Goal: Transaction & Acquisition: Obtain resource

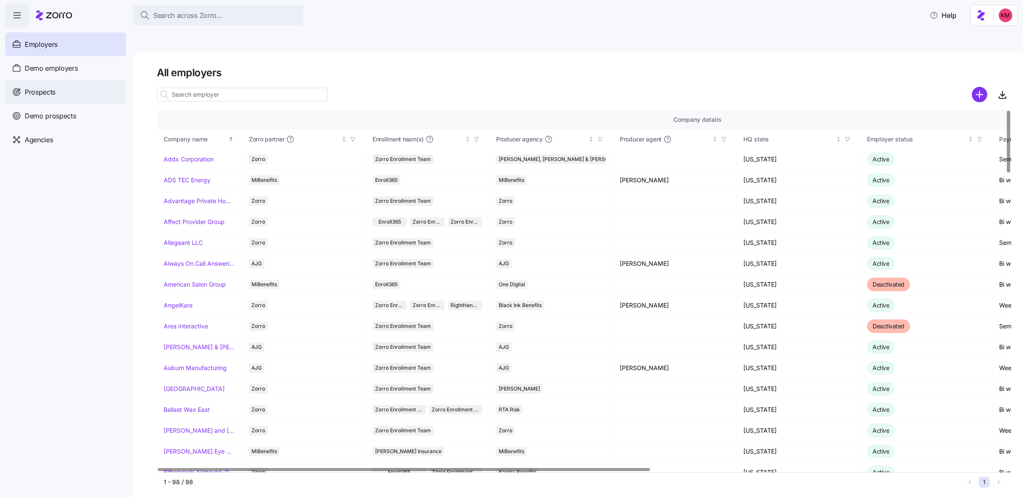
click at [43, 96] on span "Prospects" at bounding box center [40, 92] width 31 height 11
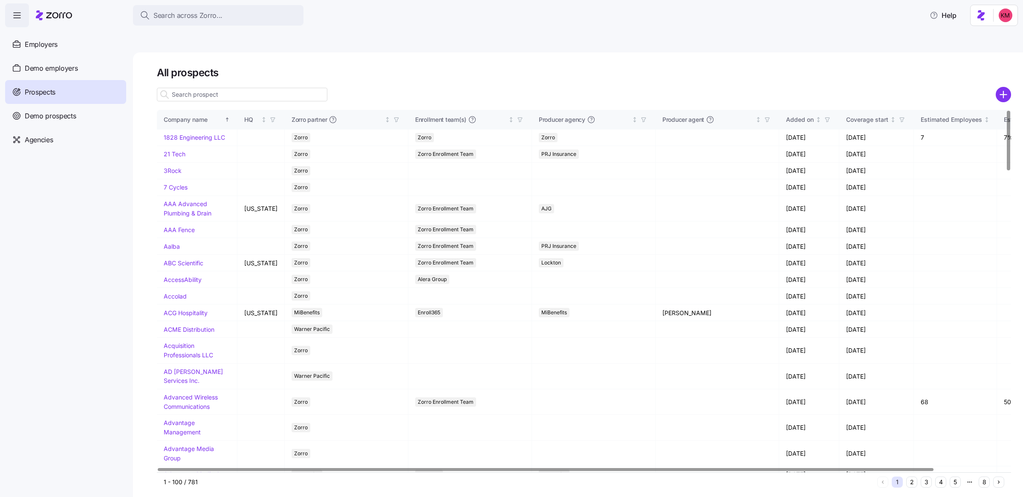
click at [1003, 91] on g "add icon" at bounding box center [1003, 94] width 6 height 6
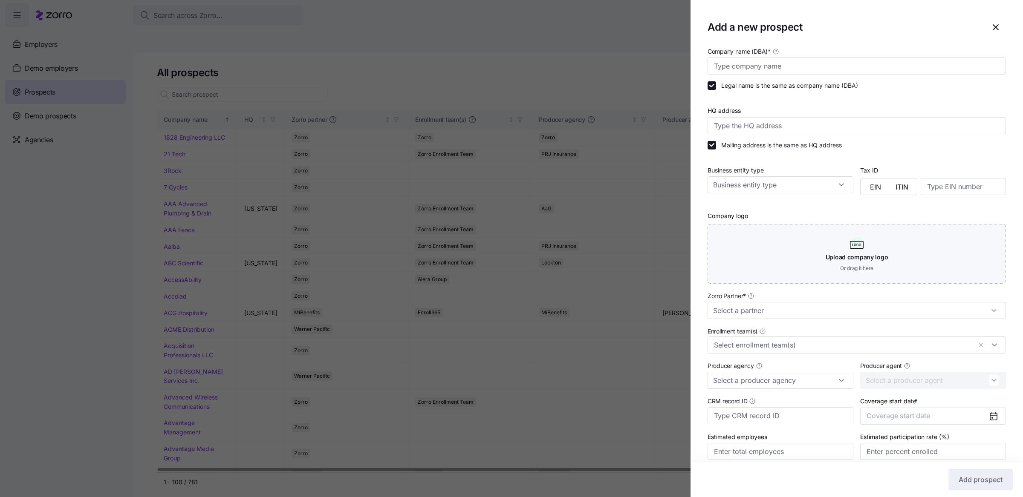
click at [856, 77] on div "Company name (DBA) * Legal name is the same as company name (DBA) HQ address Ma…" at bounding box center [856, 165] width 305 height 245
click at [856, 72] on input "Company name (DBA) *" at bounding box center [857, 66] width 298 height 17
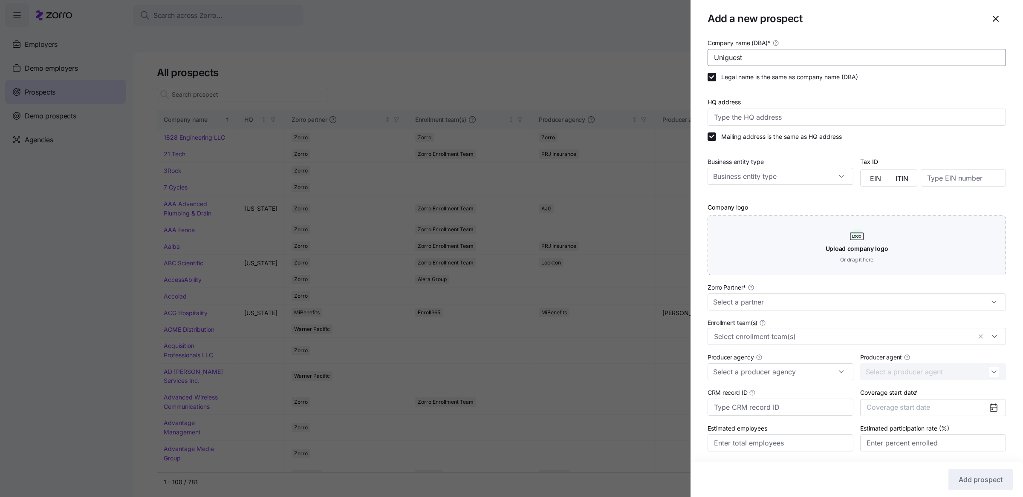
scroll to position [35, 0]
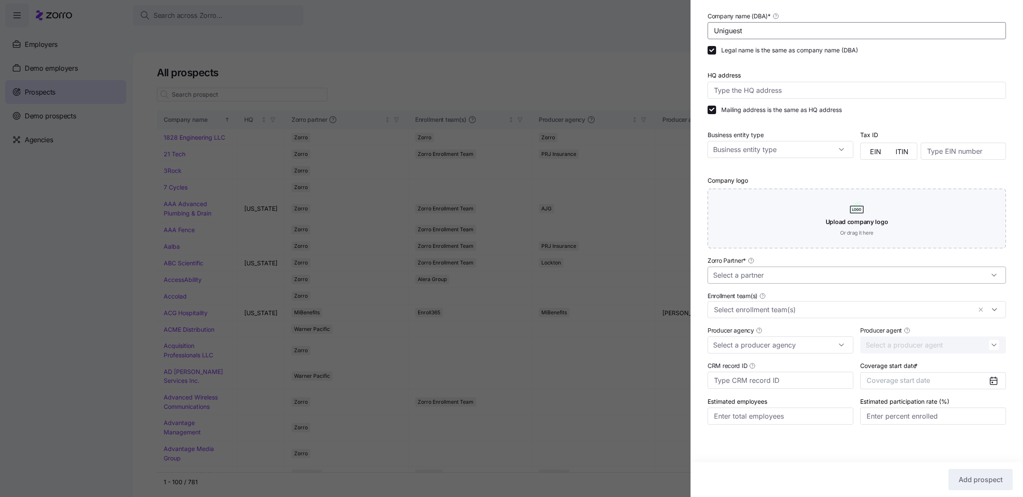
type input "Uniguest"
click at [849, 279] on input "Zorro Partner *" at bounding box center [857, 275] width 298 height 17
click at [806, 350] on div "Zorro" at bounding box center [852, 347] width 283 height 16
type input "Zorro"
click at [939, 391] on div "Coverage start date * Coverage start date" at bounding box center [933, 375] width 153 height 36
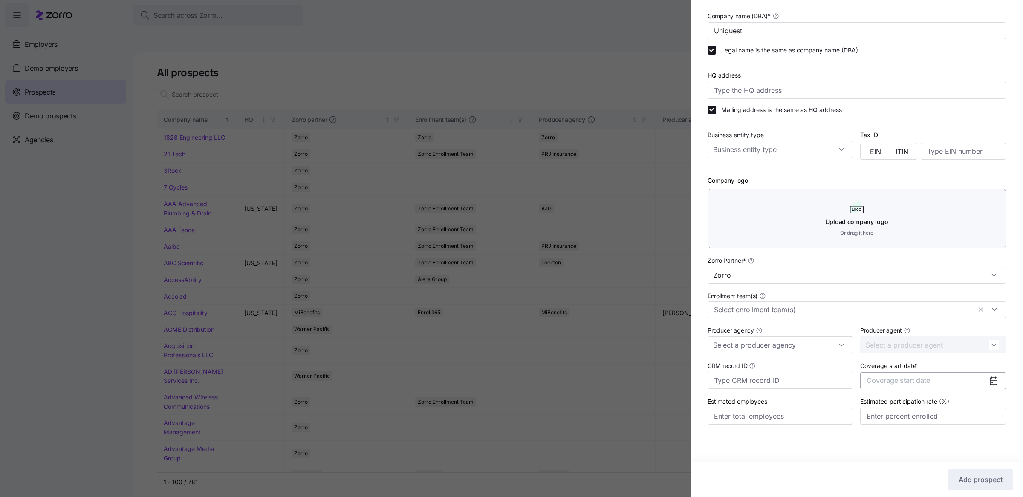
click at [937, 386] on button "Coverage start date" at bounding box center [933, 381] width 146 height 17
click at [978, 273] on button "button" at bounding box center [983, 278] width 18 height 18
click at [892, 301] on button "Jan" at bounding box center [885, 299] width 43 height 18
click at [959, 476] on span "Add prospect" at bounding box center [981, 480] width 44 height 10
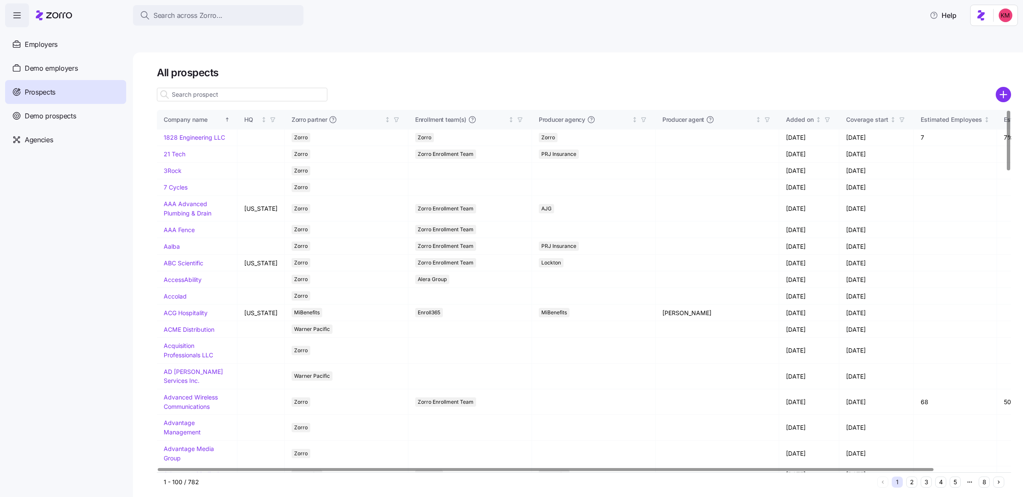
click at [283, 103] on div at bounding box center [584, 106] width 854 height 7
click at [286, 88] on input at bounding box center [242, 95] width 170 height 14
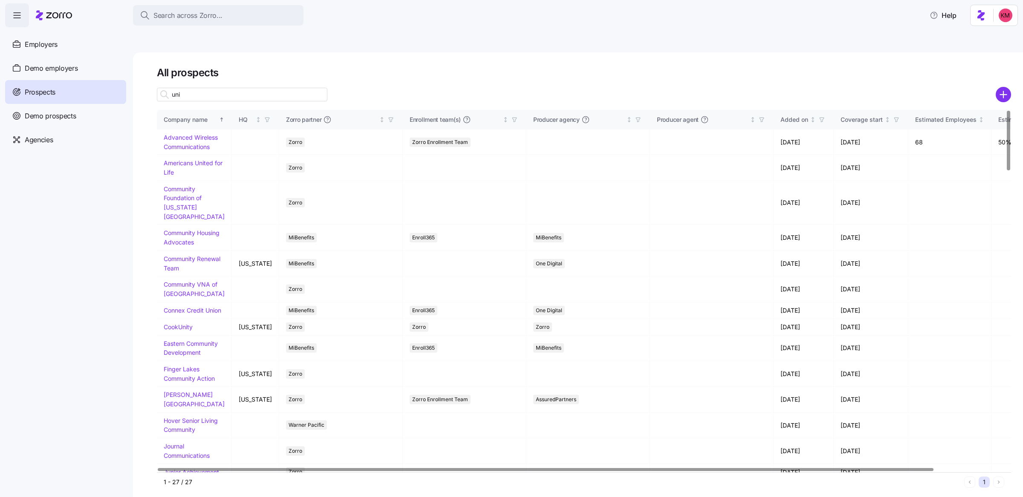
click at [284, 88] on input "uni" at bounding box center [242, 95] width 170 height 14
click at [283, 88] on input "uni" at bounding box center [242, 95] width 170 height 14
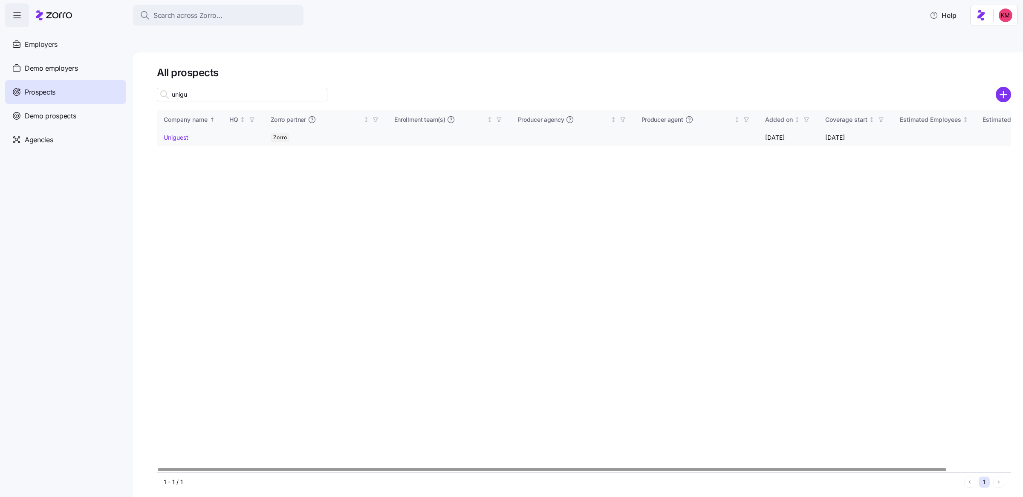
type input "unigu"
click at [180, 134] on link "Uniguest" at bounding box center [176, 137] width 25 height 7
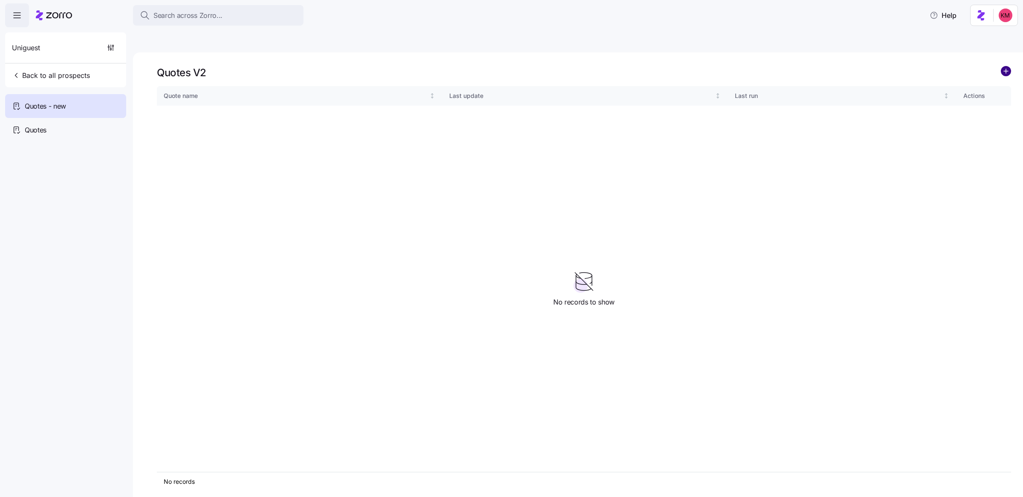
click at [1002, 66] on circle "add icon" at bounding box center [1005, 70] width 9 height 9
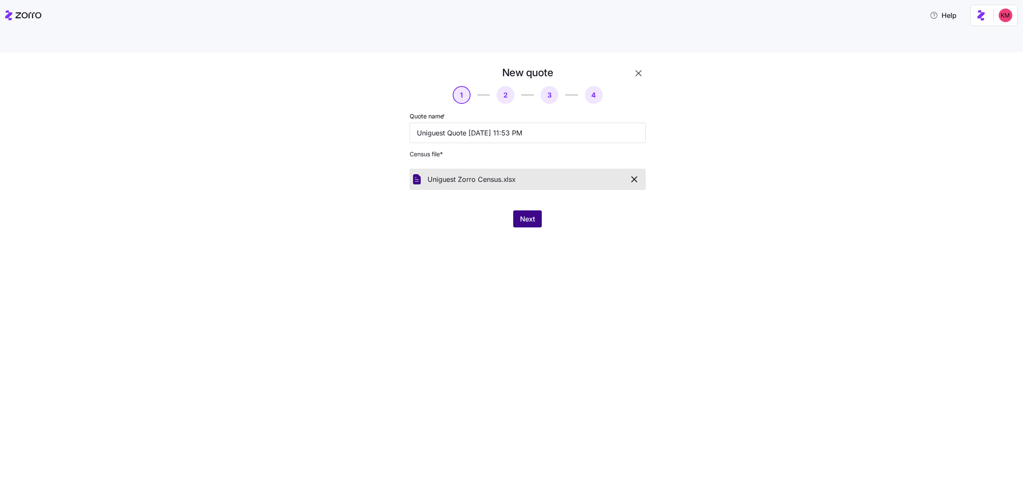
click at [524, 214] on span "Next" at bounding box center [527, 219] width 15 height 10
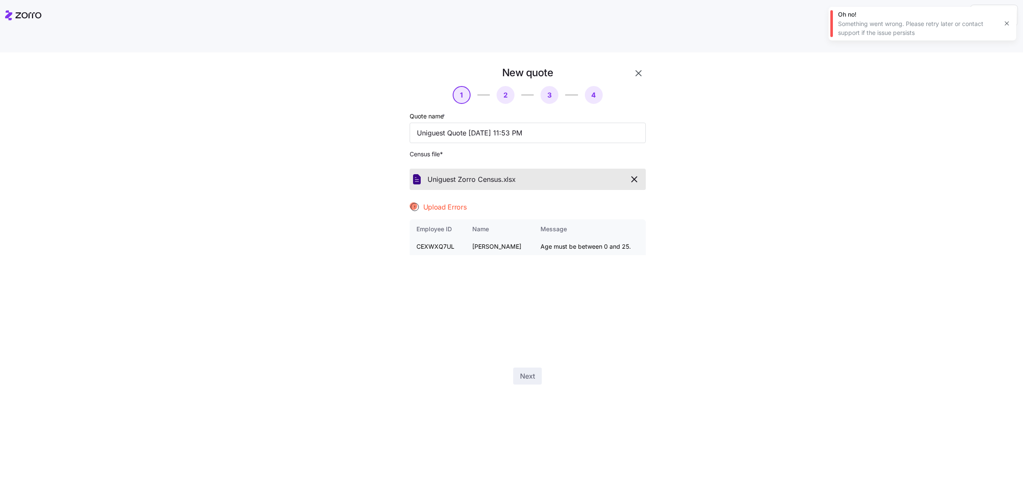
click at [437, 239] on td "CEXWXQ7UL" at bounding box center [438, 247] width 56 height 17
click at [436, 239] on td "CEXWXQ7UL" at bounding box center [438, 247] width 56 height 17
click at [438, 239] on td "CEXWXQ7UL" at bounding box center [438, 247] width 56 height 17
copy td "CEXWXQ7UL"
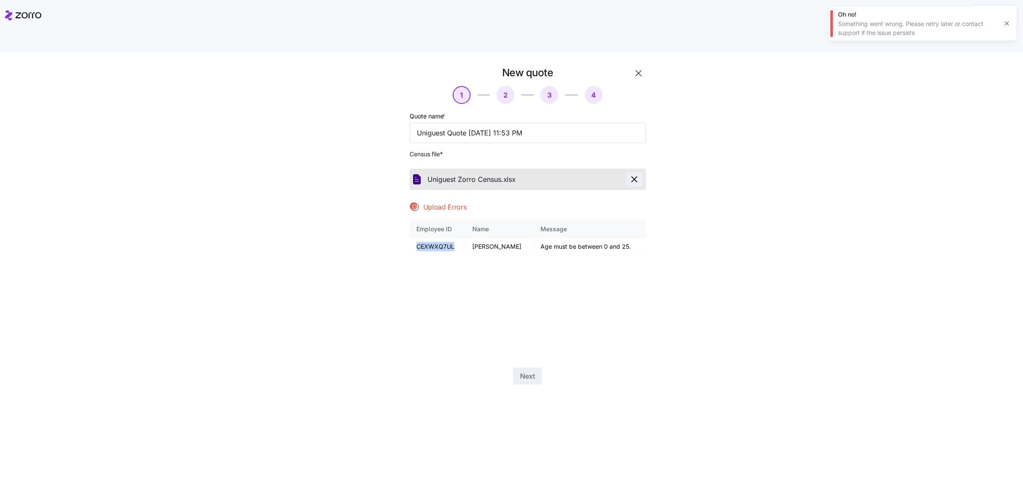
click at [641, 174] on span "button" at bounding box center [634, 179] width 15 height 10
click at [523, 214] on span "Next" at bounding box center [527, 219] width 15 height 10
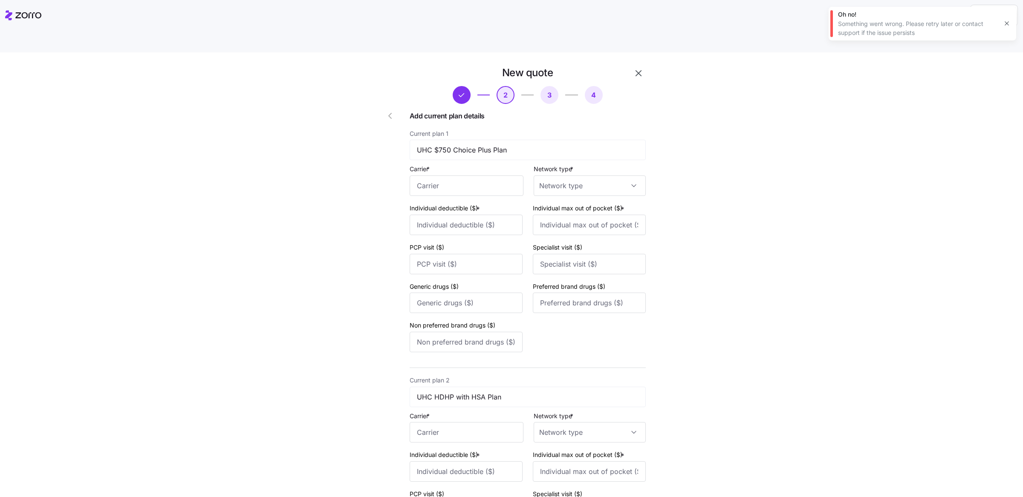
type input "United Healthcare"
type input "1000"
type input "2000"
type input "United Healthcare"
type input "1000"
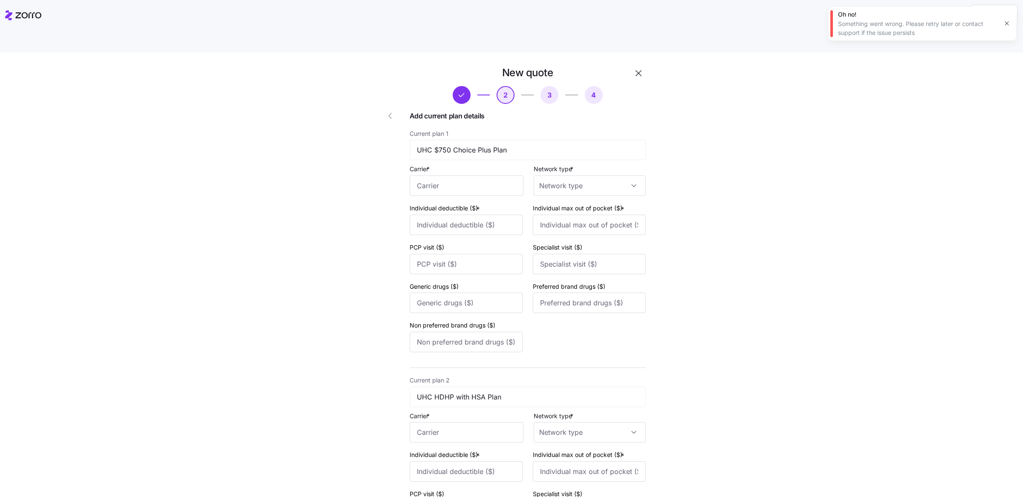
type input "2000"
type input "United Healthcare"
type input "2000"
type input "4000"
type input "United Healthcare"
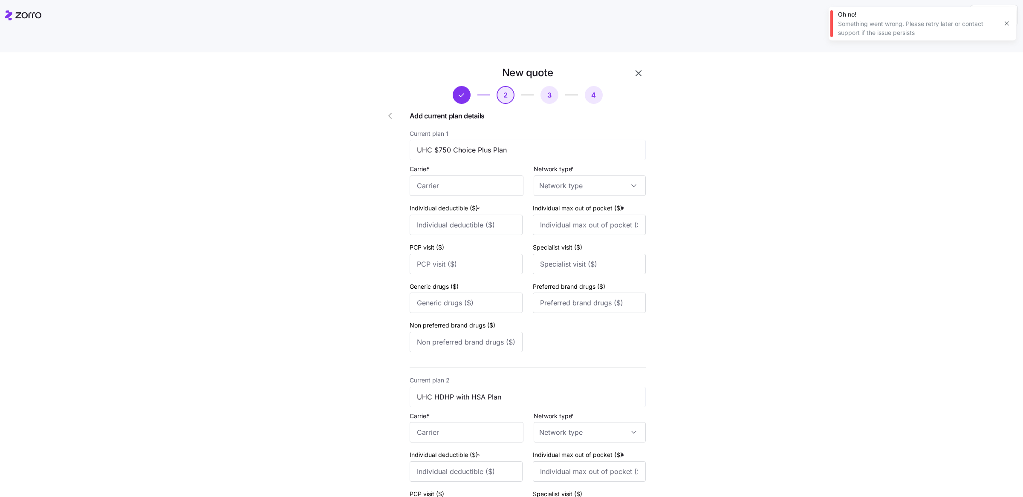
type input "750"
type input "1500"
type input "United Healthcare"
type input "750"
type input "1500"
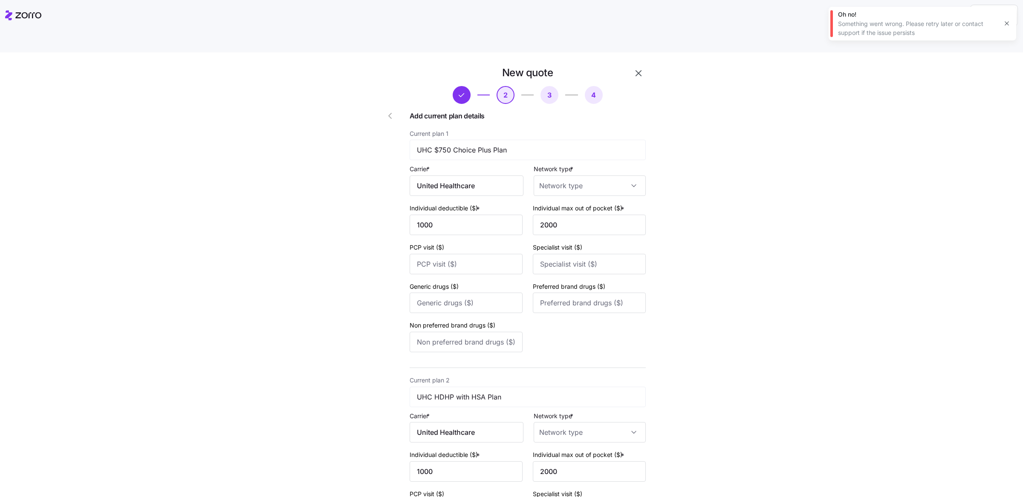
type input "PPO"
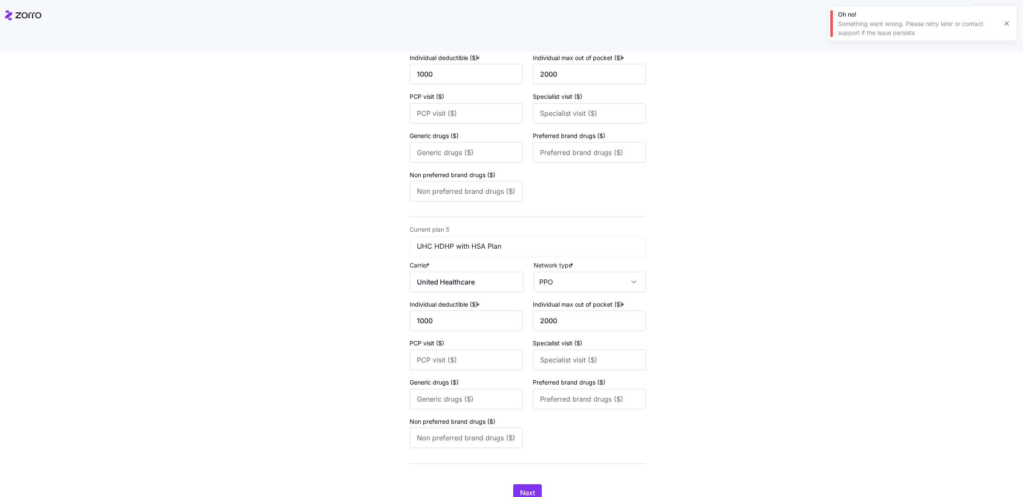
scroll to position [913, 0]
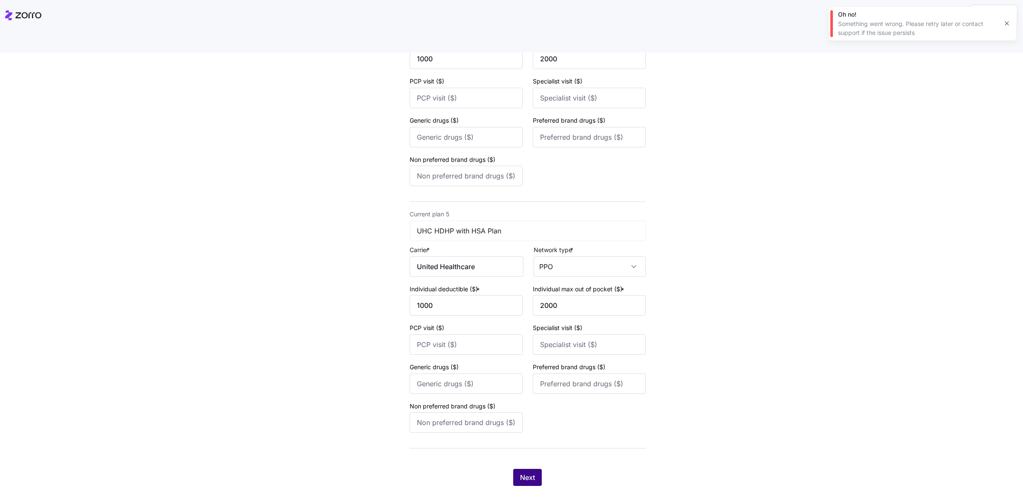
click at [537, 469] on button "Next" at bounding box center [527, 477] width 29 height 17
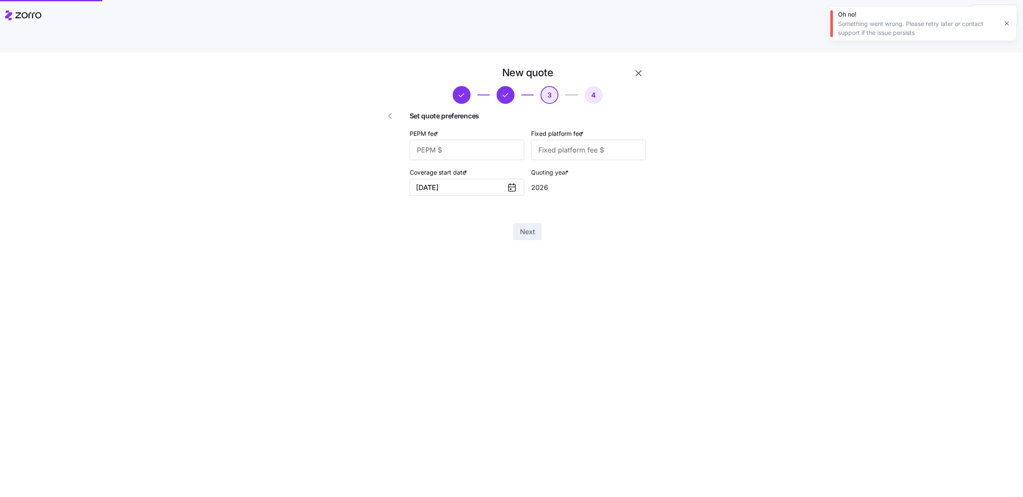
scroll to position [0, 0]
click at [452, 140] on input "PEPM fee *" at bounding box center [467, 150] width 115 height 20
type input "50"
type input "100"
click at [534, 227] on span "Next" at bounding box center [527, 232] width 15 height 10
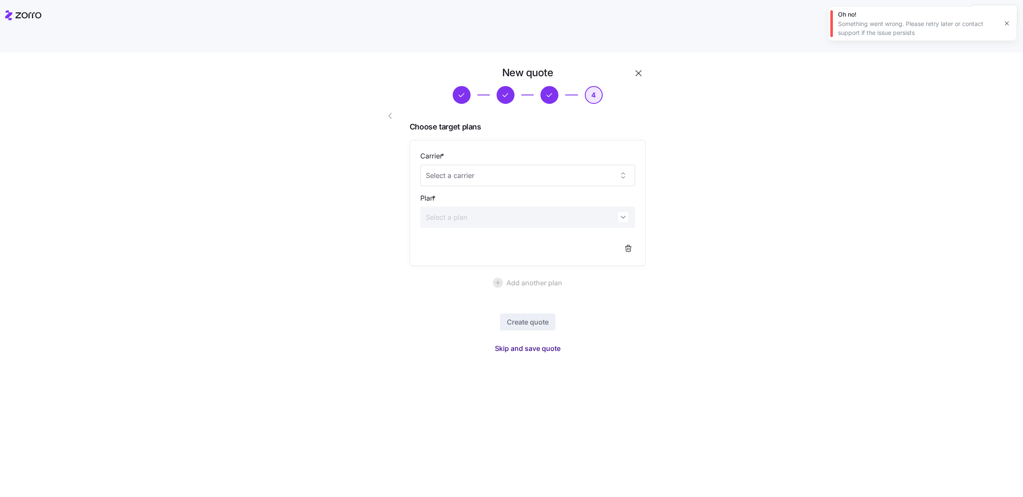
click at [532, 344] on span "Skip and save quote" at bounding box center [528, 349] width 66 height 10
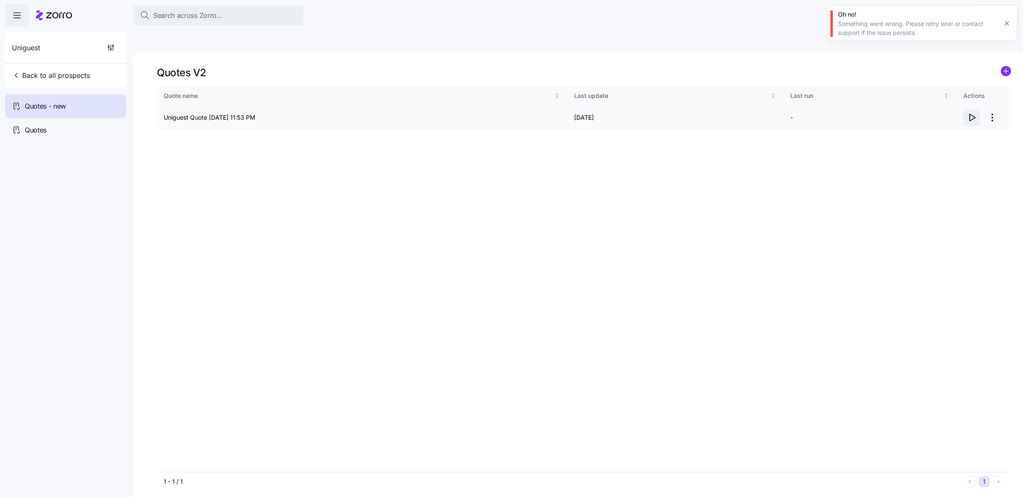
click at [967, 113] on icon "button" at bounding box center [972, 118] width 10 height 10
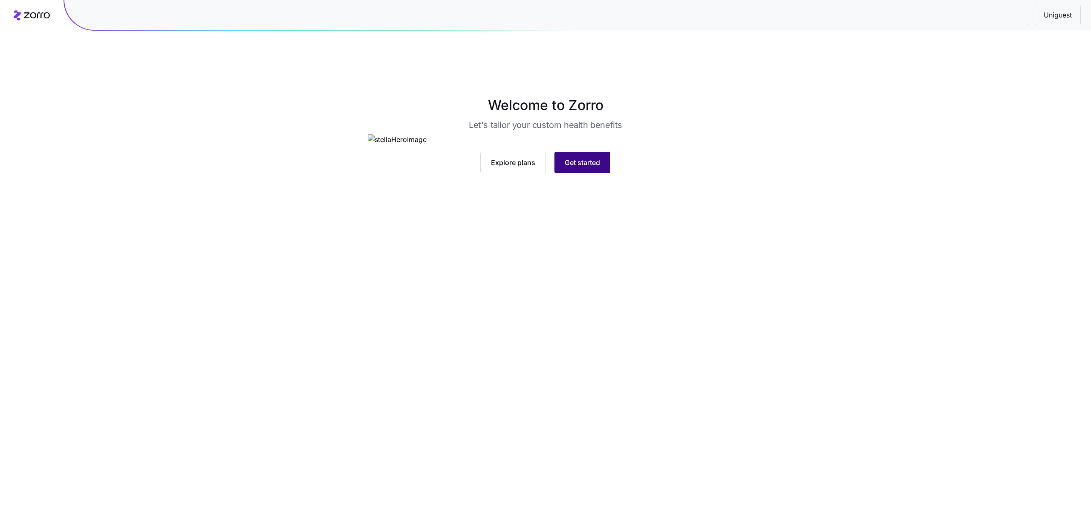
click at [587, 168] on span "Get started" at bounding box center [582, 162] width 35 height 10
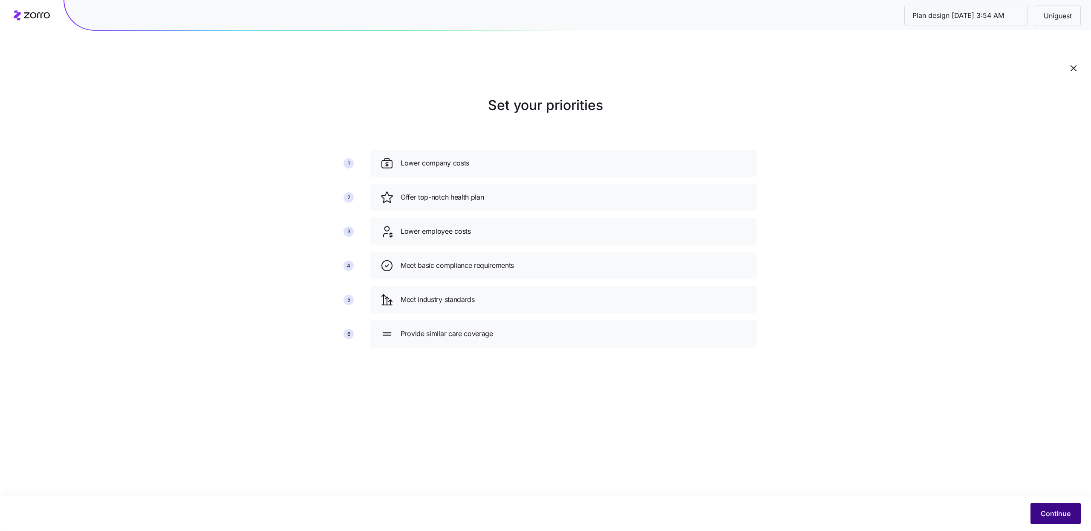
click at [1051, 507] on button "Continue" at bounding box center [1056, 513] width 50 height 21
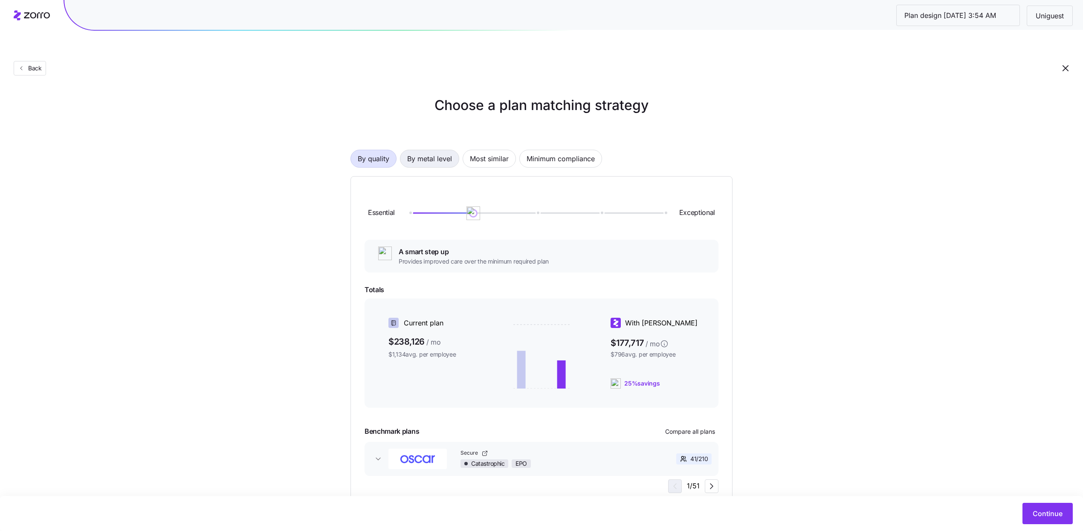
click at [449, 130] on div "By quality By metal level Most similar Minimum compliance Essential Exceptional…" at bounding box center [541, 314] width 382 height 384
click at [408, 176] on div "Essential Exceptional A smart step up Provides improved care over the minimum r…" at bounding box center [541, 341] width 382 height 331
click at [420, 150] on span "By metal level" at bounding box center [429, 158] width 45 height 17
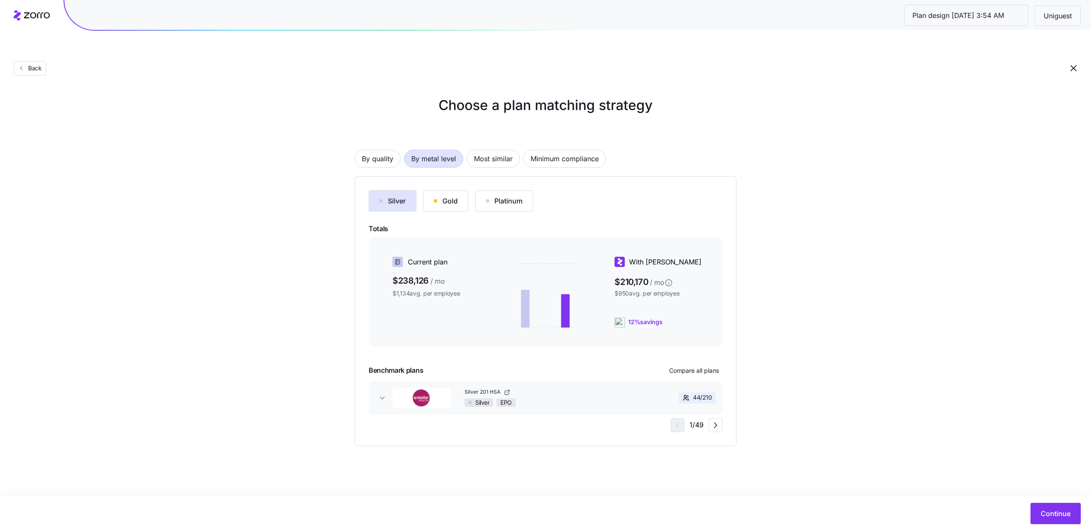
click at [454, 196] on div "Gold" at bounding box center [446, 201] width 24 height 10
click at [403, 196] on div "Silver" at bounding box center [392, 201] width 26 height 10
click at [486, 150] on button "Most similar" at bounding box center [493, 159] width 53 height 18
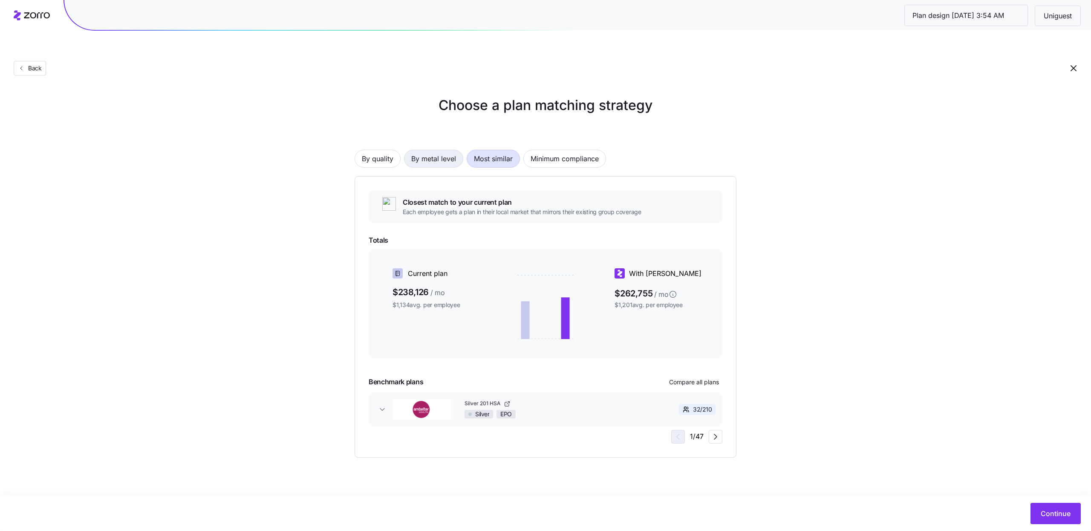
click at [456, 150] on span "By metal level" at bounding box center [433, 158] width 45 height 17
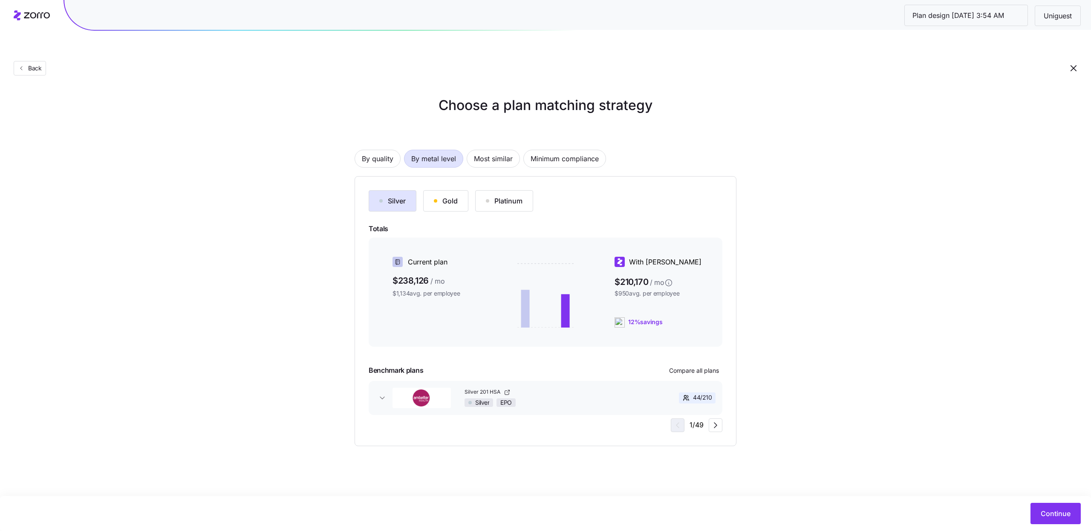
click at [405, 196] on div "Silver" at bounding box center [392, 201] width 26 height 10
click at [682, 366] on span "Compare all plans" at bounding box center [694, 370] width 50 height 9
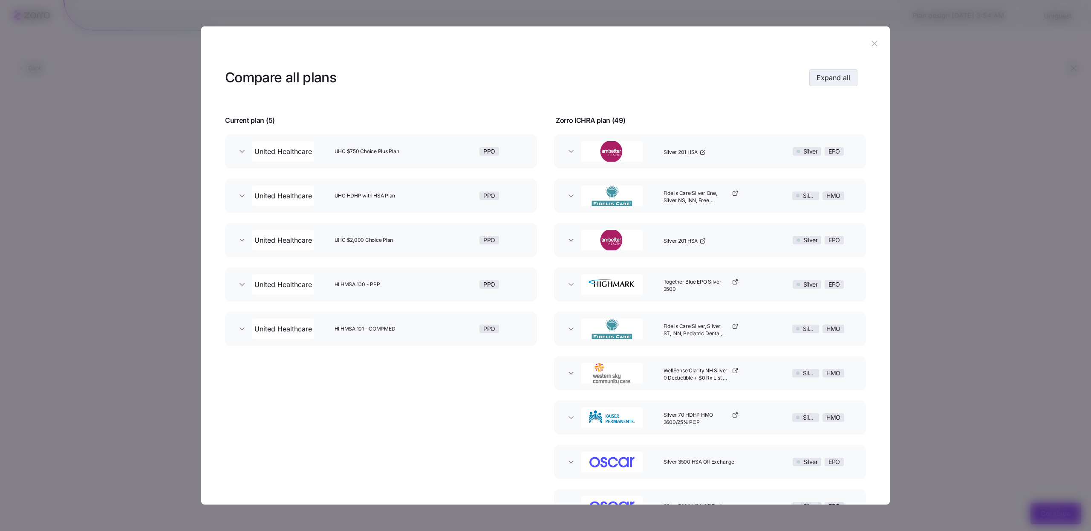
click at [829, 75] on span "Expand all" at bounding box center [834, 77] width 34 height 10
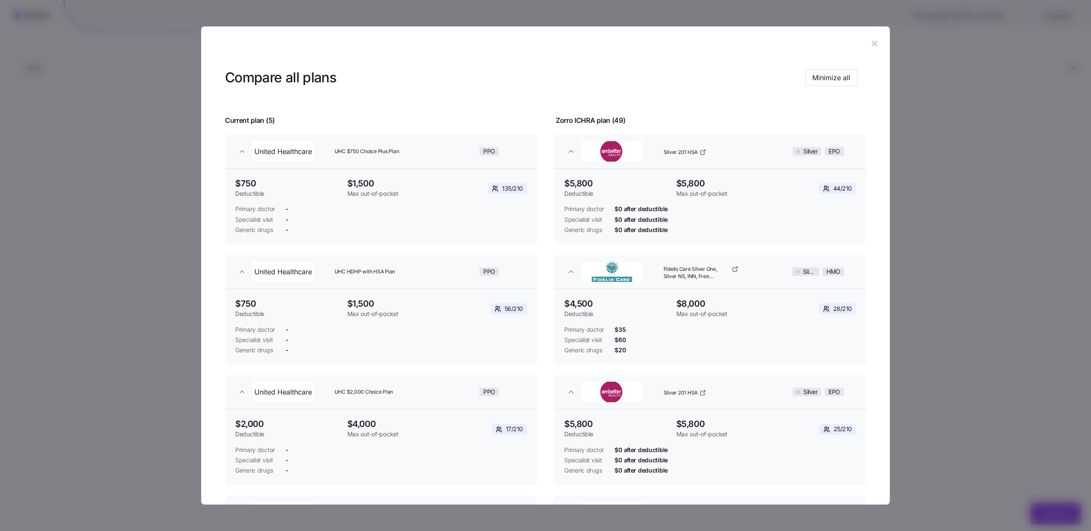
drag, startPoint x: 868, startPoint y: 44, endPoint x: 868, endPoint y: 92, distance: 47.7
click at [870, 44] on icon "button" at bounding box center [874, 43] width 9 height 9
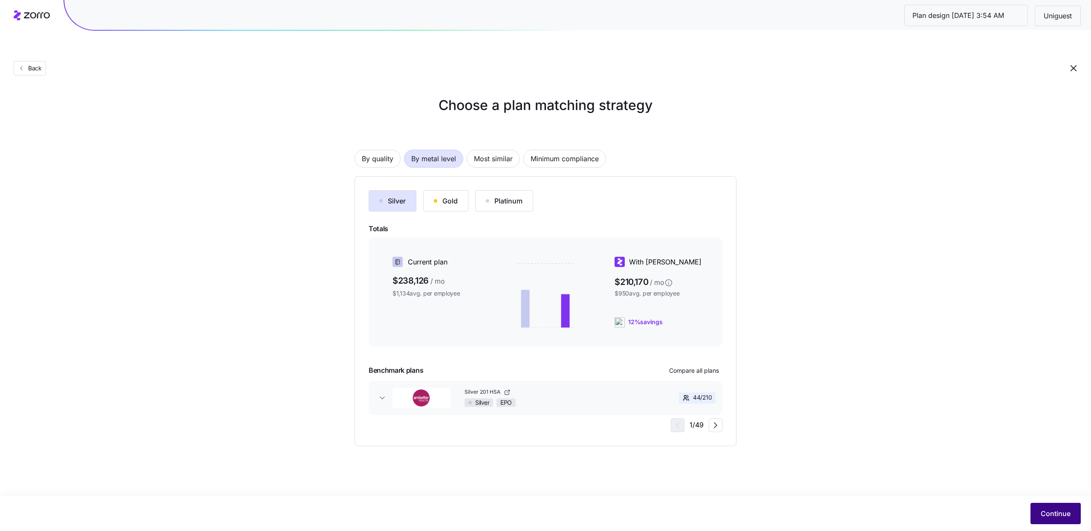
click at [1053, 509] on span "Continue" at bounding box center [1056, 513] width 30 height 10
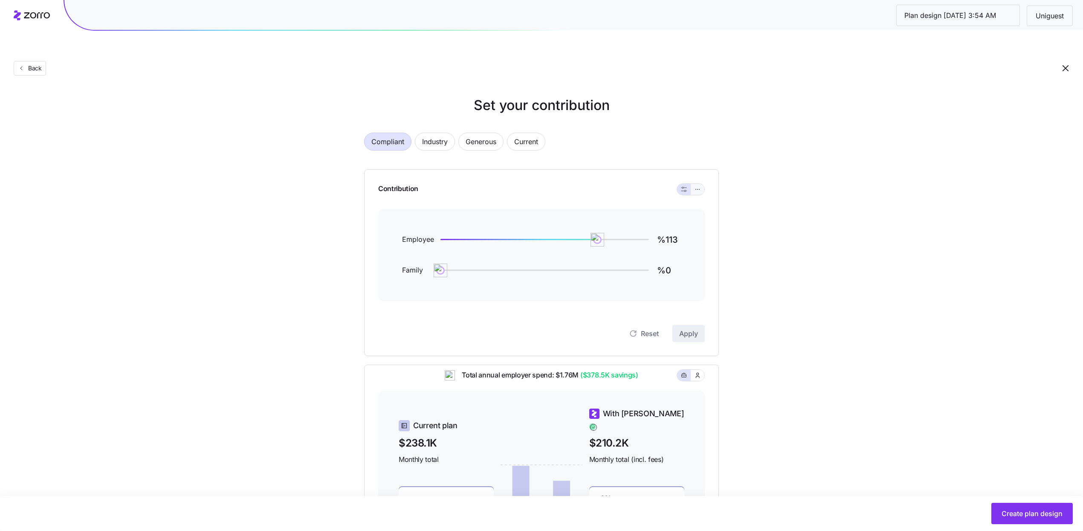
click at [695, 184] on icon "button" at bounding box center [697, 189] width 6 height 10
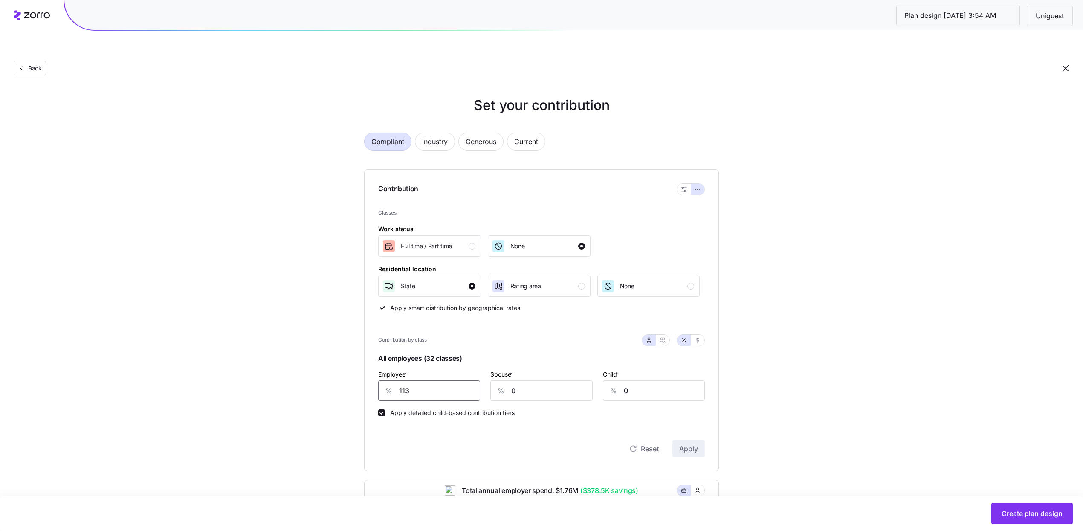
click at [453, 380] on input "113" at bounding box center [429, 390] width 102 height 20
type input "77"
type input "70"
click at [634, 380] on input "0" at bounding box center [654, 390] width 102 height 20
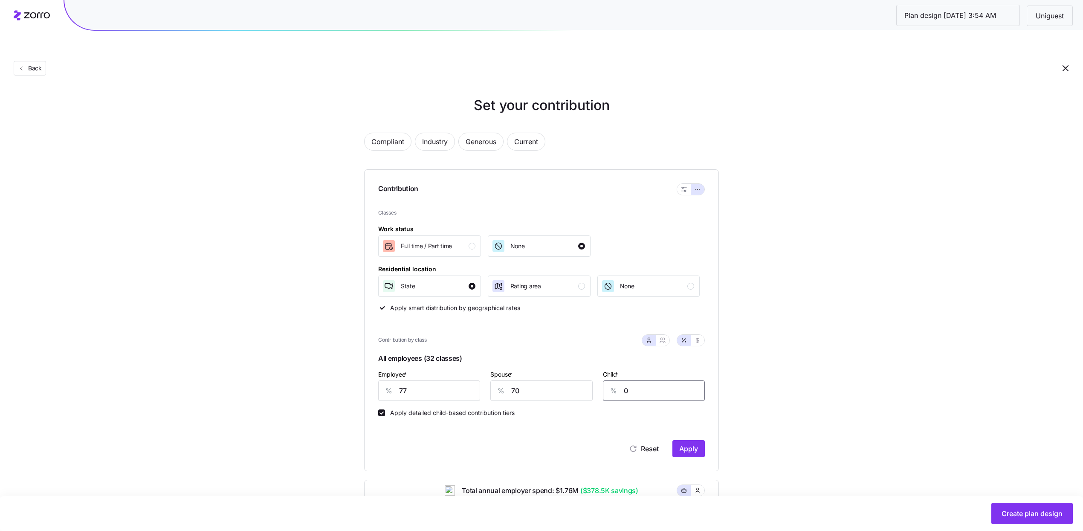
click at [634, 380] on input "0" at bounding box center [654, 390] width 102 height 20
type input "74"
click at [664, 337] on icon "button" at bounding box center [662, 340] width 7 height 7
type input "74"
type input "76"
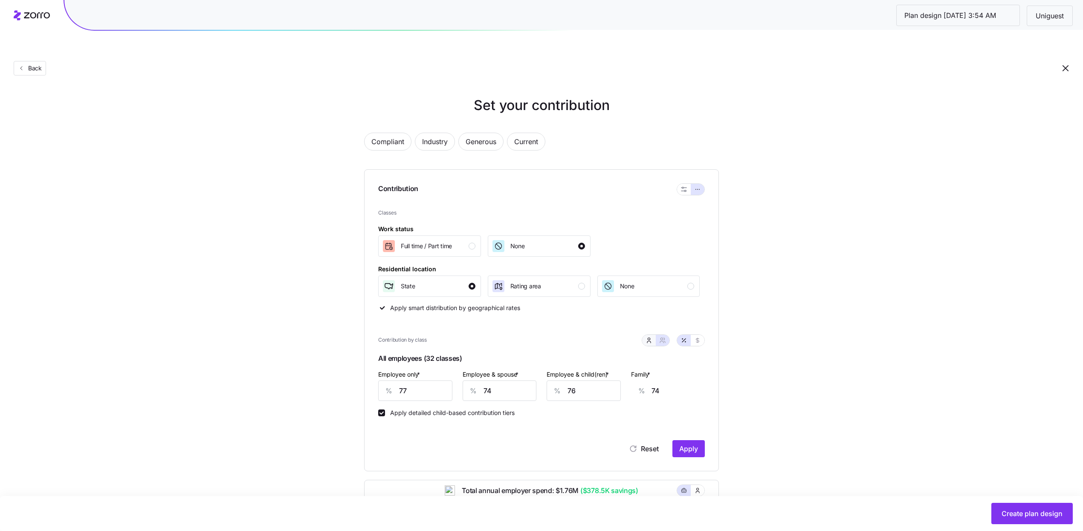
click at [650, 337] on icon "button" at bounding box center [648, 340] width 7 height 7
type input "70"
type input "74"
click at [699, 440] on button "Apply" at bounding box center [688, 448] width 32 height 17
click at [1028, 506] on button "Create plan design" at bounding box center [1031, 513] width 81 height 21
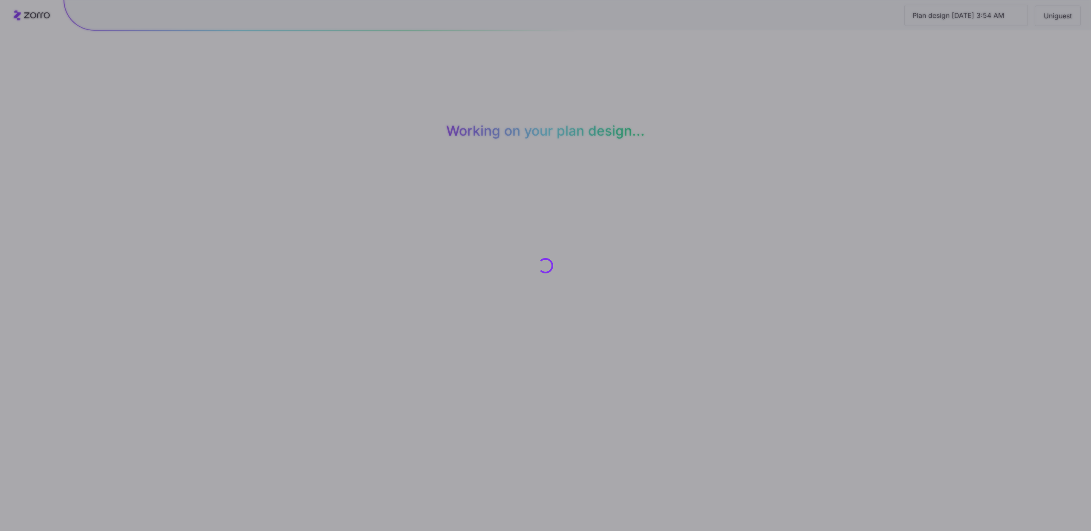
click at [1028, 507] on div at bounding box center [545, 265] width 1091 height 531
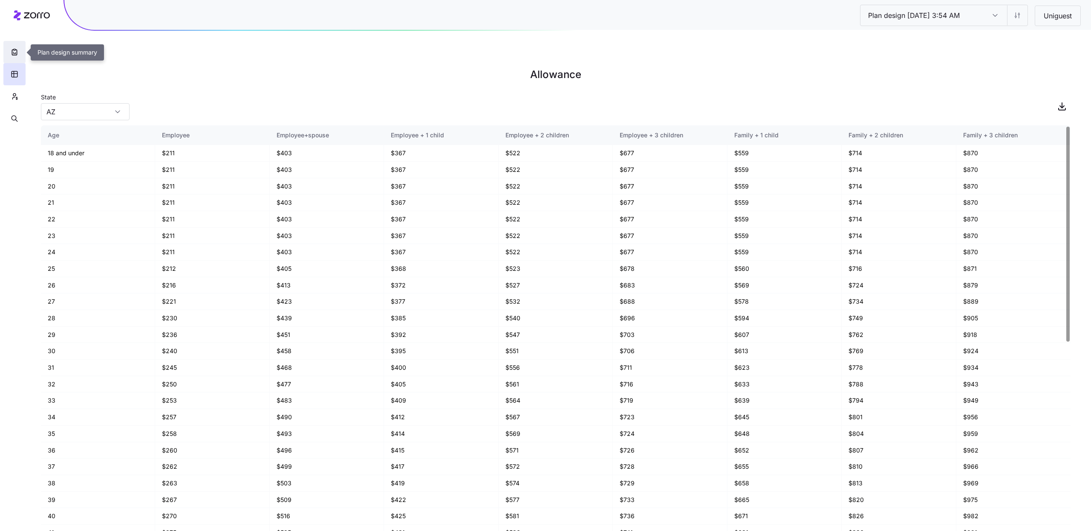
click at [20, 52] on button "button" at bounding box center [14, 52] width 22 height 22
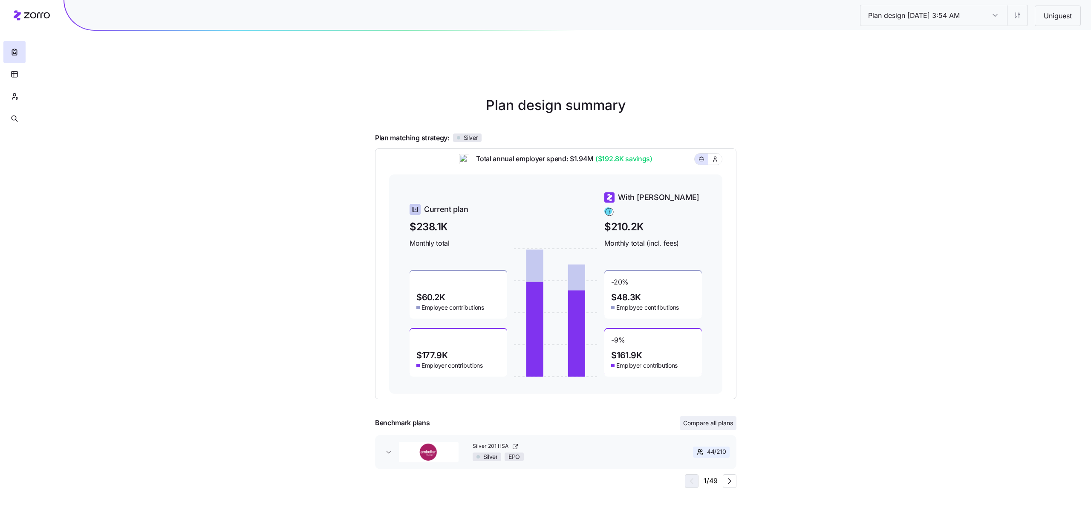
click at [704, 419] on span "Compare all plans" at bounding box center [708, 423] width 50 height 9
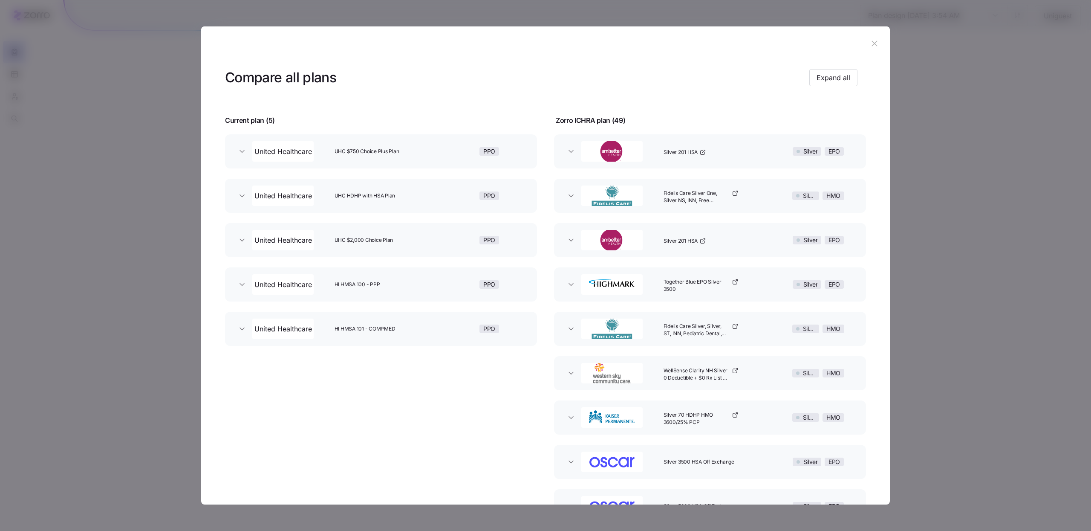
click at [868, 49] on button "button" at bounding box center [875, 44] width 14 height 14
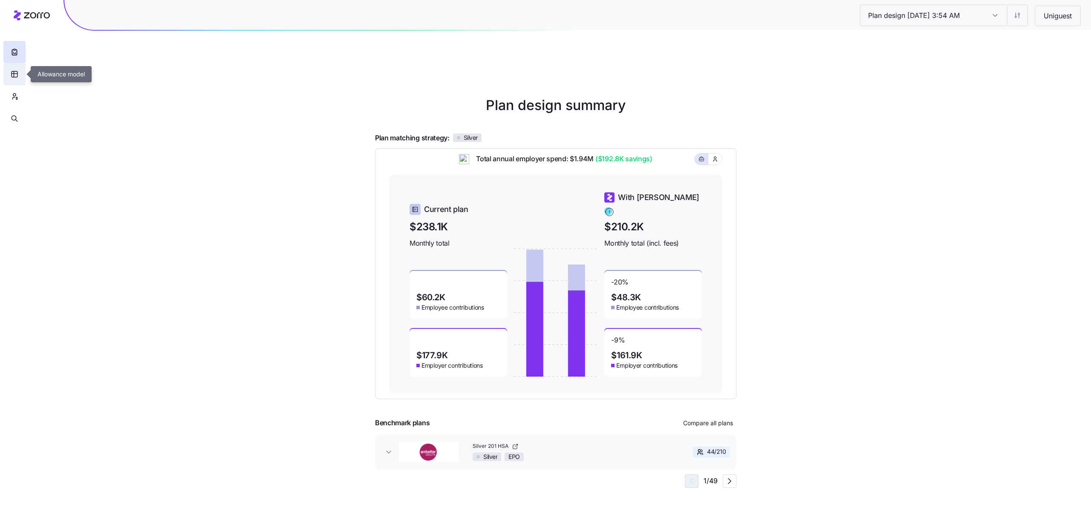
click at [9, 72] on button "button" at bounding box center [14, 74] width 22 height 22
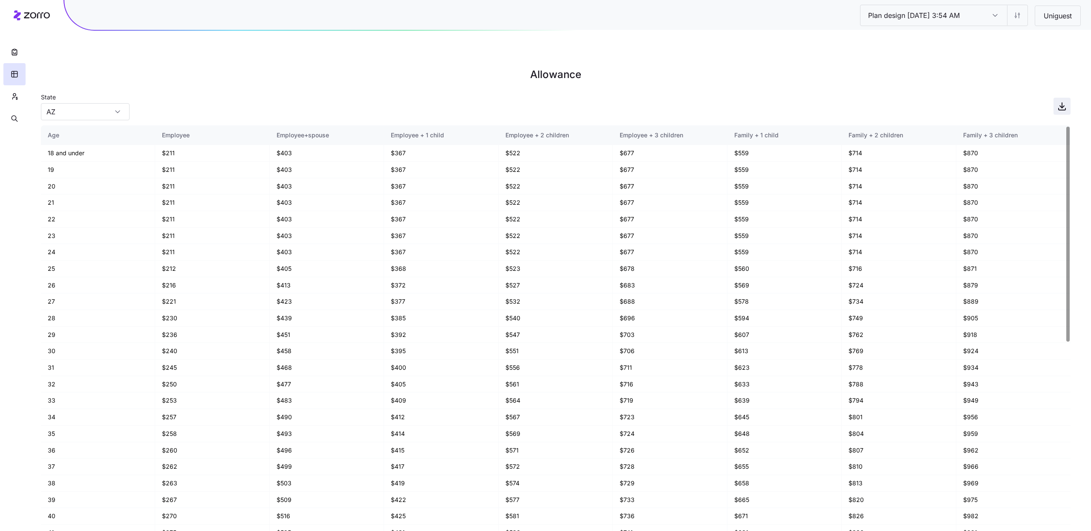
click at [1066, 101] on icon "button" at bounding box center [1062, 106] width 10 height 10
click at [7, 90] on button "button" at bounding box center [14, 96] width 22 height 22
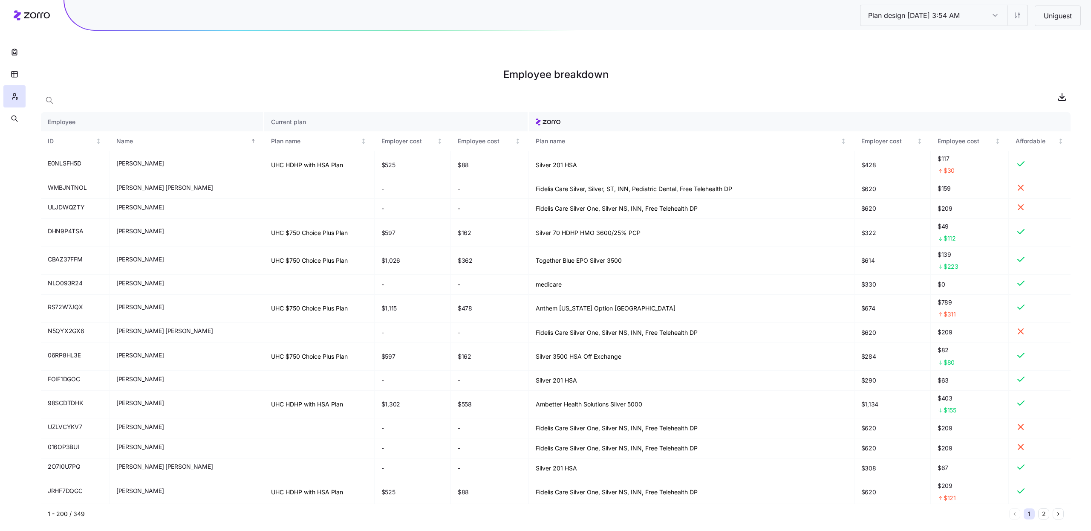
click at [911, 105] on div at bounding box center [556, 108] width 1030 height 7
click at [1060, 92] on icon "button" at bounding box center [1062, 97] width 10 height 10
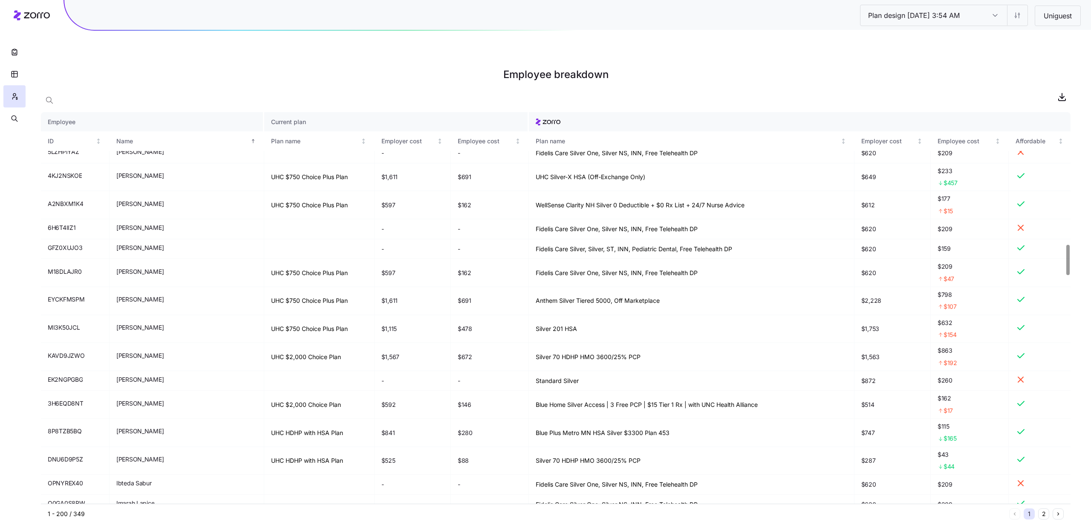
scroll to position [1700, 0]
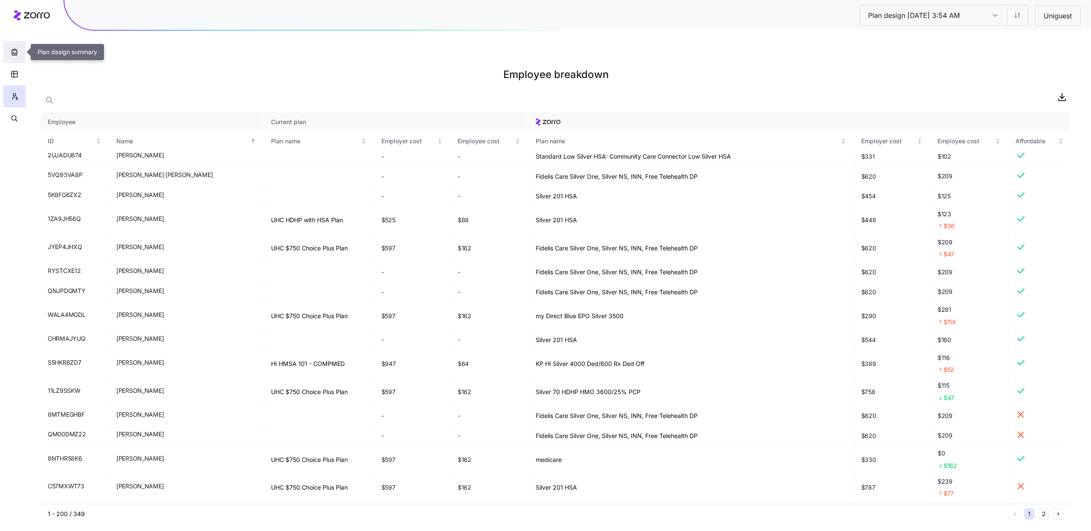
click at [15, 48] on icon "button" at bounding box center [14, 52] width 9 height 9
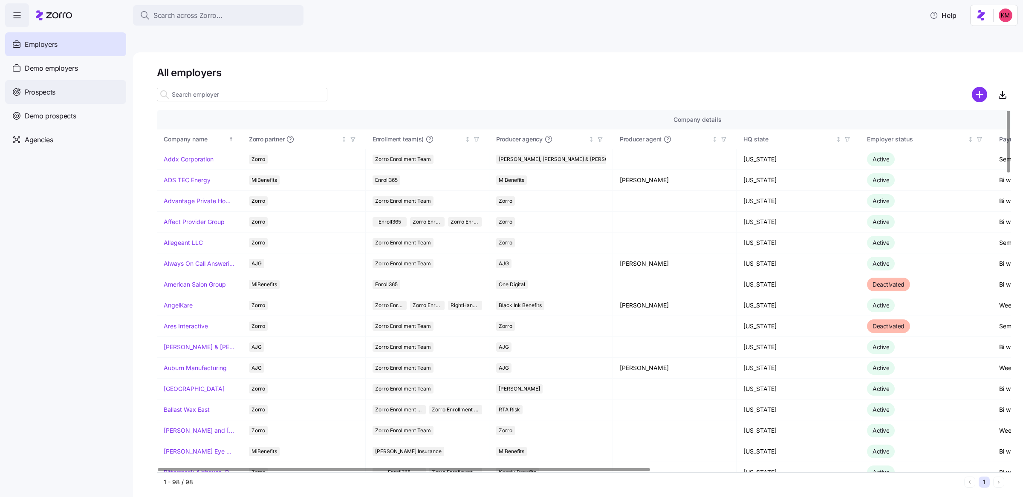
click at [81, 94] on div "Prospects" at bounding box center [65, 92] width 121 height 24
click at [62, 87] on div "Prospects" at bounding box center [65, 92] width 121 height 24
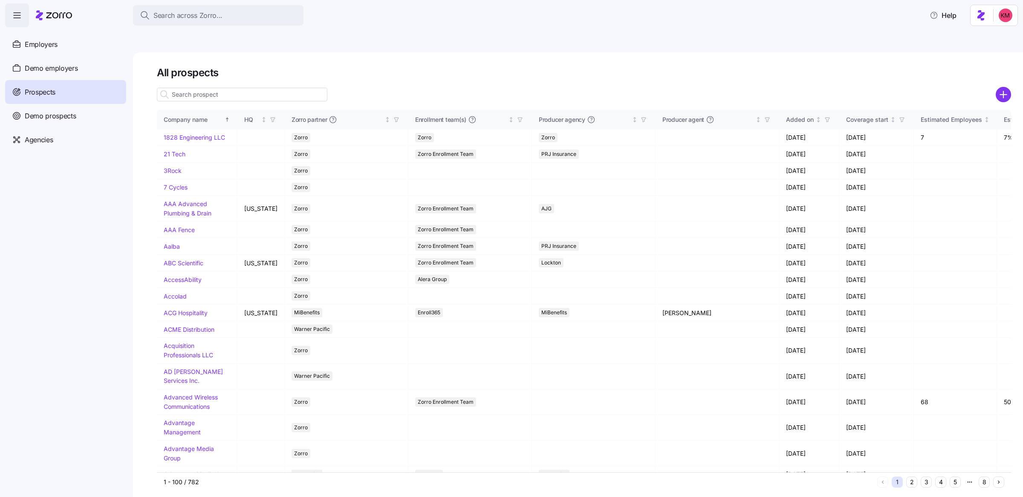
click at [191, 88] on input at bounding box center [242, 95] width 170 height 14
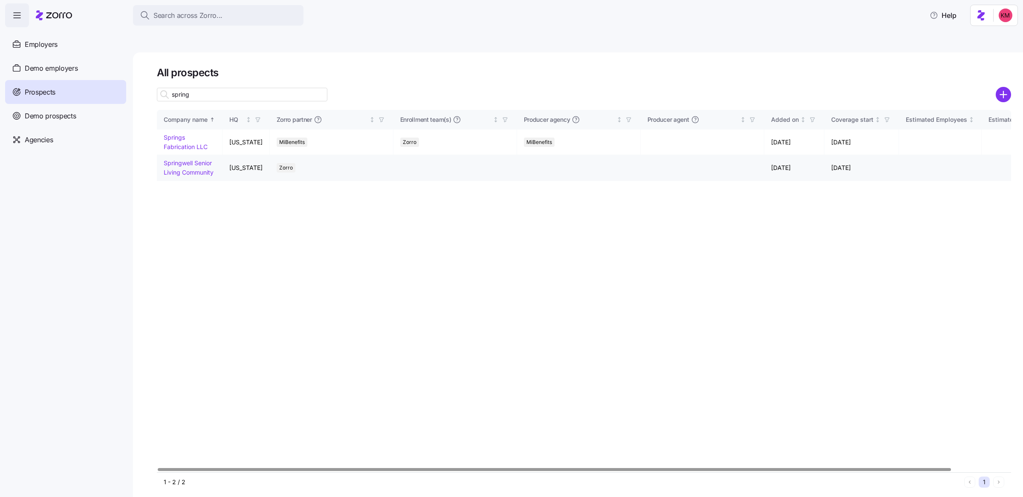
type input "spring"
click at [208, 159] on link "Springwell Senior Living Community" at bounding box center [189, 167] width 50 height 17
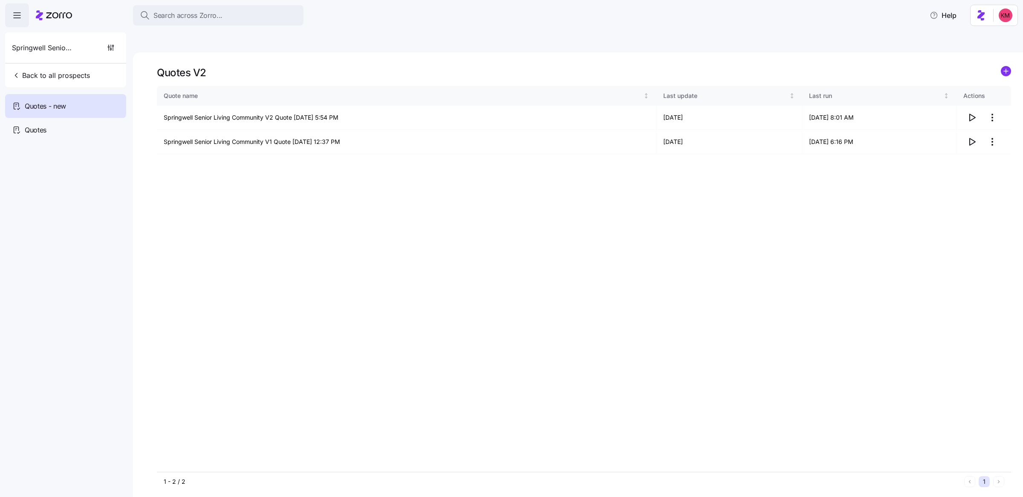
drag, startPoint x: 870, startPoint y: 231, endPoint x: 871, endPoint y: 226, distance: 4.7
click at [870, 231] on div "Quote name Last update Last run Actions Springwell Senior Living Community V2 Q…" at bounding box center [584, 279] width 854 height 386
click at [986, 96] on html "Search across Zorro... Help Springwell Senior Living Community Back to all pros…" at bounding box center [511, 289] width 1023 height 578
click at [963, 113] on div "Edit quote" at bounding box center [958, 119] width 78 height 14
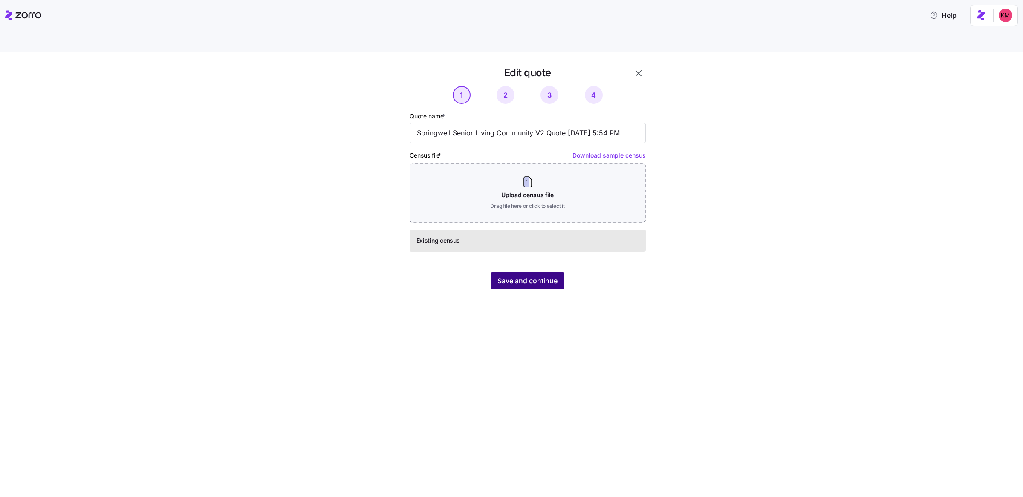
click at [491, 272] on button "Save and continue" at bounding box center [528, 280] width 74 height 17
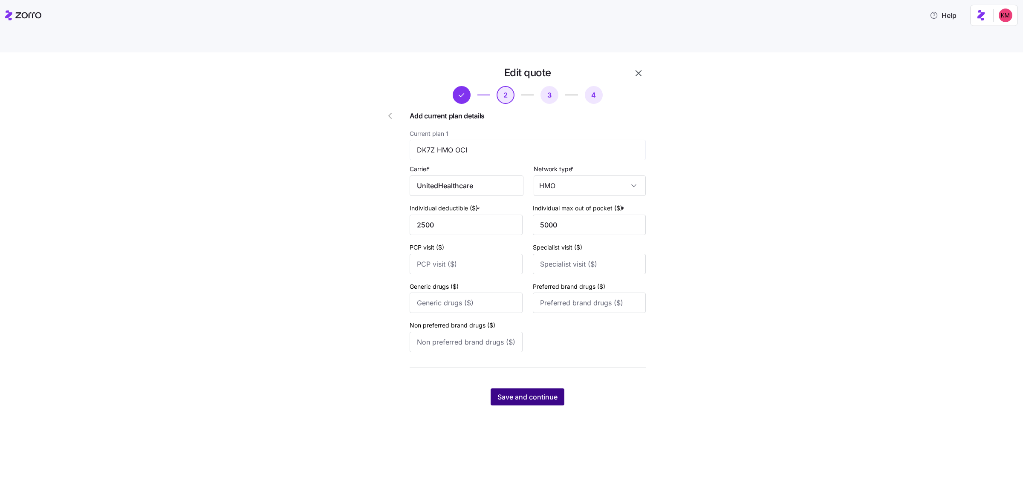
click at [539, 392] on span "Save and continue" at bounding box center [527, 397] width 60 height 10
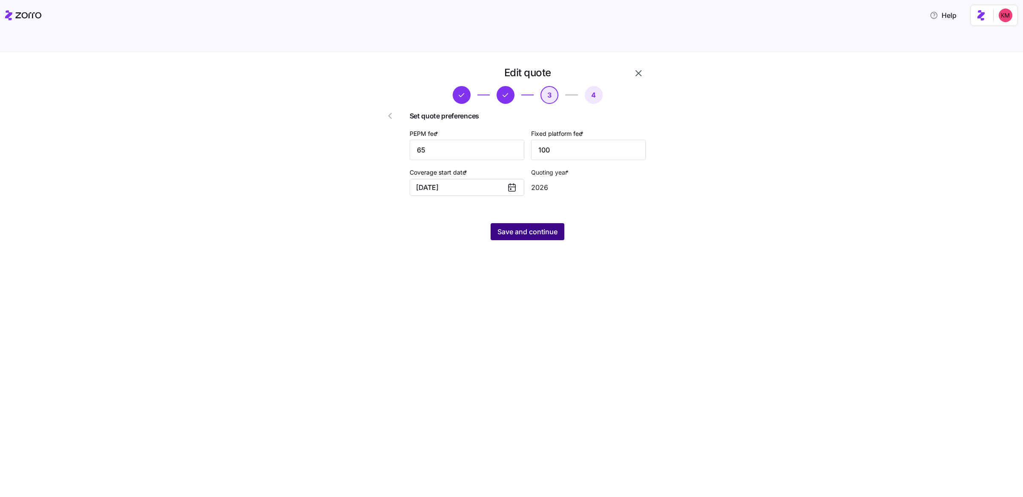
click at [549, 227] on span "Save and continue" at bounding box center [527, 232] width 60 height 10
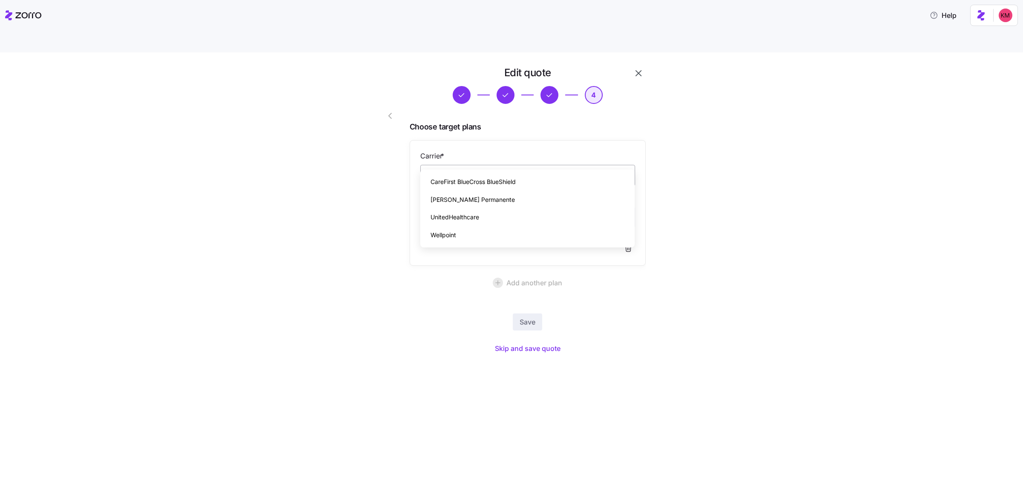
click at [496, 165] on input "Carrier *" at bounding box center [527, 175] width 215 height 21
click at [490, 189] on div "UnitedHealthcare" at bounding box center [528, 182] width 208 height 18
type input "UnitedHealthcare"
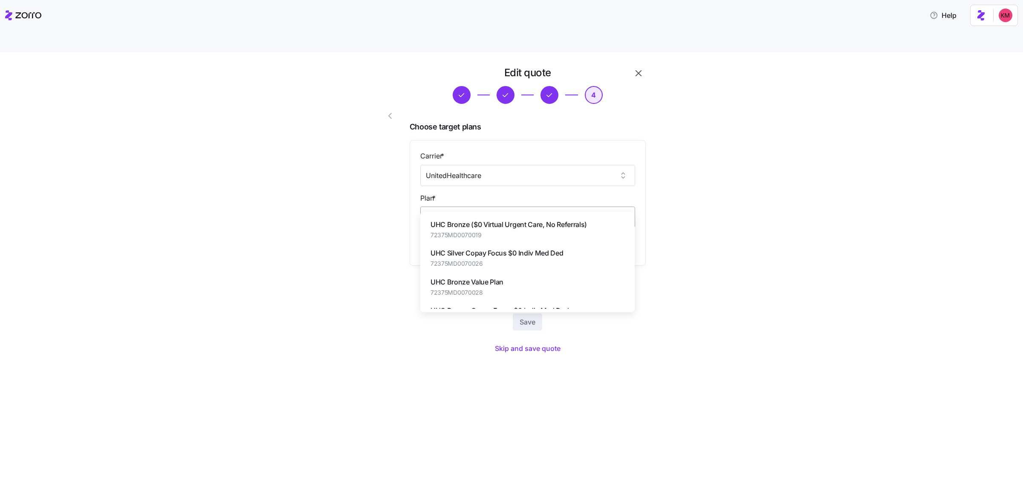
click at [488, 207] on input "Plan *" at bounding box center [527, 217] width 215 height 21
click at [557, 227] on span "UHC Gold Copay Focus $0 Indiv Med Ded ($5 Tier 2 Rx)" at bounding box center [516, 225] width 173 height 11
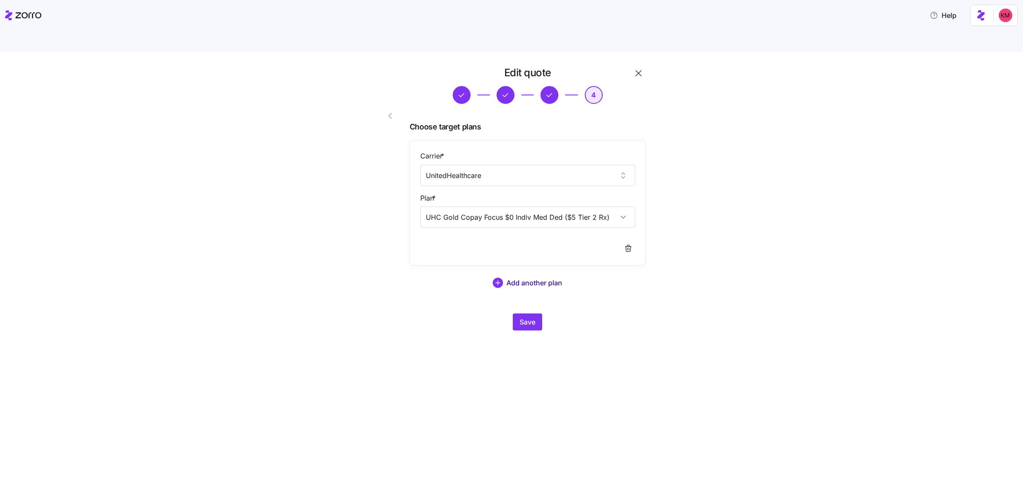
type input "UHC Gold Copay Focus $0 Indiv Med Ded ($5 Tier 2 Rx)"
click at [519, 278] on span "Add another plan" at bounding box center [534, 283] width 56 height 10
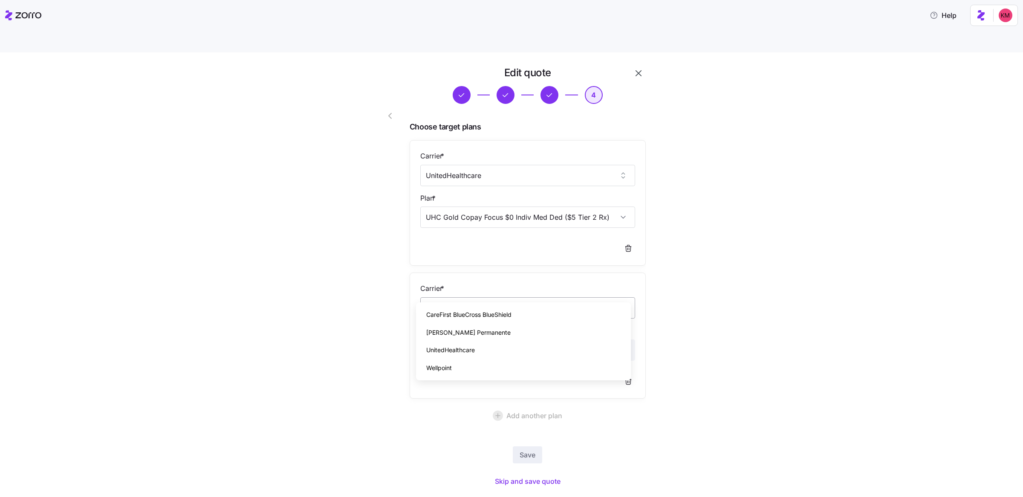
click at [496, 298] on input "Carrier *" at bounding box center [527, 308] width 215 height 21
type input "b"
click at [479, 308] on div "CareFirst BlueCross BlueShield" at bounding box center [523, 315] width 208 height 18
type input "CareFirst BlueCross BlueShield"
click at [473, 340] on input "Plan *" at bounding box center [527, 350] width 215 height 21
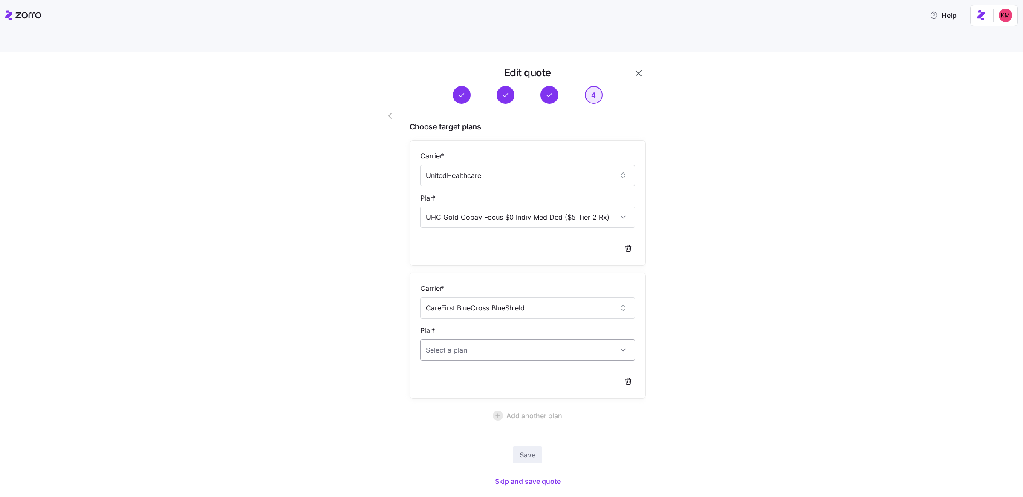
paste input "28137MD0370021"
click at [475, 361] on span "BlueChoice HMO Value Gold $1,000" at bounding box center [482, 357] width 112 height 11
type input "BlueChoice HMO Value Gold $1,000"
click at [526, 411] on span "Add another plan" at bounding box center [534, 416] width 56 height 10
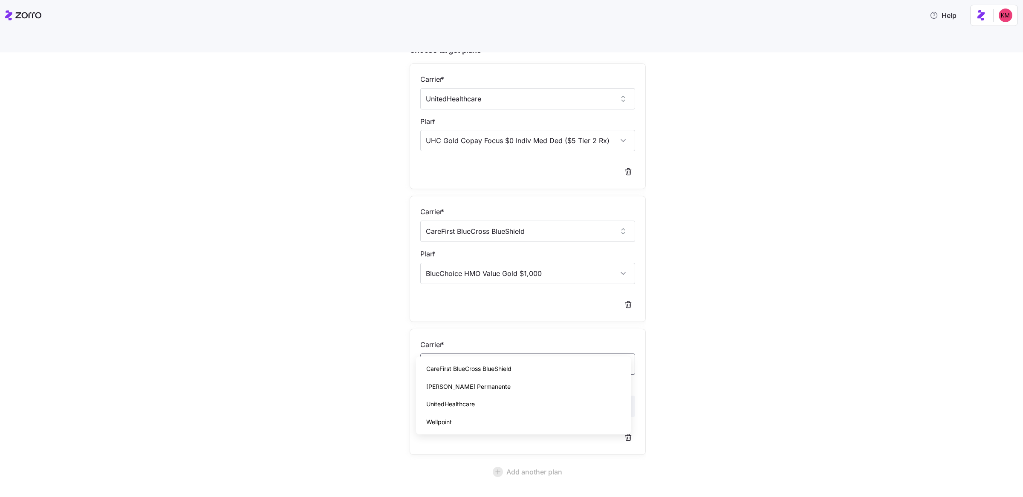
scroll to position [79, 0]
type input "Kaiser Permanente"
click at [529, 383] on div "Kaiser Permanente" at bounding box center [523, 387] width 208 height 18
click at [520, 352] on input "Carrier *" at bounding box center [527, 362] width 215 height 21
click at [472, 388] on span "Kaiser Permanente" at bounding box center [468, 386] width 84 height 9
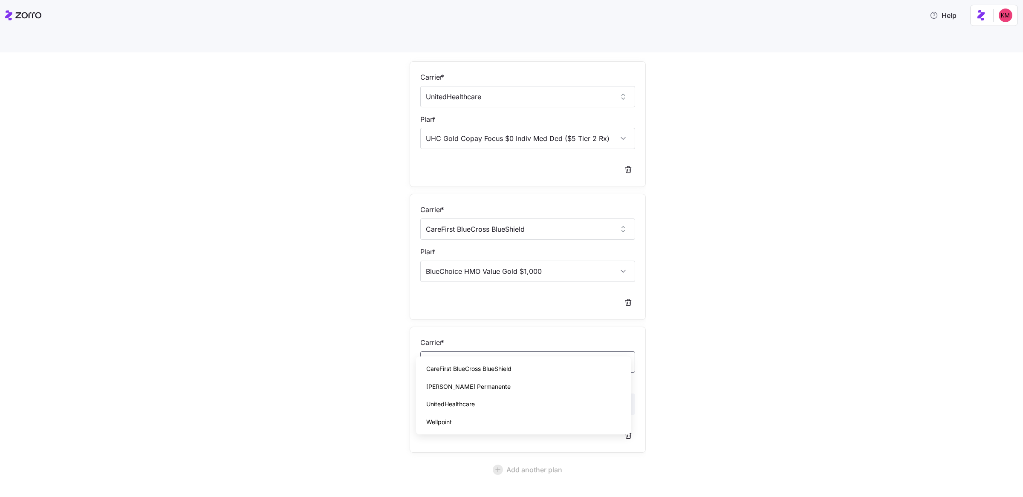
type input "Kaiser Permanente"
click at [473, 394] on input "Plan *" at bounding box center [527, 404] width 215 height 21
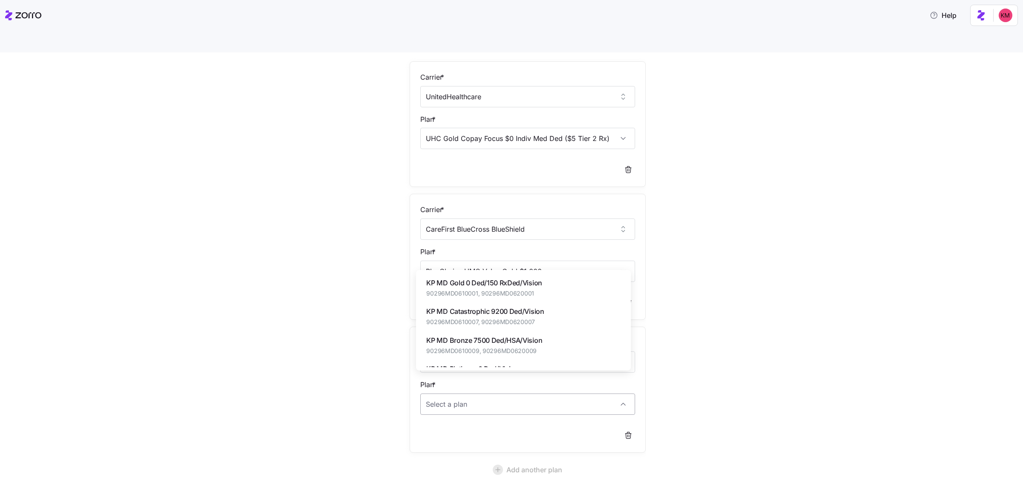
paste input "90296MD0610010"
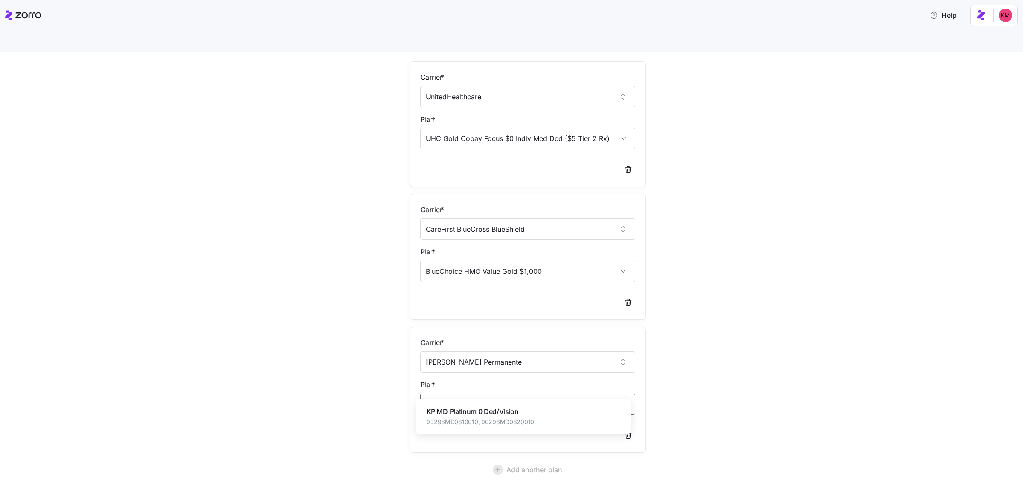
click at [488, 413] on span "KP MD Platinum 0 Ded/Vision" at bounding box center [480, 412] width 108 height 11
type input "KP MD Platinum 0 Ded/Vision"
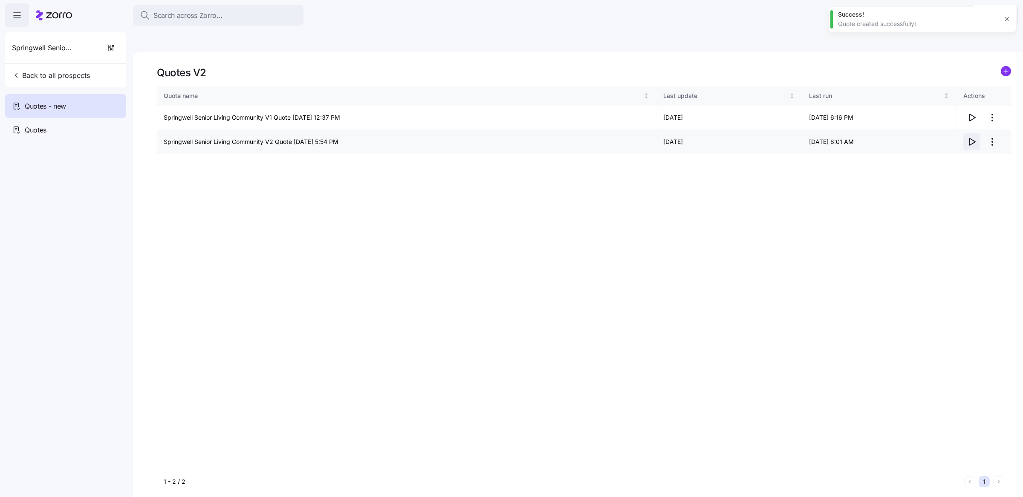
click at [970, 139] on icon "button" at bounding box center [973, 142] width 6 height 7
click at [993, 128] on html "Search across Zorro... Help Springwell Senior Living Community Back to all pros…" at bounding box center [511, 289] width 1023 height 578
click at [839, 154] on html "Search across Zorro... Help Springwell Senior Living Community Back to all pros…" at bounding box center [511, 289] width 1023 height 578
click at [1004, 66] on circle "add icon" at bounding box center [1005, 70] width 9 height 9
click at [995, 124] on html "Search across Zorro... Help Springwell Senior Living Community Back to all pros…" at bounding box center [511, 289] width 1023 height 578
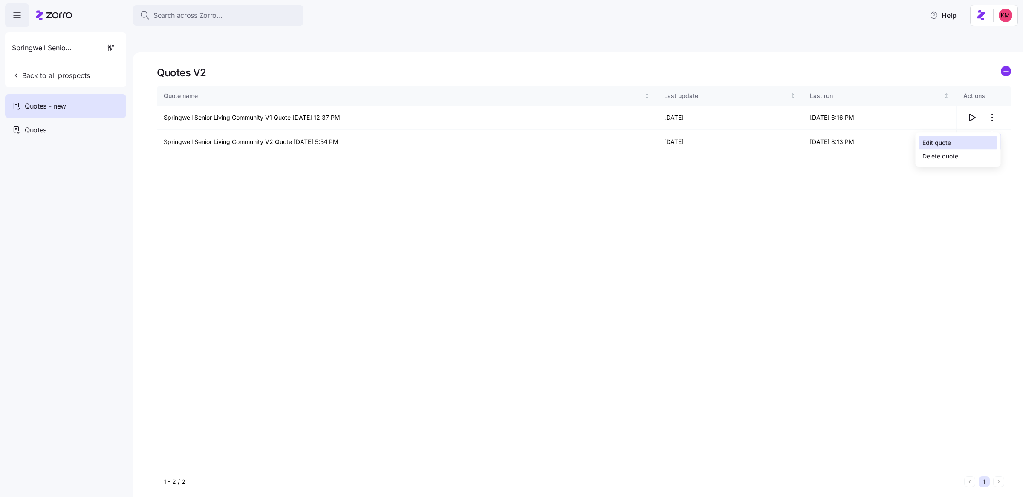
click at [950, 147] on div "Edit quote" at bounding box center [936, 142] width 29 height 9
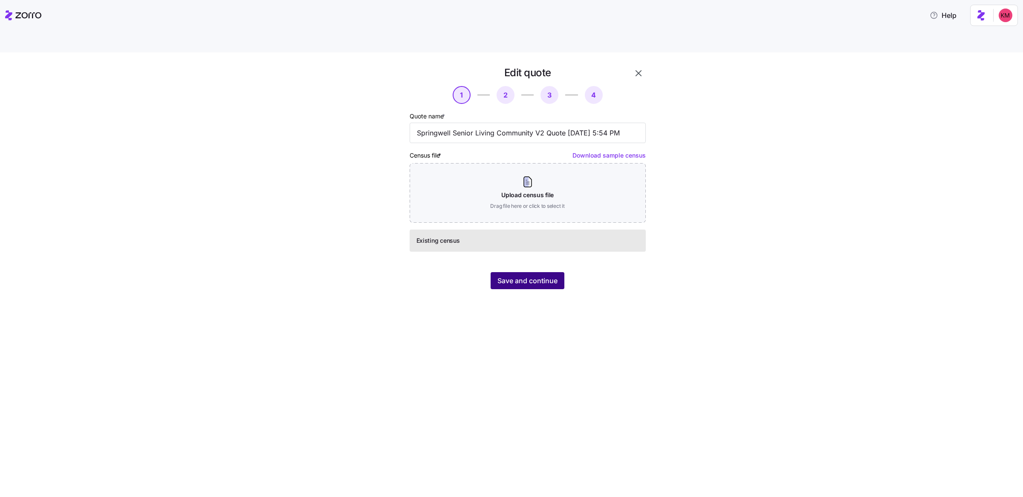
click at [542, 276] on span "Save and continue" at bounding box center [527, 281] width 60 height 10
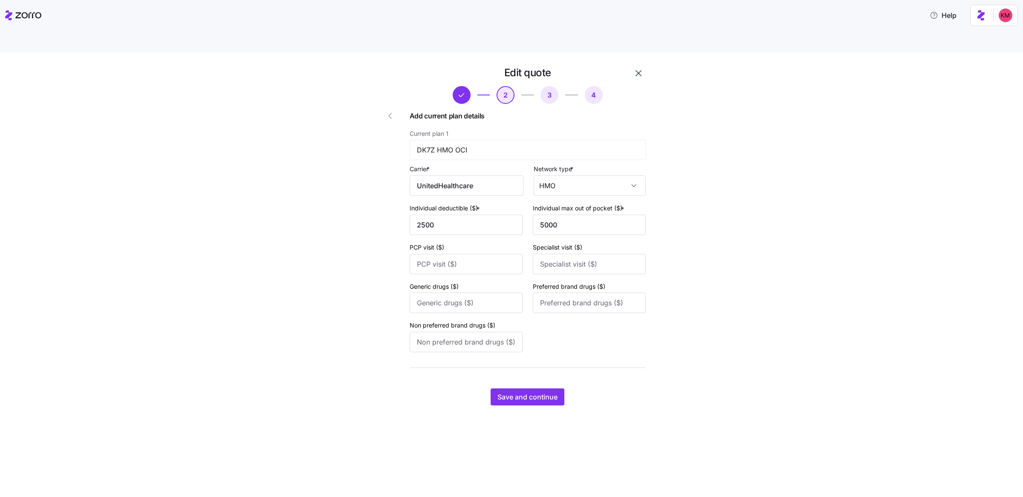
click at [392, 111] on icon "button" at bounding box center [390, 116] width 10 height 10
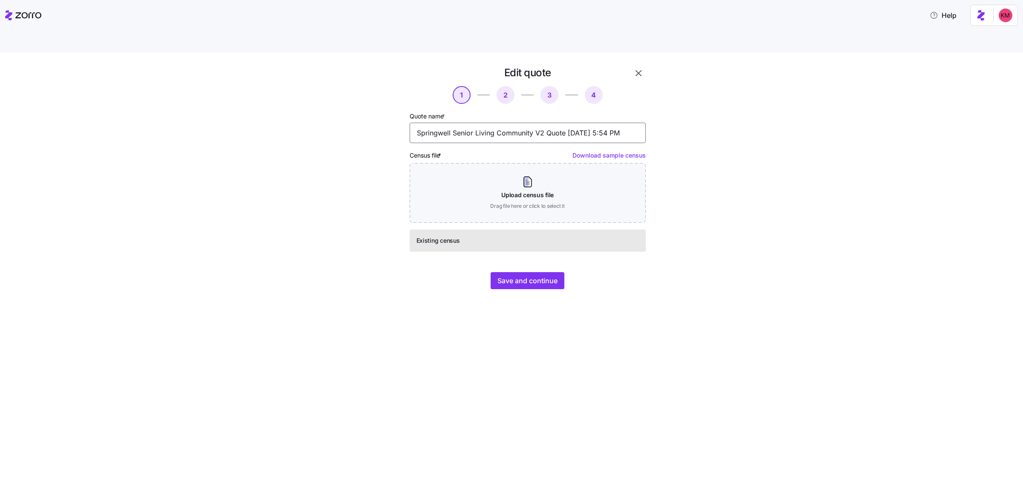
click at [522, 123] on input "Springwell Senior Living Community V2 Quote 09/10/2025 5:54 PM" at bounding box center [528, 133] width 236 height 20
drag, startPoint x: 536, startPoint y: 114, endPoint x: 543, endPoint y: 113, distance: 6.9
click at [543, 123] on input "Springwell Senior Living Community V2 Quote 09/10/2025 5:54 PM" at bounding box center [528, 133] width 236 height 20
paste input "UHC Gold Copay Focus $0 Indiv Med Ded"
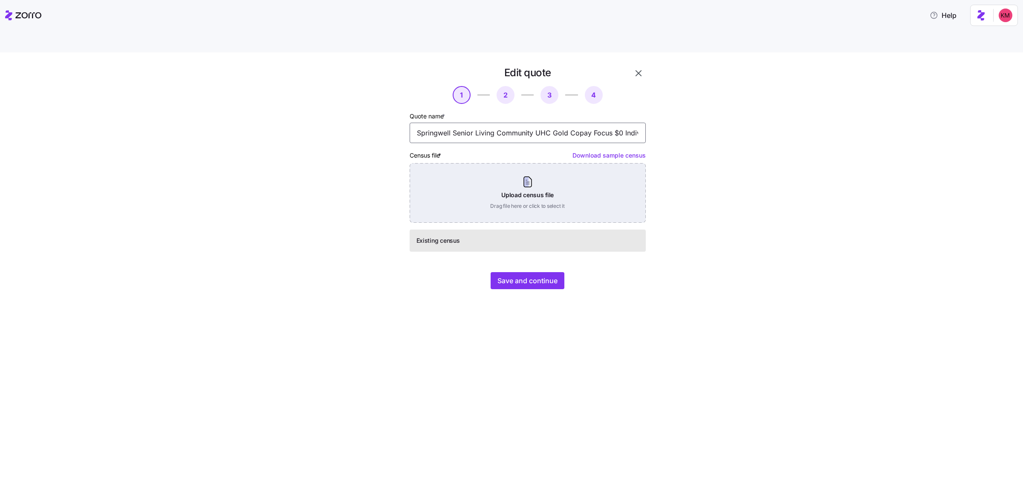
scroll to position [0, 33]
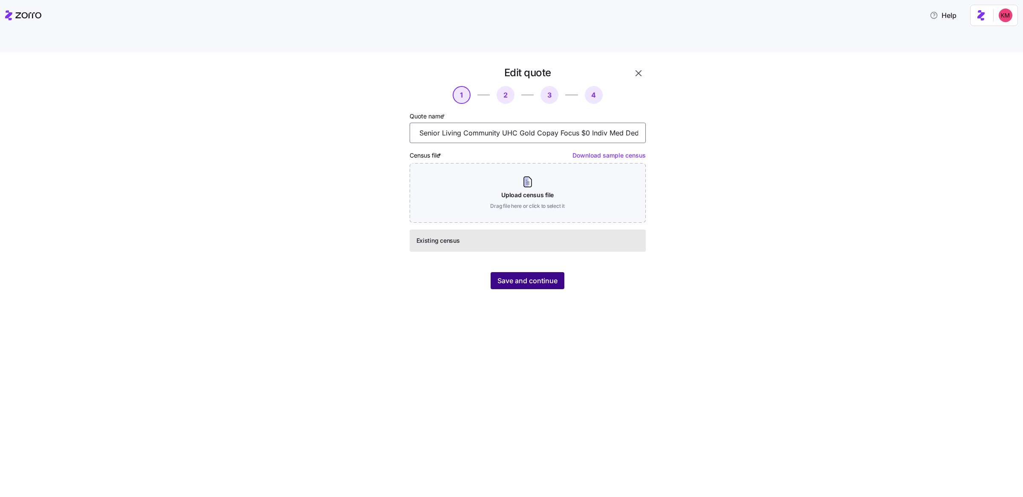
type input "Springwell Senior Living Community UHC Gold Copay Focus $0 Indiv Med Ded Quote …"
click at [529, 276] on span "Save and continue" at bounding box center [527, 281] width 60 height 10
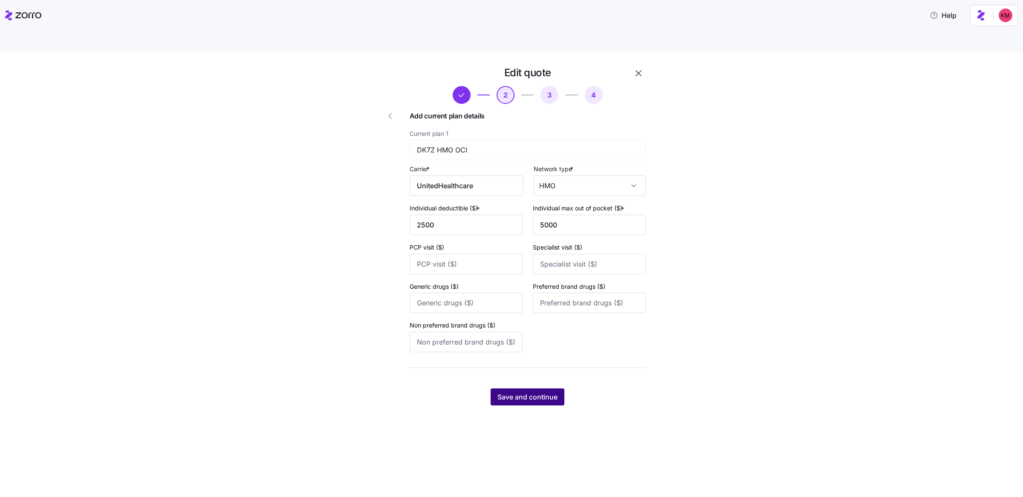
click at [511, 392] on span "Save and continue" at bounding box center [527, 397] width 60 height 10
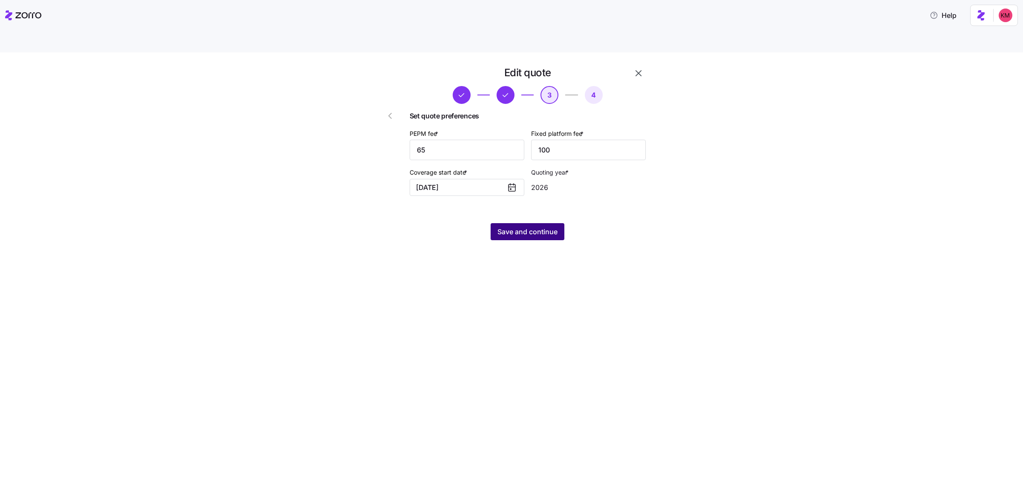
click at [515, 223] on button "Save and continue" at bounding box center [528, 231] width 74 height 17
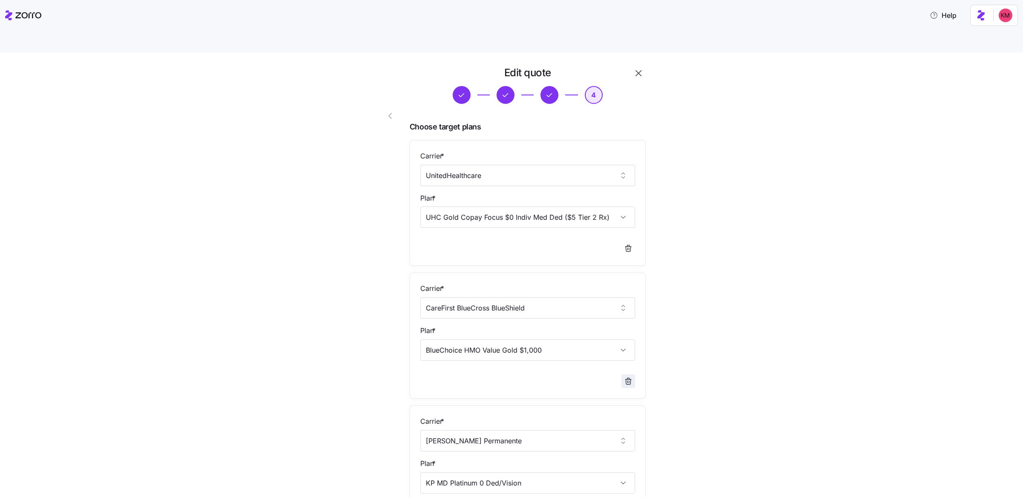
click at [623, 375] on span "button" at bounding box center [628, 381] width 13 height 13
click at [626, 380] on icon "button" at bounding box center [628, 382] width 5 height 5
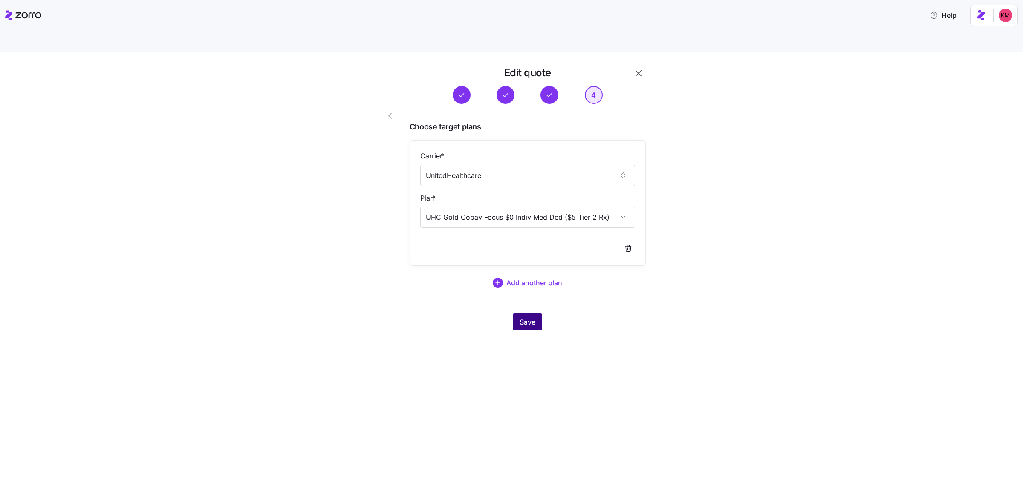
click at [540, 314] on button "Save" at bounding box center [527, 322] width 29 height 17
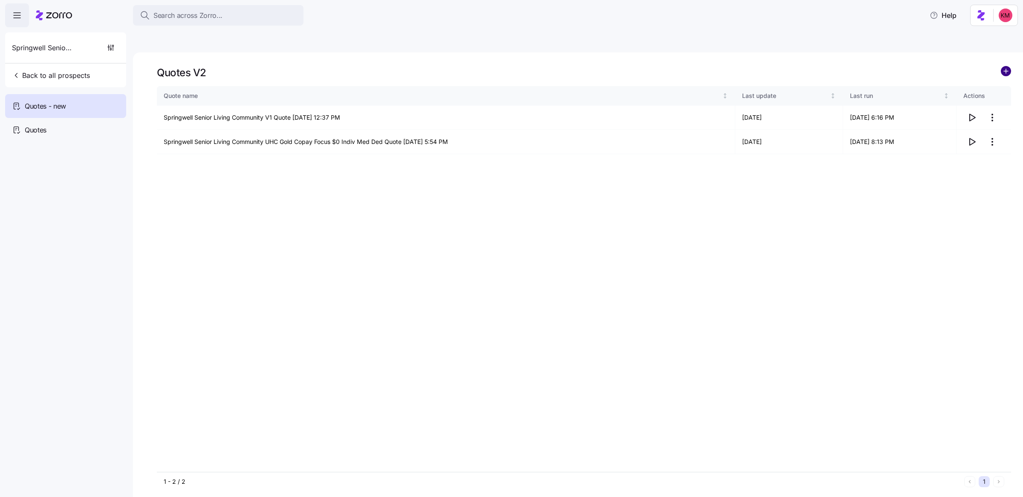
click at [1005, 66] on circle "add icon" at bounding box center [1005, 70] width 9 height 9
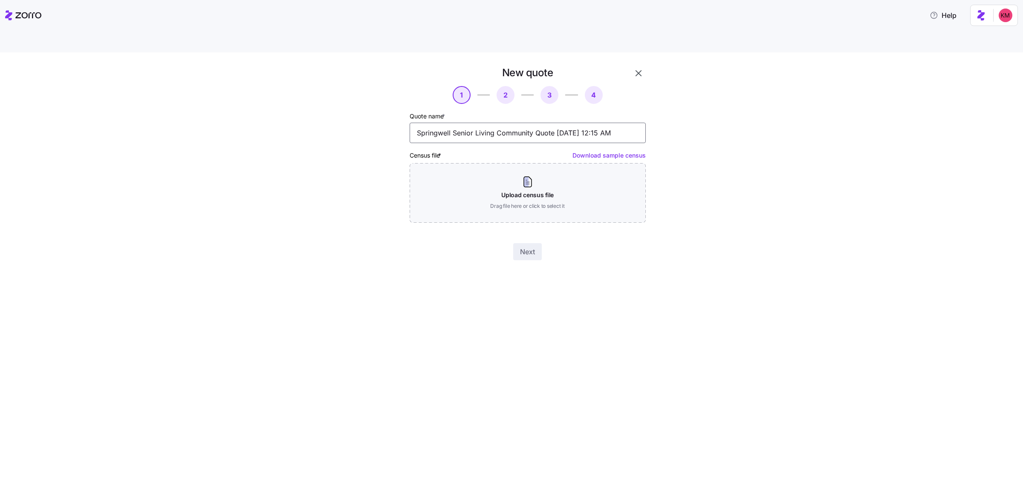
drag, startPoint x: 534, startPoint y: 113, endPoint x: 553, endPoint y: 114, distance: 18.3
click at [553, 123] on input "Springwell Senior Living Community Quote 10/08/2025 12:15 AM" at bounding box center [528, 133] width 236 height 20
click at [536, 123] on input "Springwell Senior Living Community Quote 10/08/2025 12:15 AM" at bounding box center [528, 133] width 236 height 20
paste input "BlueChoice HMO Value Gold $1,000"
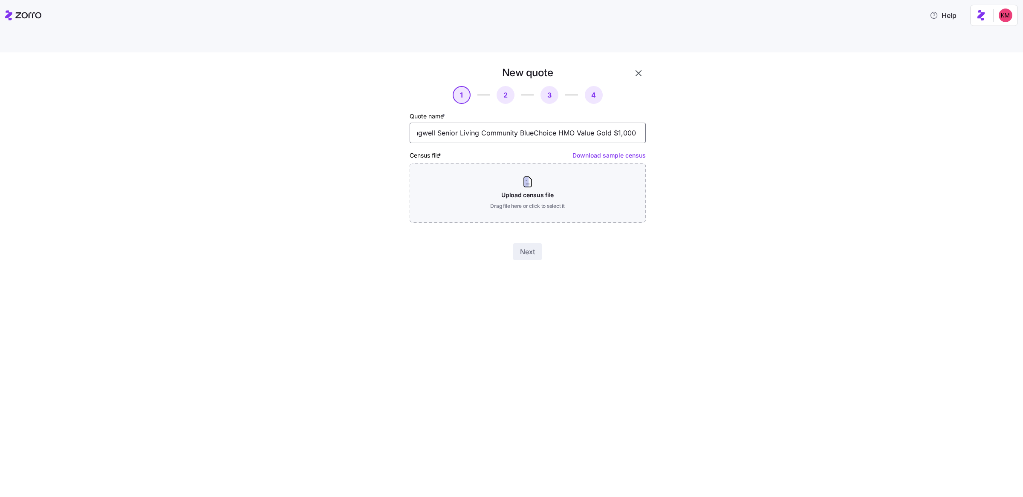
type input "Springwell Senior Living Community BlueChoice HMO Value Gold $1,000 Quote 10/08…"
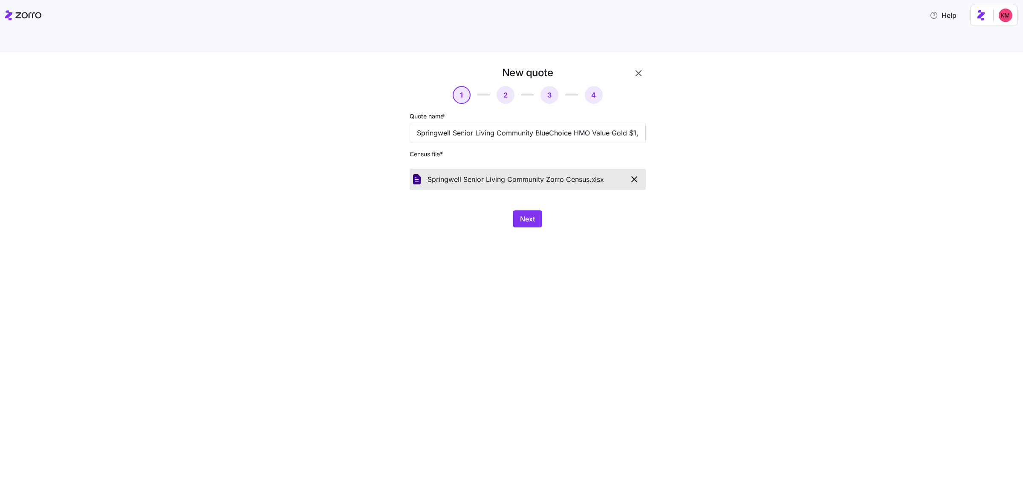
click at [511, 211] on div "Next" at bounding box center [528, 219] width 236 height 17
click at [520, 214] on span "Next" at bounding box center [527, 219] width 15 height 10
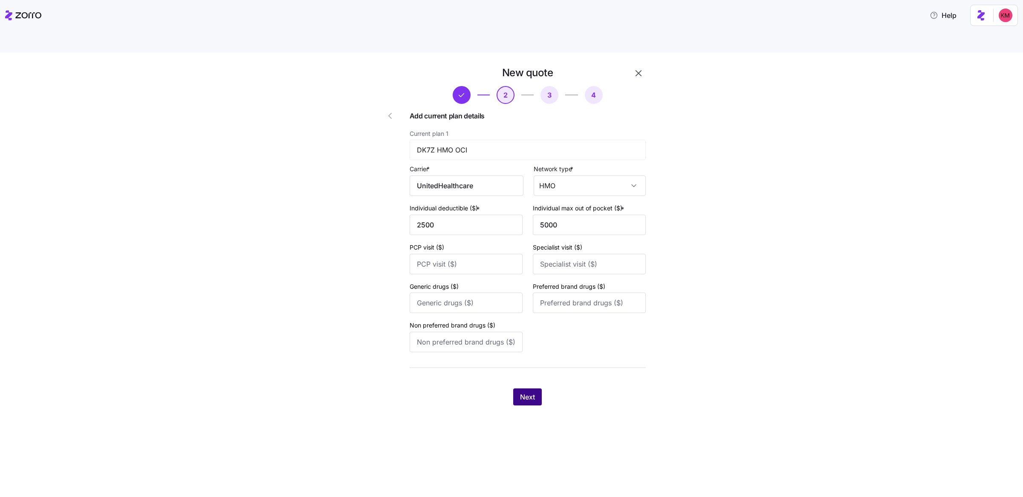
click at [536, 389] on button "Next" at bounding box center [527, 397] width 29 height 17
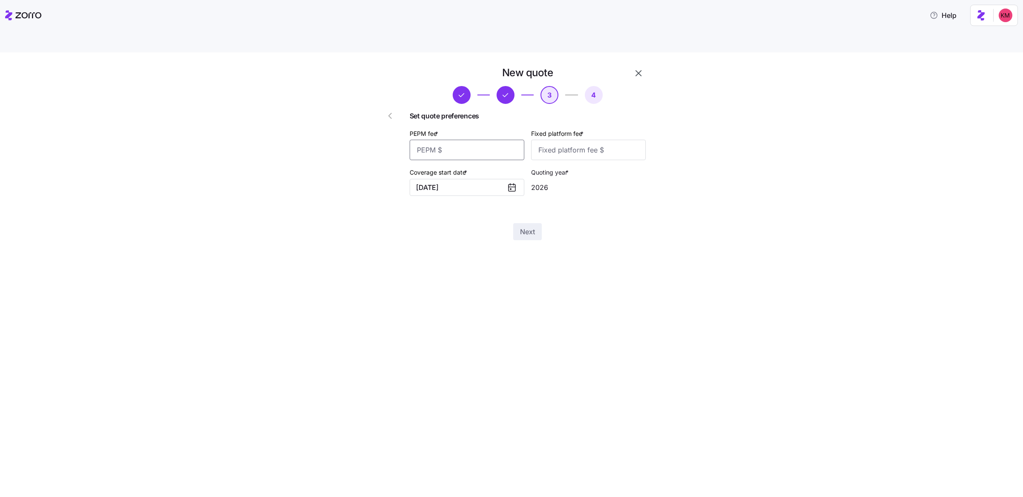
click at [471, 140] on input "PEPM fee *" at bounding box center [467, 150] width 115 height 20
type input "65"
type input "100"
click at [536, 223] on button "Next" at bounding box center [527, 231] width 29 height 17
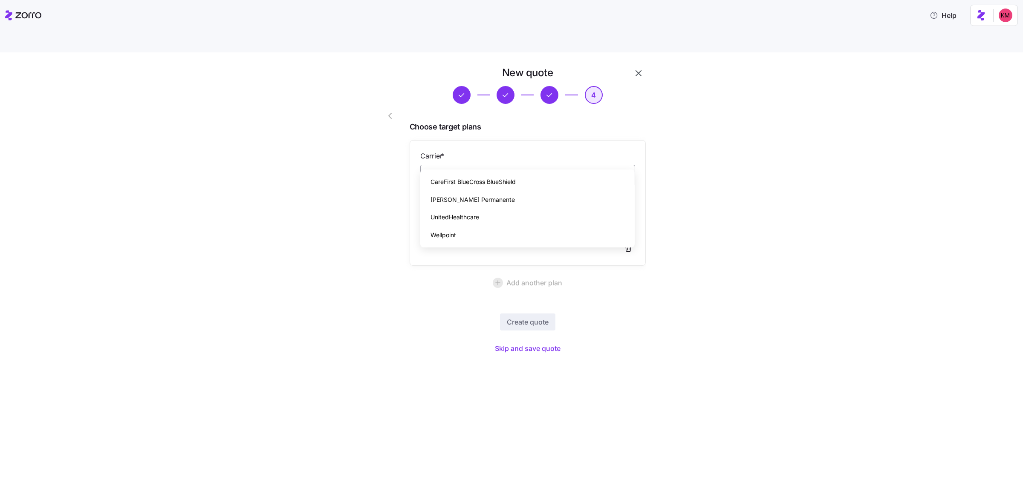
click at [526, 165] on input "Carrier *" at bounding box center [527, 175] width 215 height 21
paste input "BlueChoice HMO Value Gold $1,000"
click at [540, 188] on div "CareFirst BlueCross BlueShield" at bounding box center [528, 182] width 208 height 18
type input "CareFirst BlueCross BlueShield"
click at [537, 207] on input "Plan *" at bounding box center [527, 217] width 215 height 21
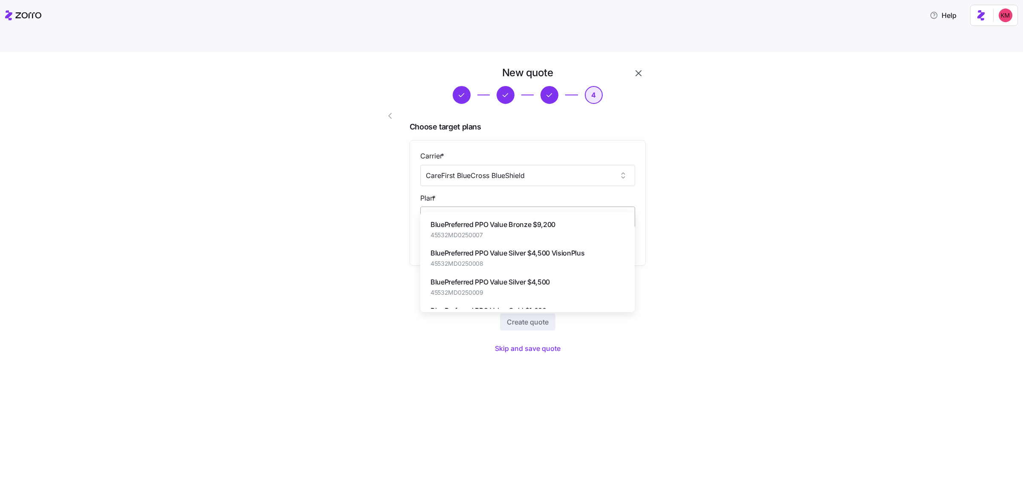
paste input "BlueChoice HMO Value Gold $1,000"
click at [509, 220] on span "BlueChoice HMO Value Gold $1,000" at bounding box center [486, 225] width 112 height 11
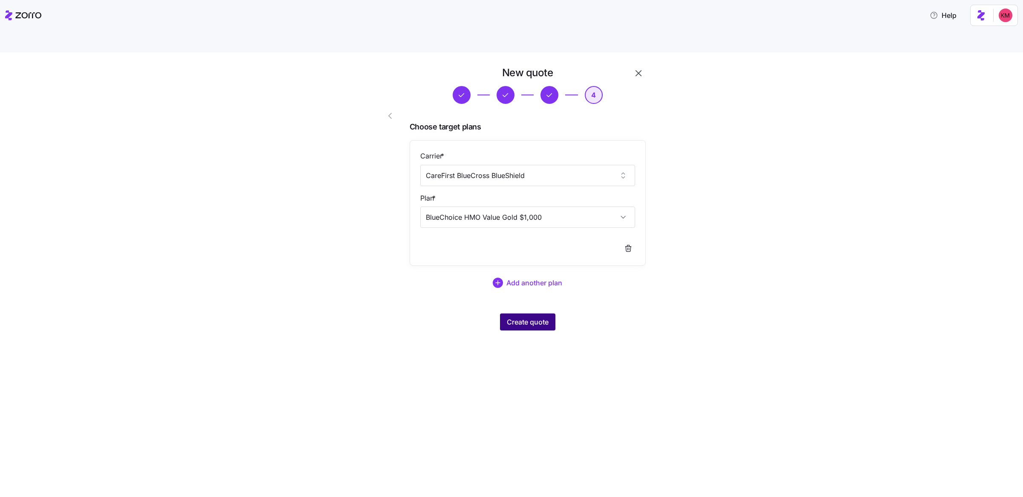
type input "BlueChoice HMO Value Gold $1,000"
click at [523, 317] on span "Create quote" at bounding box center [528, 322] width 42 height 10
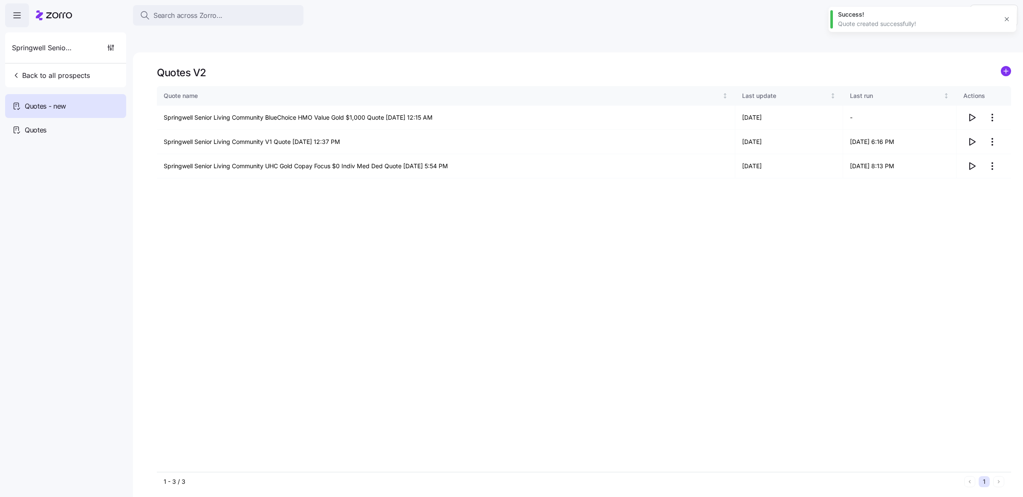
click at [844, 289] on div "Quote name Last update Last run Actions Springwell Senior Living Community Blue…" at bounding box center [584, 279] width 854 height 386
click at [1005, 71] on icon "add icon" at bounding box center [1006, 71] width 4 height 0
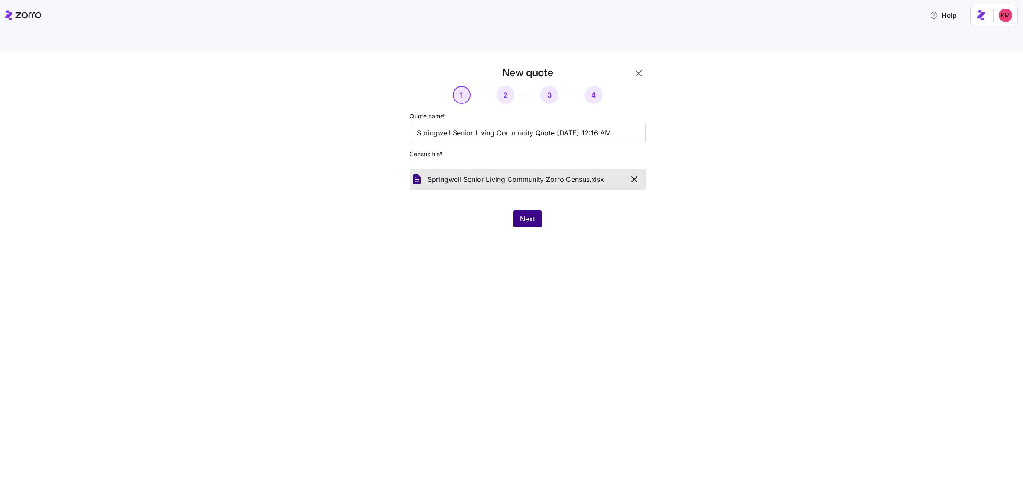
click at [532, 211] on button "Next" at bounding box center [527, 219] width 29 height 17
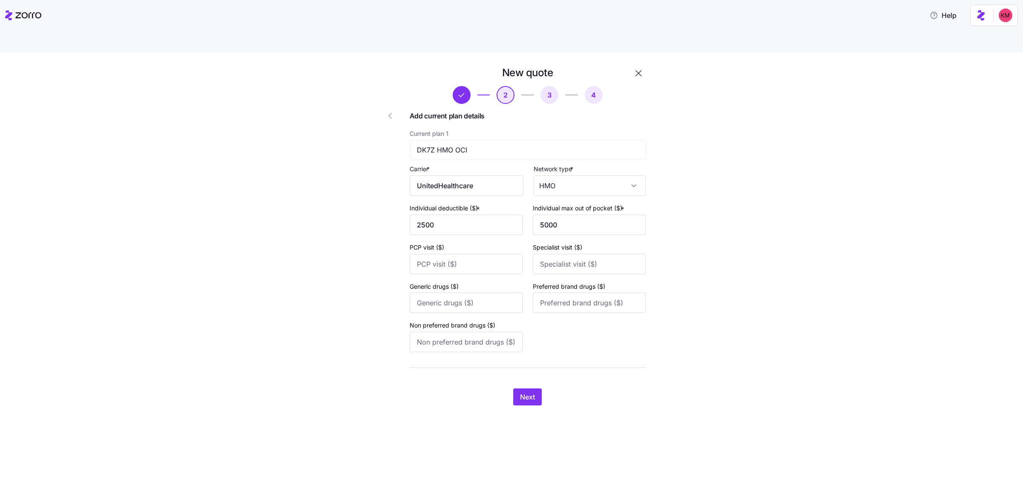
click at [393, 111] on icon "button" at bounding box center [390, 116] width 10 height 10
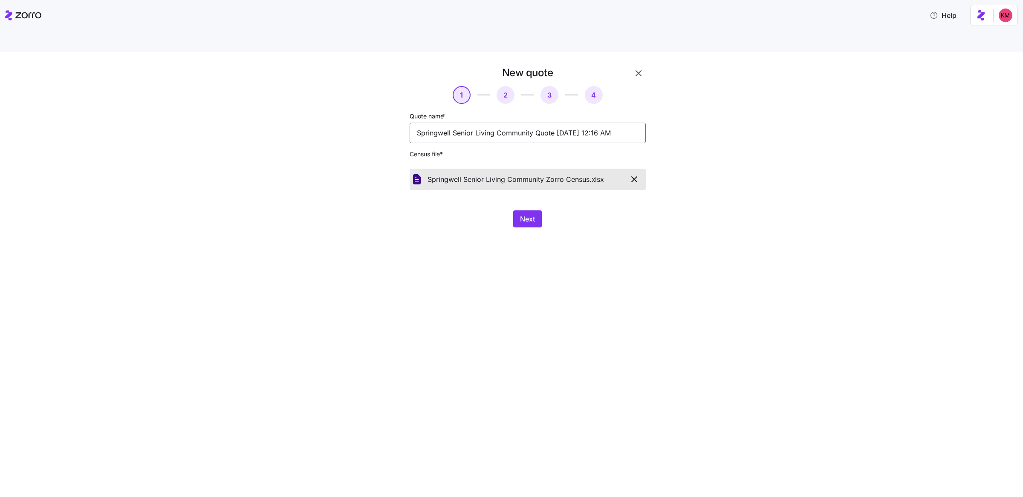
click at [534, 123] on input "Springwell Senior Living Community Quote 10/08/2025 12:16 AM" at bounding box center [528, 133] width 236 height 20
paste input "KP MD Platinum 0 Ded/Vision"
type input "Springwell Senior Living Community KP MD Platinum 0 Ded/Vision Quote 10/08/2025…"
click at [536, 211] on button "Next" at bounding box center [527, 219] width 29 height 17
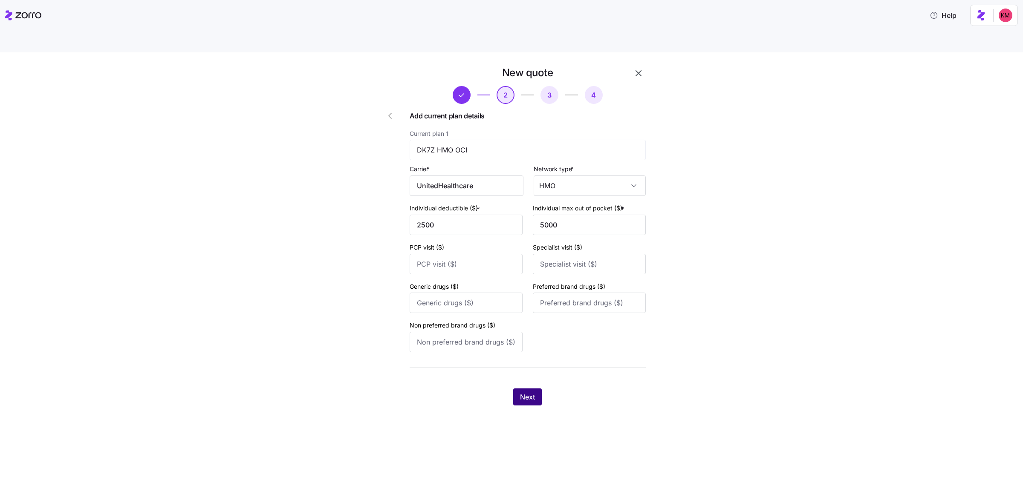
click at [531, 389] on button "Next" at bounding box center [527, 397] width 29 height 17
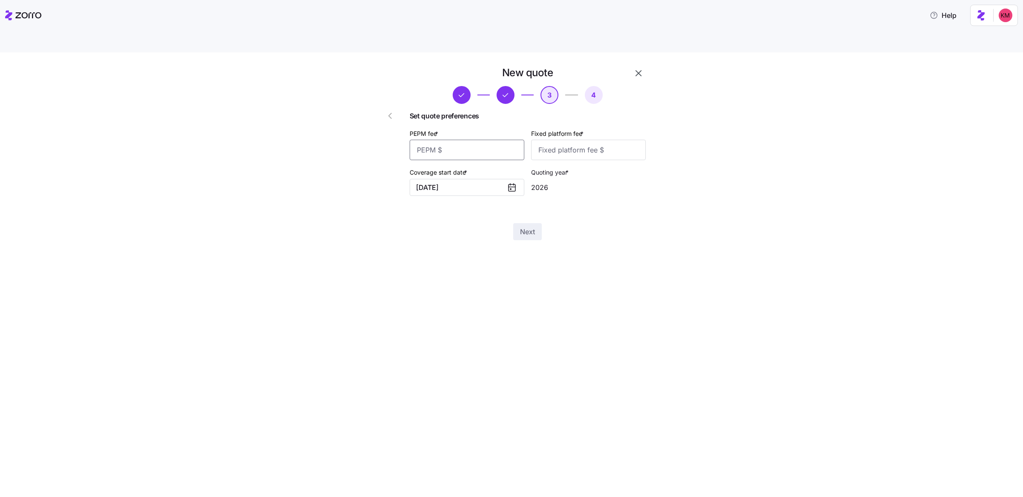
click at [476, 140] on input "PEPM fee *" at bounding box center [467, 150] width 115 height 20
type input "65"
type input "100"
click at [538, 223] on button "Next" at bounding box center [527, 231] width 29 height 17
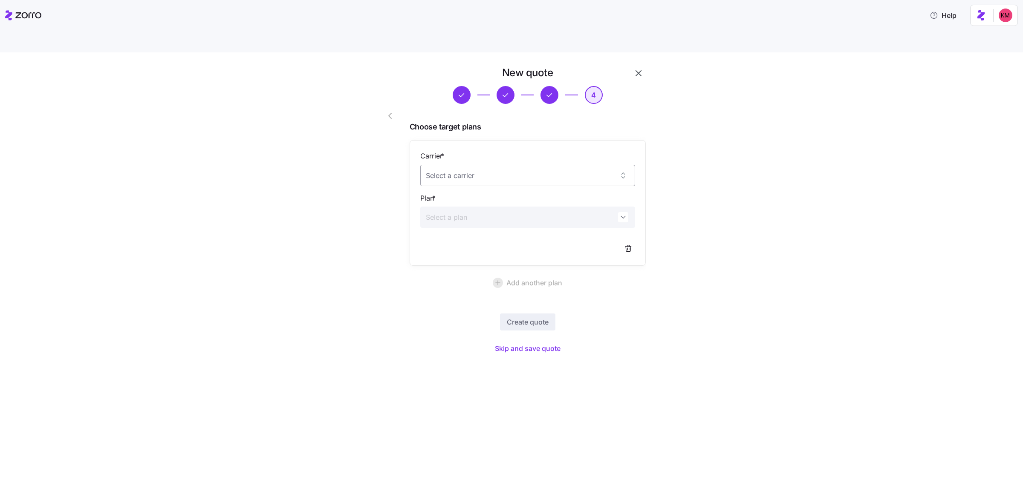
drag, startPoint x: 461, startPoint y: 141, endPoint x: 460, endPoint y: 153, distance: 12.0
click at [461, 151] on div "Carrier *" at bounding box center [527, 168] width 215 height 35
click at [460, 165] on input "Carrier *" at bounding box center [527, 175] width 215 height 21
click at [466, 197] on span "Kaiser Permanente" at bounding box center [472, 199] width 84 height 9
type input "Kaiser Permanente"
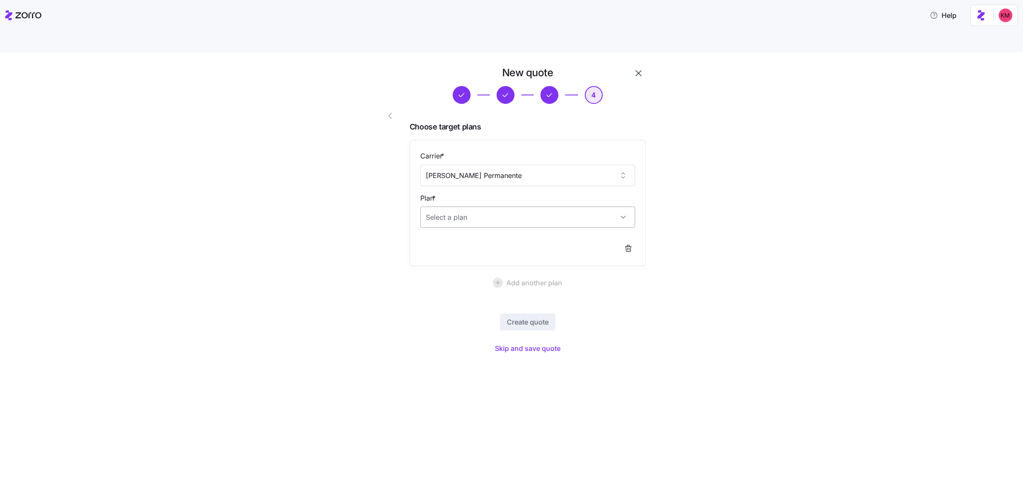
click at [474, 207] on input "Plan *" at bounding box center [527, 217] width 215 height 21
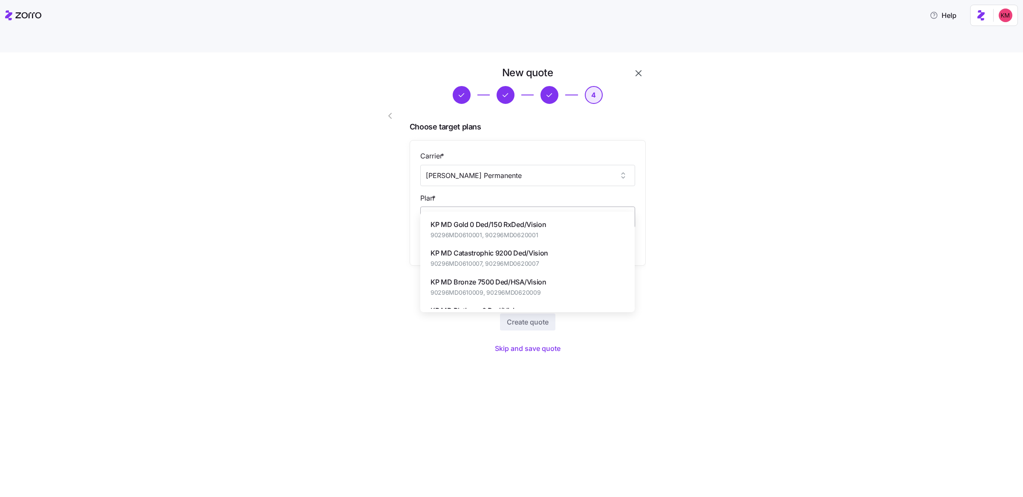
paste input "KP MD Platinum 0 Ded/Vision"
click at [505, 228] on span "KP MD Platinum 0 Ded/Vision" at bounding box center [484, 225] width 108 height 11
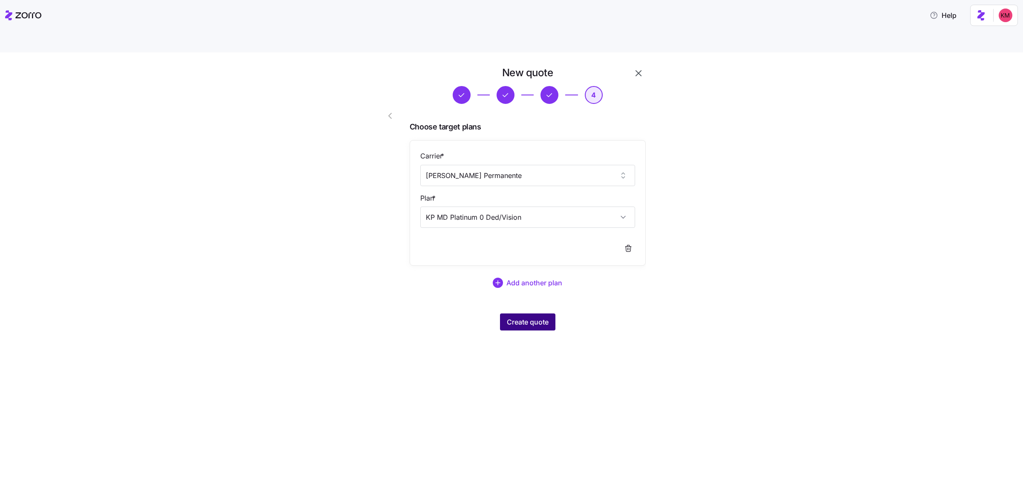
type input "KP MD Platinum 0 Ded/Vision"
click at [534, 314] on button "Create quote" at bounding box center [527, 322] width 55 height 17
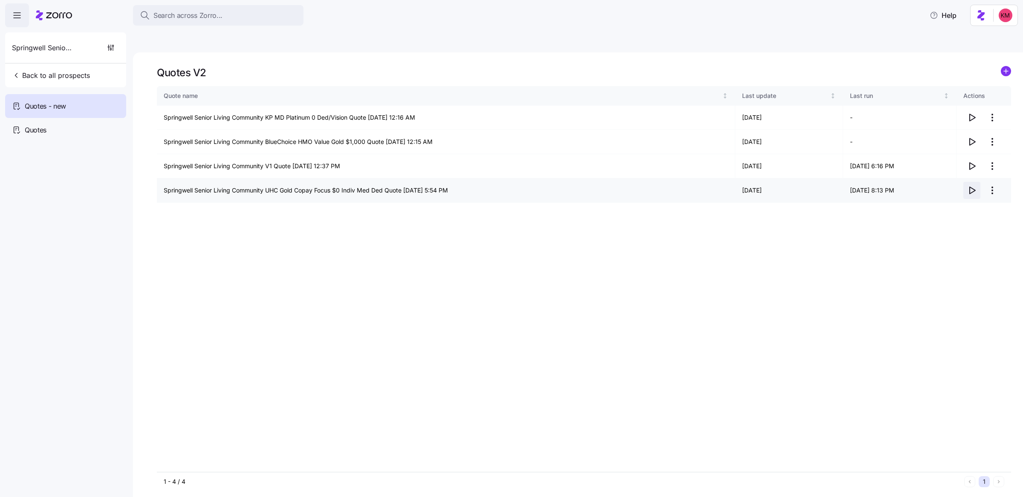
click at [974, 185] on icon "button" at bounding box center [972, 190] width 10 height 10
click at [970, 187] on icon "button" at bounding box center [973, 190] width 6 height 7
click at [555, 280] on div "Quote name Last update Last run Actions Springwell Senior Living Community KP M…" at bounding box center [584, 279] width 854 height 386
click at [975, 137] on icon "button" at bounding box center [972, 142] width 10 height 10
click at [733, 249] on div "Quote name Last update Last run Actions Springwell Senior Living Community KP M…" at bounding box center [584, 279] width 854 height 386
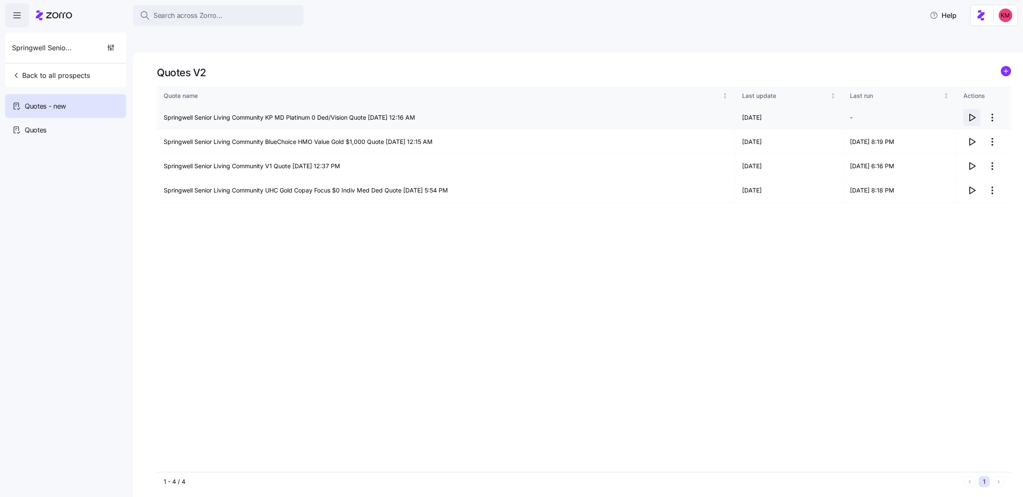
click at [969, 113] on icon "button" at bounding box center [972, 118] width 10 height 10
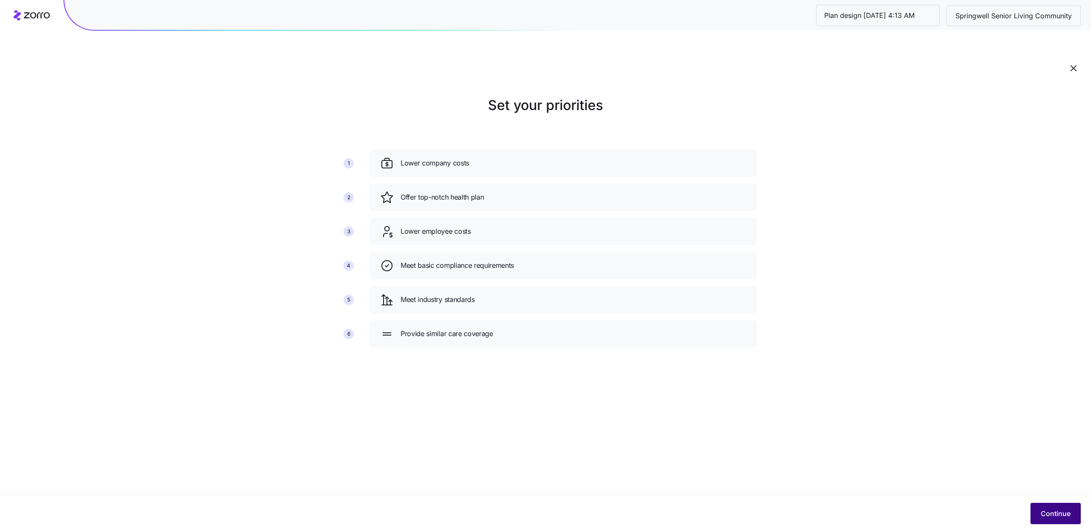
click at [1037, 512] on button "Continue" at bounding box center [1056, 513] width 50 height 21
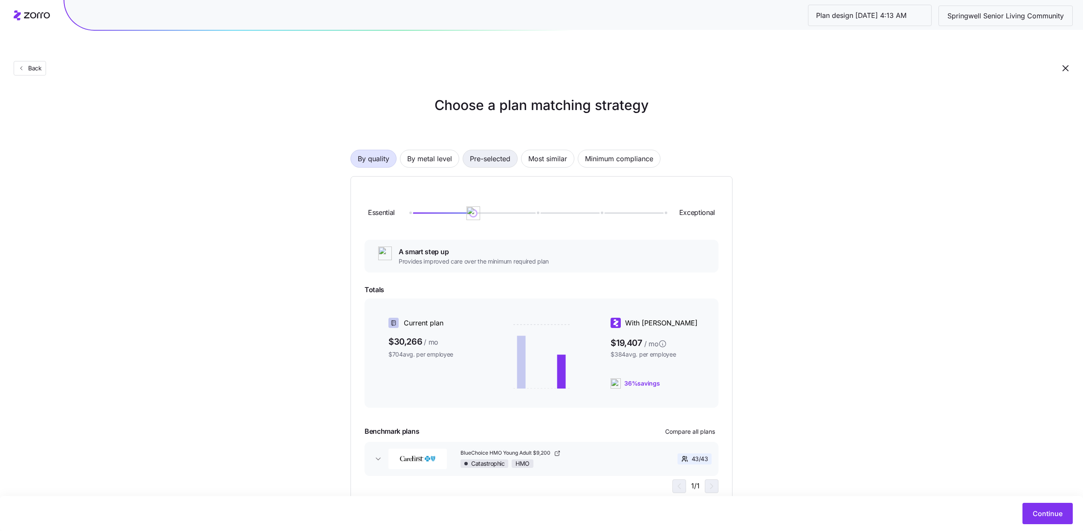
click at [484, 150] on span "Pre-selected" at bounding box center [490, 158] width 40 height 17
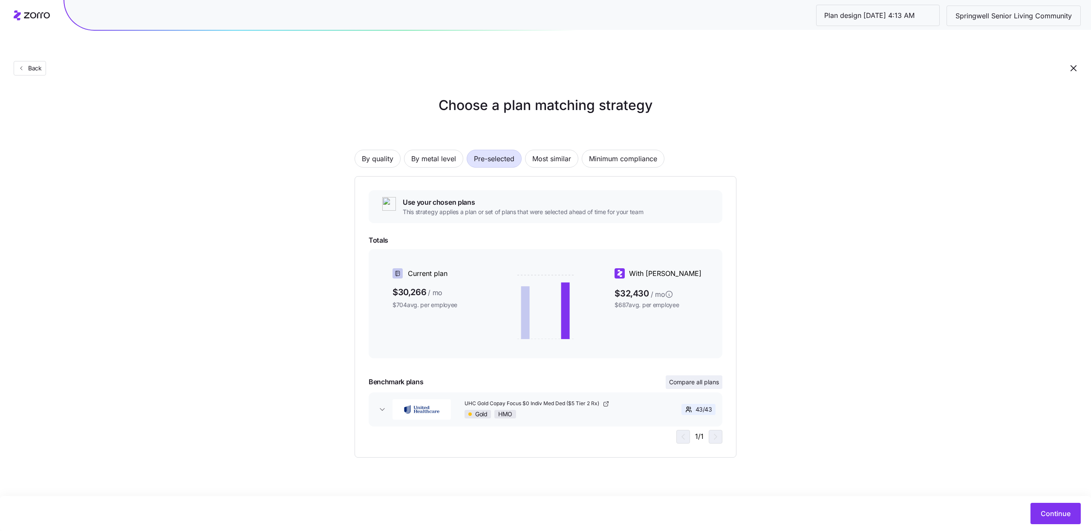
click at [700, 378] on span "Compare all plans" at bounding box center [694, 382] width 50 height 9
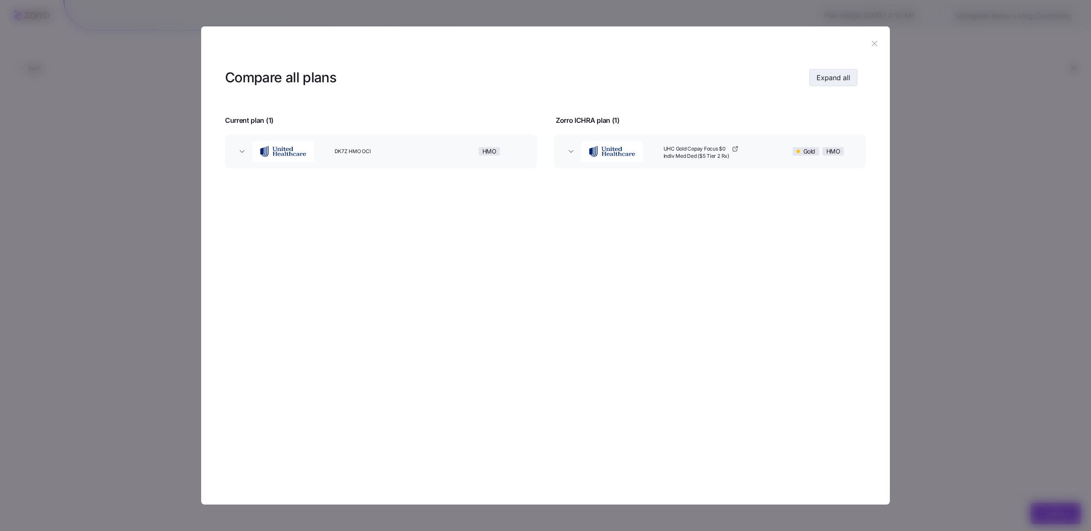
click at [845, 80] on span "Expand all" at bounding box center [834, 77] width 34 height 10
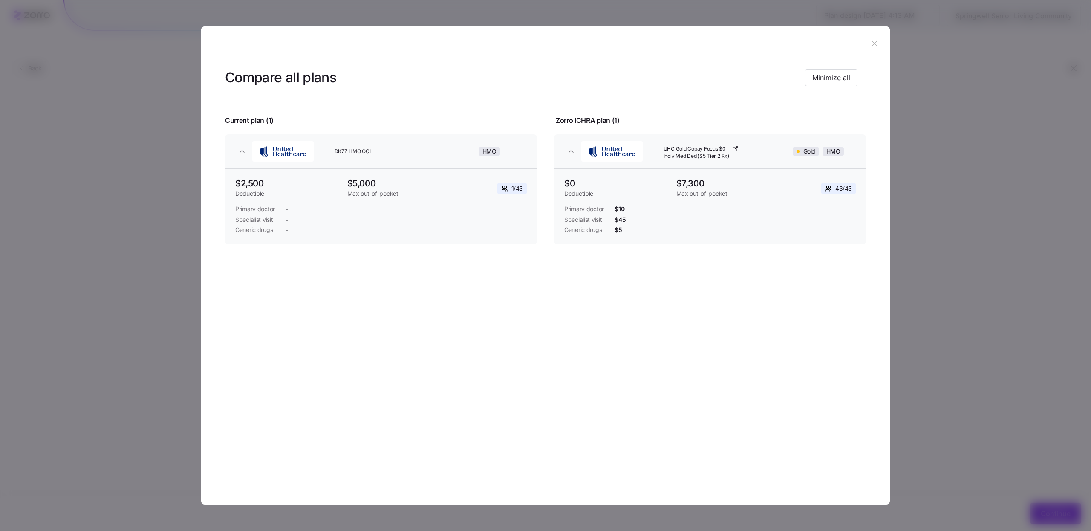
click at [876, 38] on button "button" at bounding box center [875, 44] width 14 height 14
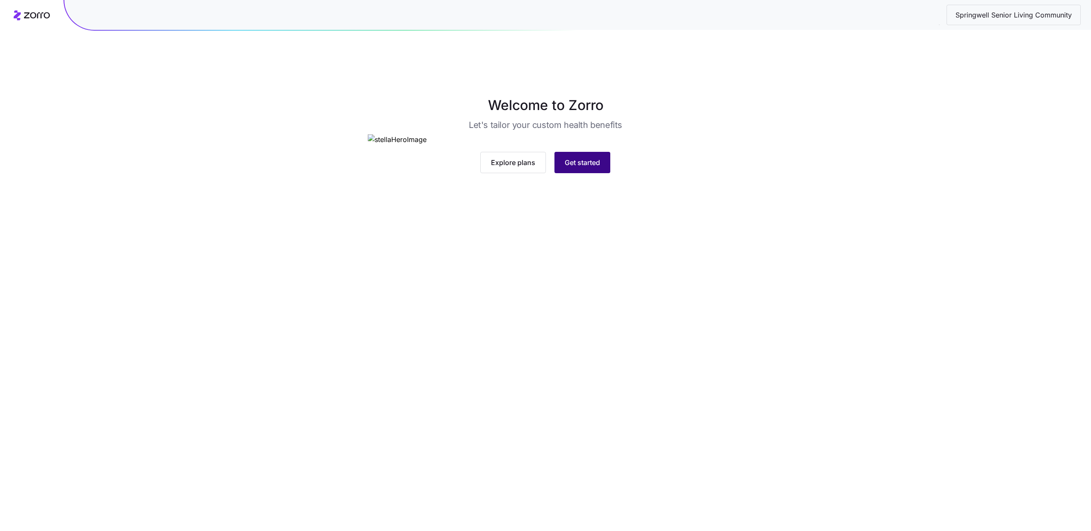
click at [584, 168] on span "Get started" at bounding box center [582, 162] width 35 height 10
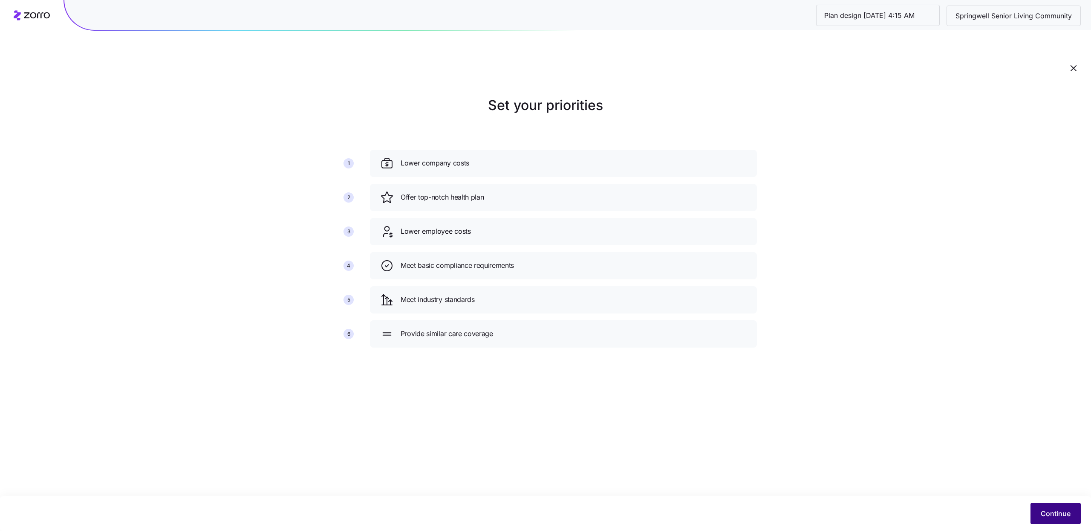
click at [1034, 507] on button "Continue" at bounding box center [1056, 513] width 50 height 21
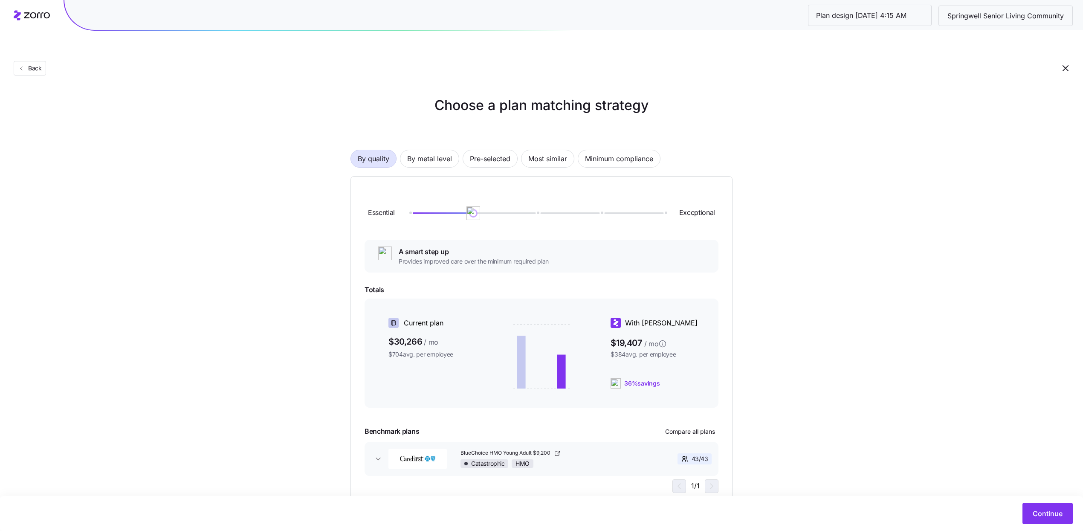
click at [706, 450] on div "43 / 43" at bounding box center [680, 459] width 69 height 18
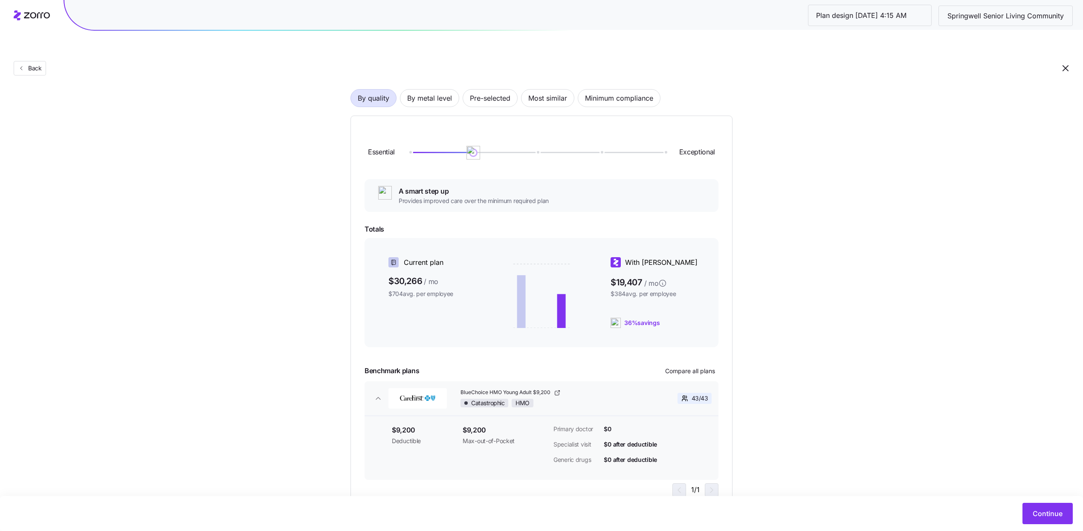
scroll to position [75, 0]
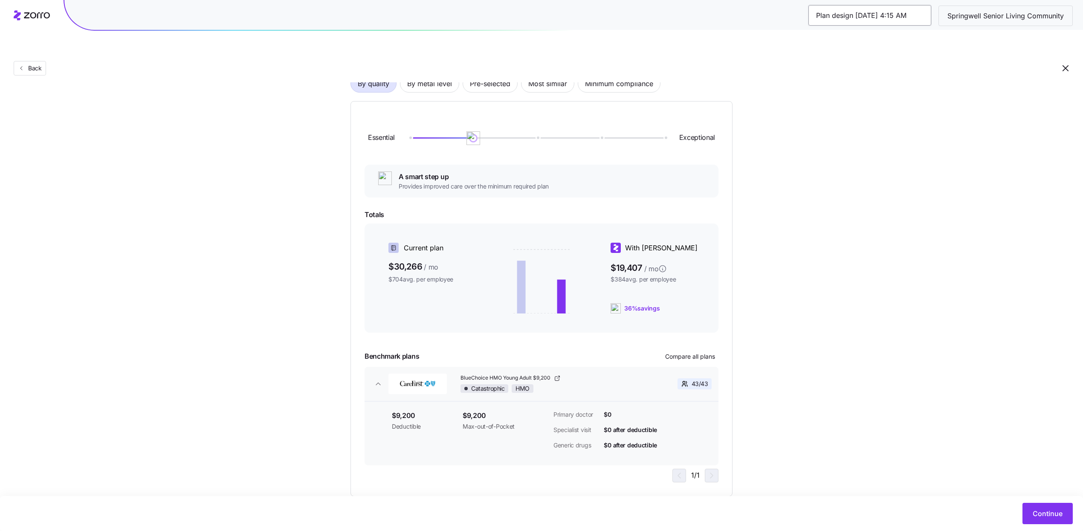
click at [875, 18] on input "Plan design [DATE] 4:15 AM" at bounding box center [869, 15] width 123 height 20
click at [879, 19] on input "Plan design [DATE] 4:15 AM" at bounding box center [869, 15] width 123 height 20
click at [1004, 17] on span "Springwell Senior Living Community" at bounding box center [1005, 16] width 130 height 11
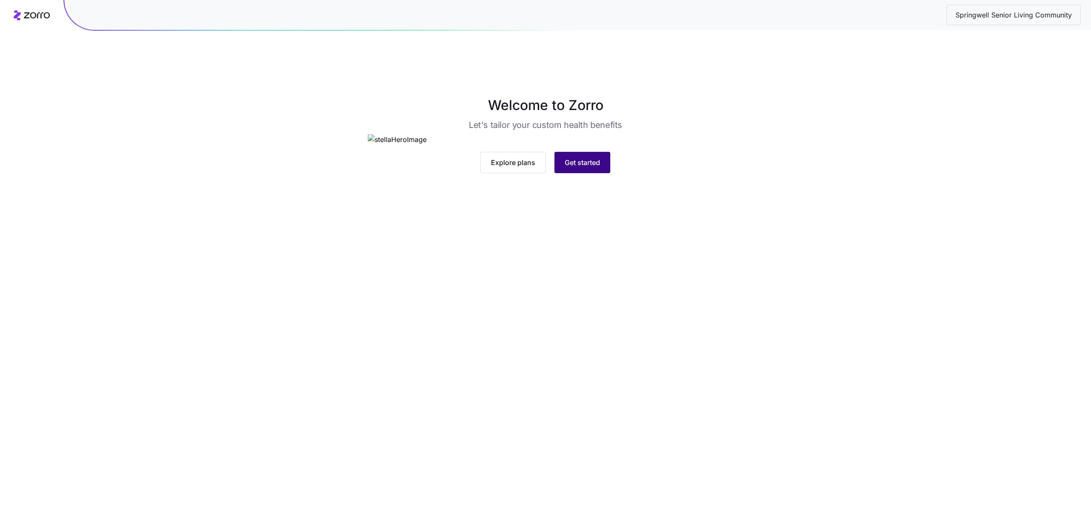
click at [592, 173] on button "Get started" at bounding box center [583, 162] width 56 height 21
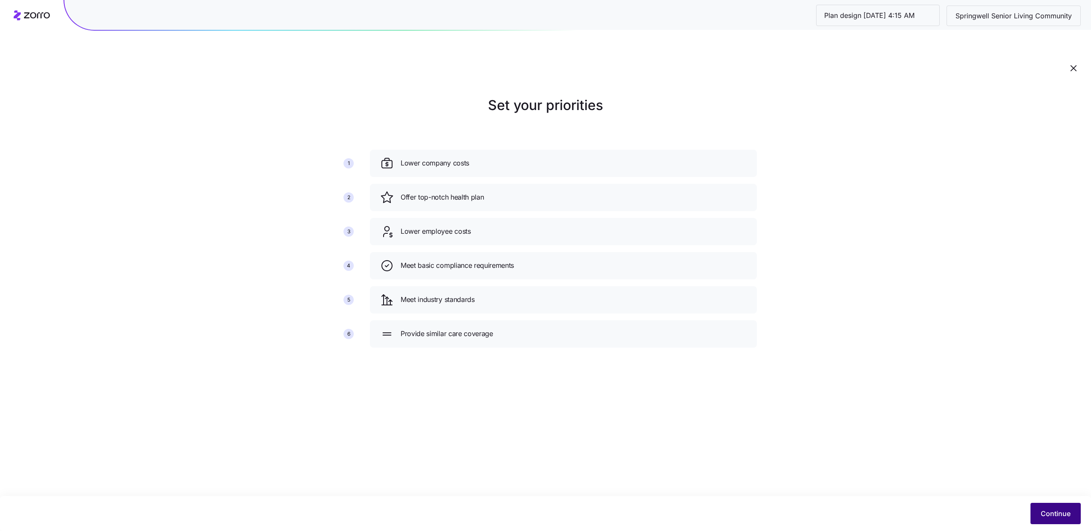
click at [1041, 517] on span "Continue" at bounding box center [1056, 513] width 30 height 10
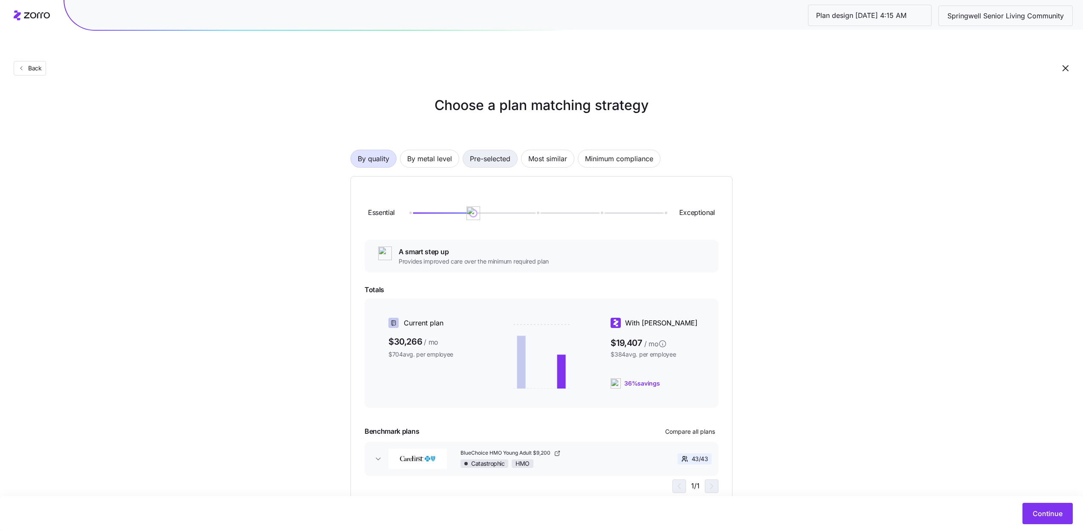
click at [502, 150] on span "Pre-selected" at bounding box center [490, 158] width 40 height 17
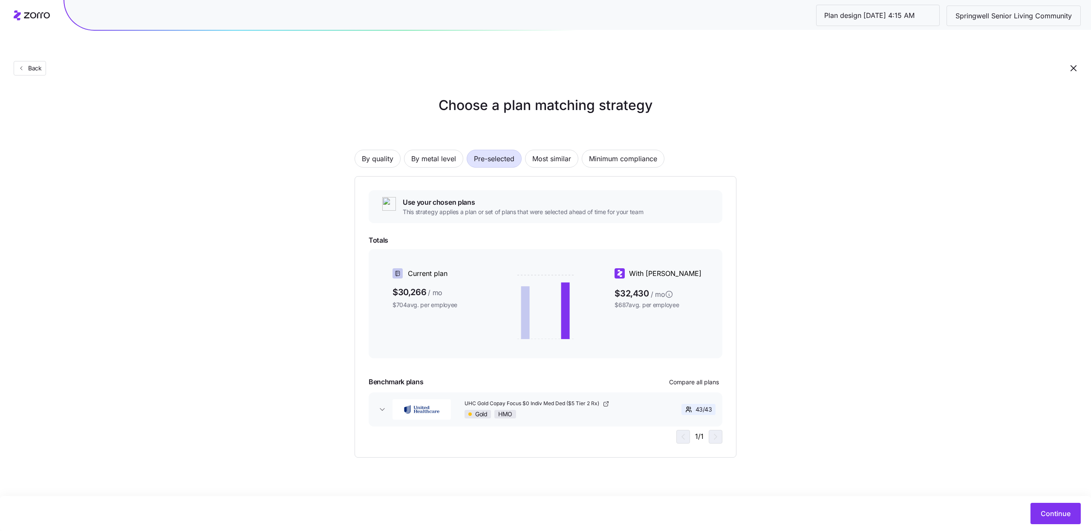
click at [502, 150] on span "Pre-selected" at bounding box center [494, 158] width 40 height 17
click at [791, 406] on div "Choose a plan matching strategy By quality By metal level Pre-selected Most sim…" at bounding box center [545, 276] width 1091 height 362
click at [1039, 513] on button "Continue" at bounding box center [1056, 513] width 50 height 21
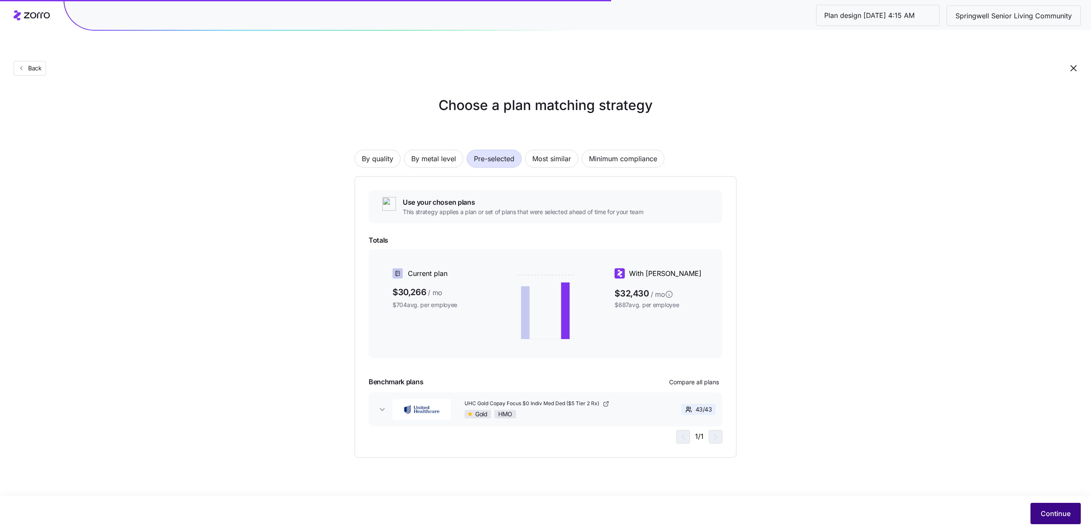
click at [1043, 517] on span "Continue" at bounding box center [1056, 513] width 30 height 10
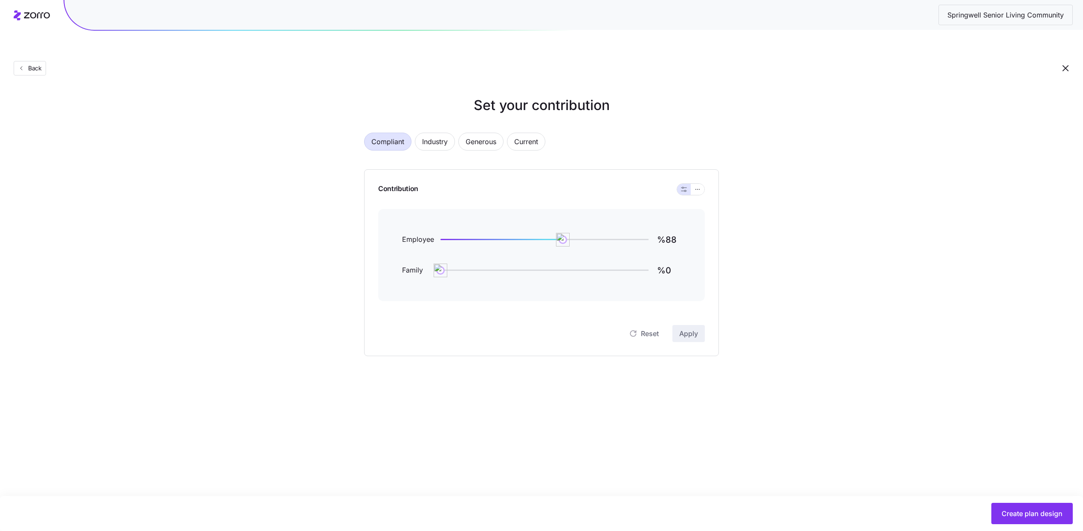
click at [704, 183] on div at bounding box center [690, 189] width 28 height 12
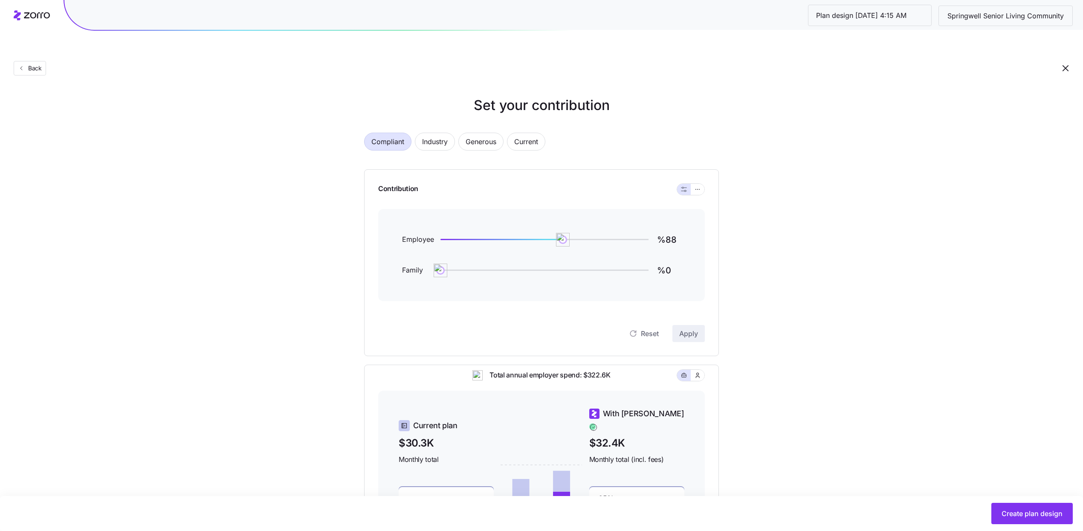
click at [702, 176] on div "Contribution" at bounding box center [541, 189] width 326 height 39
click at [700, 184] on button "button" at bounding box center [697, 189] width 14 height 11
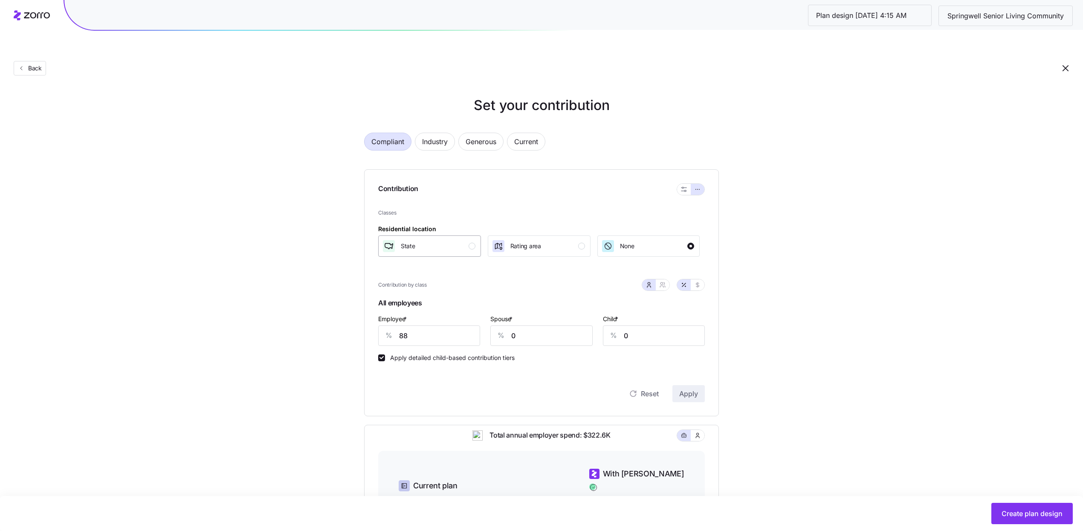
click at [478, 235] on button "State" at bounding box center [429, 245] width 103 height 21
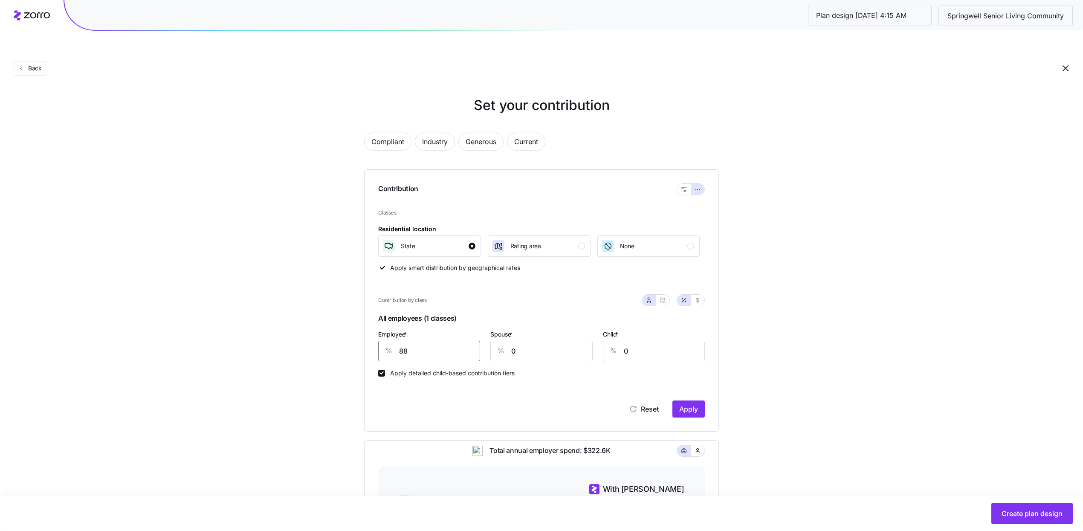
click at [451, 341] on input "88" at bounding box center [429, 351] width 102 height 20
type input "100"
type input "60"
type input "52"
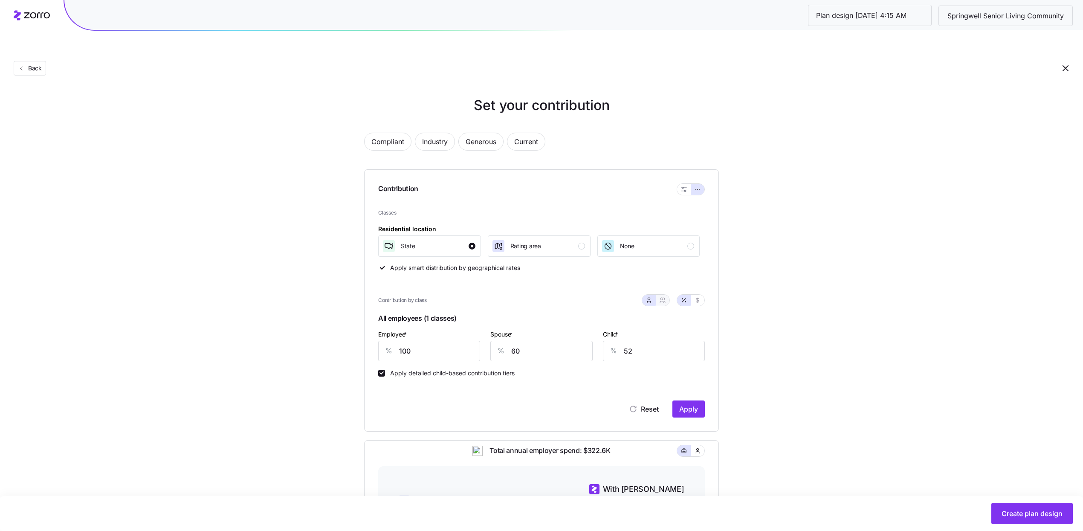
click at [664, 298] on icon "button" at bounding box center [664, 299] width 1 height 2
type input "80"
type input "83"
click at [653, 295] on button "button" at bounding box center [649, 300] width 14 height 11
type input "60"
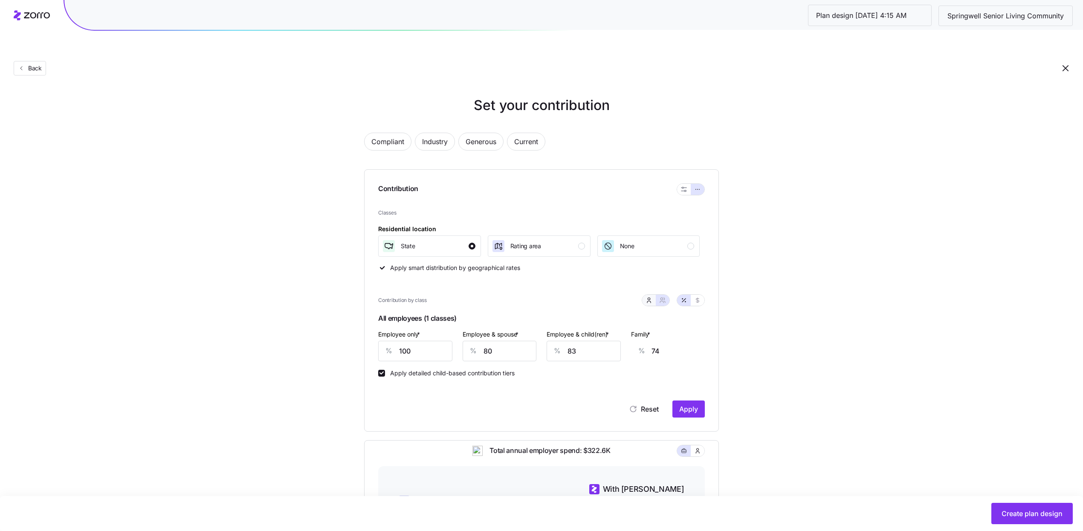
type input "52"
click at [690, 404] on span "Apply" at bounding box center [688, 409] width 19 height 10
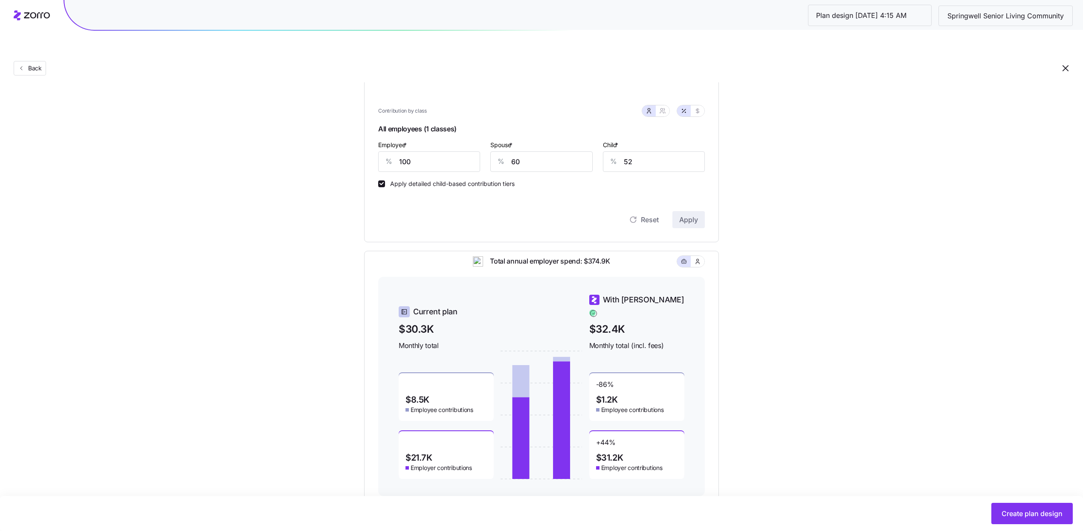
scroll to position [195, 0]
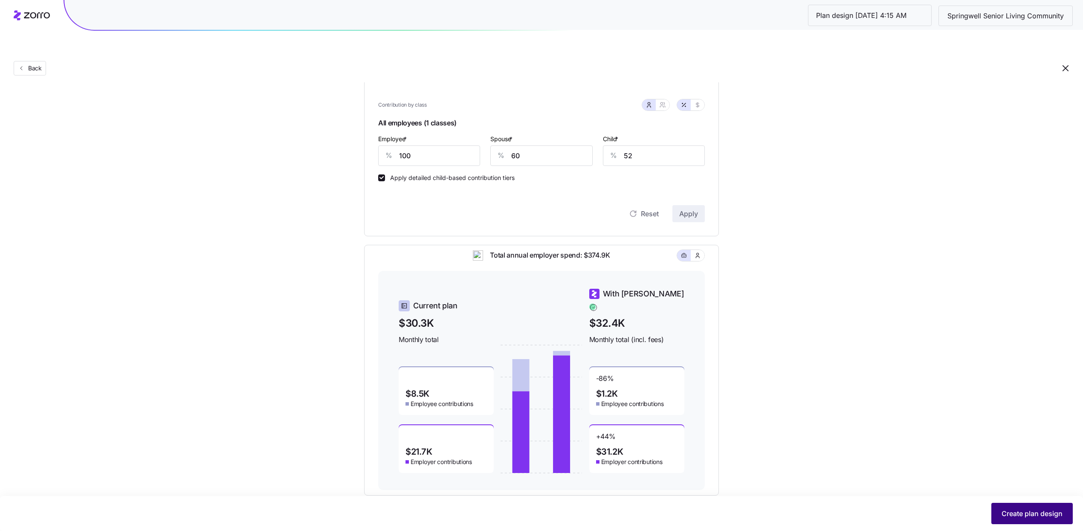
click at [1000, 517] on button "Create plan design" at bounding box center [1031, 513] width 81 height 21
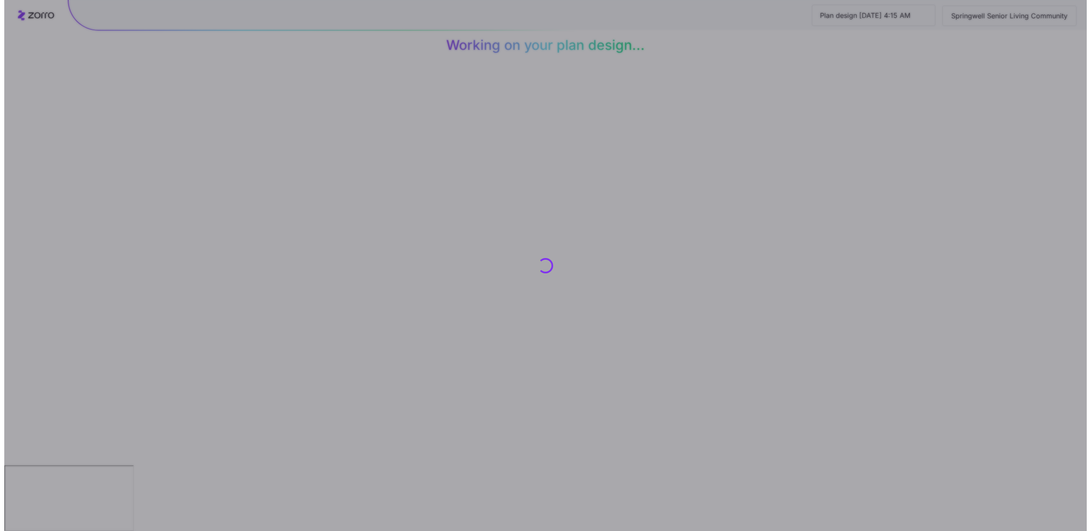
scroll to position [0, 0]
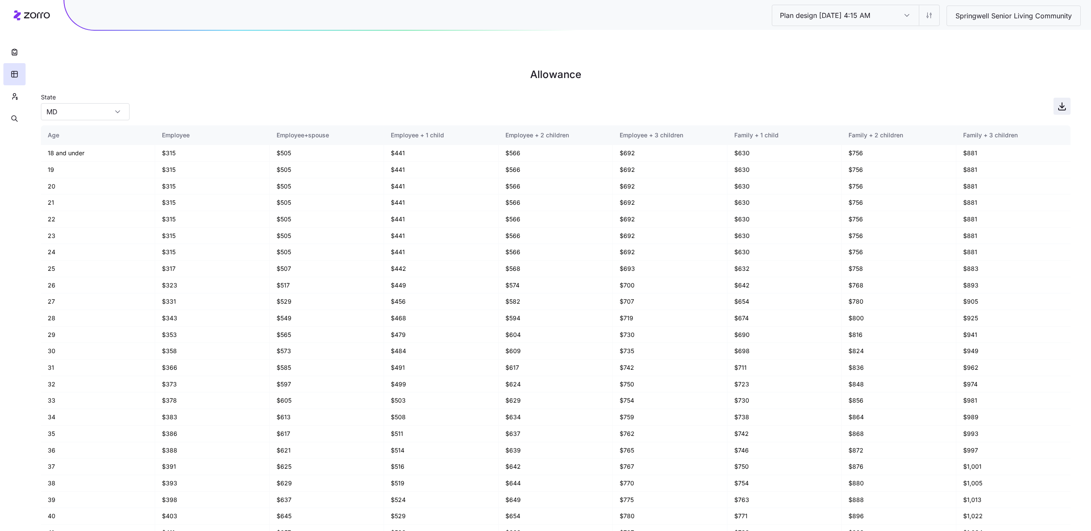
click at [1066, 101] on icon "button" at bounding box center [1062, 106] width 10 height 10
click at [20, 54] on button "button" at bounding box center [14, 52] width 22 height 22
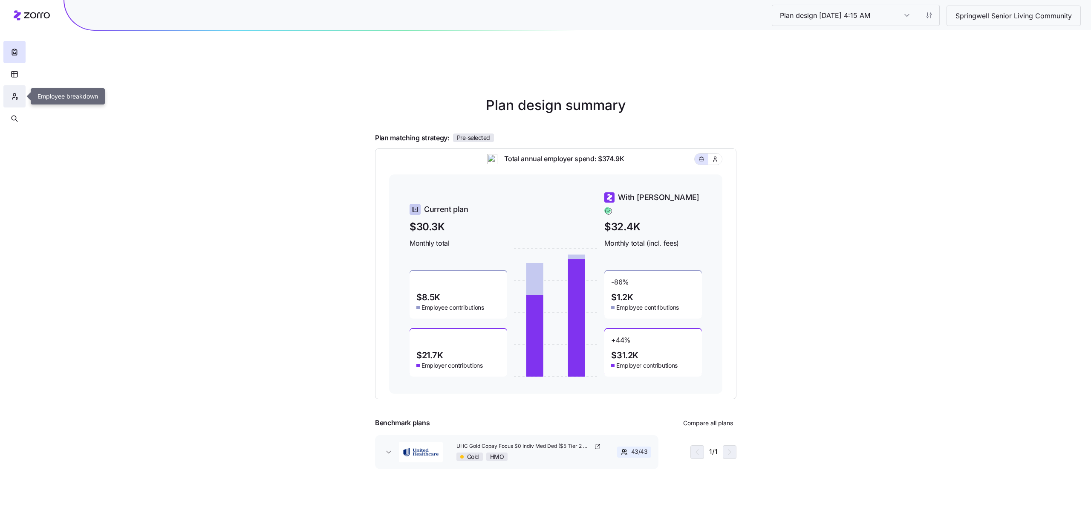
click at [11, 91] on button "button" at bounding box center [14, 96] width 22 height 22
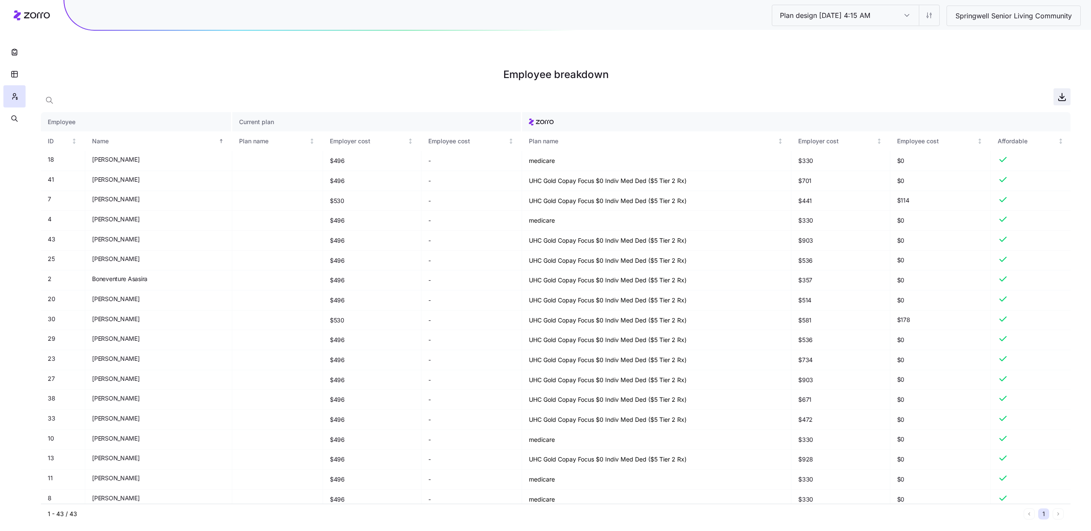
click at [1063, 92] on icon "button" at bounding box center [1062, 97] width 10 height 10
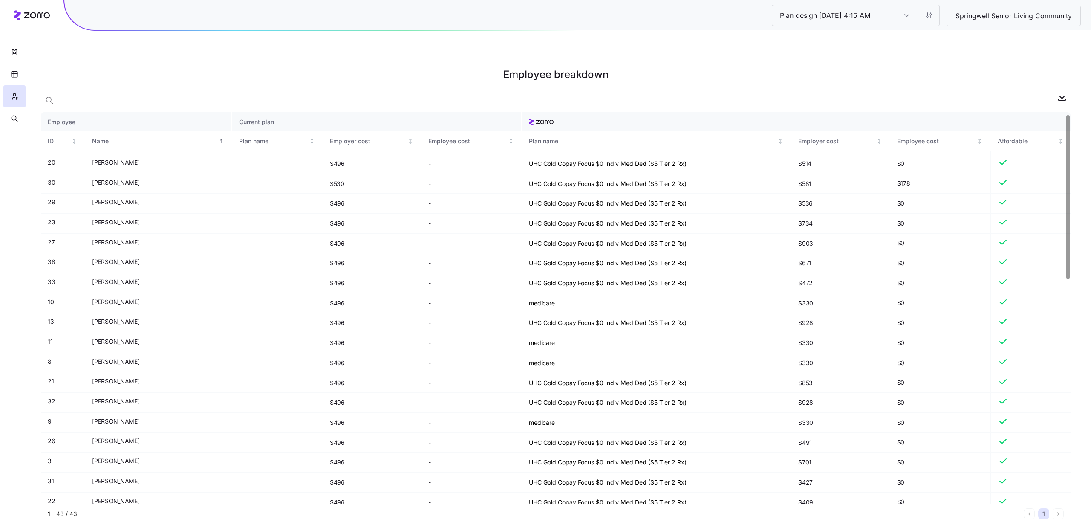
scroll to position [540, 0]
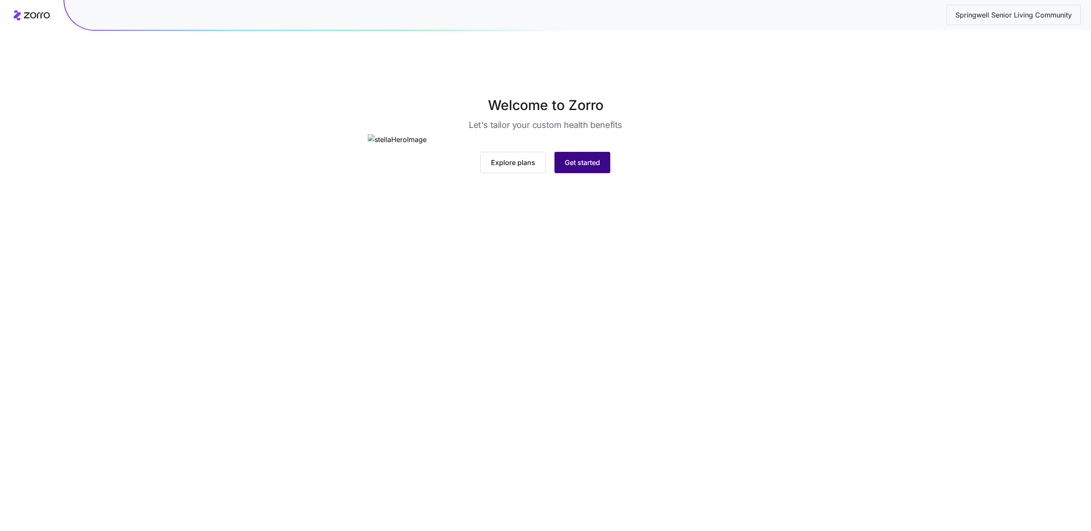
click at [581, 168] on span "Get started" at bounding box center [582, 162] width 35 height 10
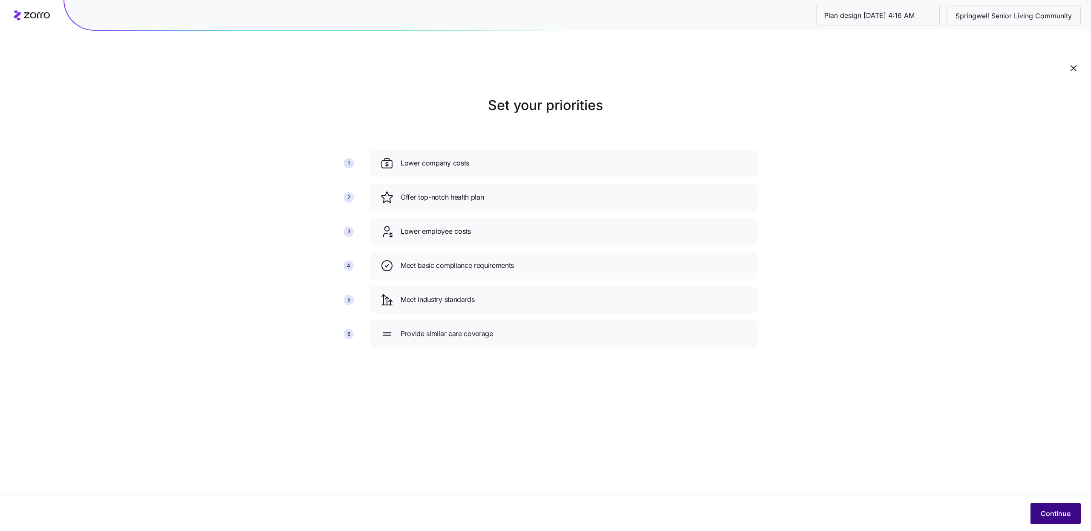
click at [1049, 523] on button "Continue" at bounding box center [1056, 513] width 50 height 21
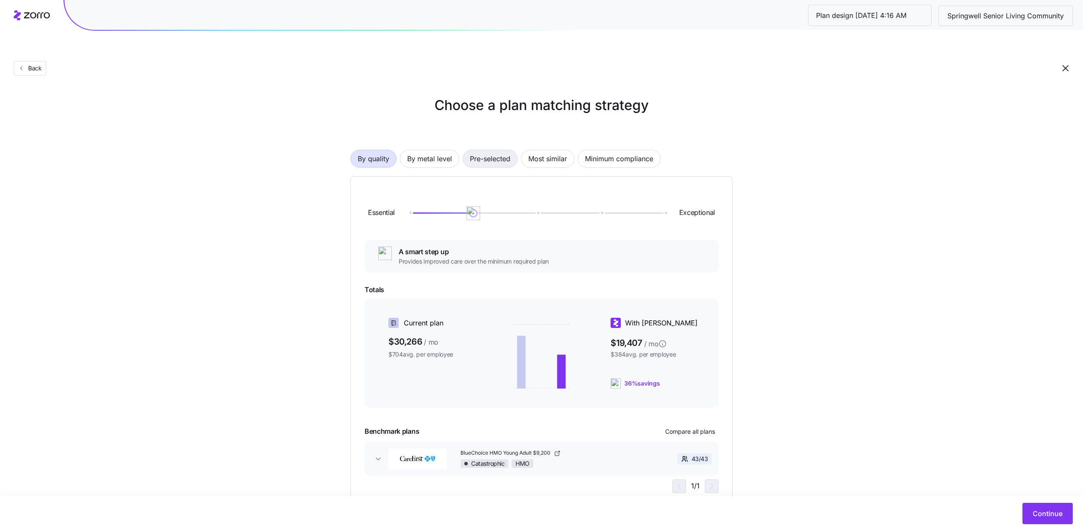
click at [503, 150] on span "Pre-selected" at bounding box center [490, 158] width 40 height 17
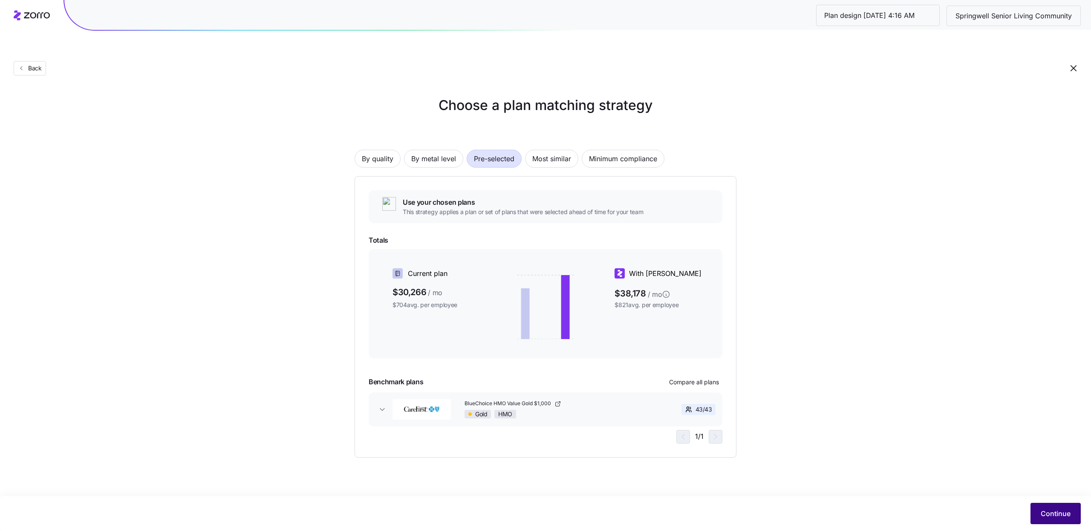
click at [1044, 512] on span "Continue" at bounding box center [1056, 513] width 30 height 10
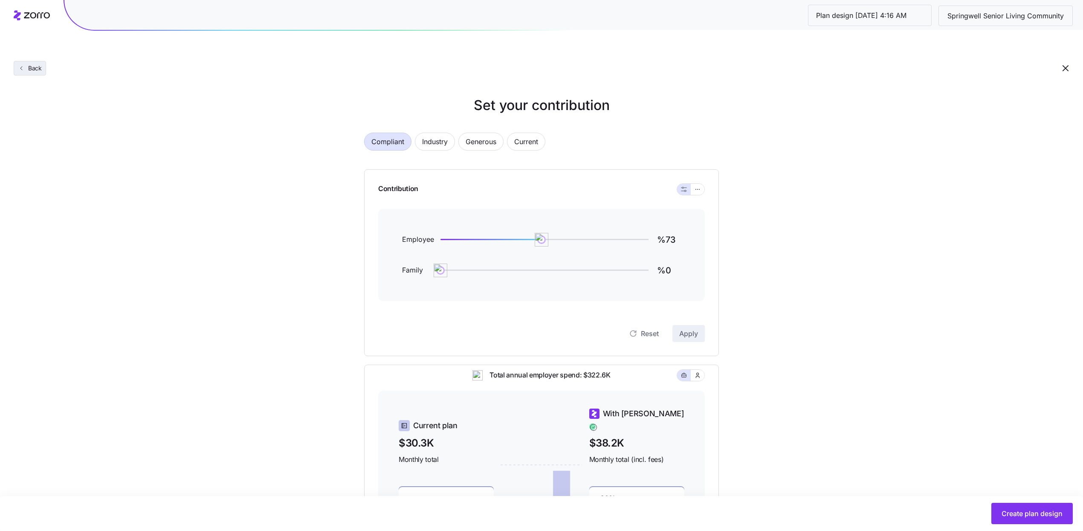
click at [35, 64] on span "Back" at bounding box center [33, 68] width 17 height 9
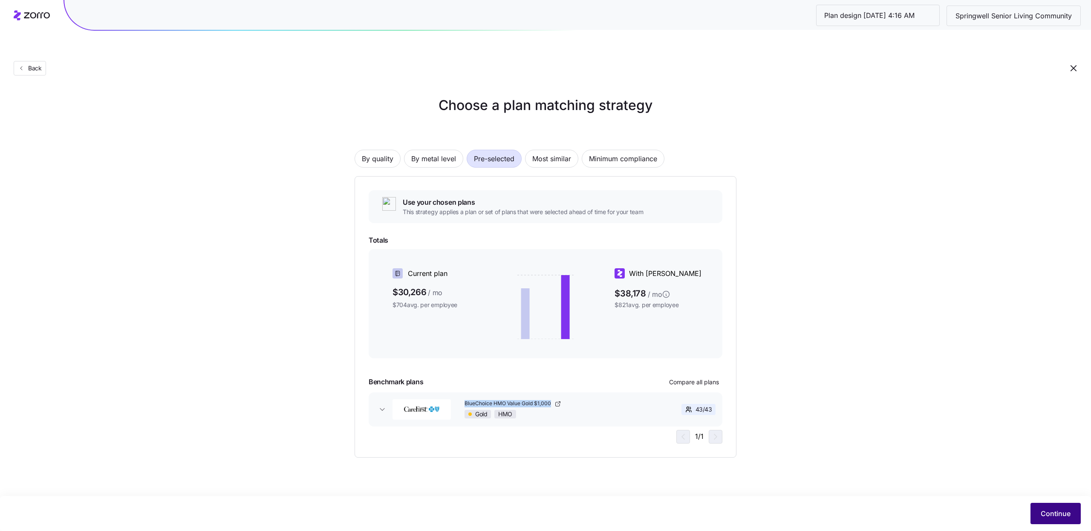
click at [1034, 513] on button "Continue" at bounding box center [1056, 513] width 50 height 21
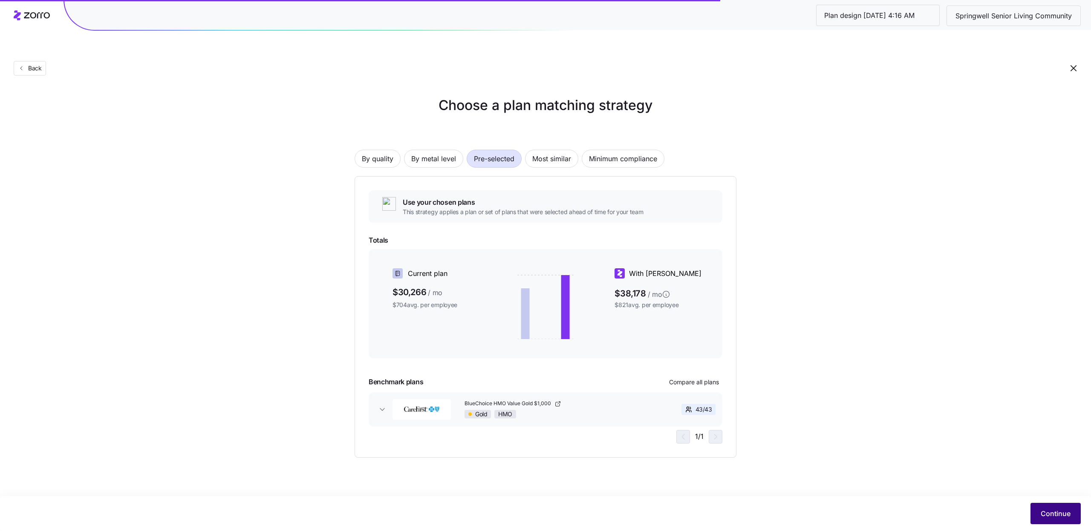
click at [1045, 514] on span "Continue" at bounding box center [1056, 513] width 30 height 10
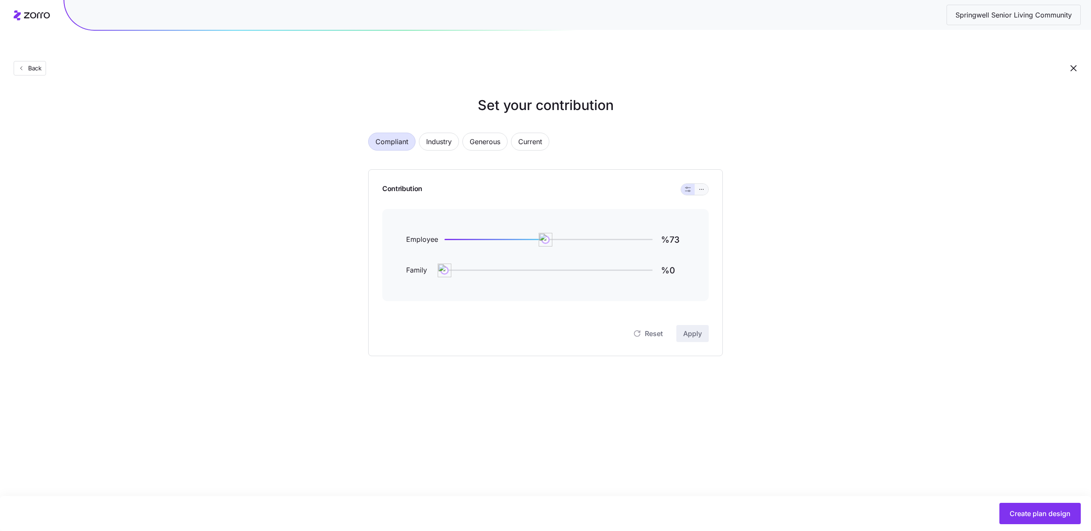
click at [701, 184] on icon "button" at bounding box center [702, 189] width 6 height 10
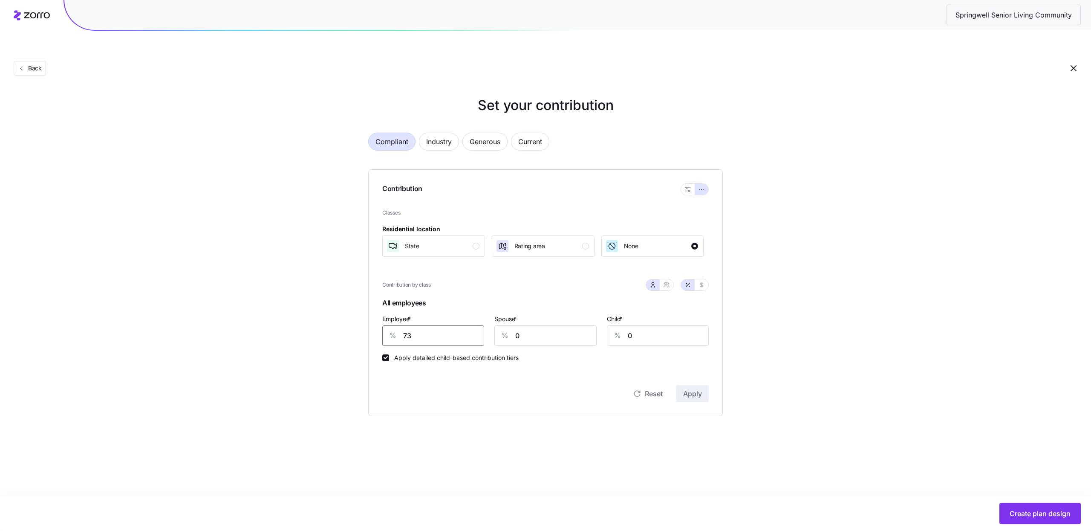
click at [472, 325] on input "73" at bounding box center [433, 335] width 102 height 20
type input "100"
type input "60"
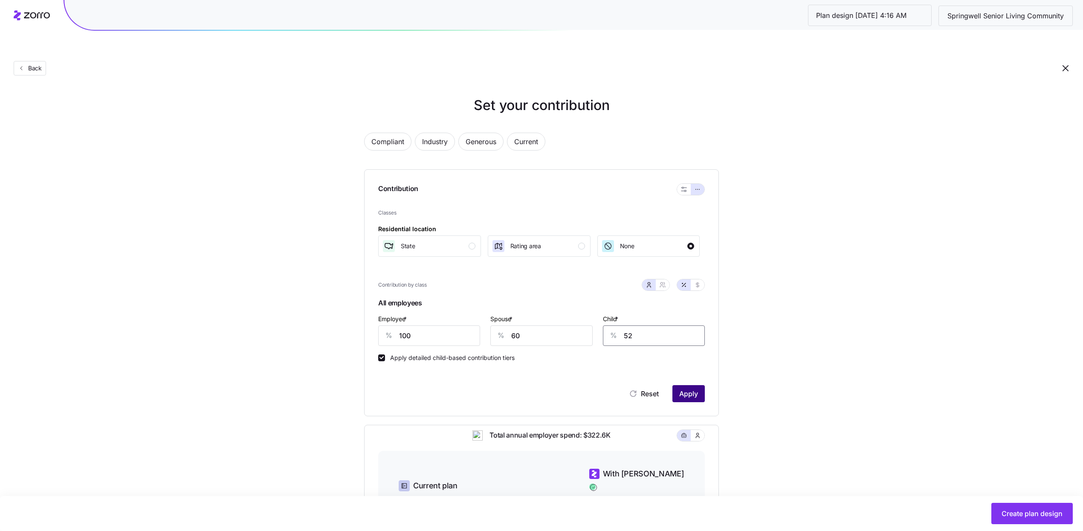
type input "52"
click at [699, 385] on button "Apply" at bounding box center [688, 393] width 32 height 17
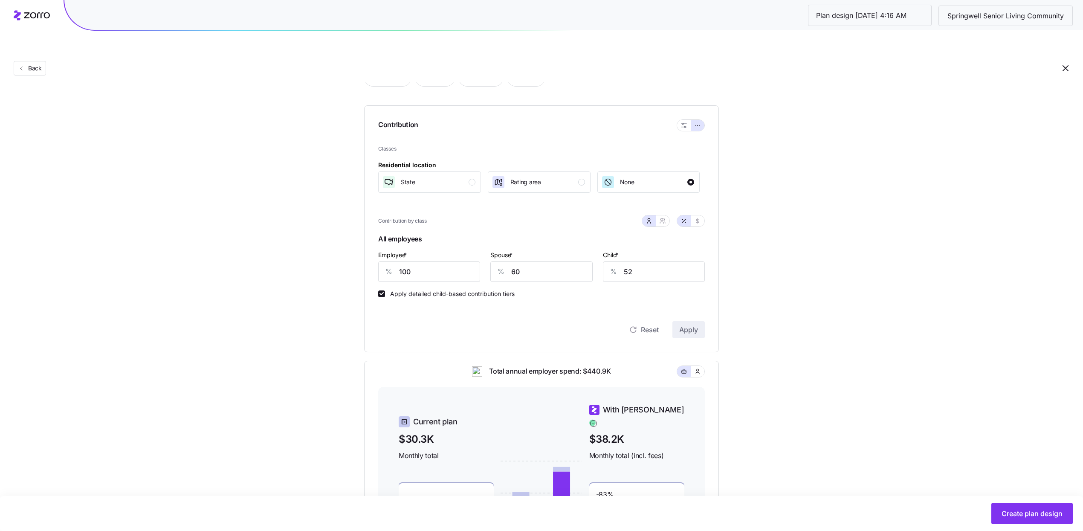
scroll to position [180, 0]
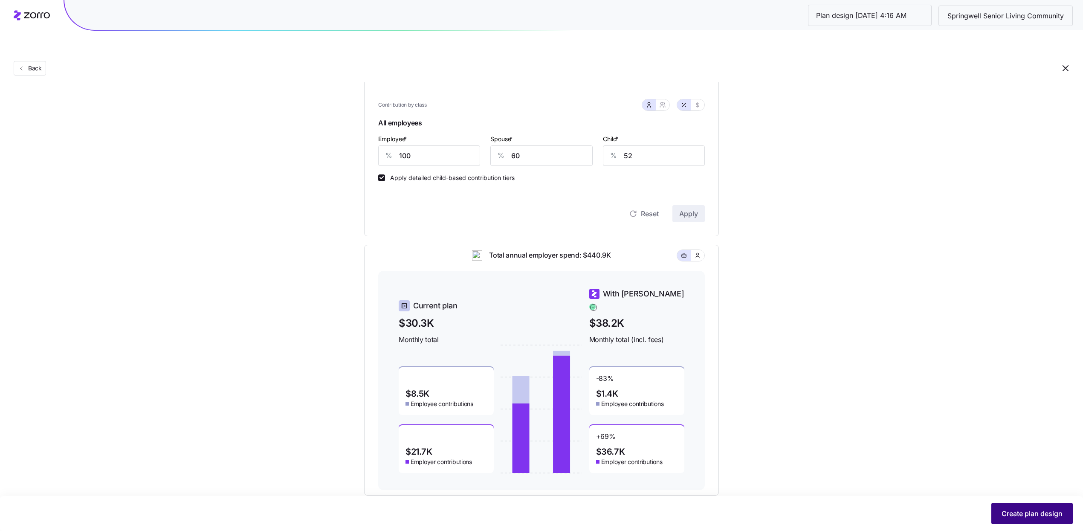
click at [1020, 512] on span "Create plan design" at bounding box center [1031, 513] width 61 height 10
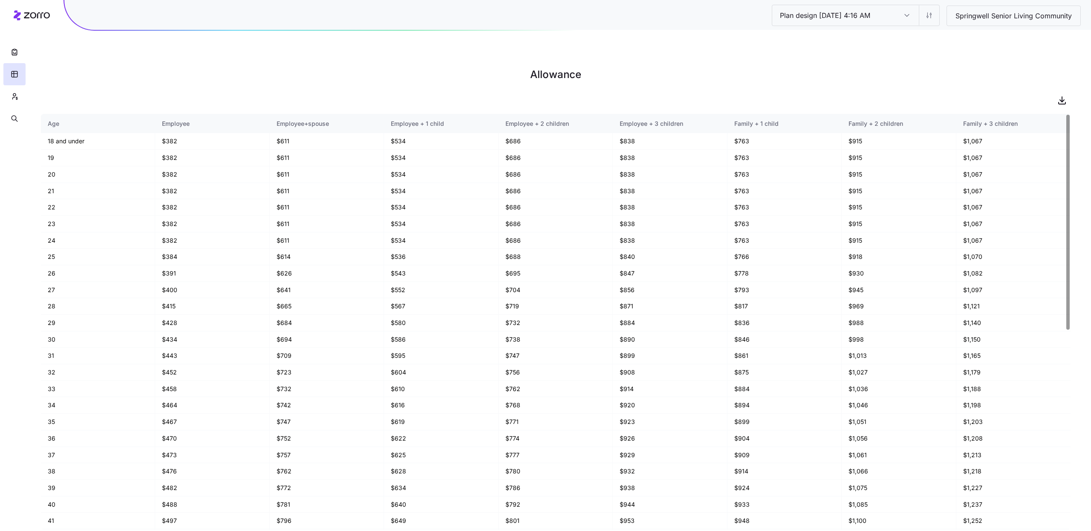
click at [1042, 92] on div at bounding box center [556, 100] width 1030 height 17
click at [1060, 95] on icon "button" at bounding box center [1062, 100] width 10 height 10
click at [9, 51] on button "button" at bounding box center [14, 52] width 22 height 22
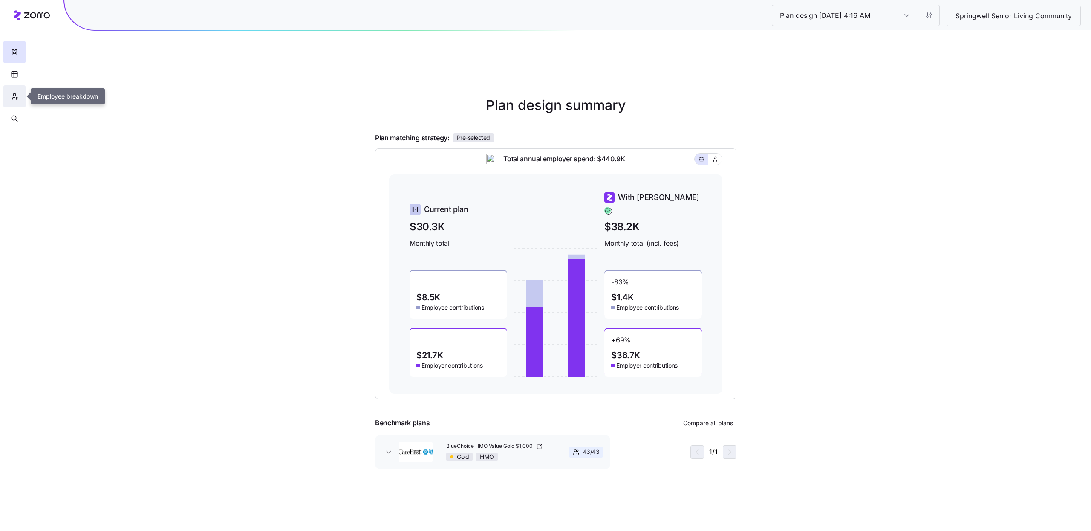
click at [8, 94] on button "button" at bounding box center [14, 96] width 22 height 22
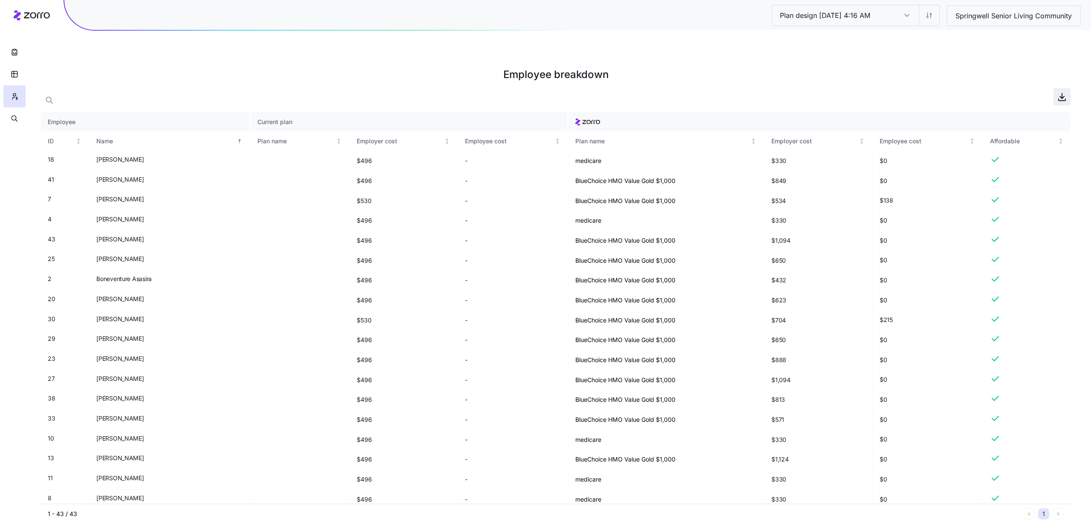
click at [1066, 92] on icon "button" at bounding box center [1062, 97] width 10 height 10
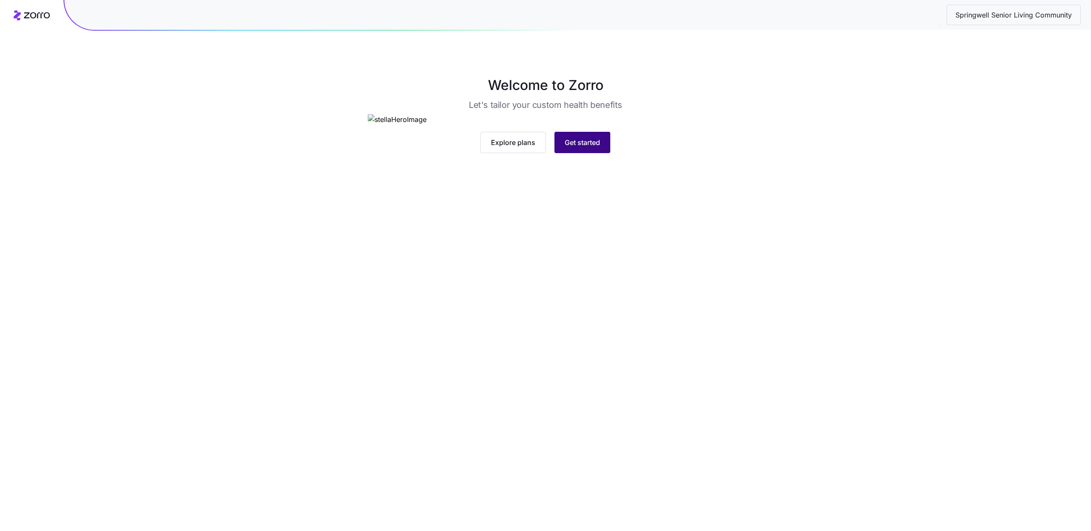
click at [581, 147] on span "Get started" at bounding box center [582, 142] width 35 height 10
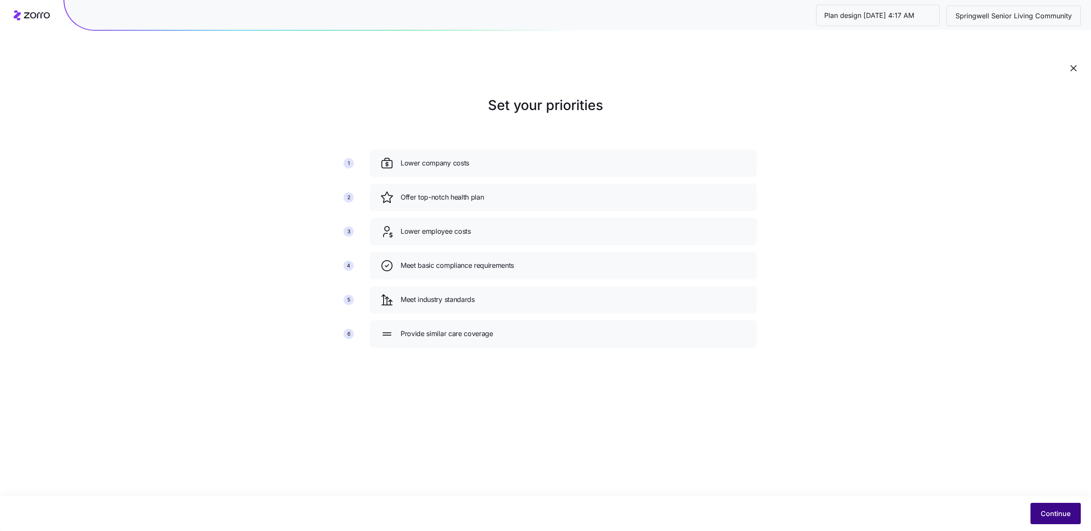
click at [1041, 507] on button "Continue" at bounding box center [1056, 513] width 50 height 21
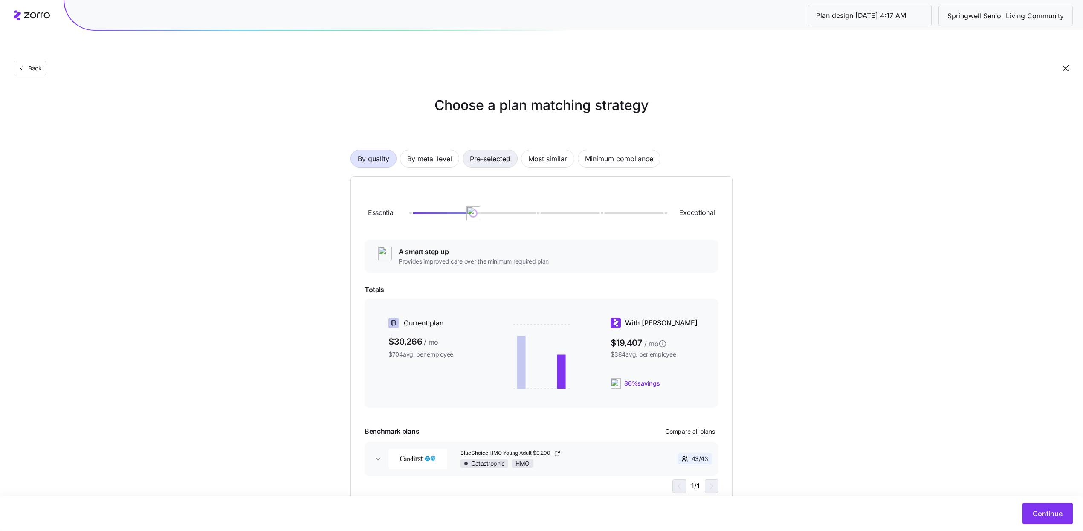
click at [501, 150] on span "Pre-selected" at bounding box center [490, 158] width 40 height 17
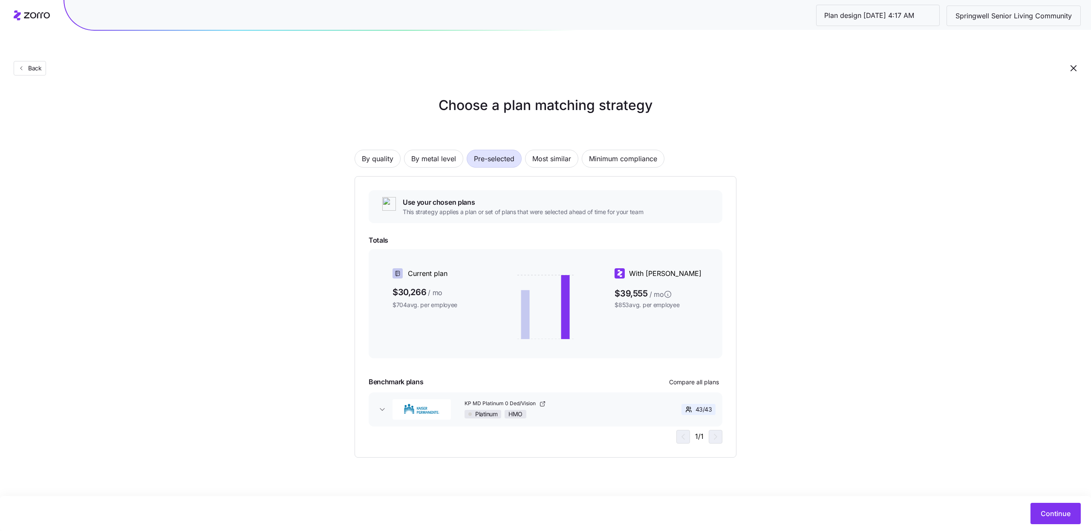
click at [753, 438] on main "Choose a plan matching strategy By quality By metal level Pre-selected Most sim…" at bounding box center [545, 285] width 1091 height 531
click at [1050, 514] on span "Continue" at bounding box center [1056, 513] width 30 height 10
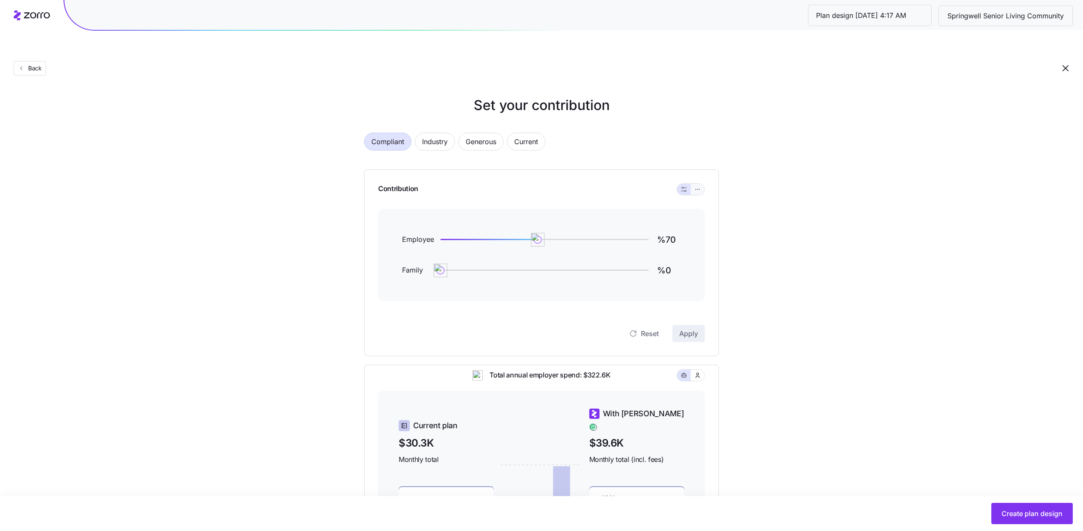
click at [696, 186] on button "button" at bounding box center [697, 189] width 7 height 7
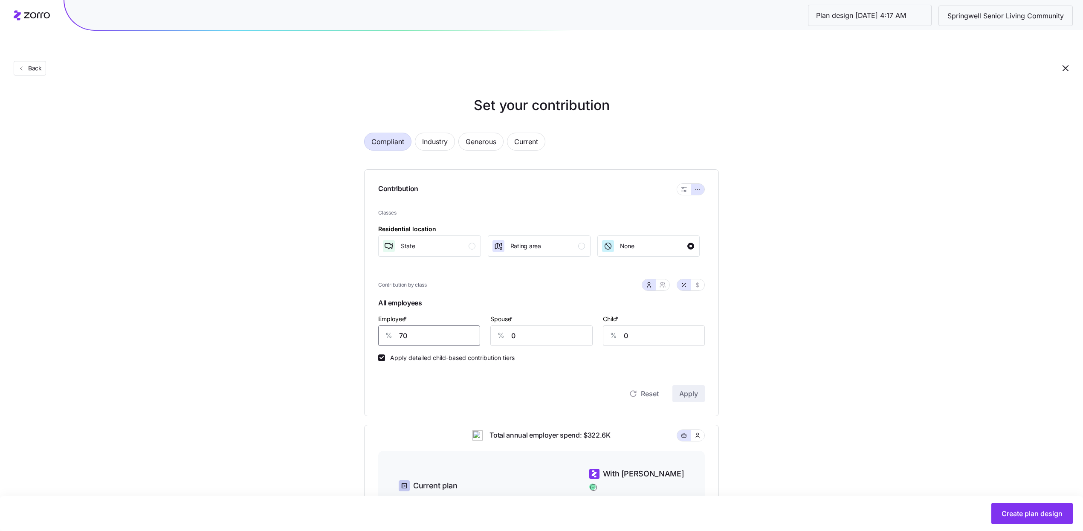
click at [464, 325] on input "70" at bounding box center [429, 335] width 102 height 20
click at [468, 239] on div "State" at bounding box center [428, 246] width 93 height 14
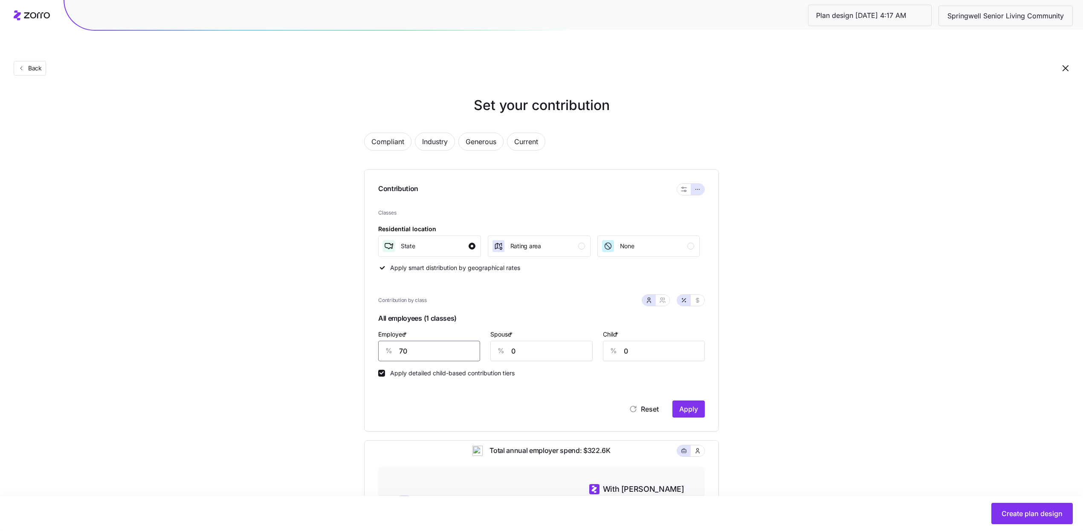
click at [437, 341] on input "70" at bounding box center [429, 351] width 102 height 20
type input "100"
type input "60"
type input "52"
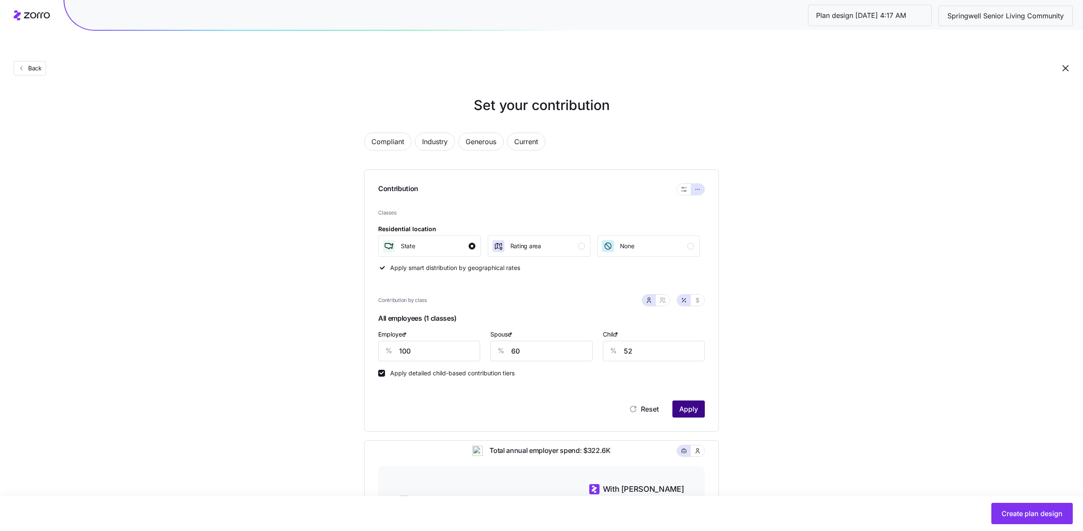
click at [699, 400] on button "Apply" at bounding box center [688, 408] width 32 height 17
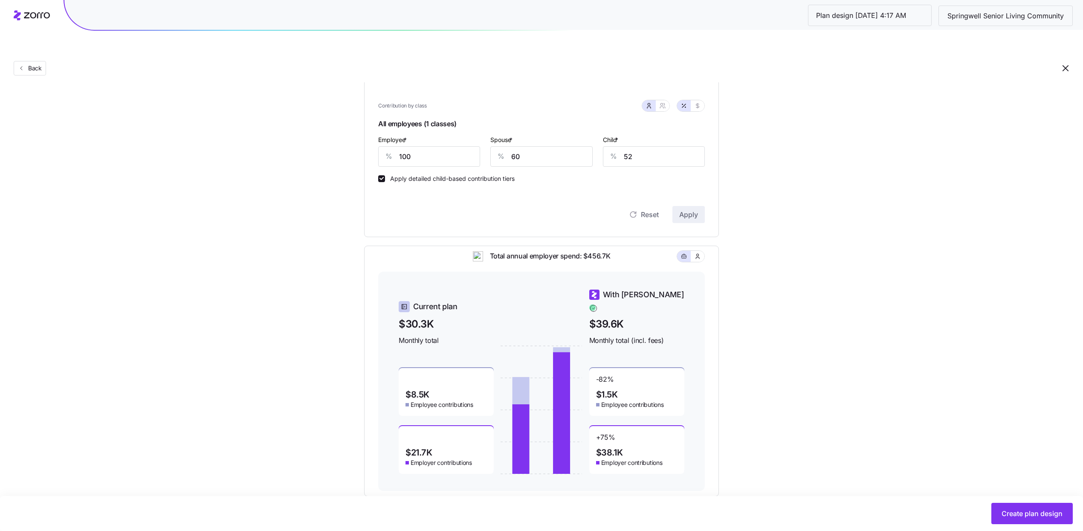
scroll to position [195, 0]
click at [1014, 509] on span "Create plan design" at bounding box center [1031, 513] width 61 height 10
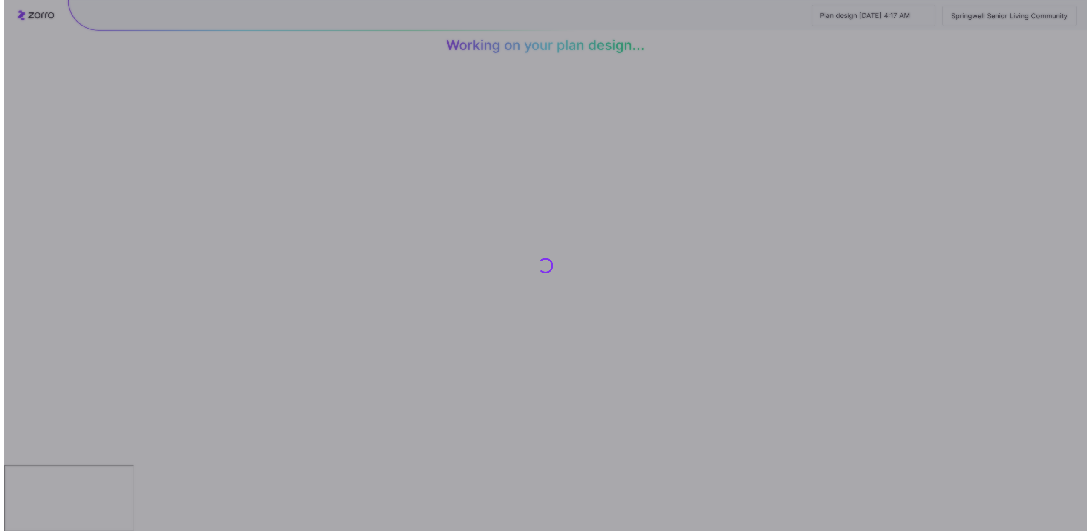
scroll to position [0, 0]
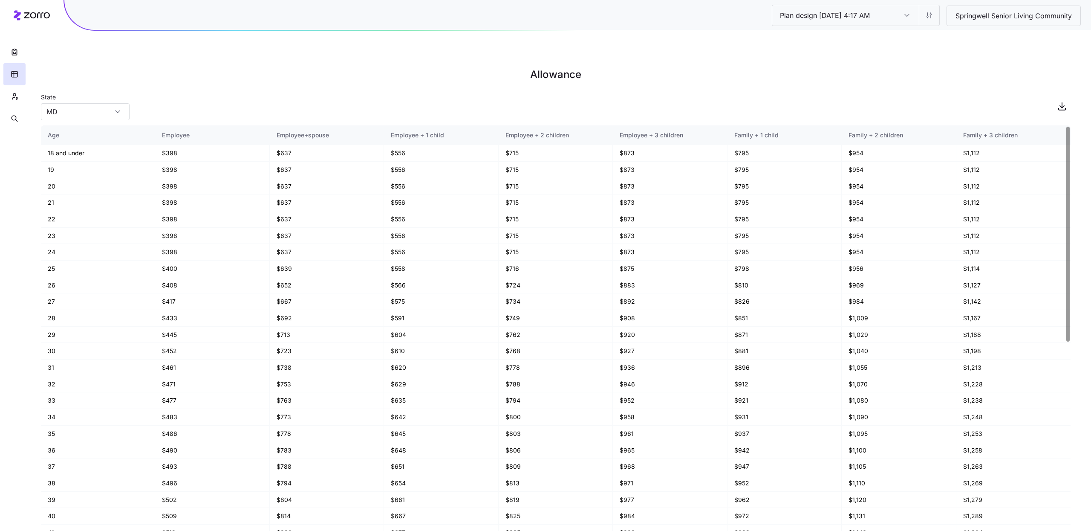
click at [1048, 92] on div "State [US_STATE]" at bounding box center [556, 106] width 1030 height 29
click at [1058, 101] on icon "button" at bounding box center [1062, 106] width 10 height 10
click at [18, 98] on button "button" at bounding box center [14, 96] width 22 height 22
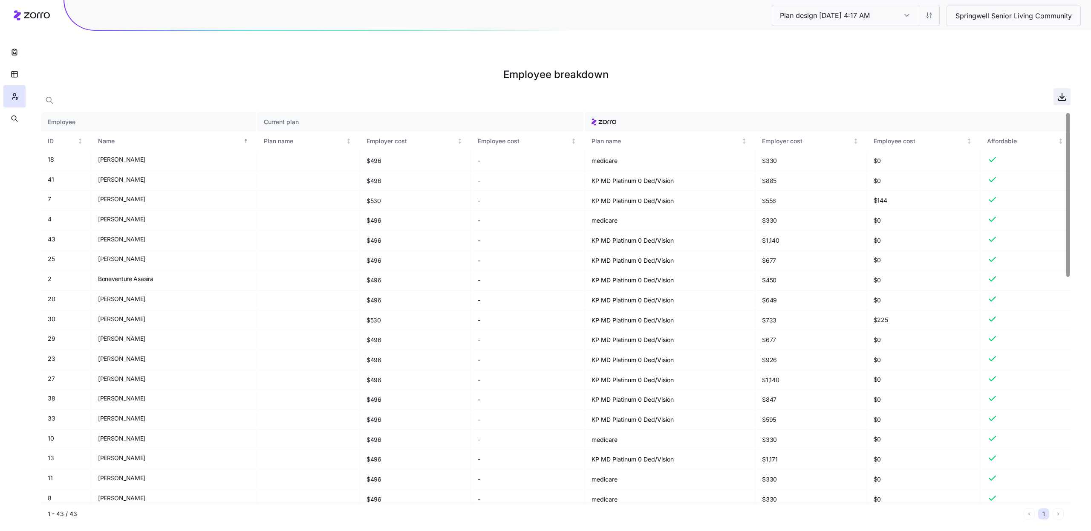
click at [1062, 92] on icon "button" at bounding box center [1062, 97] width 10 height 10
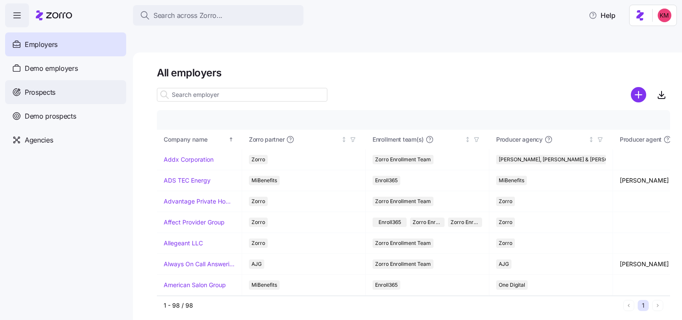
click at [40, 88] on span "Prospects" at bounding box center [40, 92] width 31 height 11
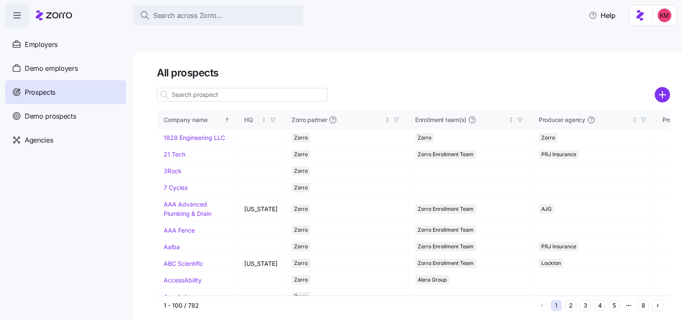
click at [217, 88] on input at bounding box center [242, 95] width 170 height 14
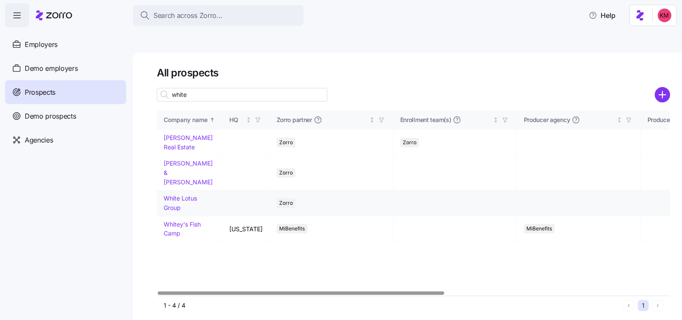
type input "white"
click at [183, 194] on link "White Lotus Group" at bounding box center [180, 202] width 33 height 17
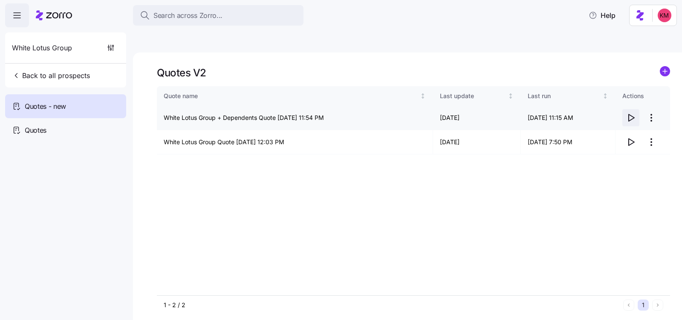
click at [634, 113] on icon "button" at bounding box center [631, 118] width 10 height 10
click at [664, 66] on circle "add icon" at bounding box center [664, 70] width 9 height 9
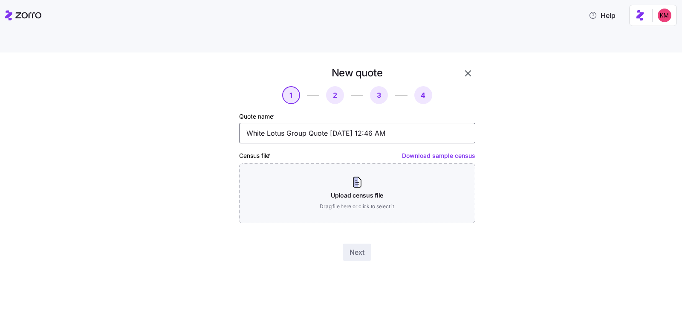
drag, startPoint x: 306, startPoint y: 113, endPoint x: 315, endPoint y: 109, distance: 9.2
click at [306, 123] on input "White Lotus Group Quote 10/08/2025 12:46 AM" at bounding box center [357, 133] width 236 height 20
type input "White Lotus Group Renewal Quote 10/08/2025 12:46 AM"
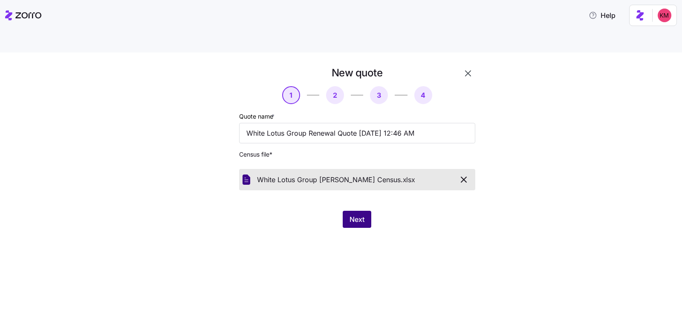
click at [365, 211] on button "Next" at bounding box center [357, 219] width 29 height 17
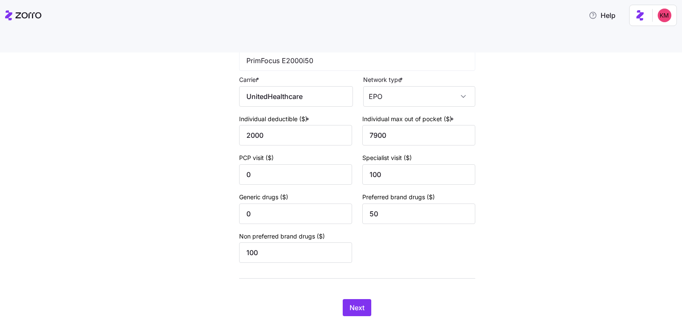
scroll to position [842, 0]
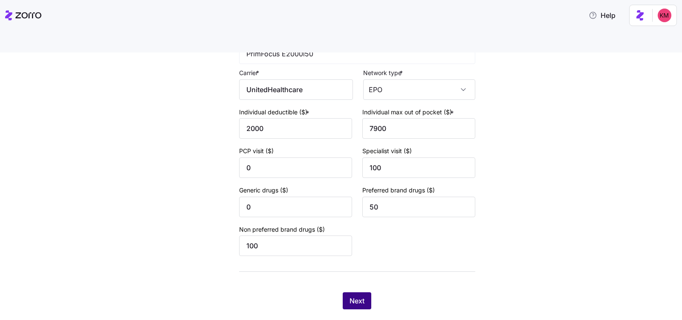
click at [351, 292] on button "Next" at bounding box center [357, 300] width 29 height 17
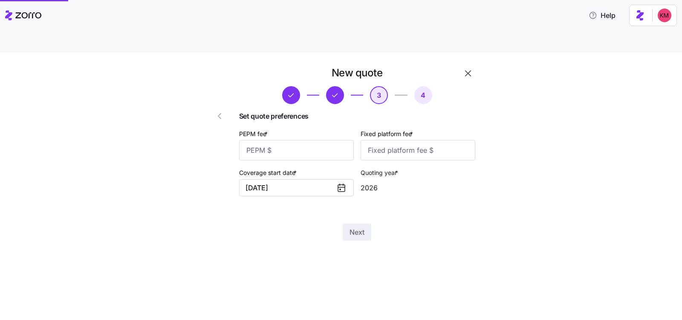
scroll to position [0, 0]
click at [313, 140] on input "PEPM fee *" at bounding box center [296, 150] width 115 height 20
type input "20"
type input "1000"
click at [347, 223] on button "Next" at bounding box center [357, 231] width 29 height 17
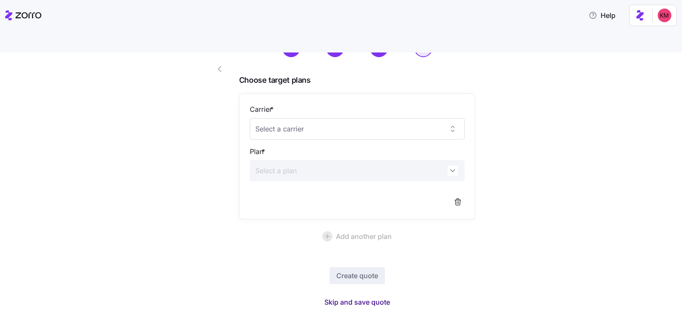
click at [373, 297] on span "Skip and save quote" at bounding box center [357, 302] width 66 height 10
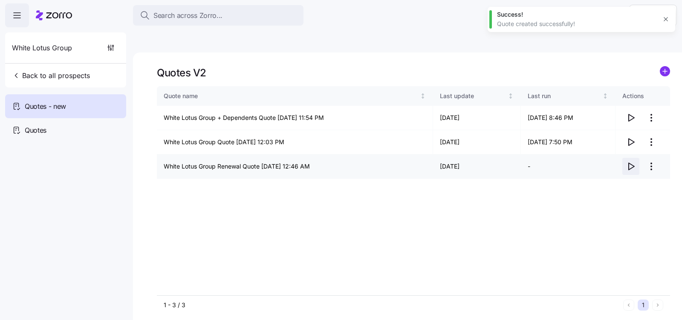
click at [633, 163] on icon "button" at bounding box center [632, 166] width 6 height 7
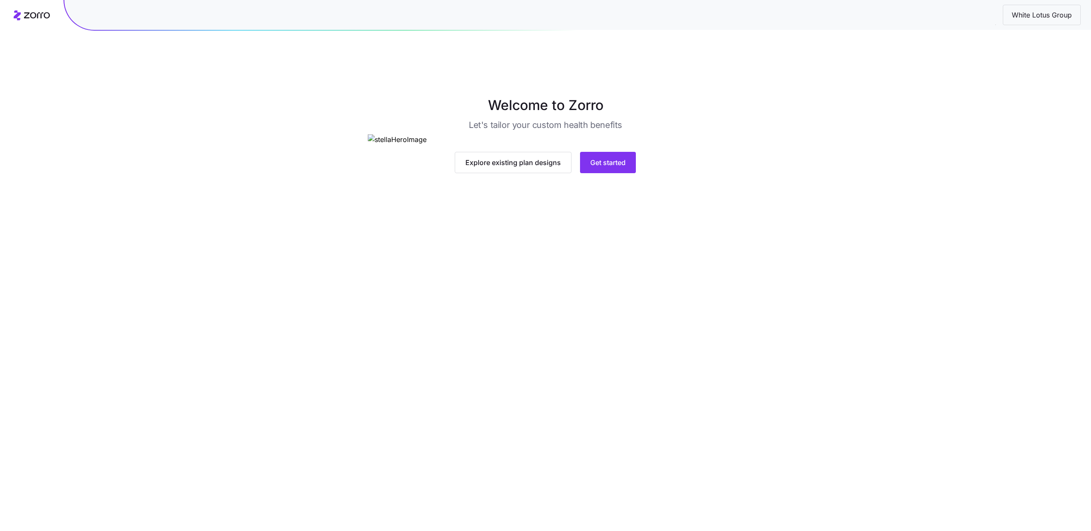
click at [619, 145] on img at bounding box center [545, 139] width 355 height 11
click at [608, 173] on button "Get started" at bounding box center [608, 162] width 56 height 21
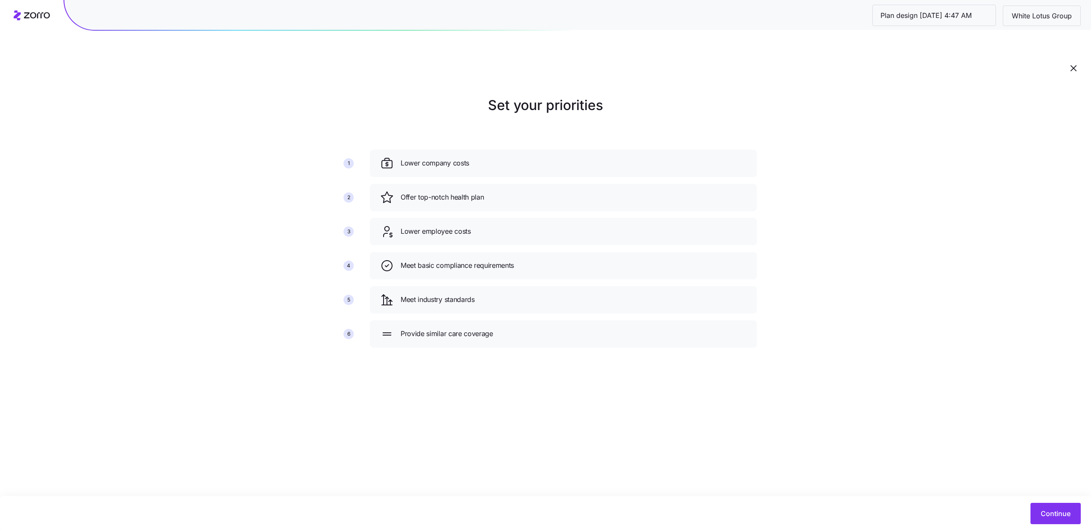
click at [716, 329] on div "Continue" at bounding box center [545, 513] width 1072 height 21
click at [716, 329] on span "Continue" at bounding box center [1056, 513] width 30 height 10
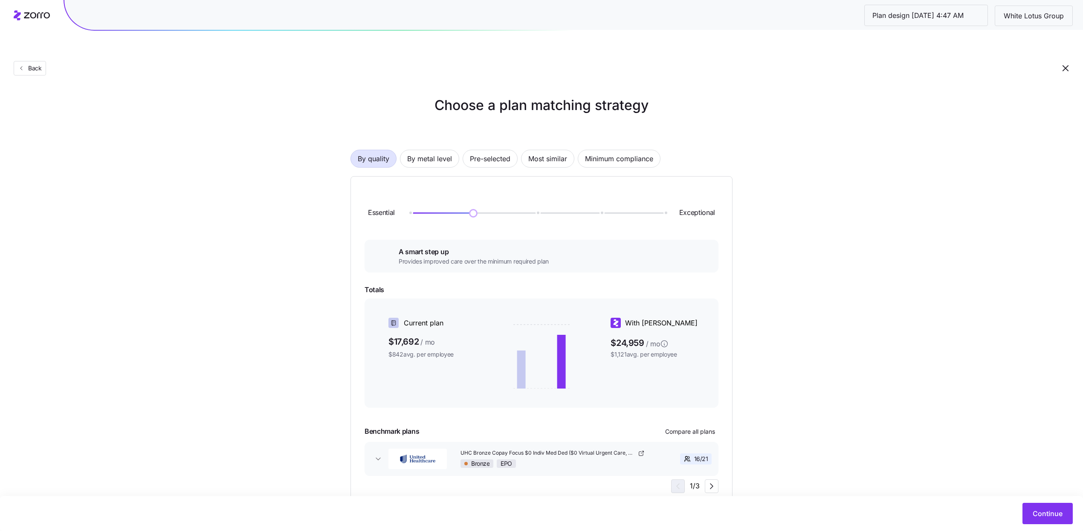
scroll to position [2, 0]
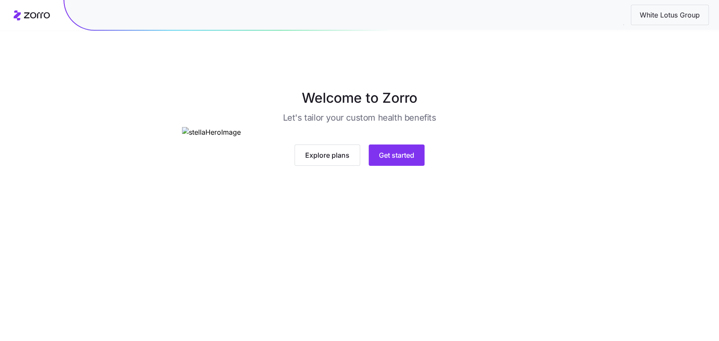
scroll to position [17, 0]
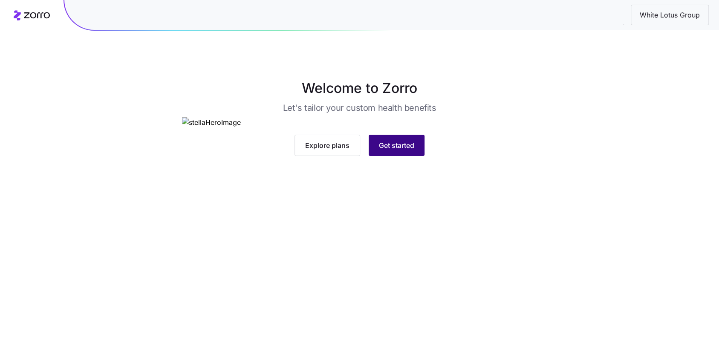
click at [404, 150] on span "Get started" at bounding box center [396, 145] width 35 height 10
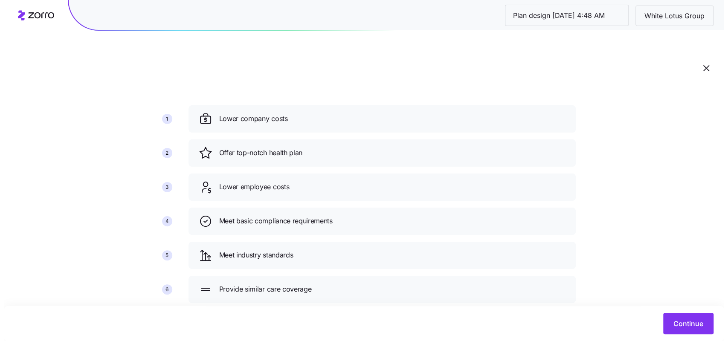
scroll to position [48, 0]
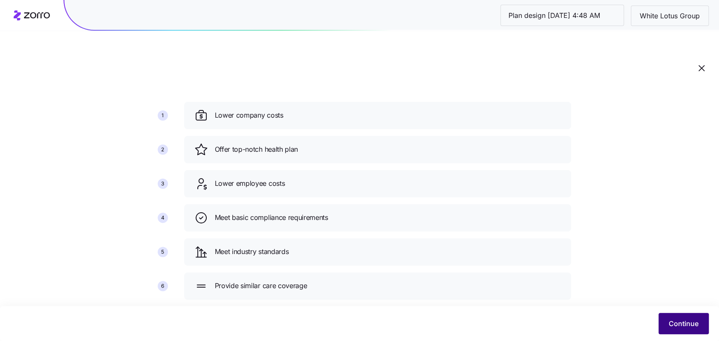
click at [678, 318] on button "Continue" at bounding box center [684, 323] width 50 height 21
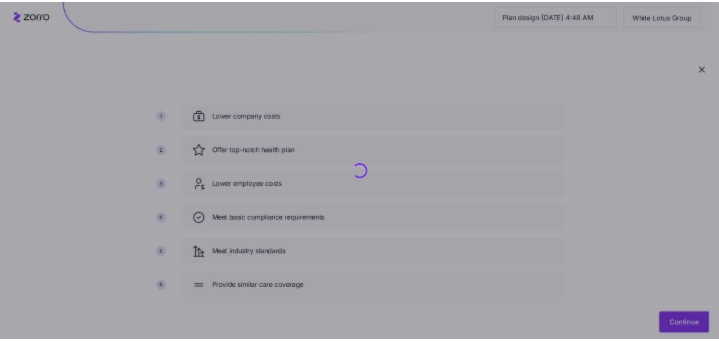
scroll to position [0, 0]
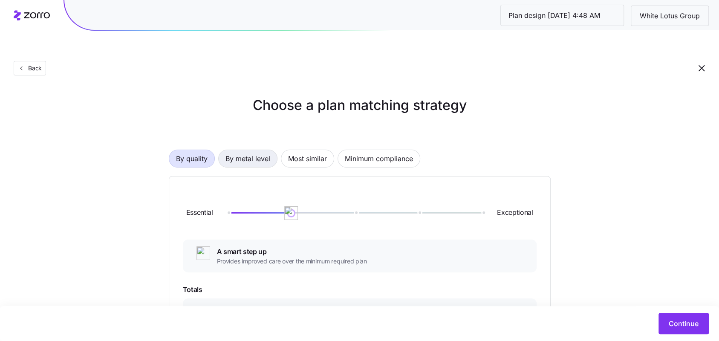
click at [244, 150] on span "By metal level" at bounding box center [247, 158] width 45 height 17
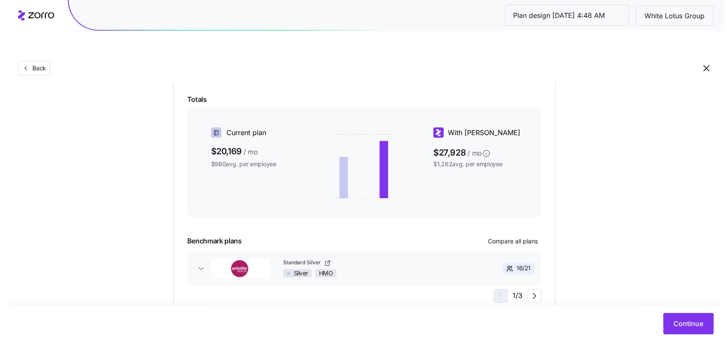
scroll to position [129, 0]
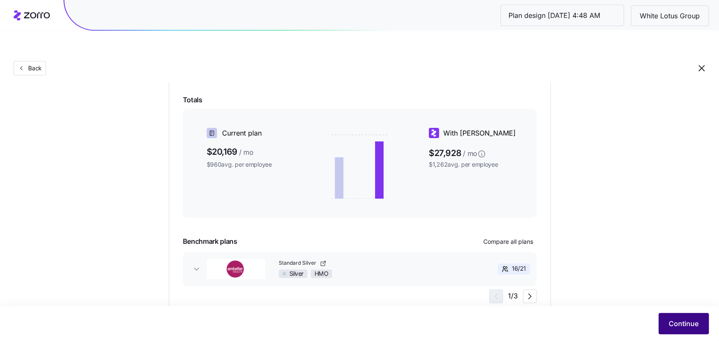
click at [669, 322] on span "Continue" at bounding box center [684, 323] width 30 height 10
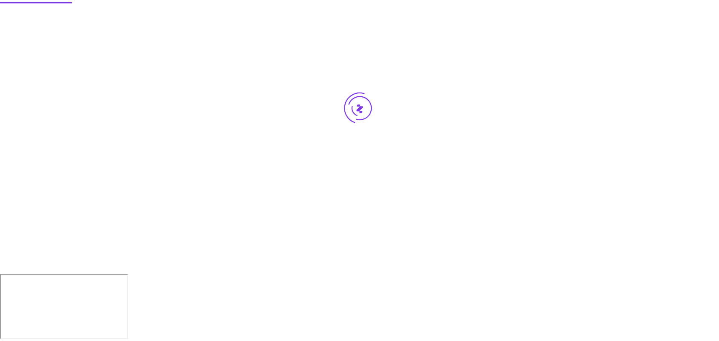
scroll to position [0, 0]
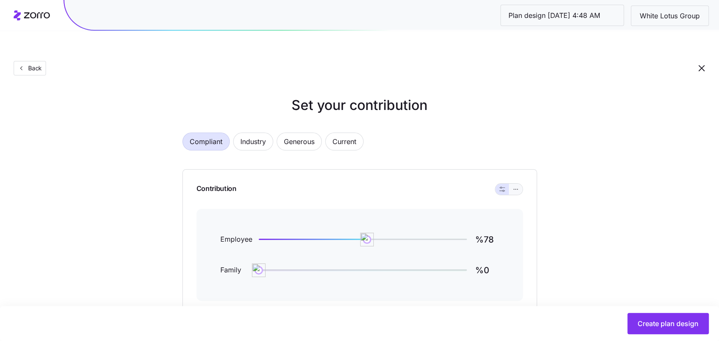
click at [512, 184] on button "button" at bounding box center [516, 189] width 14 height 11
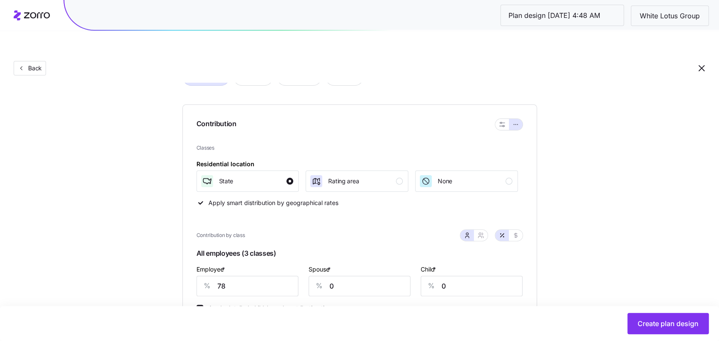
scroll to position [213, 0]
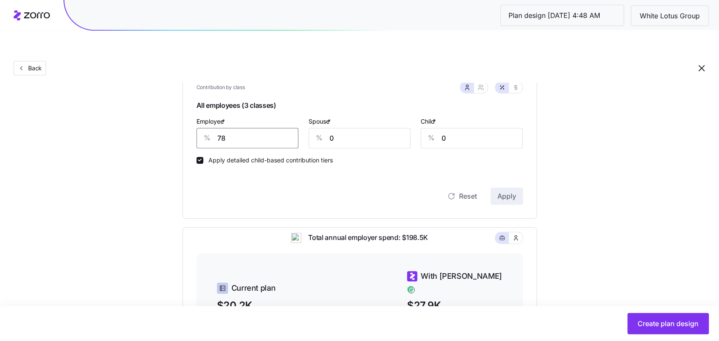
click at [251, 128] on input "78" at bounding box center [247, 138] width 102 height 20
type input "69"
type input "41"
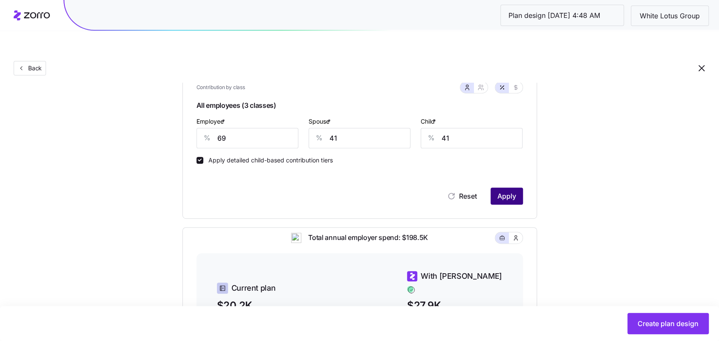
click at [494, 188] on button "Apply" at bounding box center [507, 196] width 32 height 17
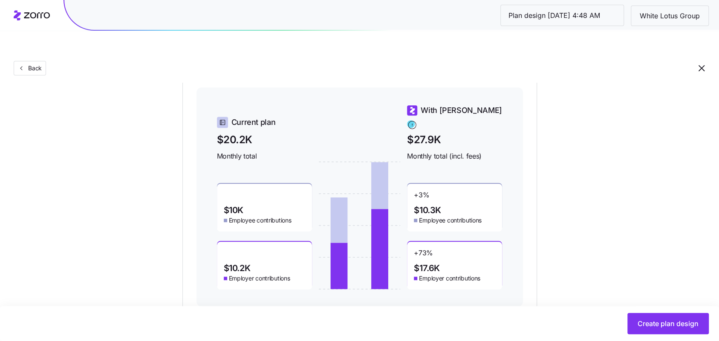
scroll to position [371, 0]
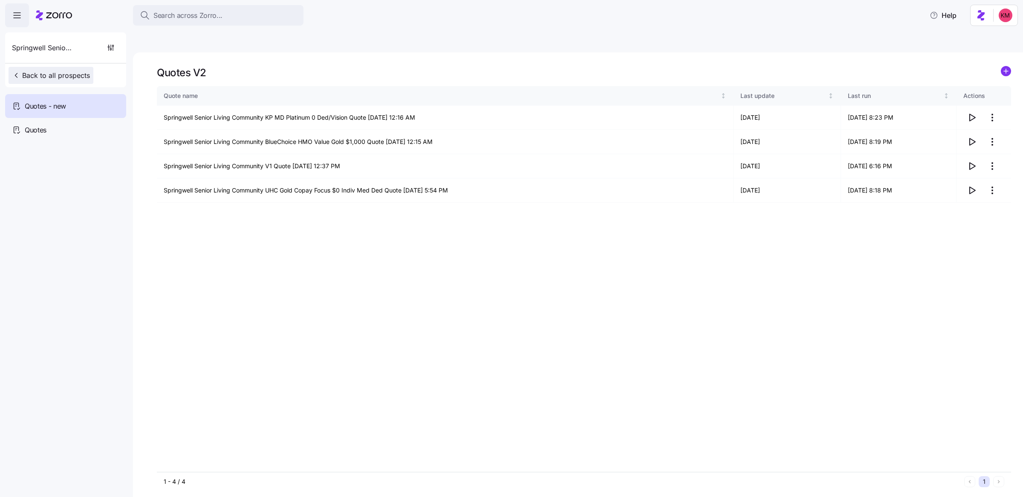
click at [59, 77] on span "Back to all prospects" at bounding box center [51, 75] width 78 height 10
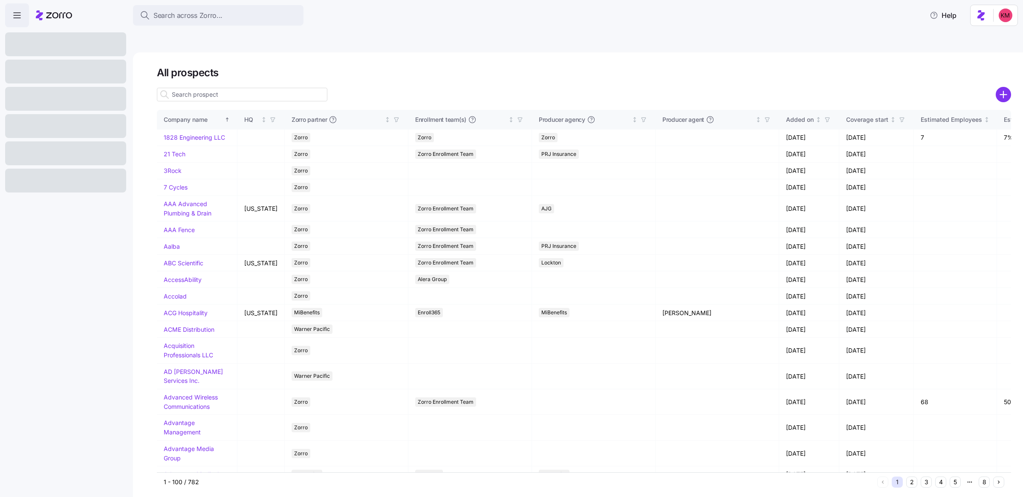
click at [221, 88] on input at bounding box center [242, 95] width 170 height 14
type input "car"
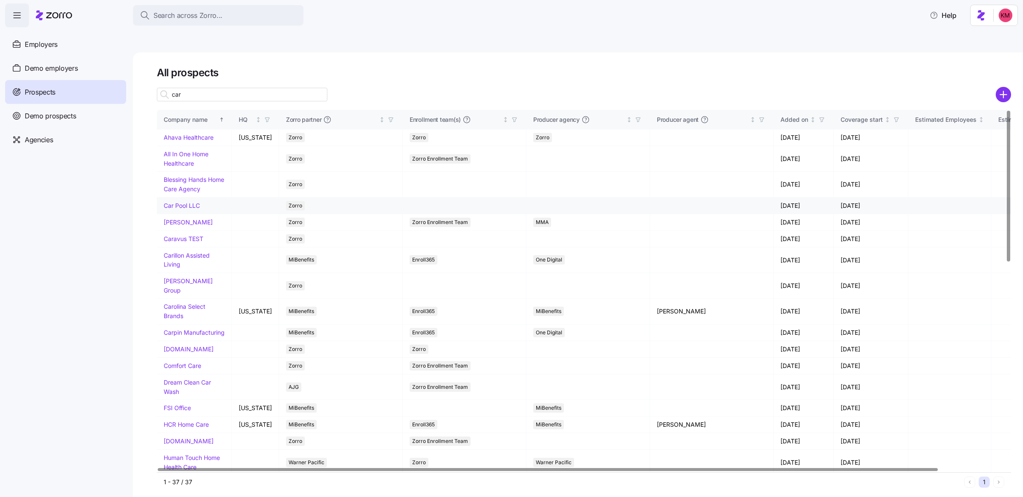
click at [190, 202] on link "Car Pool LLC" at bounding box center [182, 205] width 36 height 7
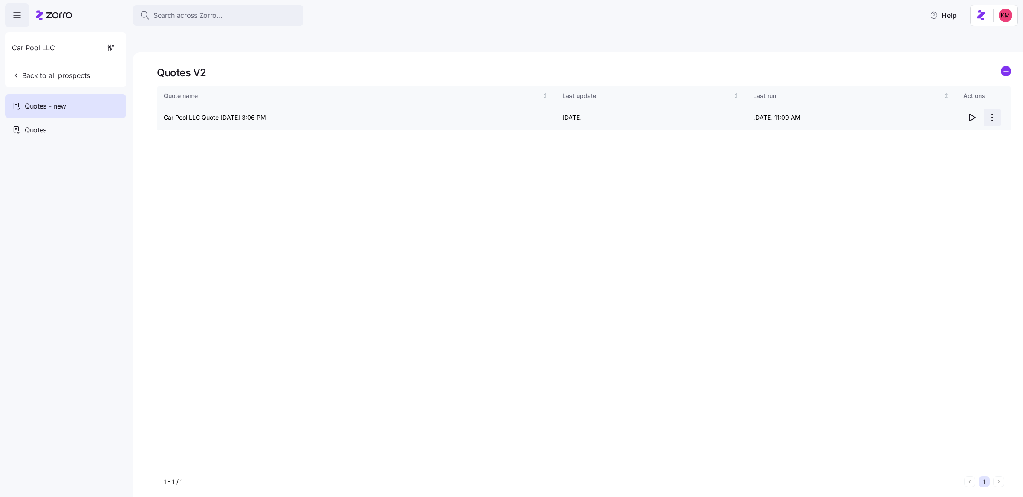
click at [998, 98] on html "Search across Zorro... Help Car Pool LLC Back to all prospects Quotes - new Quo…" at bounding box center [511, 289] width 1023 height 578
click at [975, 113] on icon "button" at bounding box center [972, 118] width 10 height 10
click at [1008, 66] on circle "add icon" at bounding box center [1005, 70] width 9 height 9
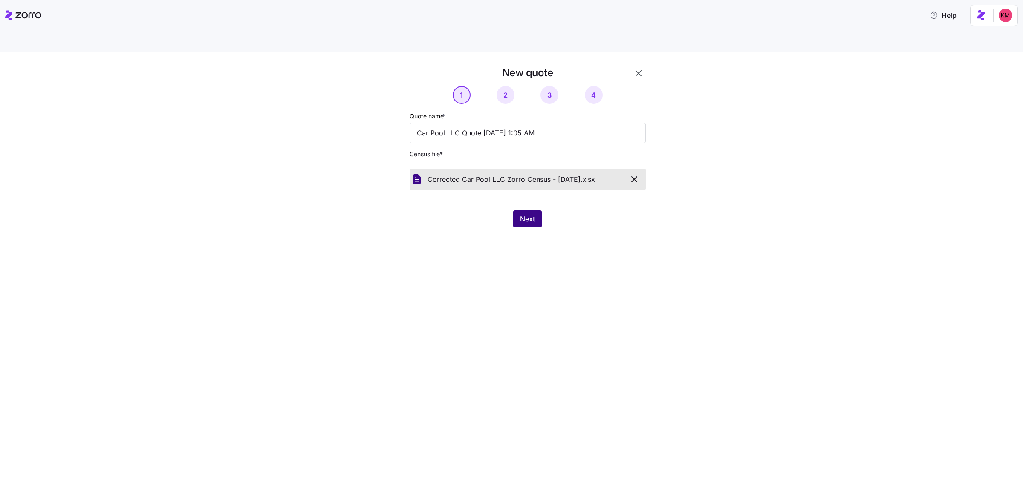
click at [520, 214] on span "Next" at bounding box center [527, 219] width 15 height 10
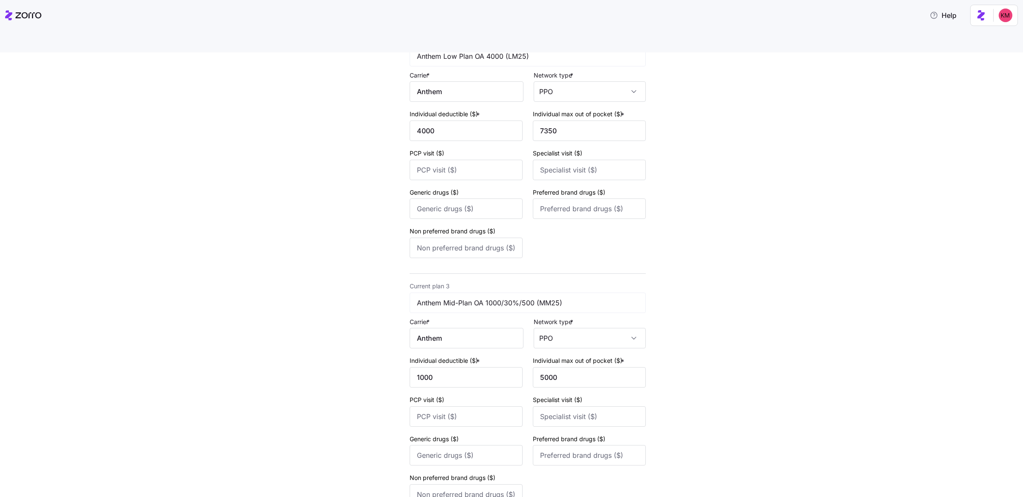
scroll to position [416, 0]
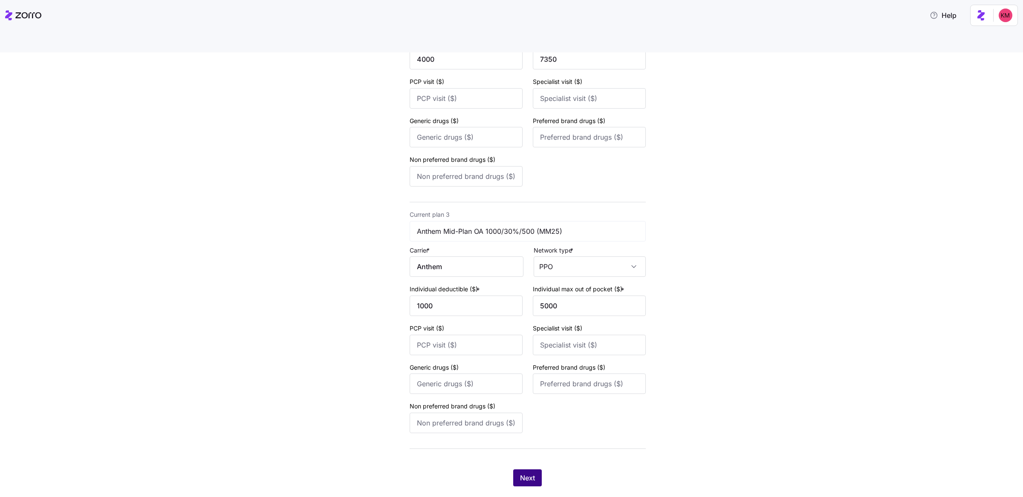
click at [528, 470] on button "Next" at bounding box center [527, 478] width 29 height 17
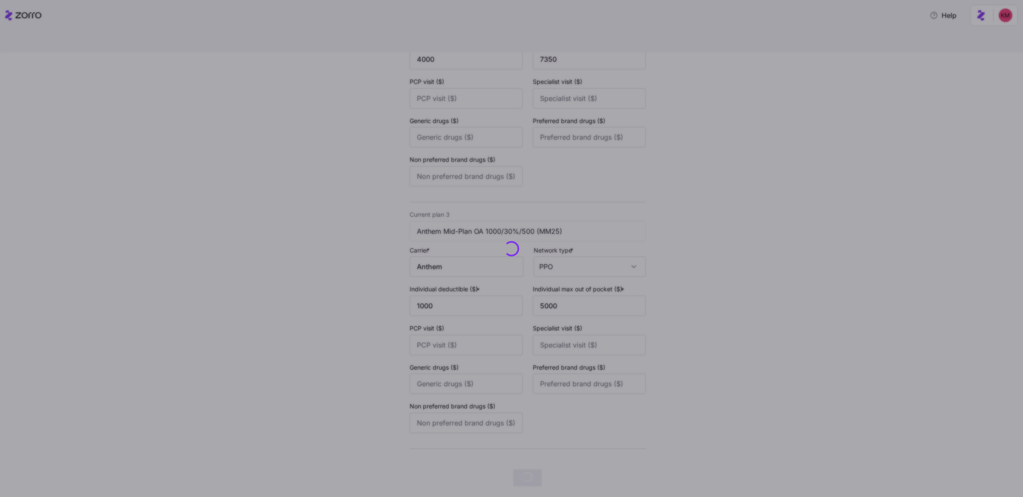
scroll to position [0, 0]
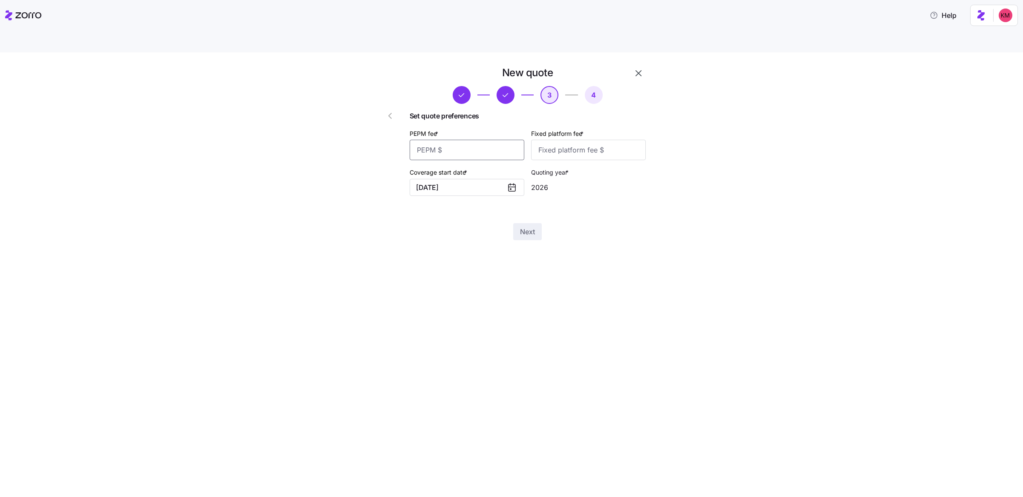
click at [459, 140] on input "PEPM fee *" at bounding box center [467, 150] width 115 height 20
type input "40"
type input "100"
click at [535, 221] on div "New quote 3 4 Set quote preferences PEPM fee * 40 Fixed platform fee * 100 Cove…" at bounding box center [517, 158] width 298 height 185
click at [529, 227] on span "Next" at bounding box center [527, 232] width 15 height 10
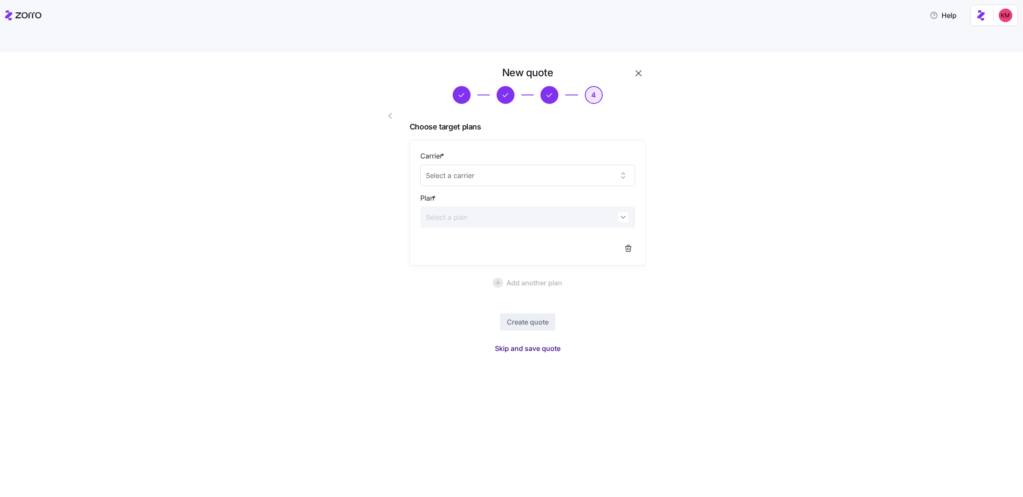
click at [519, 344] on span "Skip and save quote" at bounding box center [528, 349] width 66 height 10
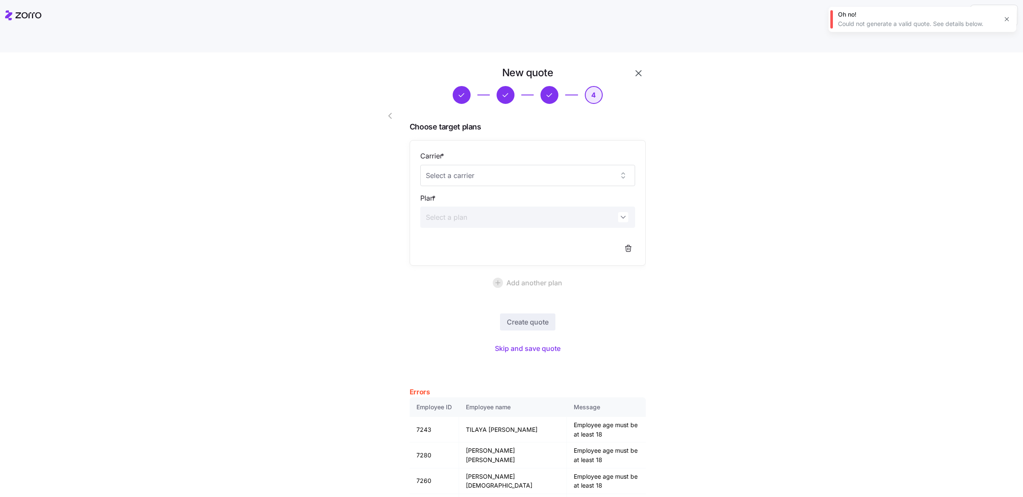
click at [389, 111] on icon "button" at bounding box center [390, 116] width 10 height 10
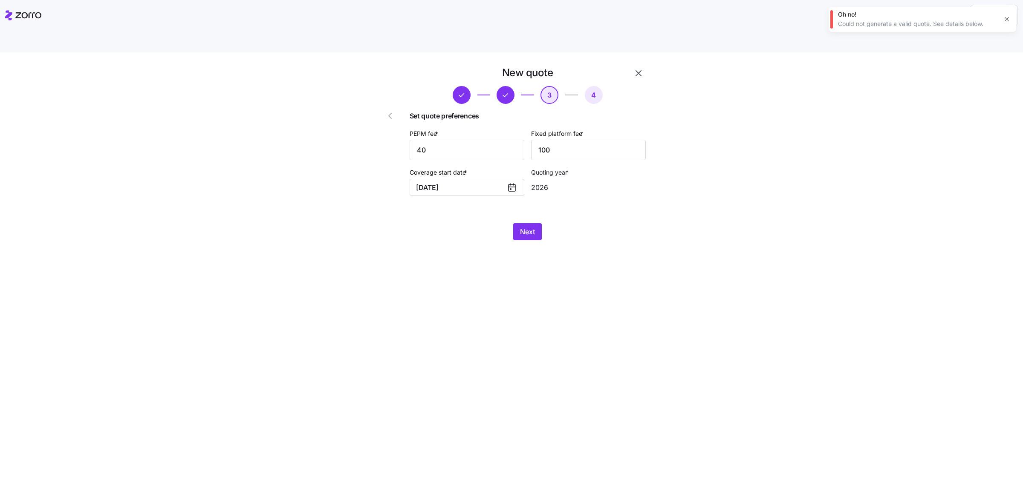
click at [389, 111] on icon "button" at bounding box center [390, 116] width 10 height 10
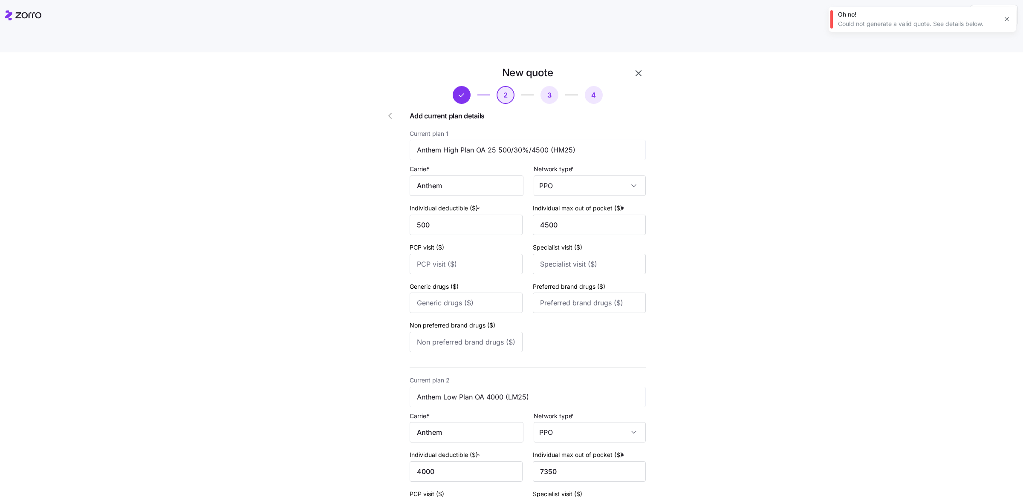
click at [389, 111] on icon "button" at bounding box center [390, 116] width 10 height 10
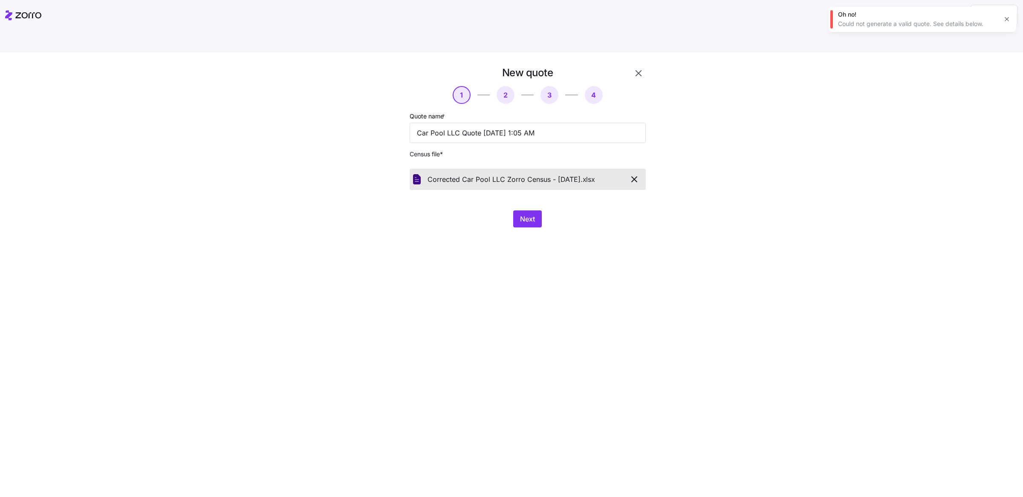
click at [389, 95] on div at bounding box center [382, 147] width 49 height 168
click at [637, 174] on icon "button" at bounding box center [634, 179] width 10 height 10
click at [503, 212] on div "New quote 1 2 3 4 Quote name * Car Pool LLC Quote 10/08/2025 1:05 AM Census fil…" at bounding box center [517, 152] width 298 height 172
click at [521, 214] on span "Next" at bounding box center [527, 219] width 15 height 10
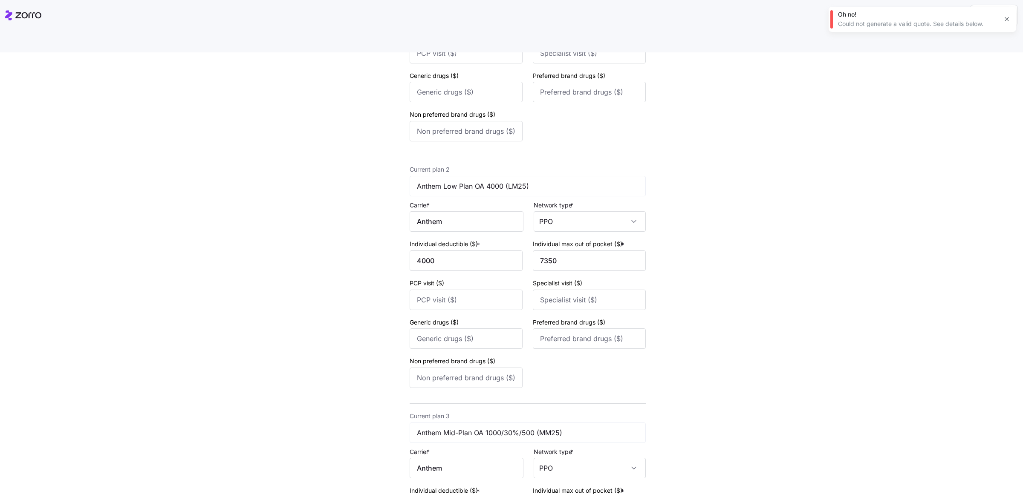
scroll to position [416, 0]
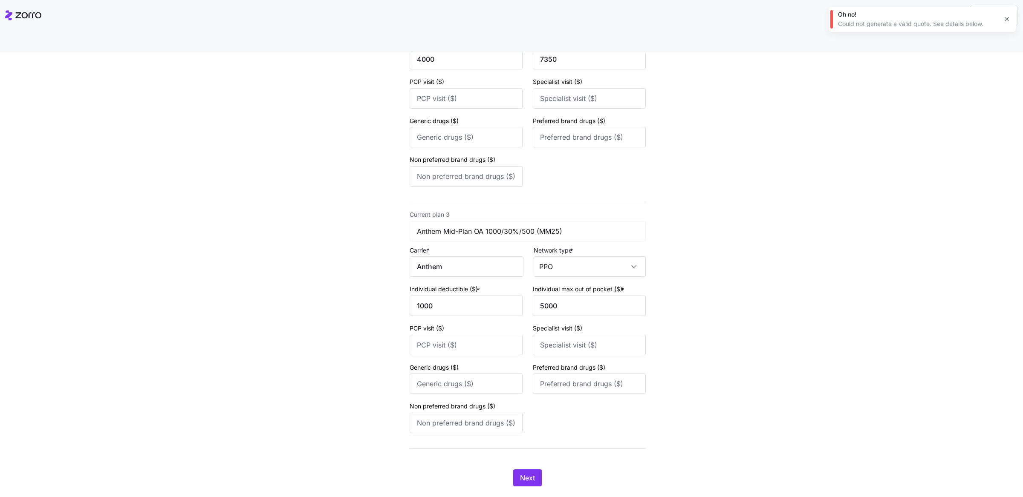
click at [508, 467] on div "New quote 2 3 4 Add current plan details Current plan 1 Anthem High Plan OA 25 …" at bounding box center [517, 75] width 298 height 844
click at [523, 473] on span "Next" at bounding box center [527, 478] width 15 height 10
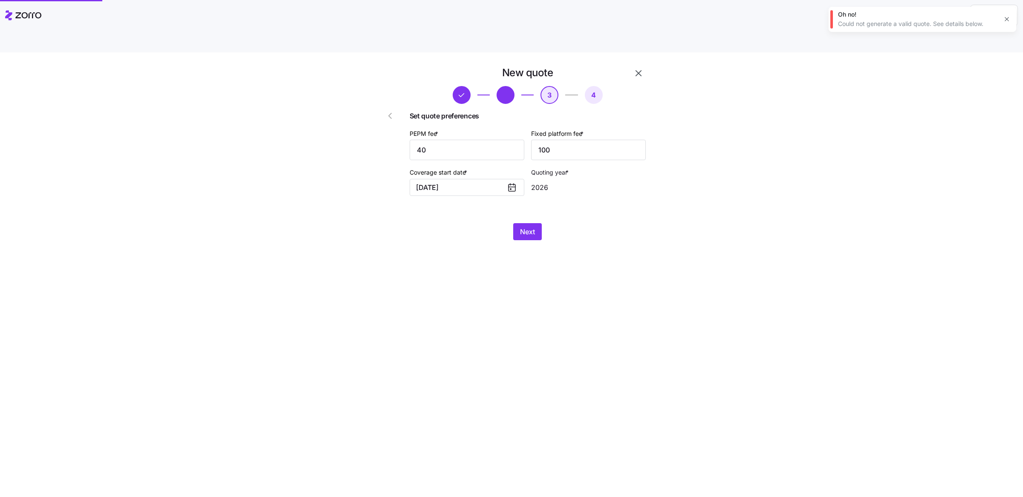
scroll to position [0, 0]
click at [525, 223] on button "Next" at bounding box center [527, 231] width 29 height 17
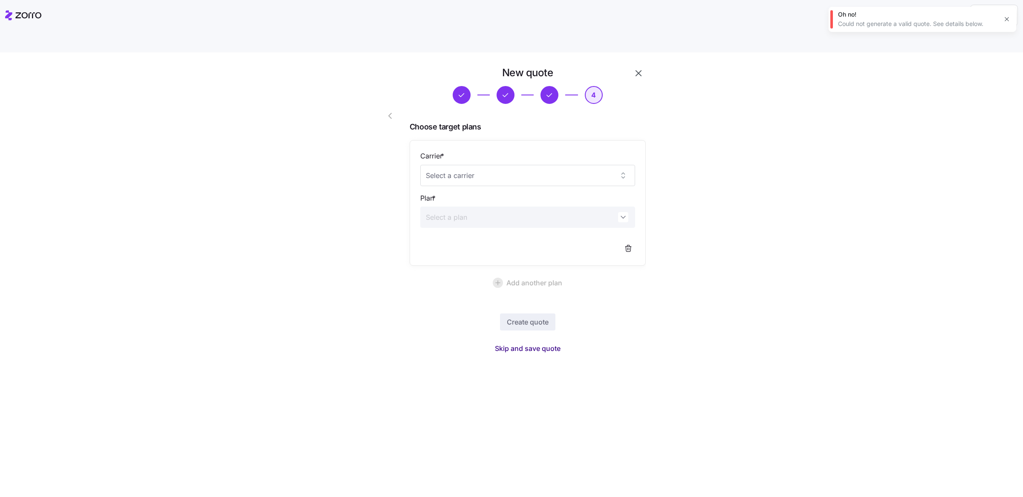
click at [528, 344] on span "Skip and save quote" at bounding box center [528, 349] width 66 height 10
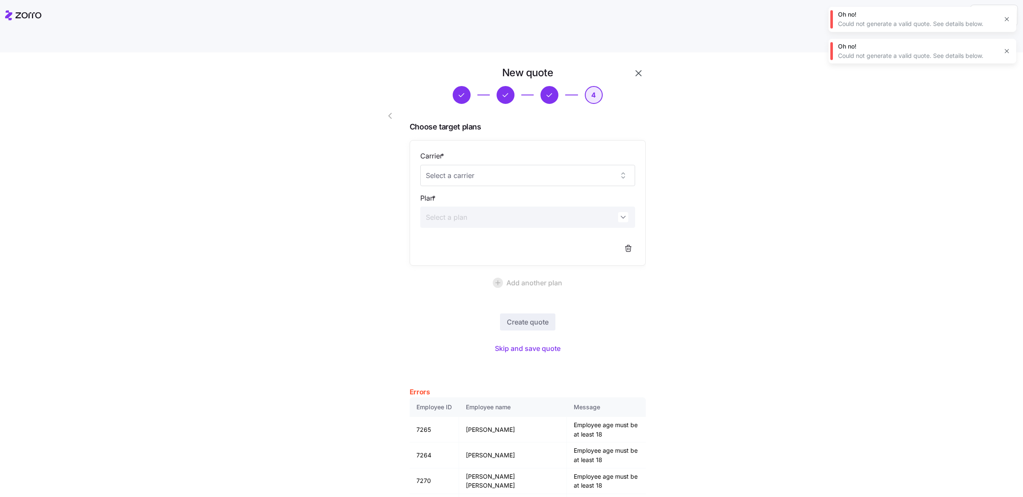
click at [533, 344] on span "Skip and save quote" at bounding box center [528, 349] width 66 height 10
click at [391, 111] on span "button" at bounding box center [392, 116] width 14 height 10
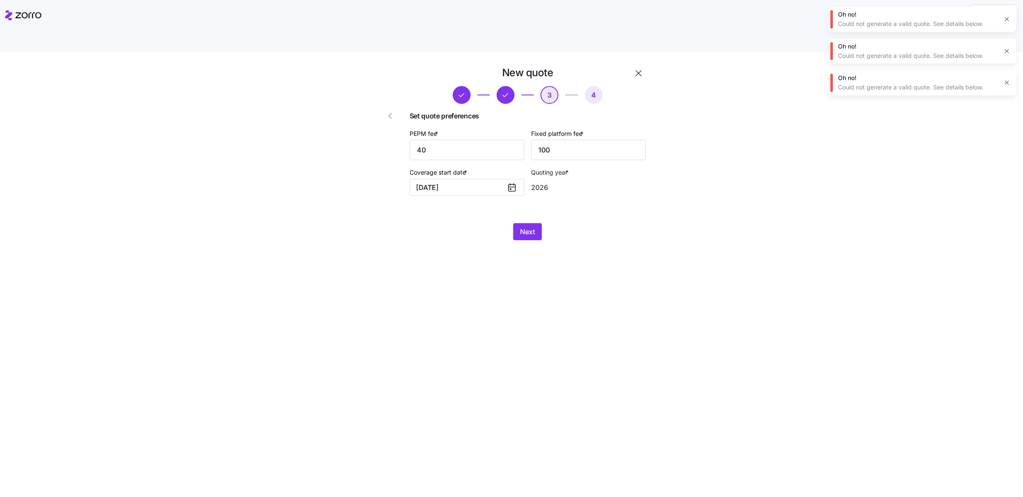
click at [391, 111] on icon "button" at bounding box center [390, 116] width 10 height 10
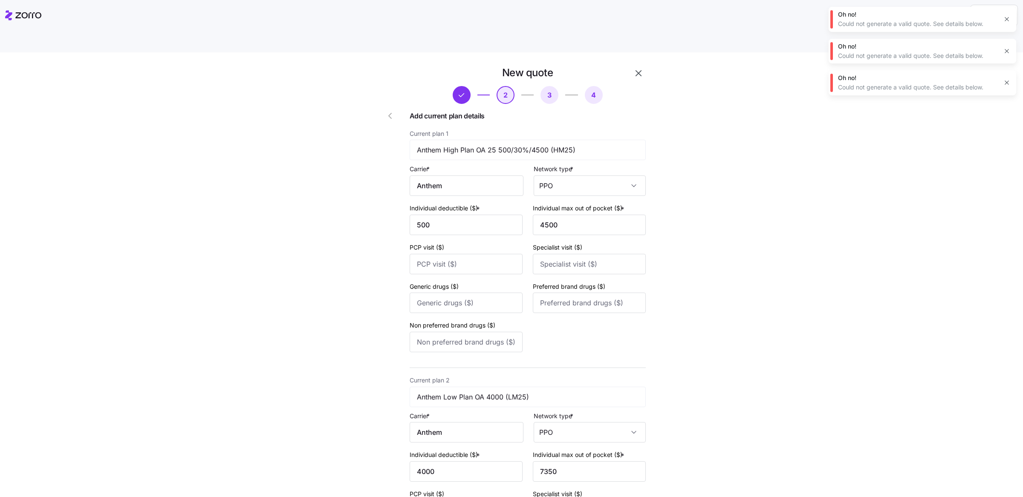
click at [391, 111] on span "button" at bounding box center [392, 116] width 14 height 10
click at [391, 100] on div at bounding box center [382, 483] width 49 height 840
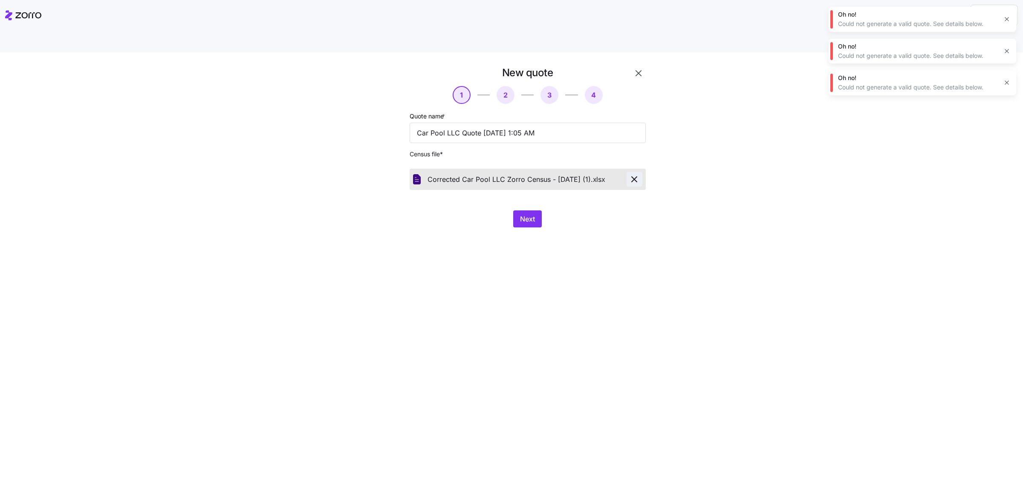
click at [636, 174] on icon "button" at bounding box center [634, 179] width 10 height 10
click at [529, 211] on button "Next" at bounding box center [527, 219] width 29 height 17
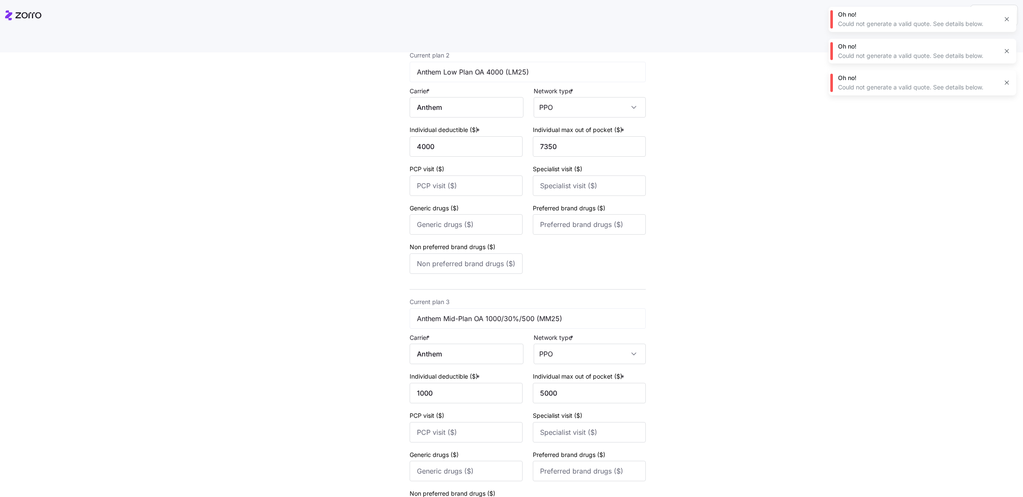
scroll to position [416, 0]
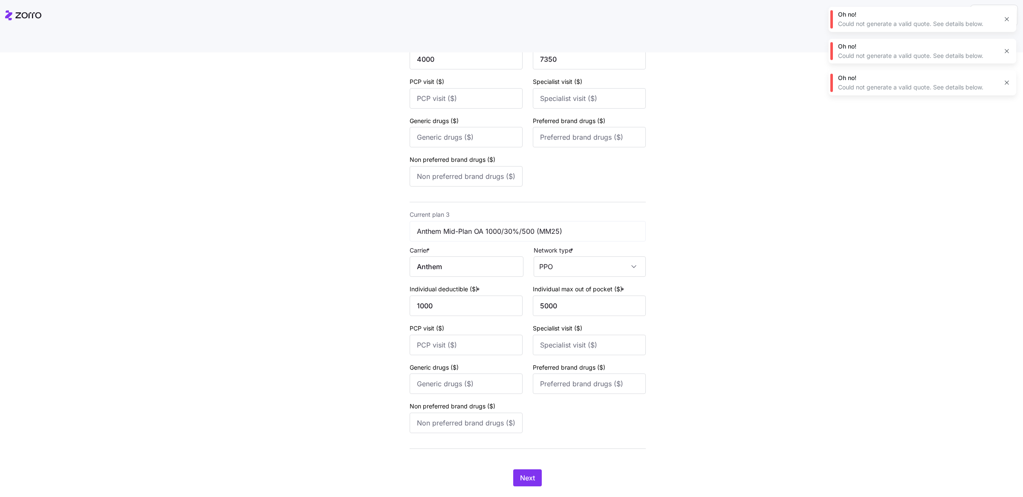
click at [511, 470] on div "New quote 2 3 4 Add current plan details Current plan 1 Anthem High Plan OA 25 …" at bounding box center [517, 75] width 298 height 844
click at [522, 470] on button "Next" at bounding box center [527, 478] width 29 height 17
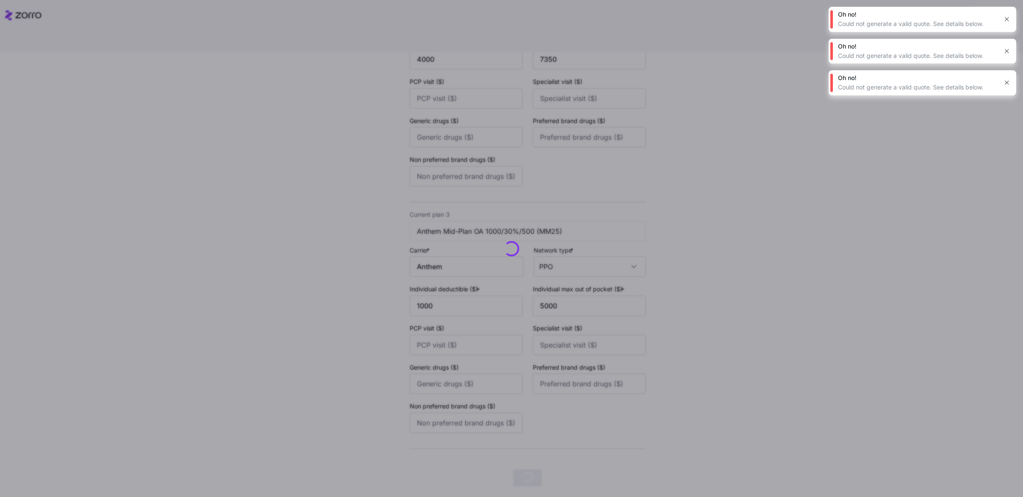
scroll to position [0, 0]
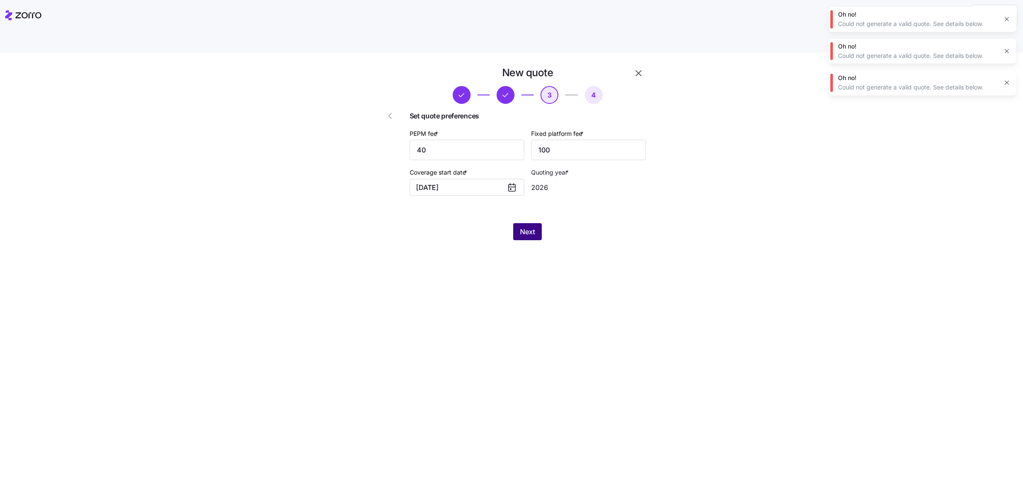
click at [531, 223] on button "Next" at bounding box center [527, 231] width 29 height 17
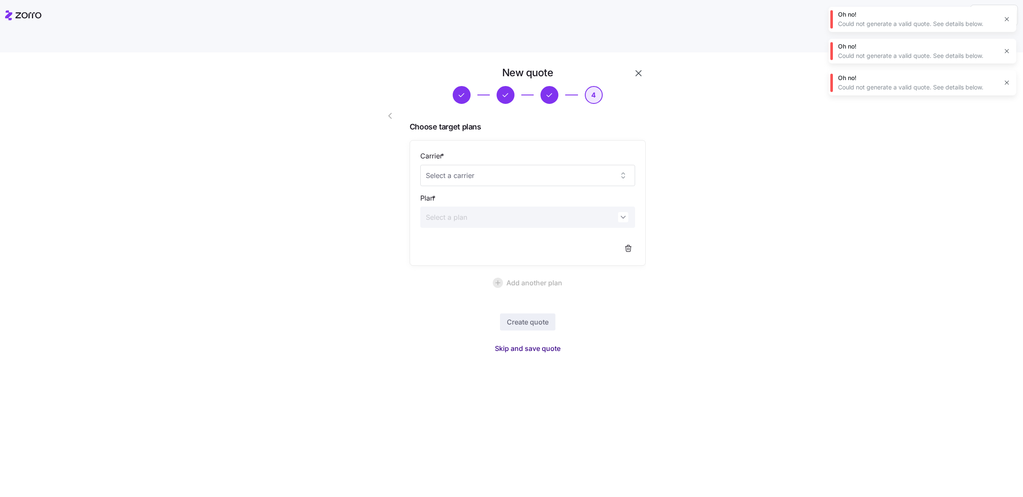
click at [534, 344] on span "Skip and save quote" at bounding box center [528, 349] width 66 height 10
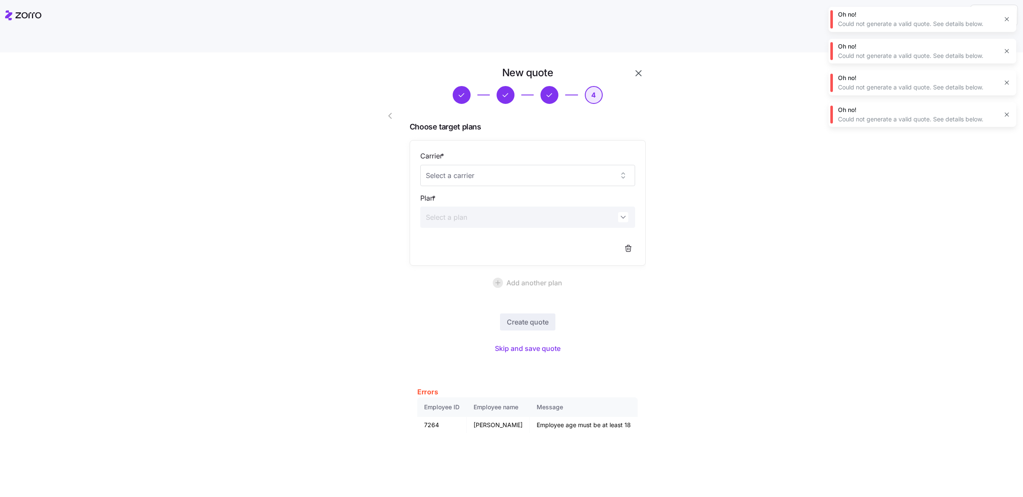
click at [398, 106] on button "button" at bounding box center [392, 116] width 34 height 20
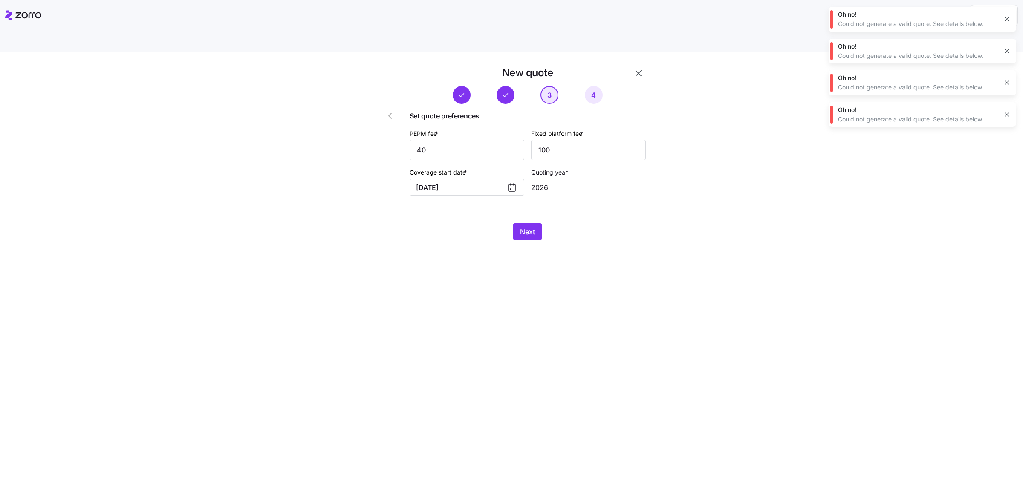
click at [397, 111] on span "button" at bounding box center [392, 116] width 14 height 10
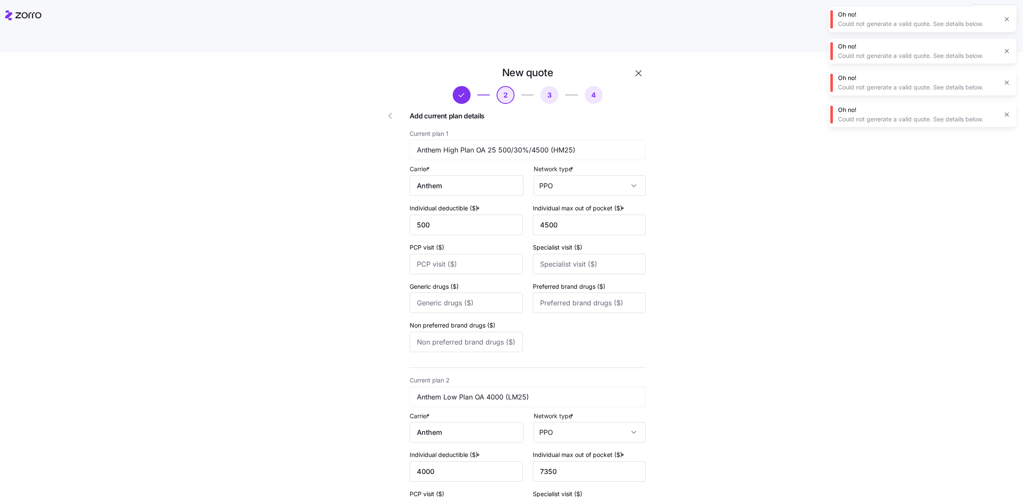
click at [396, 106] on button "button" at bounding box center [392, 116] width 34 height 20
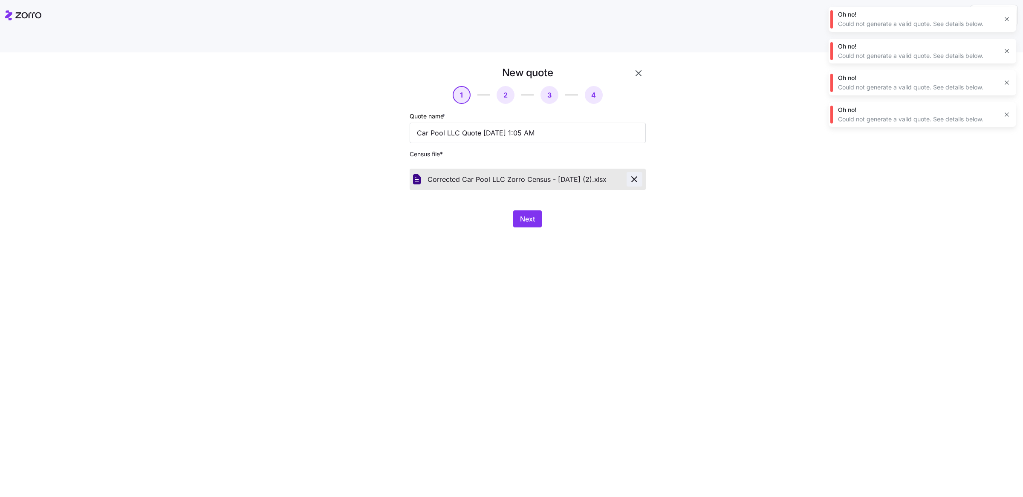
click at [638, 174] on icon "button" at bounding box center [634, 179] width 10 height 10
click at [525, 214] on span "Next" at bounding box center [527, 219] width 15 height 10
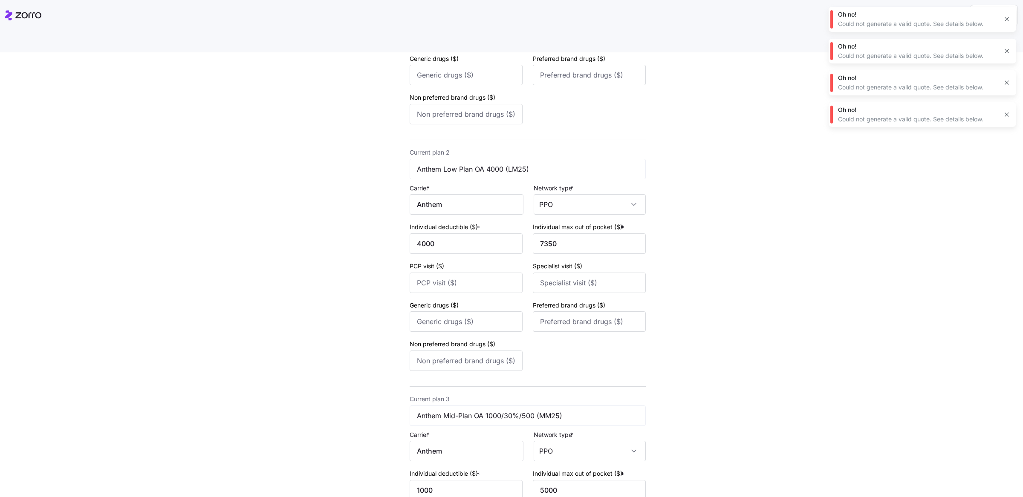
scroll to position [416, 0]
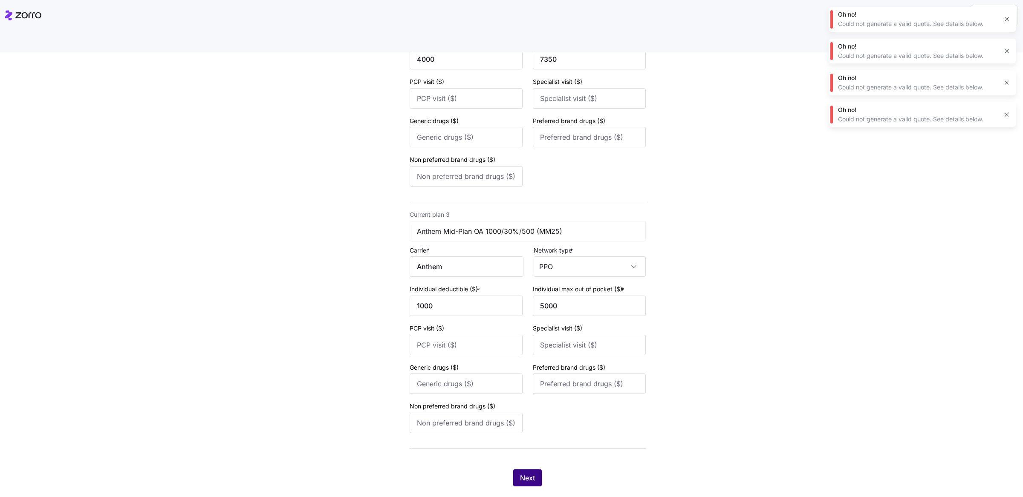
click at [513, 470] on button "Next" at bounding box center [527, 478] width 29 height 17
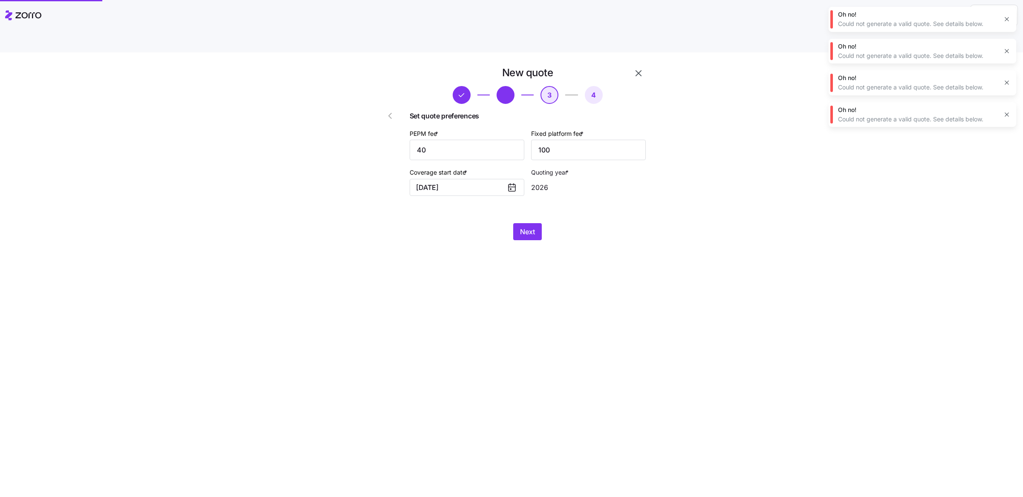
scroll to position [0, 0]
click at [516, 223] on button "Next" at bounding box center [527, 231] width 29 height 17
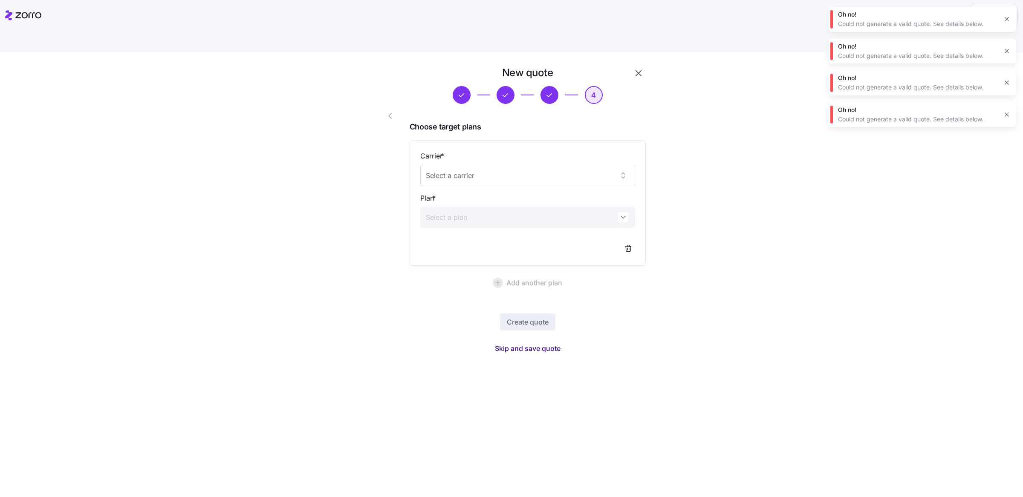
click at [534, 344] on span "Skip and save quote" at bounding box center [528, 349] width 66 height 10
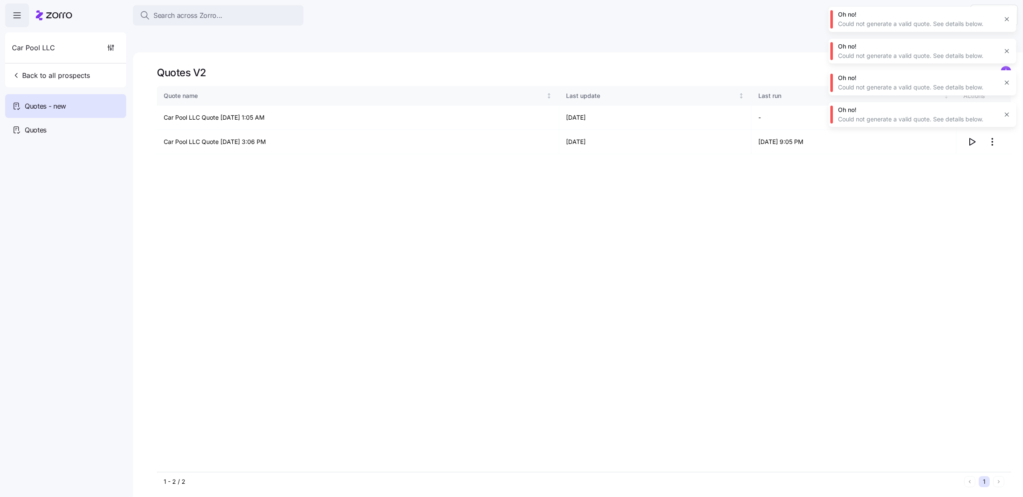
click at [1004, 19] on icon "button" at bounding box center [1006, 19] width 7 height 7
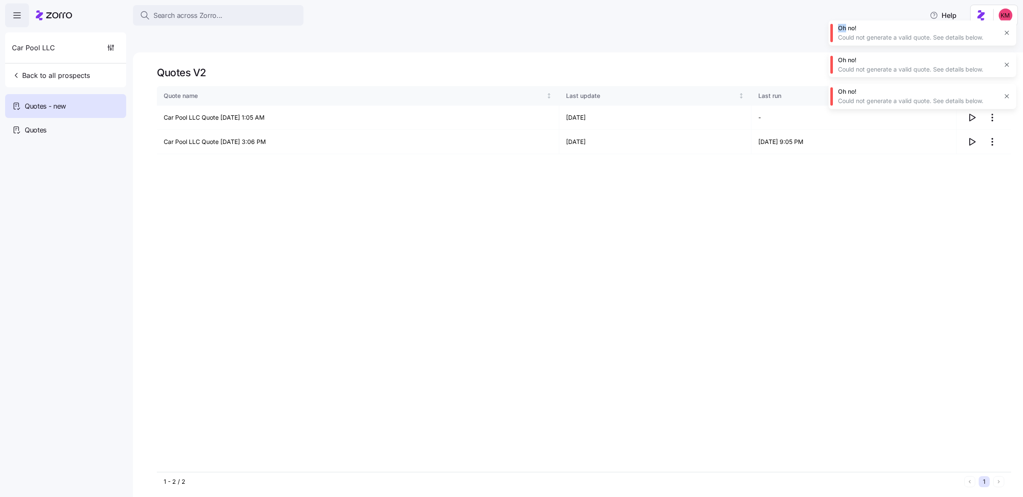
click at [1004, 19] on div "Oh no! Could not generate a valid quote. See details below. Oh no! Could not ge…" at bounding box center [923, 58] width 188 height 102
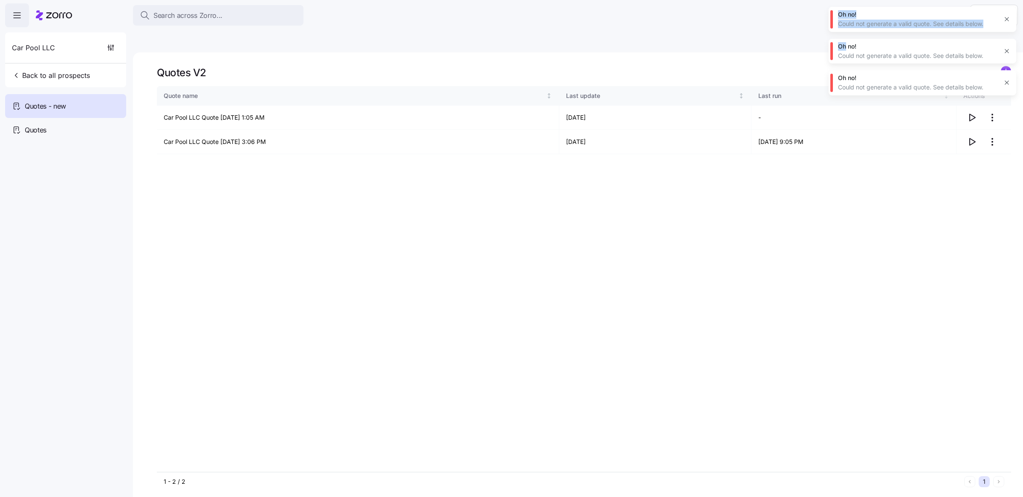
click at [1005, 19] on icon "button" at bounding box center [1006, 19] width 7 height 7
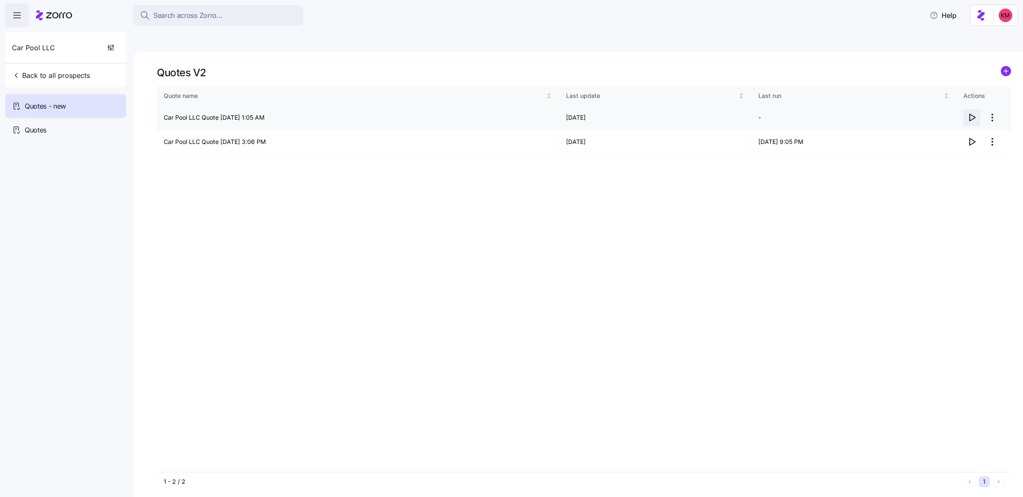
click at [970, 114] on icon "button" at bounding box center [973, 117] width 6 height 7
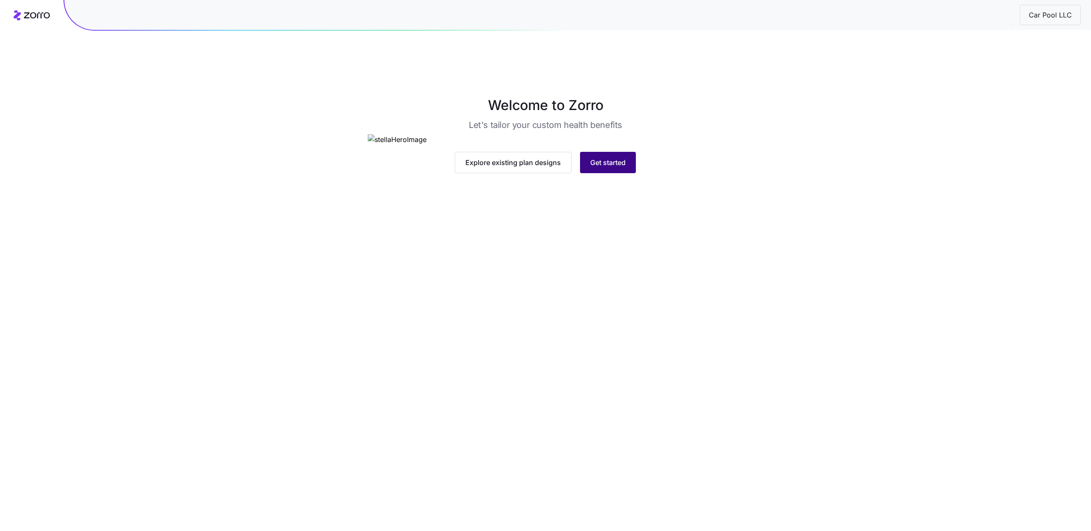
click at [625, 168] on span "Get started" at bounding box center [607, 162] width 35 height 10
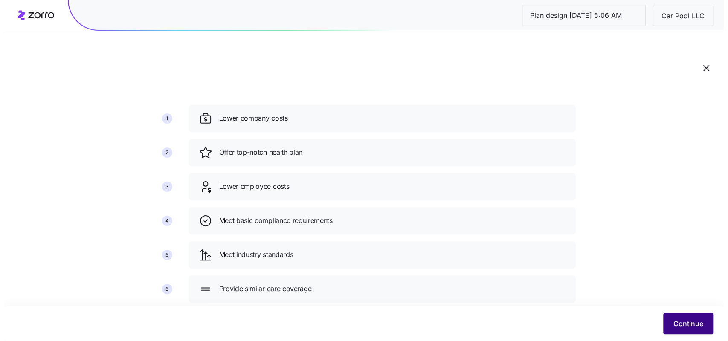
scroll to position [48, 0]
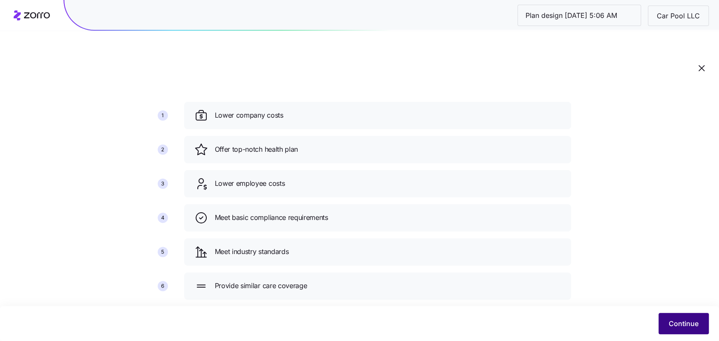
click at [675, 326] on span "Continue" at bounding box center [684, 323] width 30 height 10
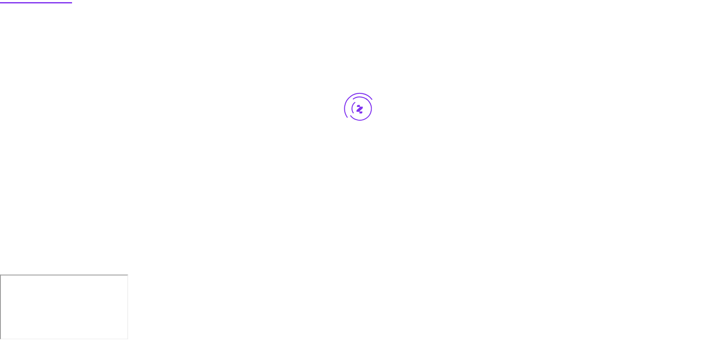
scroll to position [0, 0]
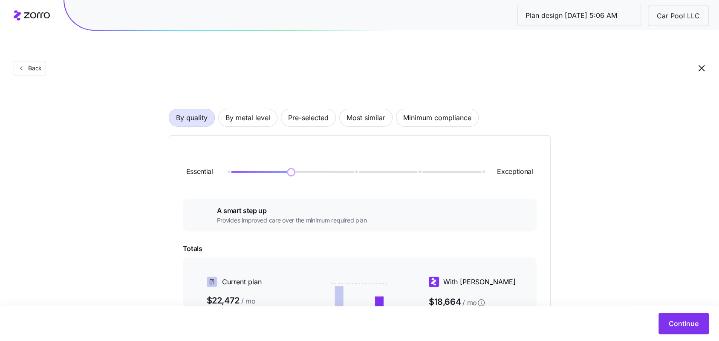
scroll to position [37, 0]
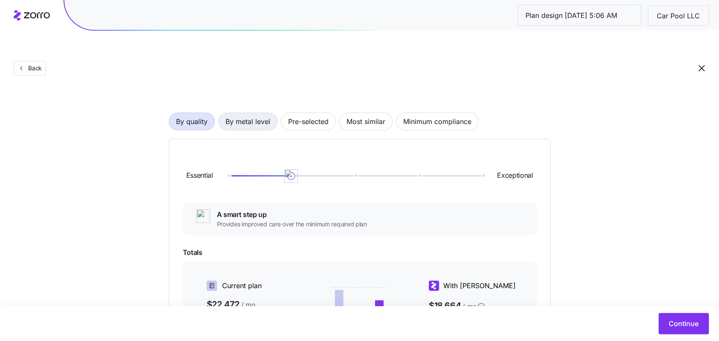
click at [253, 113] on span "By metal level" at bounding box center [247, 121] width 45 height 17
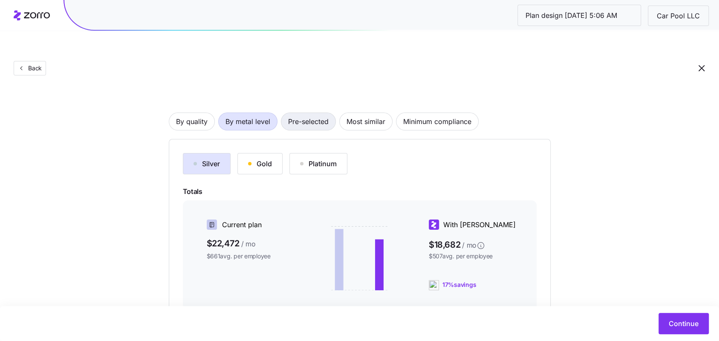
click at [315, 113] on span "Pre-selected" at bounding box center [308, 121] width 40 height 17
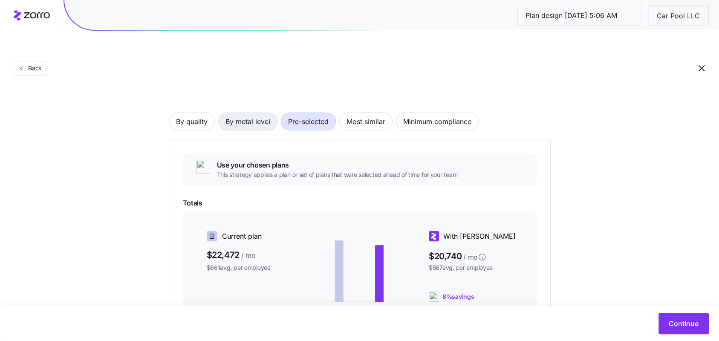
click at [239, 113] on span "By metal level" at bounding box center [247, 121] width 45 height 17
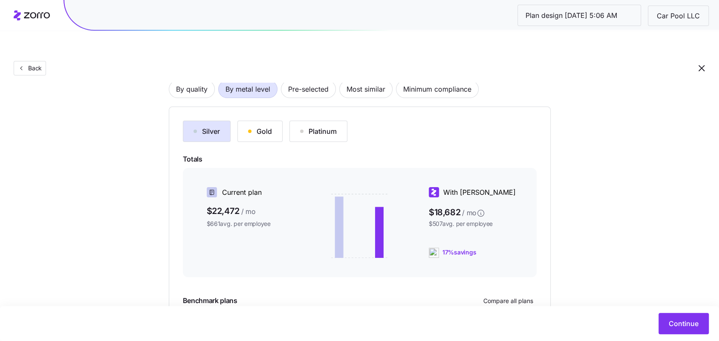
scroll to position [41, 0]
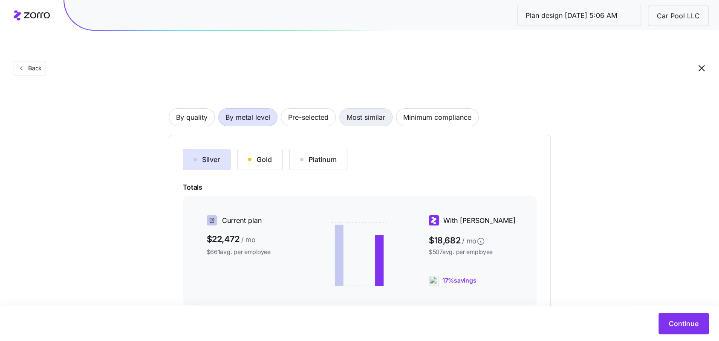
click at [387, 108] on button "Most similar" at bounding box center [365, 117] width 53 height 18
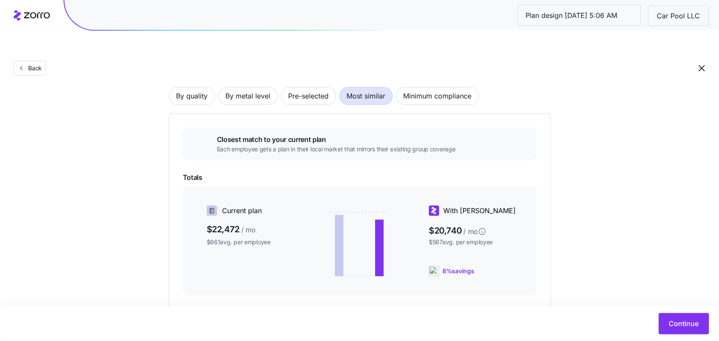
scroll to position [64, 0]
click at [248, 84] on div "By quality By metal level Pre-selected Most similar Minimum compliance Closest …" at bounding box center [360, 226] width 382 height 335
click at [247, 87] on span "By metal level" at bounding box center [247, 95] width 45 height 17
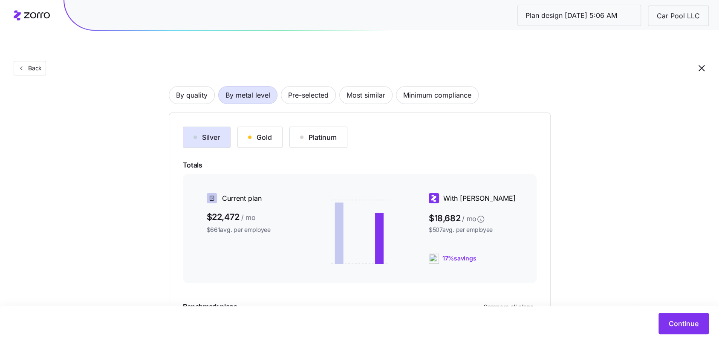
click at [244, 127] on button "Gold" at bounding box center [259, 137] width 45 height 21
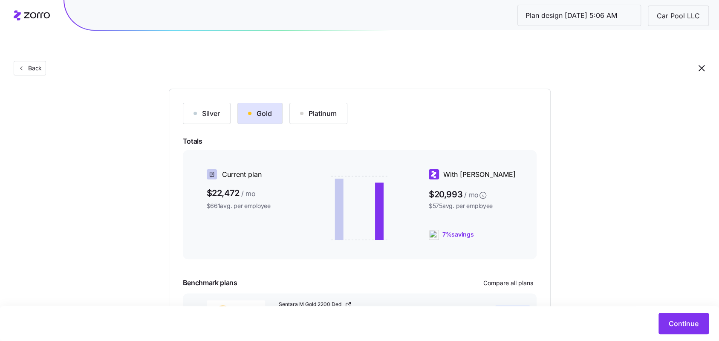
scroll to position [139, 0]
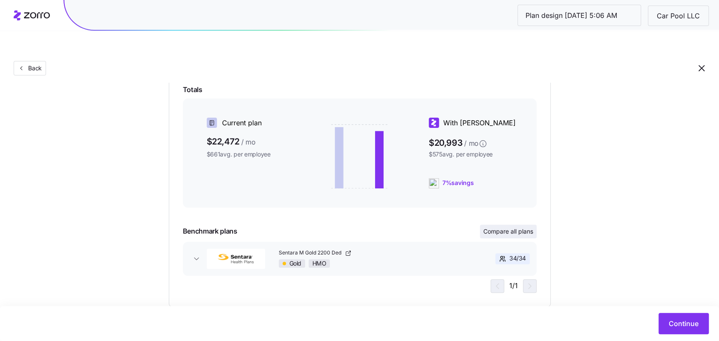
click at [537, 213] on div "Silver Gold Platinum Totals Current plan $22,472 / mo $661 avg. per employee Wi…" at bounding box center [360, 172] width 382 height 270
click at [518, 227] on span "Compare all plans" at bounding box center [508, 231] width 50 height 9
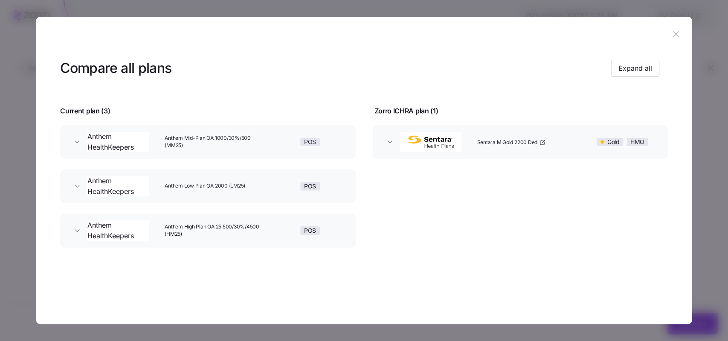
click at [683, 27] on header at bounding box center [363, 34] width 655 height 34
click at [676, 31] on icon "button" at bounding box center [675, 33] width 9 height 9
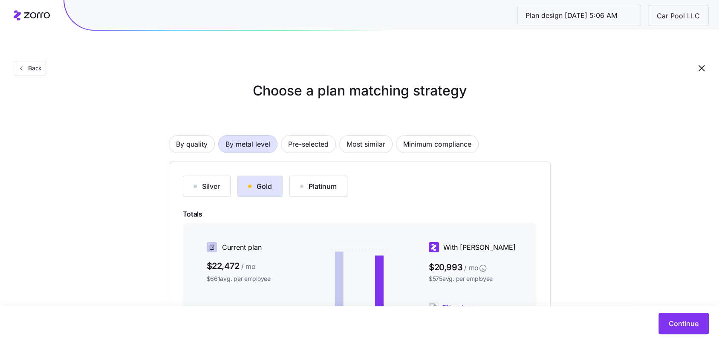
scroll to position [0, 0]
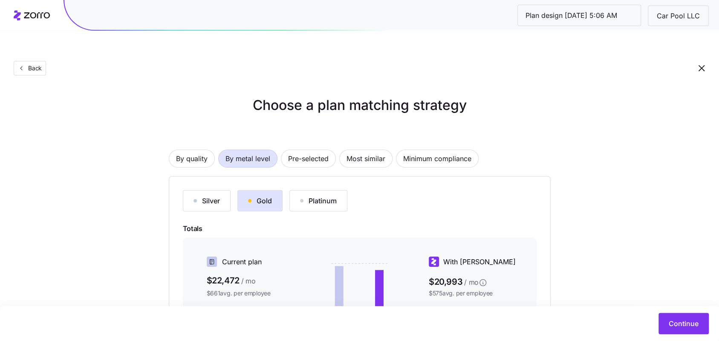
click at [203, 196] on div "Silver" at bounding box center [207, 201] width 26 height 10
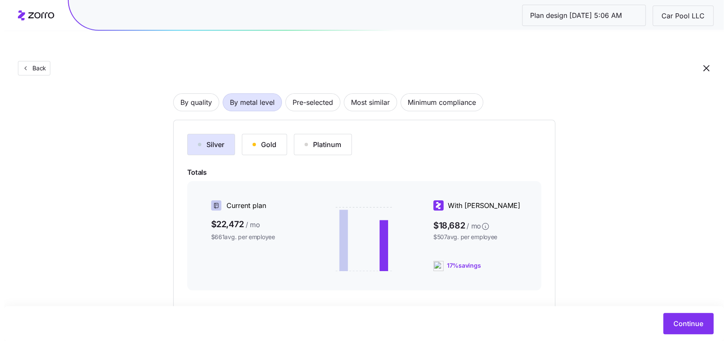
scroll to position [139, 0]
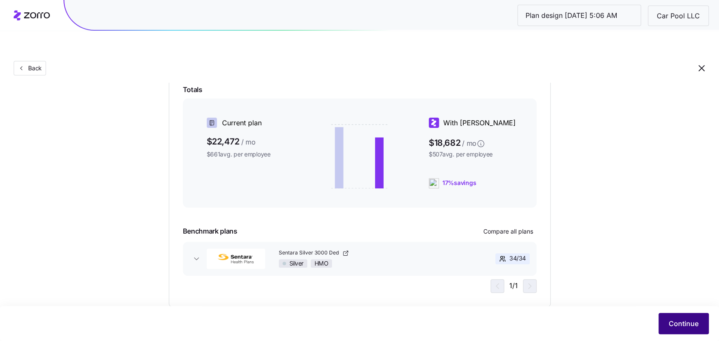
click at [692, 321] on span "Continue" at bounding box center [684, 323] width 30 height 10
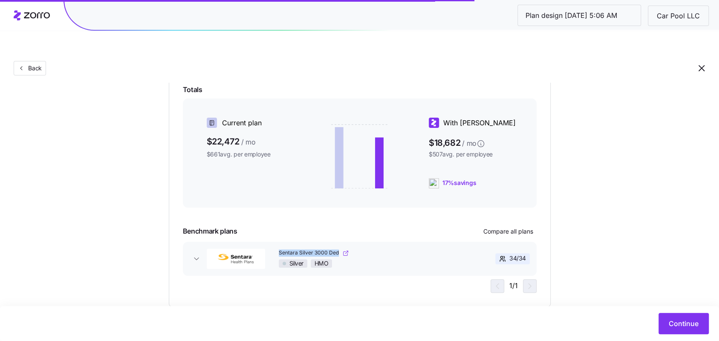
copy span "Sentara Silver 3000 Ded"
click at [629, 231] on div "Choose a plan matching strategy By quality By metal level Pre-selected Most sim…" at bounding box center [359, 131] width 719 height 351
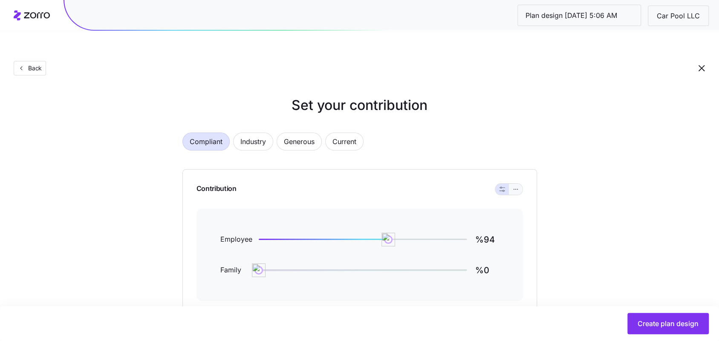
click at [515, 189] on icon "button" at bounding box center [515, 189] width 0 height 0
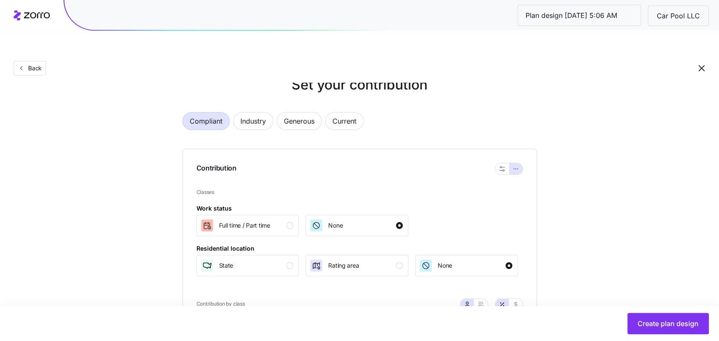
scroll to position [43, 0]
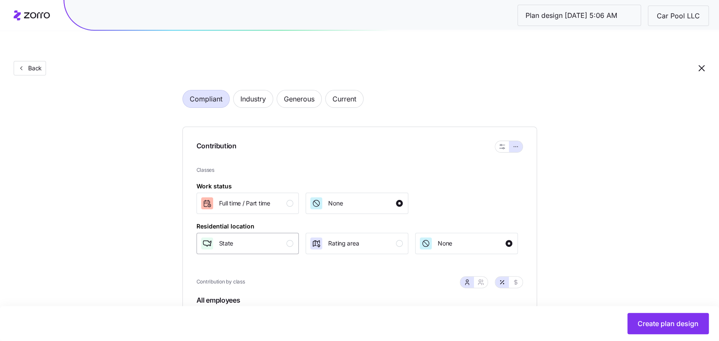
click at [249, 233] on button "State" at bounding box center [247, 243] width 103 height 21
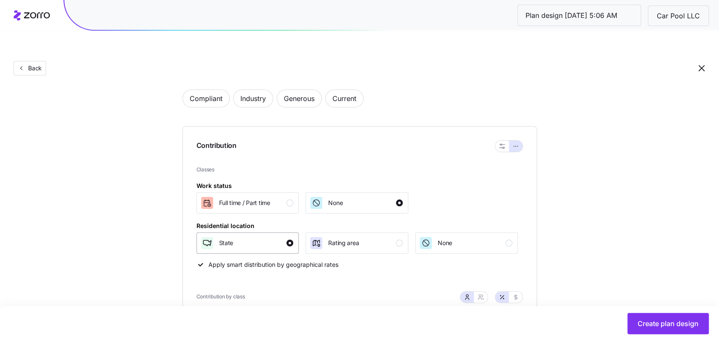
scroll to position [137, 0]
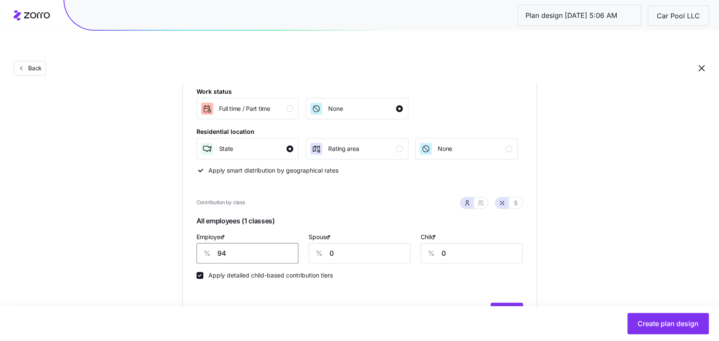
click at [248, 243] on input "94" at bounding box center [247, 253] width 102 height 20
type input "58"
type input "34"
type input "49"
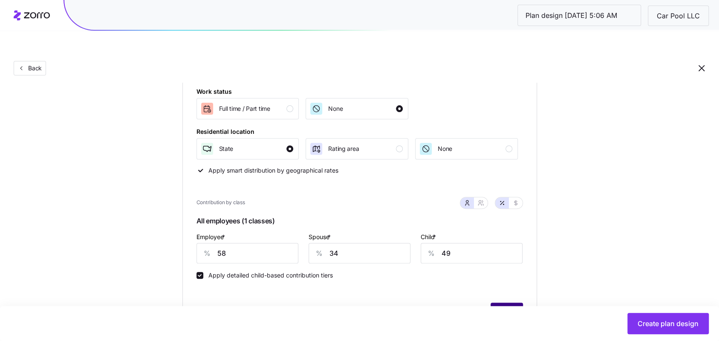
click at [508, 303] on button "Apply" at bounding box center [507, 311] width 32 height 17
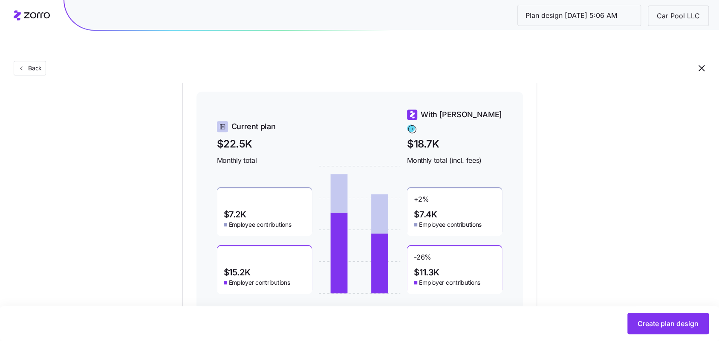
scroll to position [424, 0]
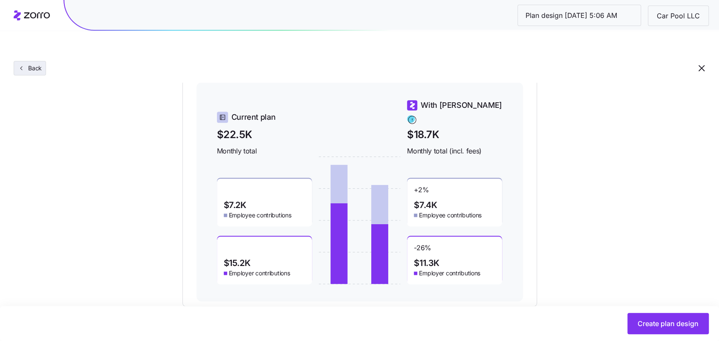
click at [32, 64] on span "Back" at bounding box center [33, 68] width 17 height 9
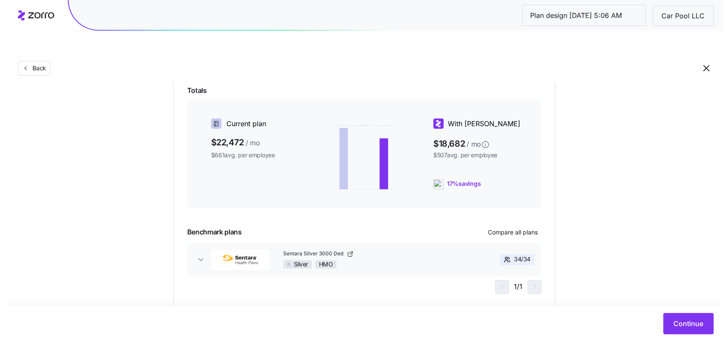
scroll to position [139, 0]
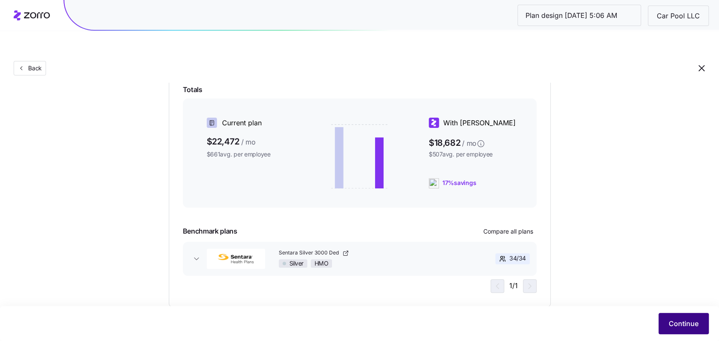
click at [686, 318] on button "Continue" at bounding box center [684, 323] width 50 height 21
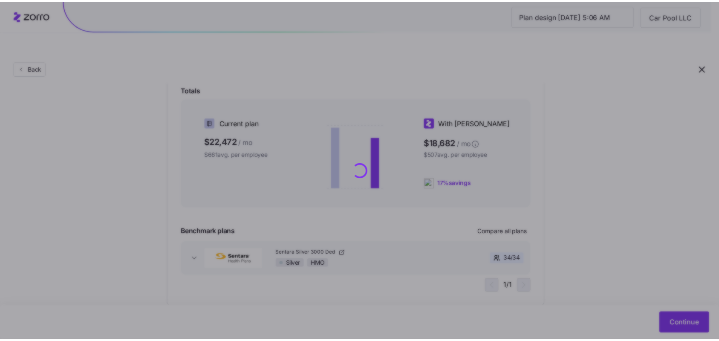
scroll to position [0, 0]
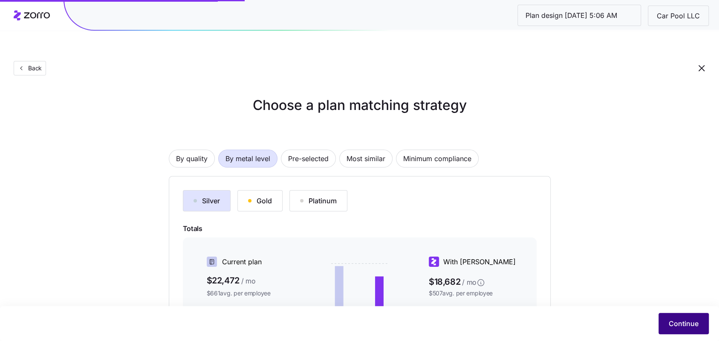
click at [686, 321] on span "Continue" at bounding box center [684, 323] width 30 height 10
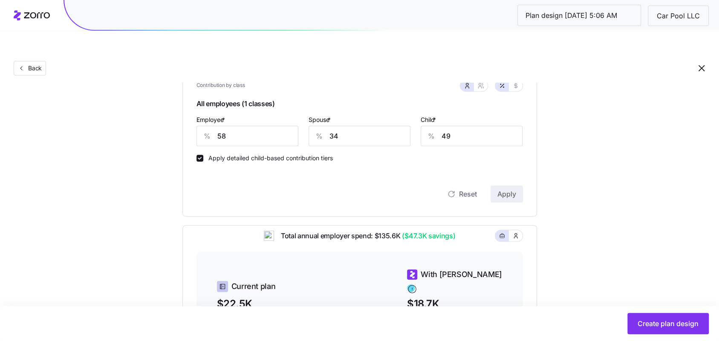
scroll to position [199, 0]
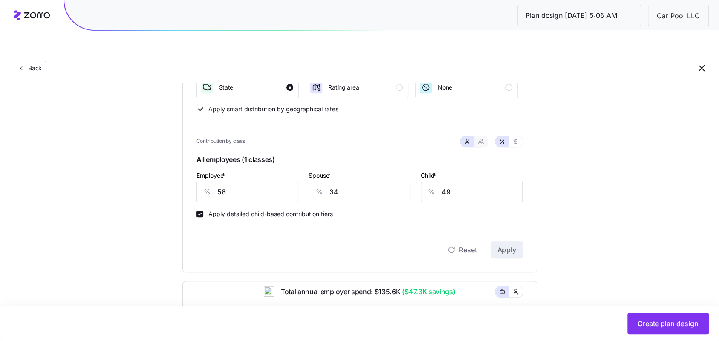
click at [481, 139] on icon "button" at bounding box center [480, 140] width 2 height 2
type input "46"
type input "54"
click at [465, 138] on icon "button" at bounding box center [467, 141] width 7 height 7
type input "34"
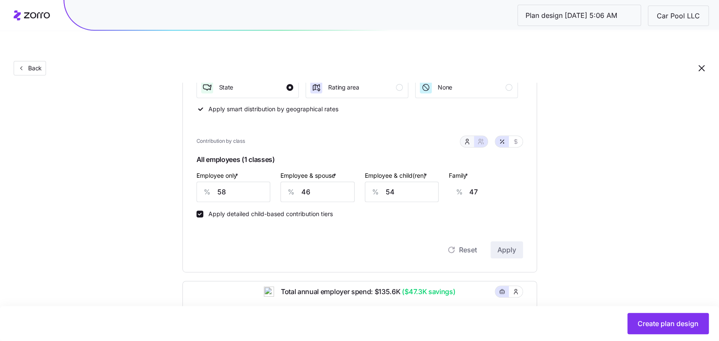
type input "49"
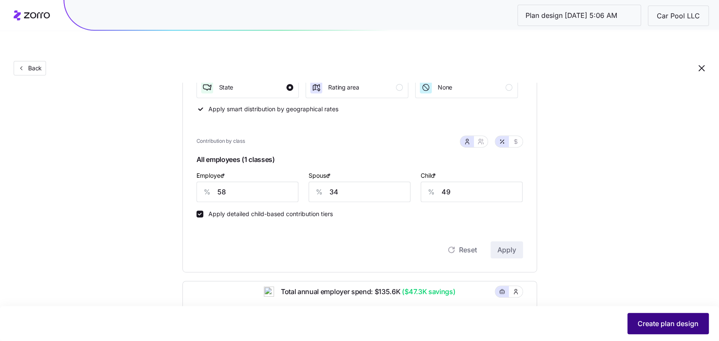
click at [658, 329] on button "Create plan design" at bounding box center [667, 323] width 81 height 21
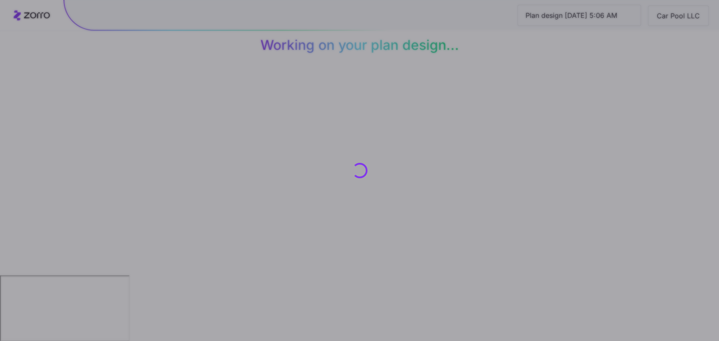
scroll to position [0, 0]
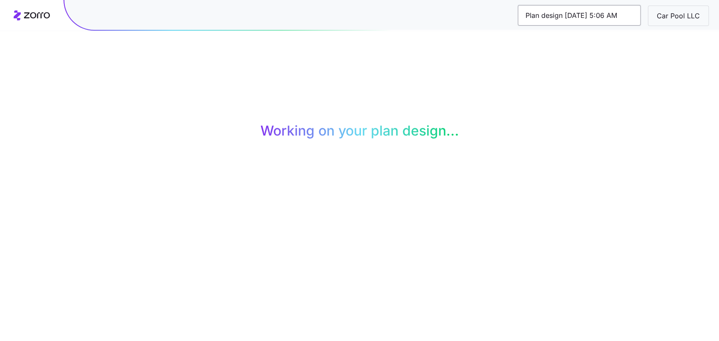
click at [575, 8] on input "Plan design 10/08/2025 5:06 AM" at bounding box center [579, 15] width 123 height 20
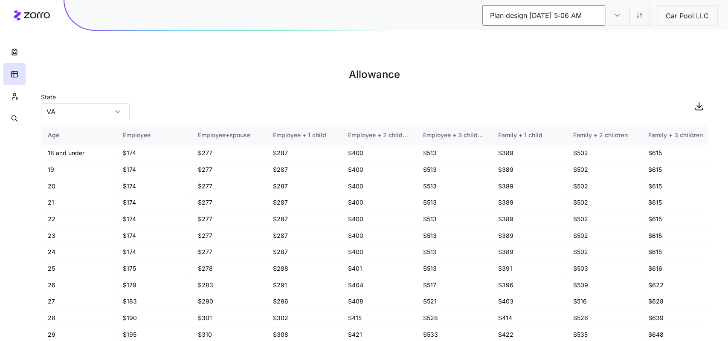
click at [561, 14] on input "Plan design 10/08/2025 5:06 AM" at bounding box center [543, 15] width 123 height 20
click at [574, 16] on input "Plan design 10/08/2025 5:06 AM" at bounding box center [543, 15] width 123 height 20
type input "Low Cost Silver"
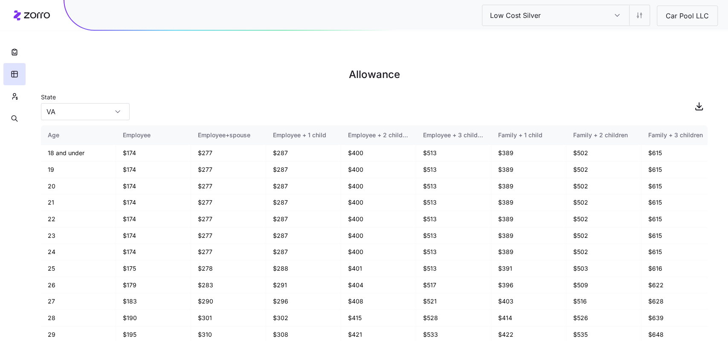
click at [568, 66] on div "Low Cost Silver Plan design 10/08/2025 5:06 AM Car Pool LLC Allowance State VA …" at bounding box center [364, 190] width 728 height 341
click at [693, 98] on span "button" at bounding box center [698, 106] width 16 height 16
drag, startPoint x: 24, startPoint y: 55, endPoint x: 19, endPoint y: 94, distance: 38.7
click at [21, 92] on div at bounding box center [14, 65] width 29 height 130
click at [19, 94] on button "button" at bounding box center [14, 96] width 22 height 22
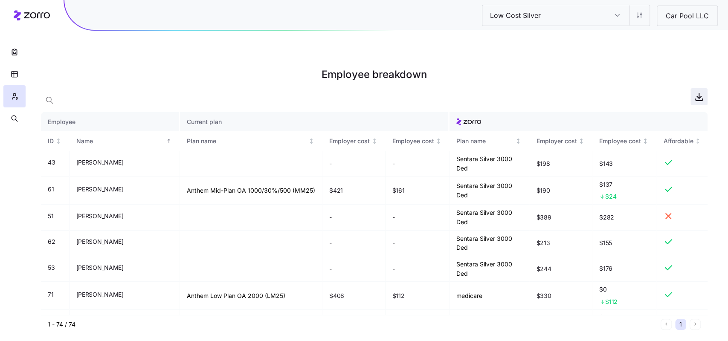
click at [699, 92] on icon "button" at bounding box center [698, 97] width 10 height 10
click at [624, 19] on input "Low Cost Silver" at bounding box center [617, 15] width 24 height 20
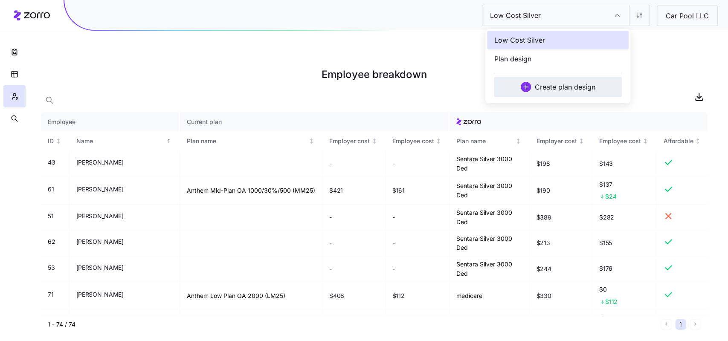
click at [556, 91] on span "Create plan design" at bounding box center [564, 87] width 61 height 10
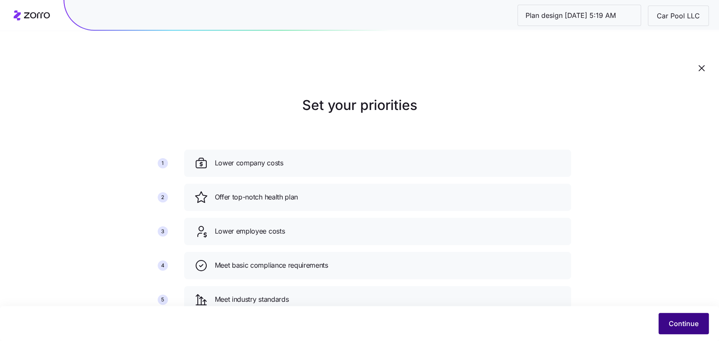
click at [687, 323] on span "Continue" at bounding box center [684, 323] width 30 height 10
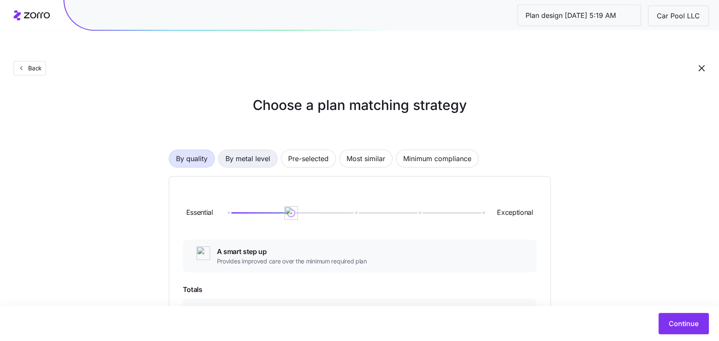
click at [260, 150] on span "By metal level" at bounding box center [247, 158] width 45 height 17
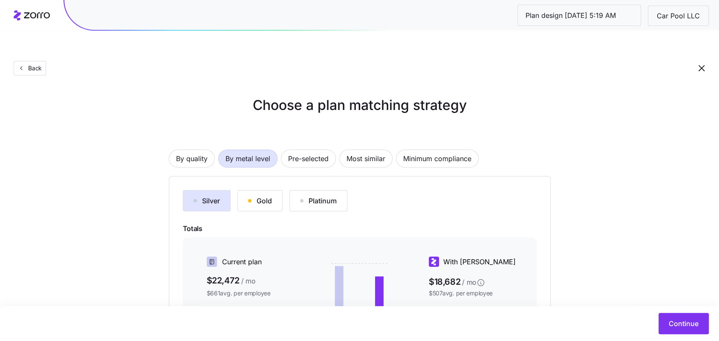
click at [269, 196] on div "Gold" at bounding box center [260, 201] width 24 height 10
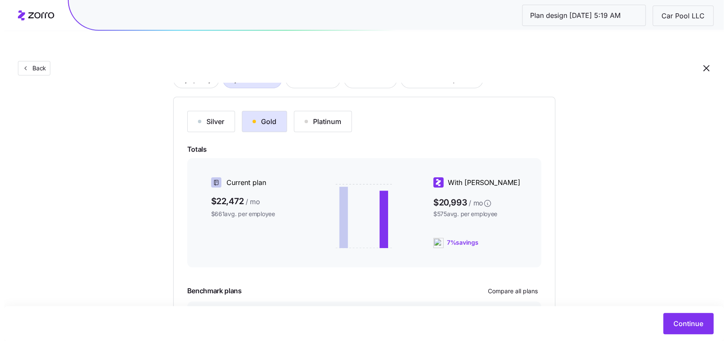
scroll to position [139, 0]
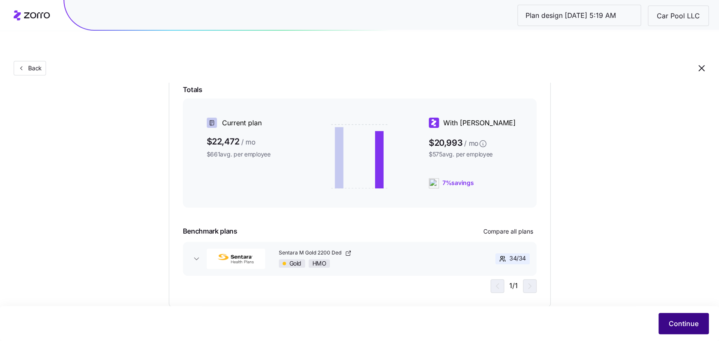
click at [672, 326] on span "Continue" at bounding box center [684, 323] width 30 height 10
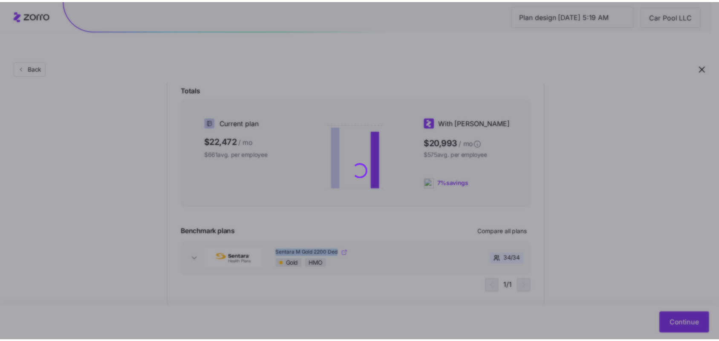
scroll to position [0, 0]
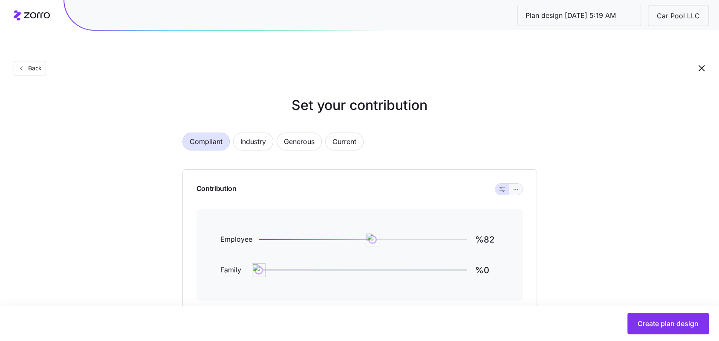
click at [517, 184] on icon "button" at bounding box center [516, 189] width 6 height 10
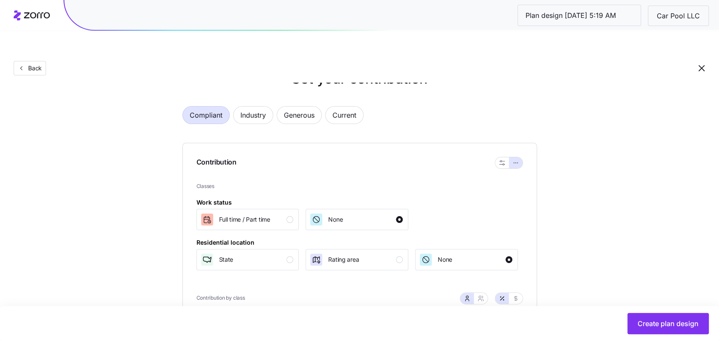
scroll to position [89, 0]
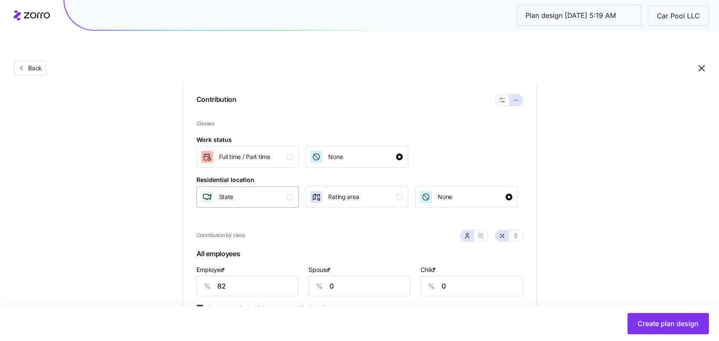
click at [282, 186] on button "State" at bounding box center [247, 196] width 103 height 21
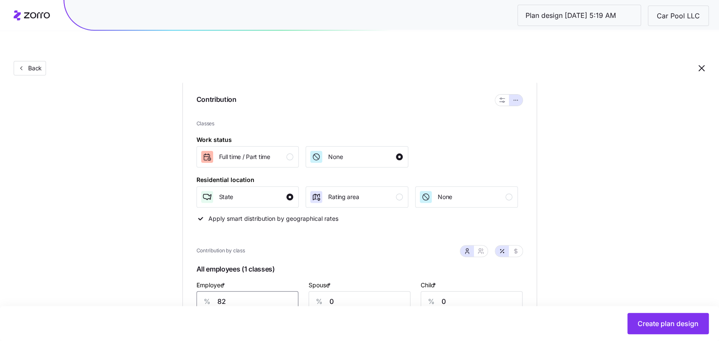
click at [247, 291] on input "82" at bounding box center [247, 301] width 102 height 20
type input "58"
type input "34"
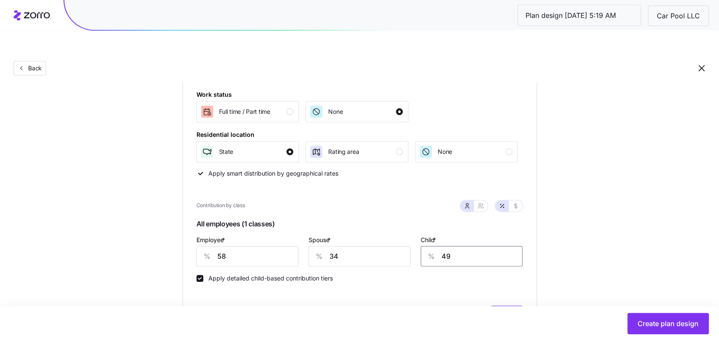
scroll to position [182, 0]
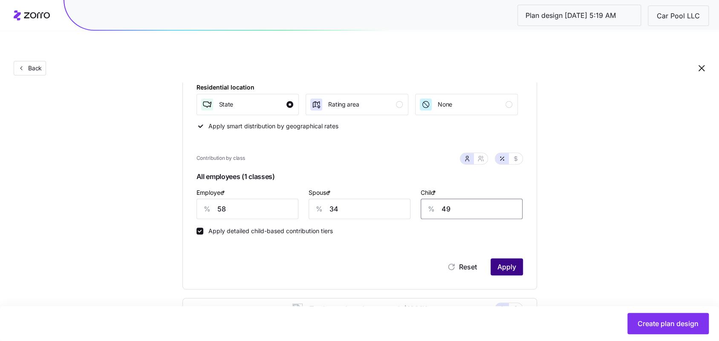
type input "49"
click at [503, 262] on span "Apply" at bounding box center [506, 267] width 19 height 10
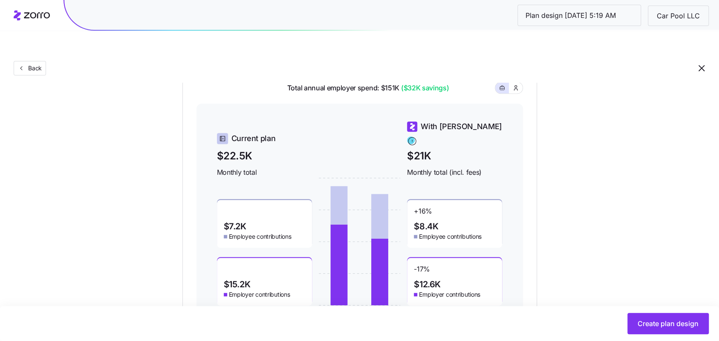
scroll to position [402, 0]
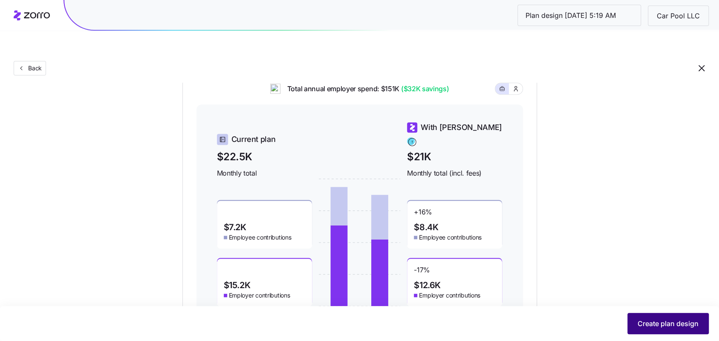
click at [651, 322] on span "Create plan design" at bounding box center [668, 323] width 61 height 10
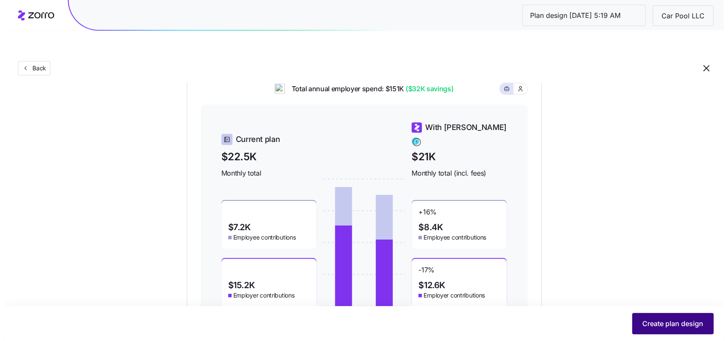
scroll to position [0, 0]
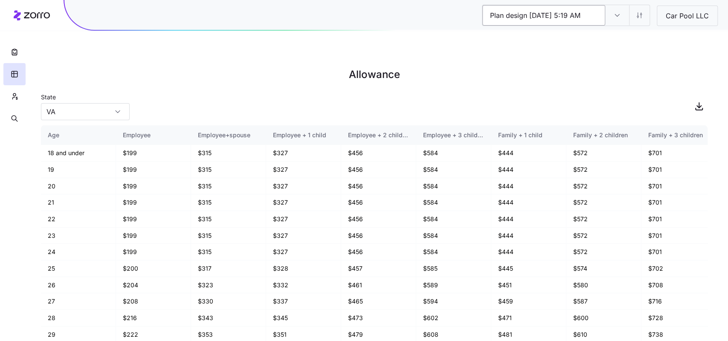
click at [585, 14] on input "Plan design 10/08/2025 5:19 AM" at bounding box center [543, 15] width 123 height 20
click at [619, 13] on input "Plan design 10/08/2025 5:19 AM" at bounding box center [617, 15] width 24 height 20
click at [619, 13] on div "Plan design 10/08/2025 5:19 AM" at bounding box center [617, 15] width 24 height 20
click at [554, 19] on input "Plan design 10/08/2025 5:19 AM" at bounding box center [543, 15] width 123 height 20
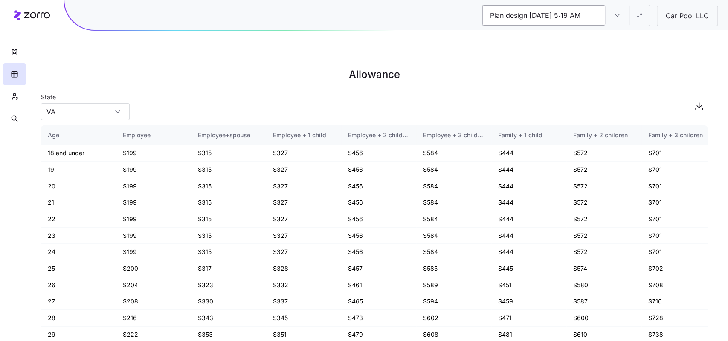
click at [554, 19] on input "Plan design 10/08/2025 5:19 AM" at bounding box center [543, 15] width 123 height 20
type input "Low Cost Gold"
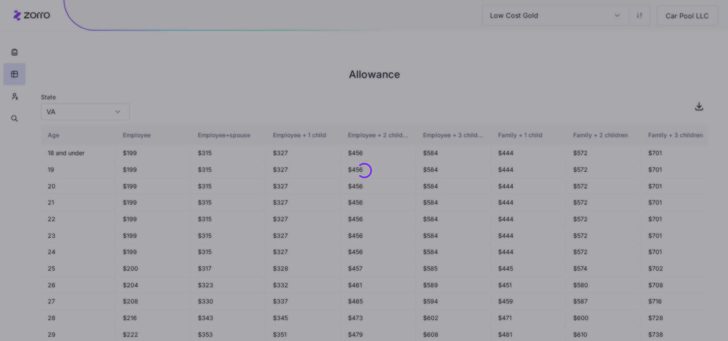
click at [567, 52] on div "Low Cost Gold Plan design 10/08/2025 5:19 AM Car Pool LLC Allowance State VA Ag…" at bounding box center [364, 190] width 728 height 341
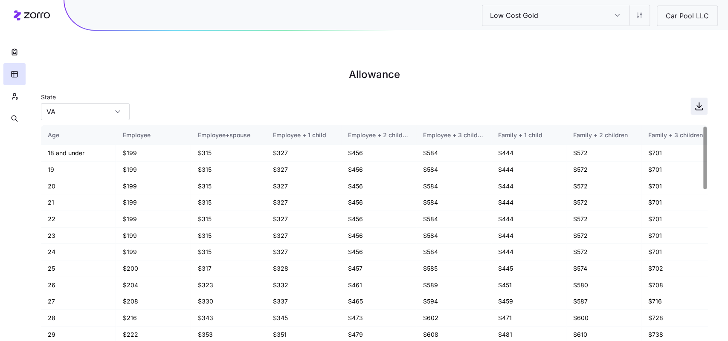
click at [700, 101] on icon "button" at bounding box center [698, 106] width 10 height 10
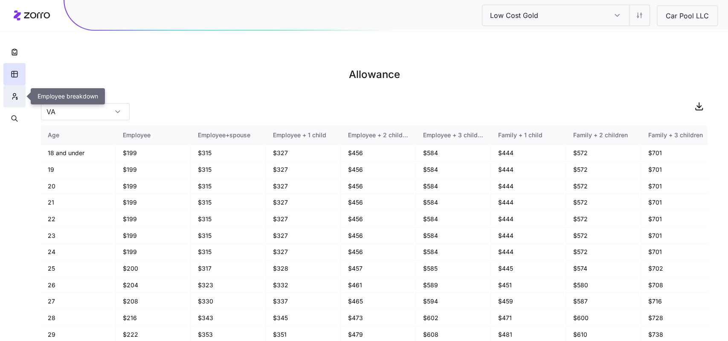
click at [17, 92] on icon "button" at bounding box center [15, 96] width 8 height 9
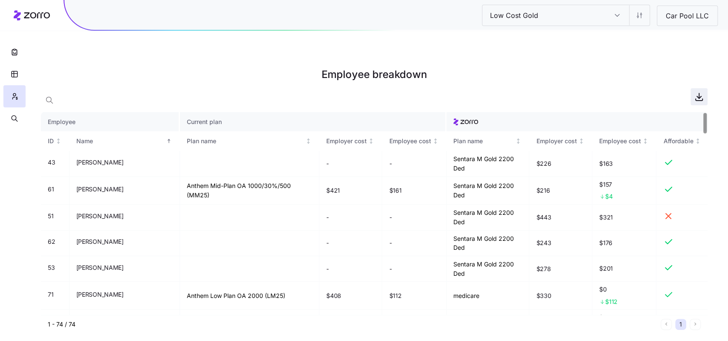
click at [700, 96] on icon "button" at bounding box center [698, 97] width 4 height 2
click at [491, 177] on td "Sentara M Gold 2200 Ded" at bounding box center [487, 191] width 83 height 28
copy td "Sentara M Gold 2200 Ded"
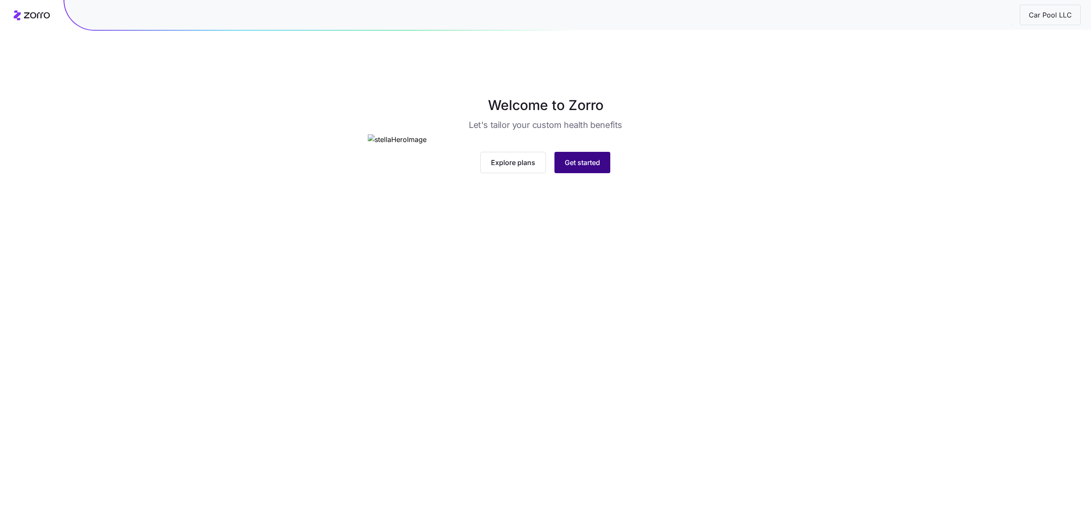
click at [594, 168] on span "Get started" at bounding box center [582, 162] width 35 height 10
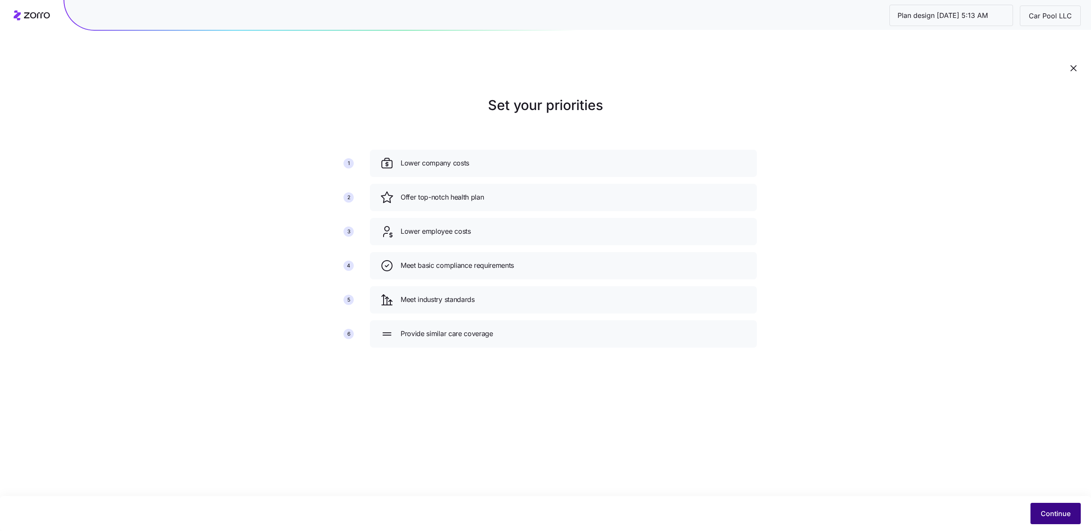
click at [1031, 515] on button "Continue" at bounding box center [1056, 513] width 50 height 21
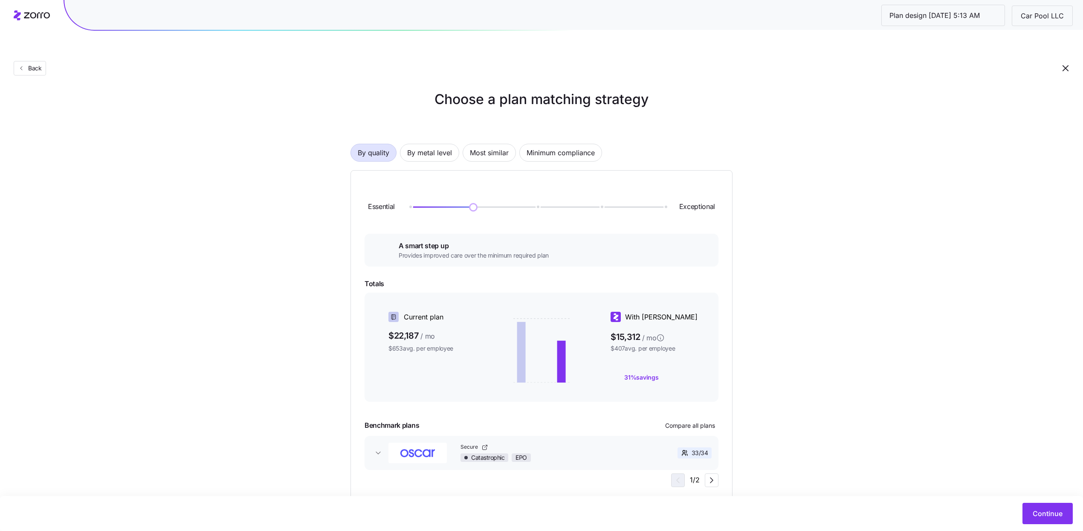
scroll to position [11, 0]
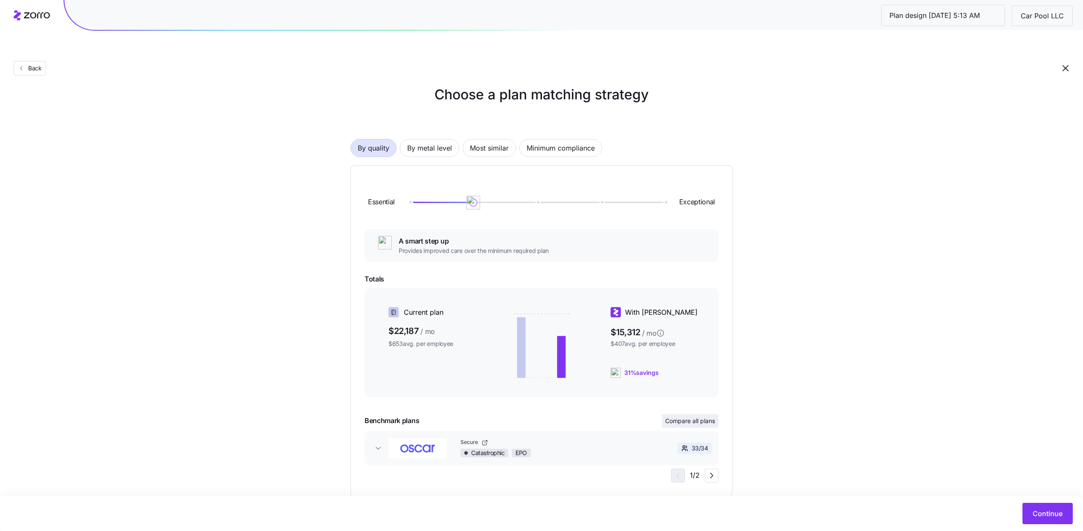
click at [682, 416] on span "Compare all plans" at bounding box center [690, 420] width 50 height 9
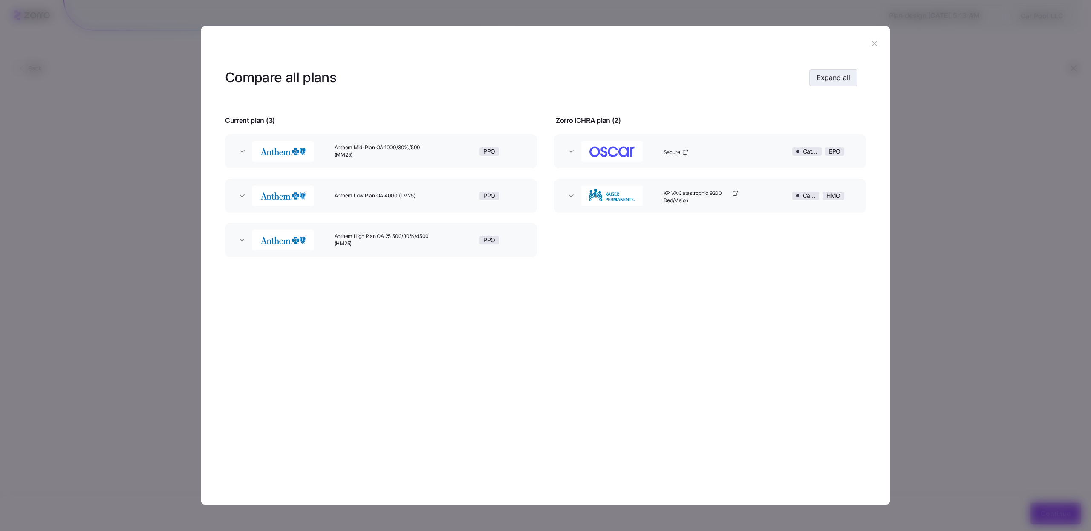
click at [829, 83] on button "Expand all" at bounding box center [833, 77] width 48 height 17
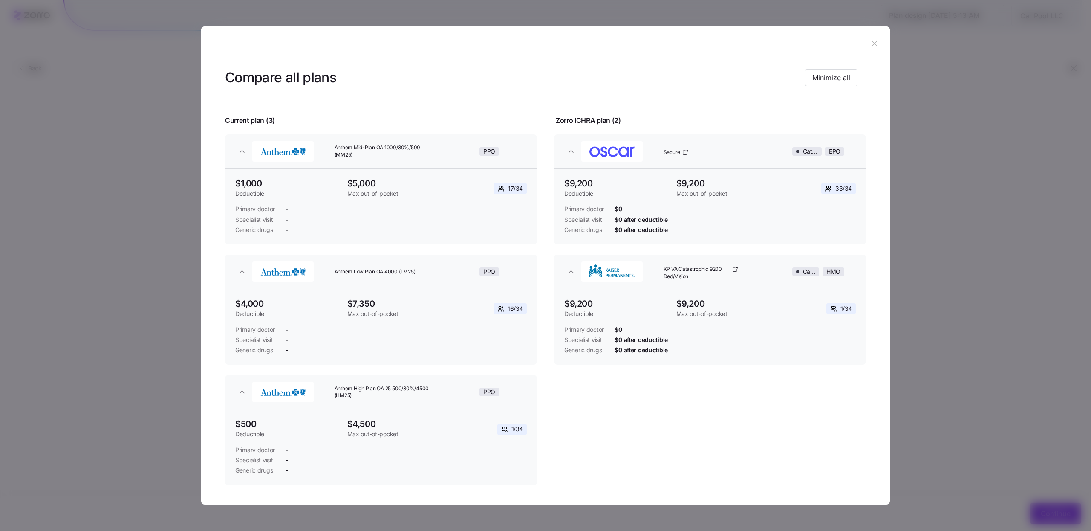
click at [874, 44] on icon "button" at bounding box center [874, 43] width 9 height 9
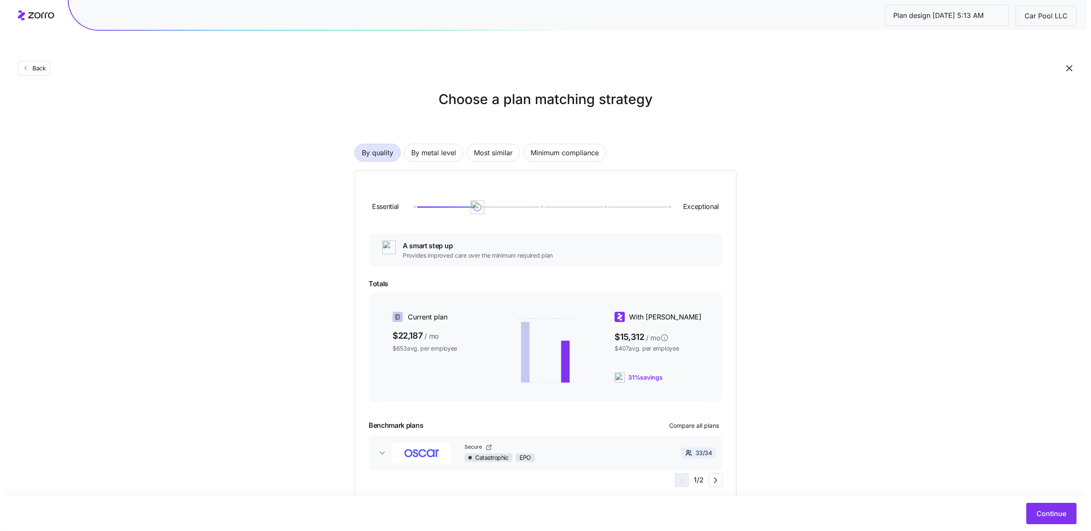
scroll to position [0, 0]
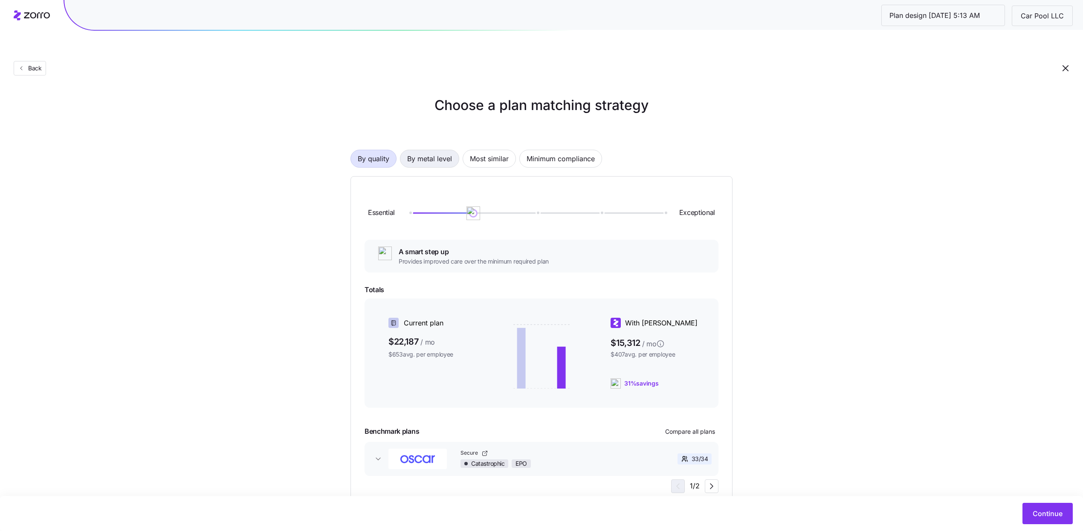
click at [453, 150] on button "By metal level" at bounding box center [429, 159] width 59 height 18
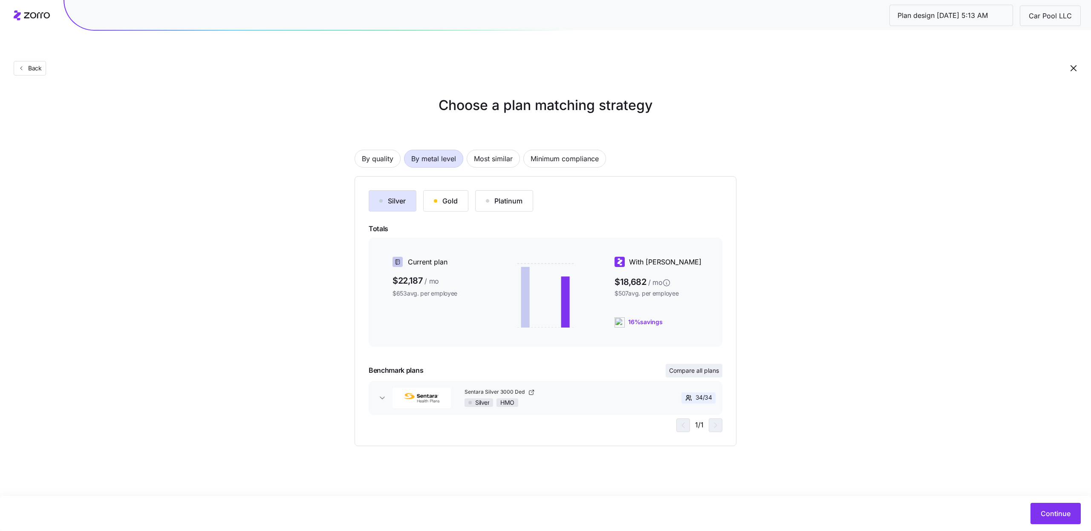
click at [693, 366] on span "Compare all plans" at bounding box center [694, 370] width 50 height 9
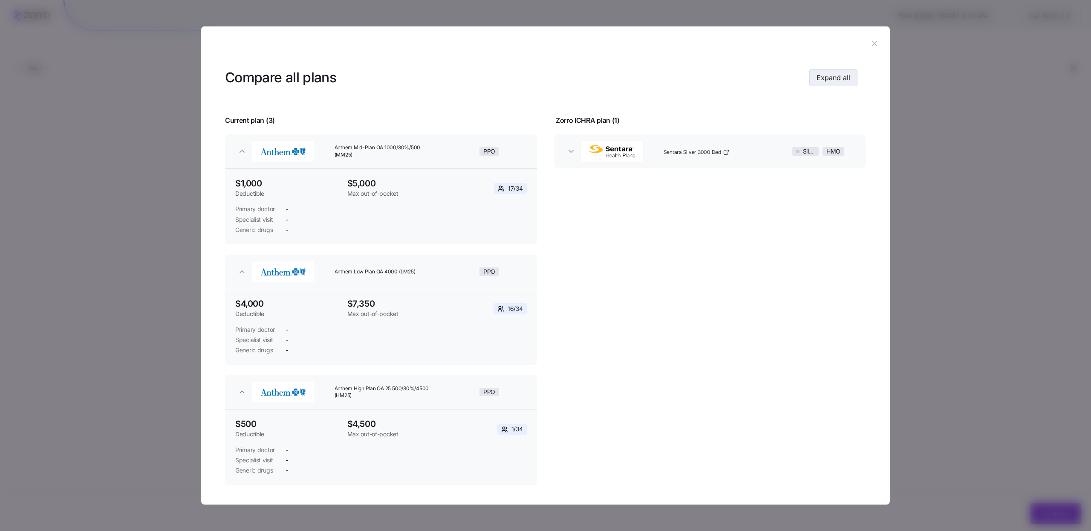
click at [845, 75] on span "Expand all" at bounding box center [834, 77] width 34 height 10
click at [870, 43] on icon "button" at bounding box center [874, 43] width 9 height 9
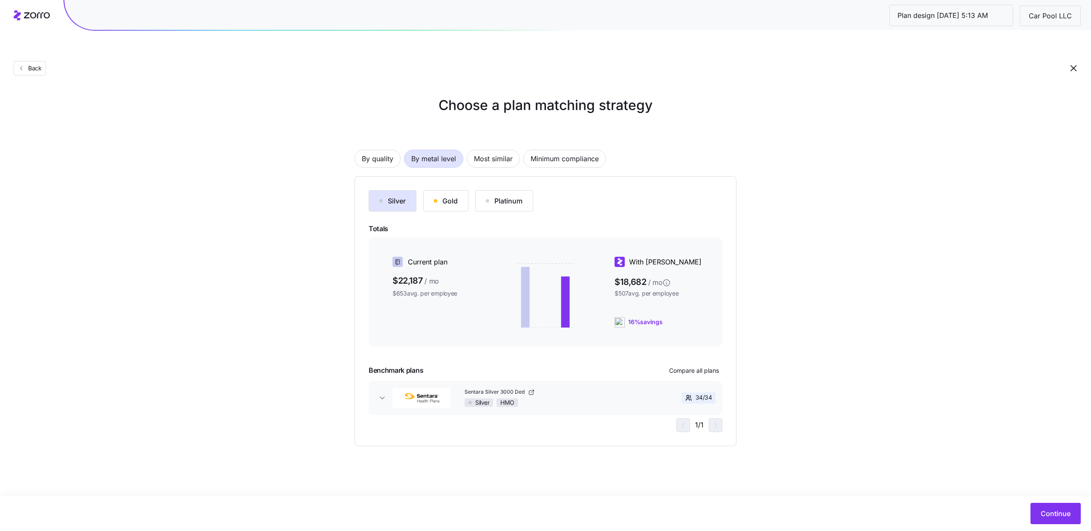
click at [439, 190] on button "Gold" at bounding box center [445, 200] width 45 height 21
click at [498, 196] on div "Platinum" at bounding box center [504, 201] width 37 height 10
click at [471, 190] on div "Silver Gold Platinum" at bounding box center [546, 200] width 354 height 21
click at [470, 190] on div "Silver Gold Platinum" at bounding box center [546, 200] width 354 height 21
click at [447, 196] on div "Gold" at bounding box center [446, 201] width 24 height 10
